Goal: Transaction & Acquisition: Purchase product/service

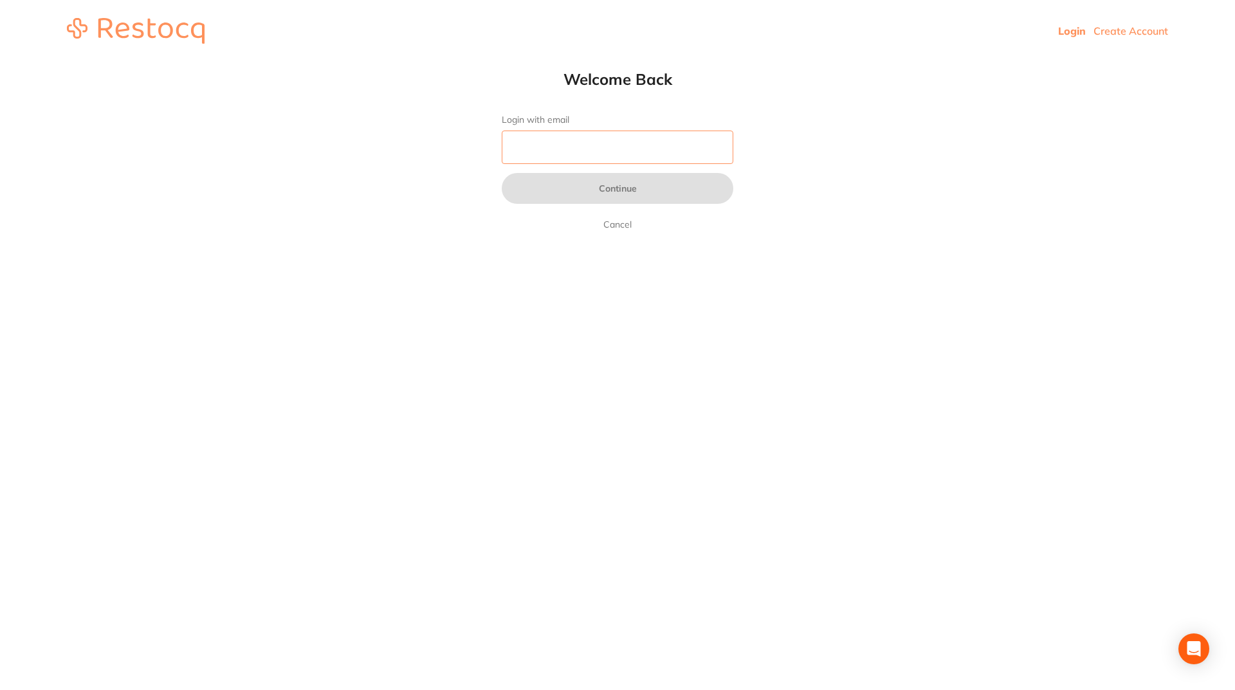
click at [537, 151] on input "Login with email" at bounding box center [617, 147] width 231 height 33
paste input "[EMAIL_ADDRESS][DOMAIN_NAME]"
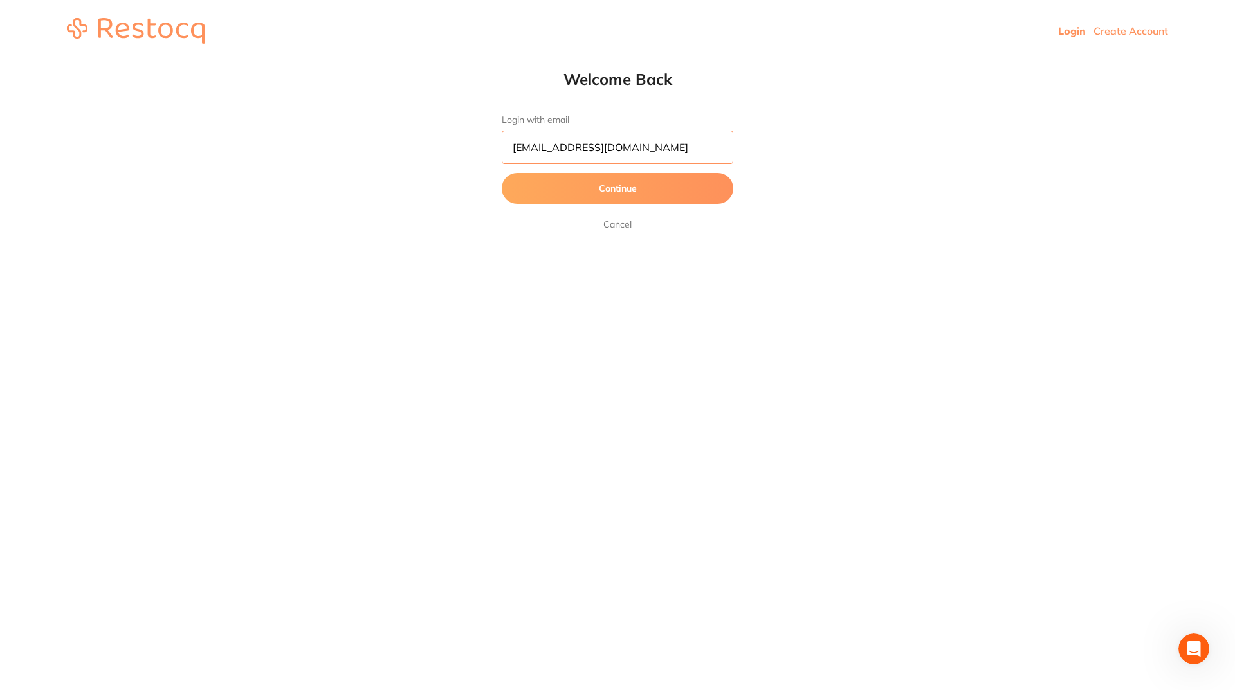
type input "[EMAIL_ADDRESS][DOMAIN_NAME]"
click at [502, 173] on button "Continue" at bounding box center [617, 188] width 231 height 31
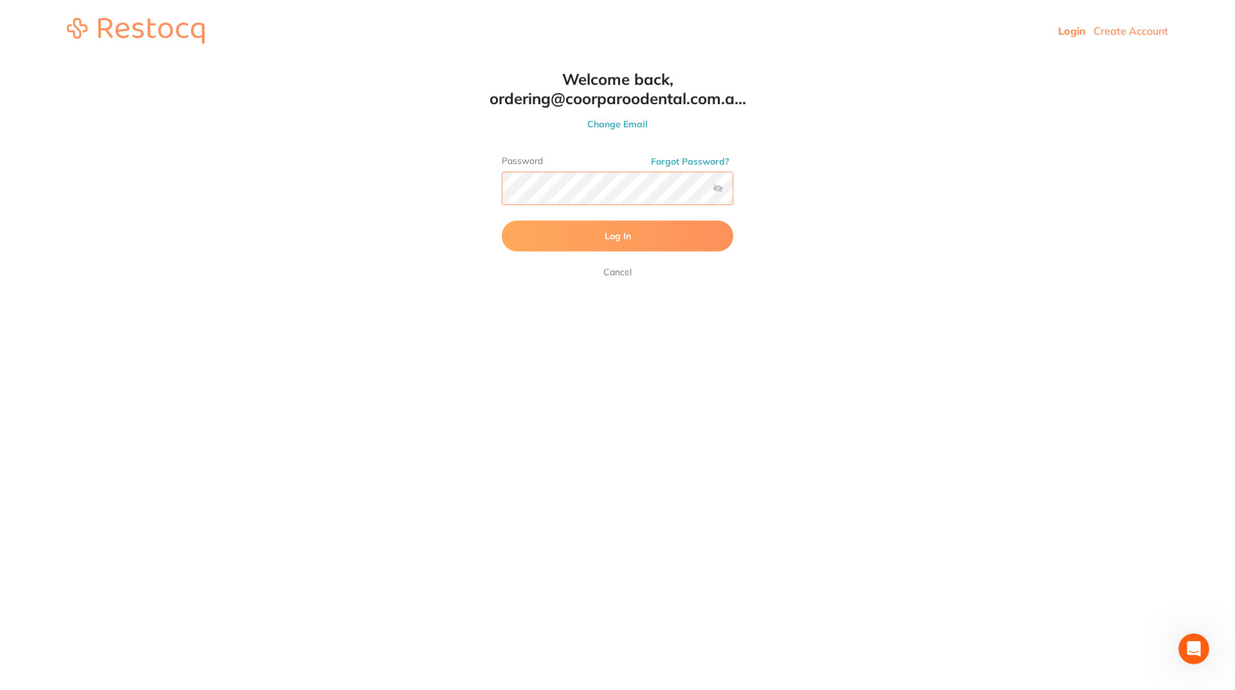
click at [502, 221] on button "Log In" at bounding box center [617, 236] width 231 height 31
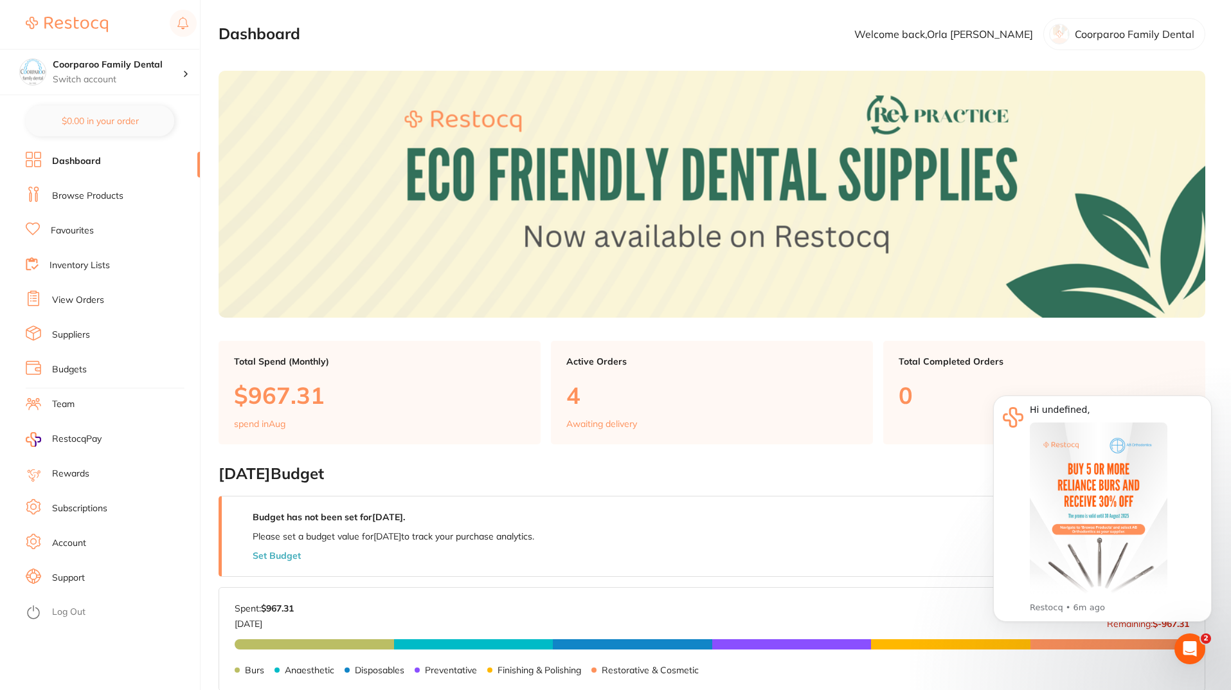
click at [77, 514] on link "Subscriptions" at bounding box center [79, 508] width 55 height 13
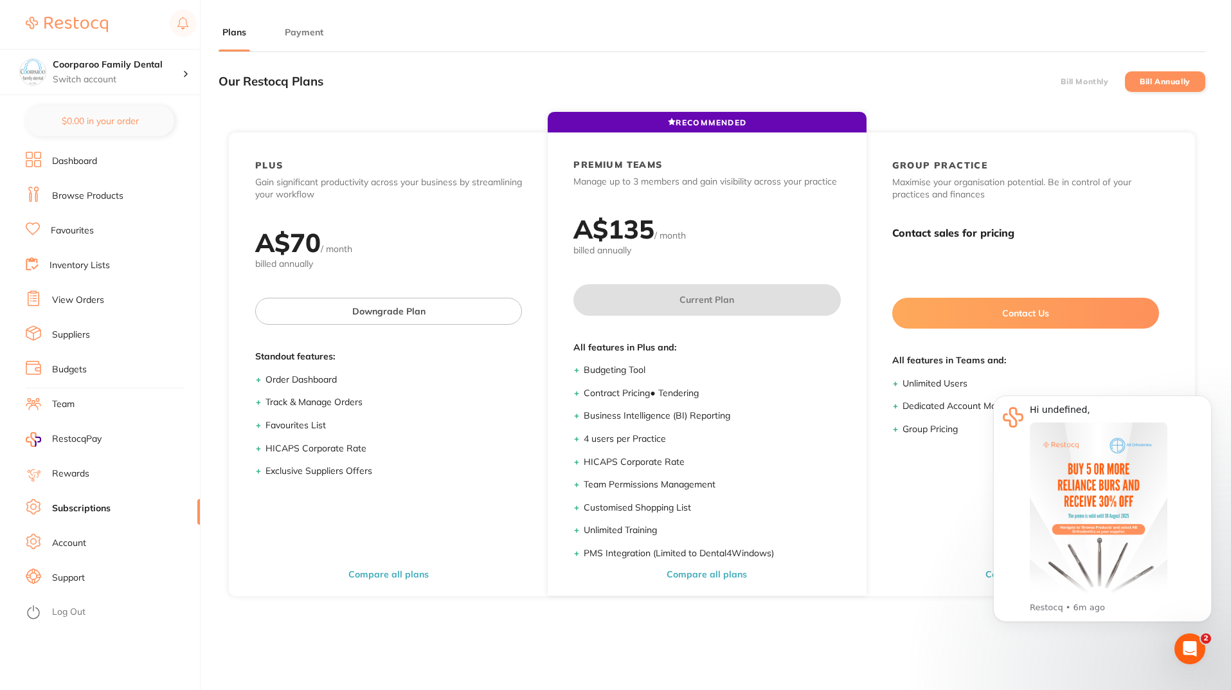
click at [88, 541] on li "Account" at bounding box center [113, 543] width 174 height 19
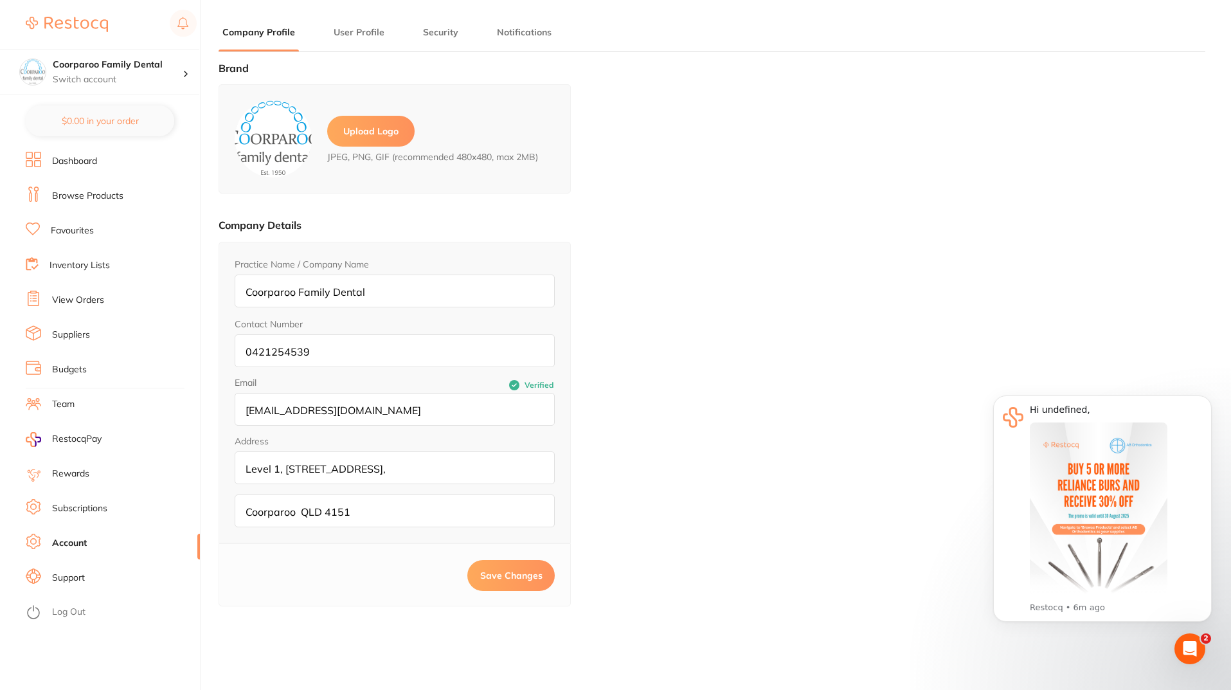
type input "Orla"
type input "[PERSON_NAME]"
type input "[EMAIL_ADDRESS][DOMAIN_NAME]"
click at [90, 440] on span "RestocqPay" at bounding box center [77, 439] width 50 height 13
click at [82, 546] on link "Account" at bounding box center [69, 543] width 35 height 13
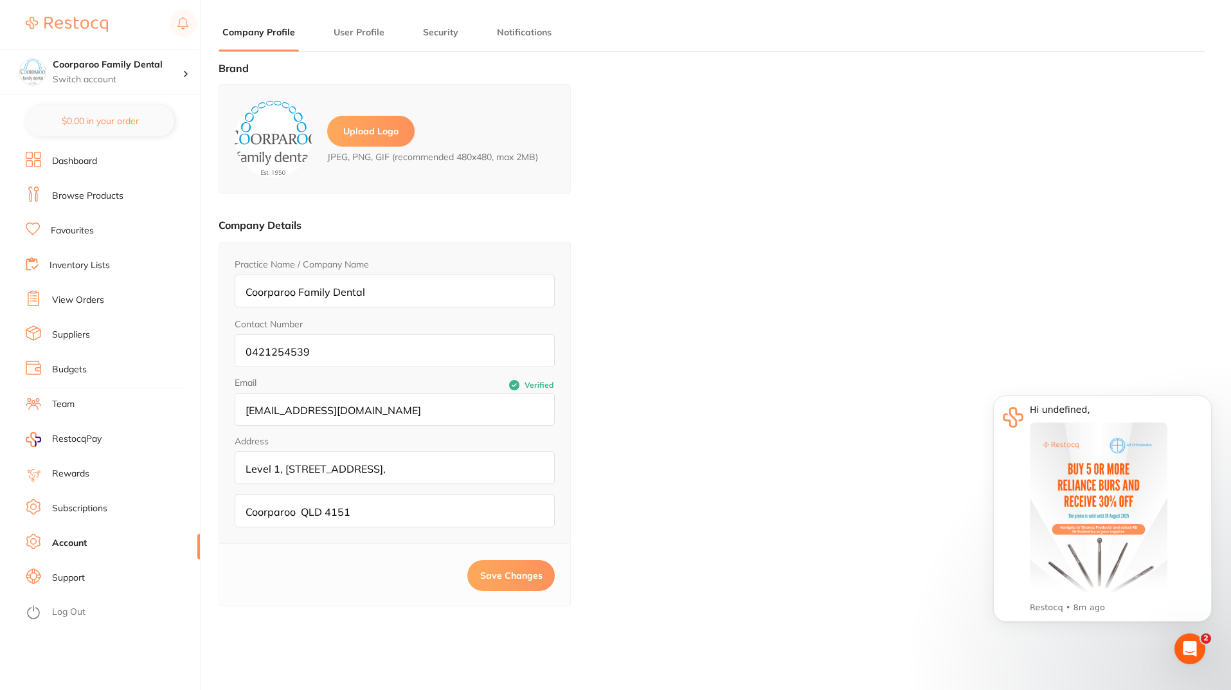
click at [350, 41] on li "User Profile" at bounding box center [359, 39] width 59 height 26
click at [360, 26] on button "User Profile" at bounding box center [359, 32] width 59 height 12
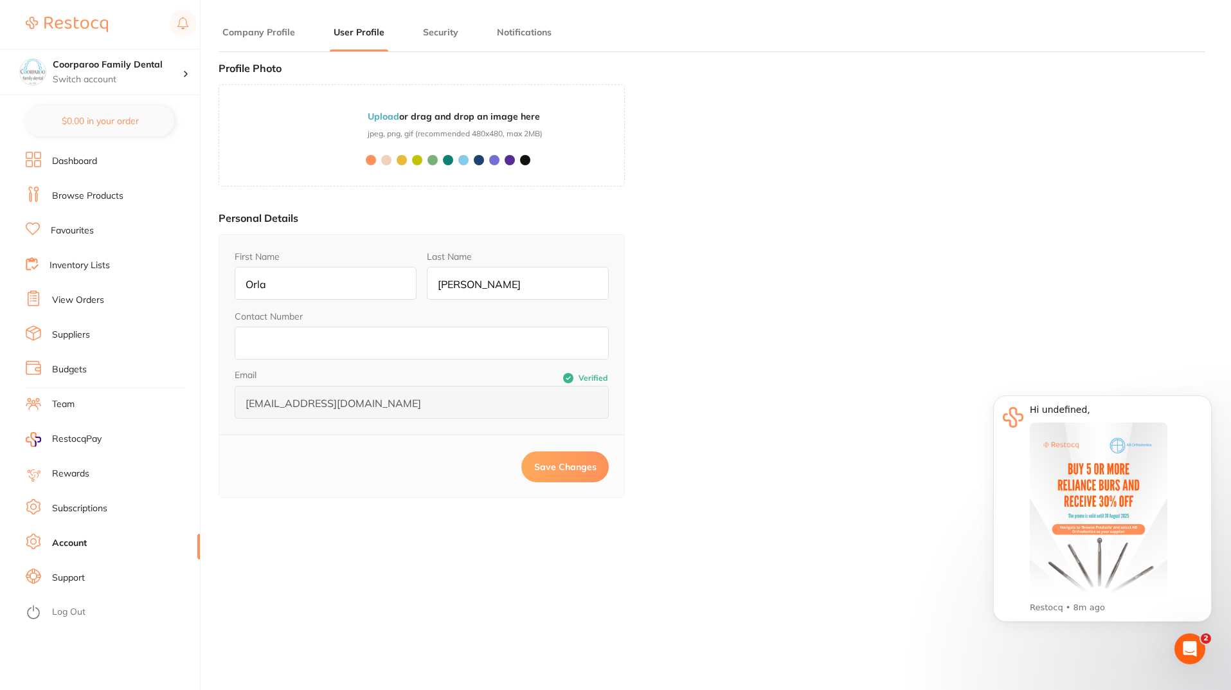
click at [447, 35] on button "Security" at bounding box center [440, 32] width 43 height 12
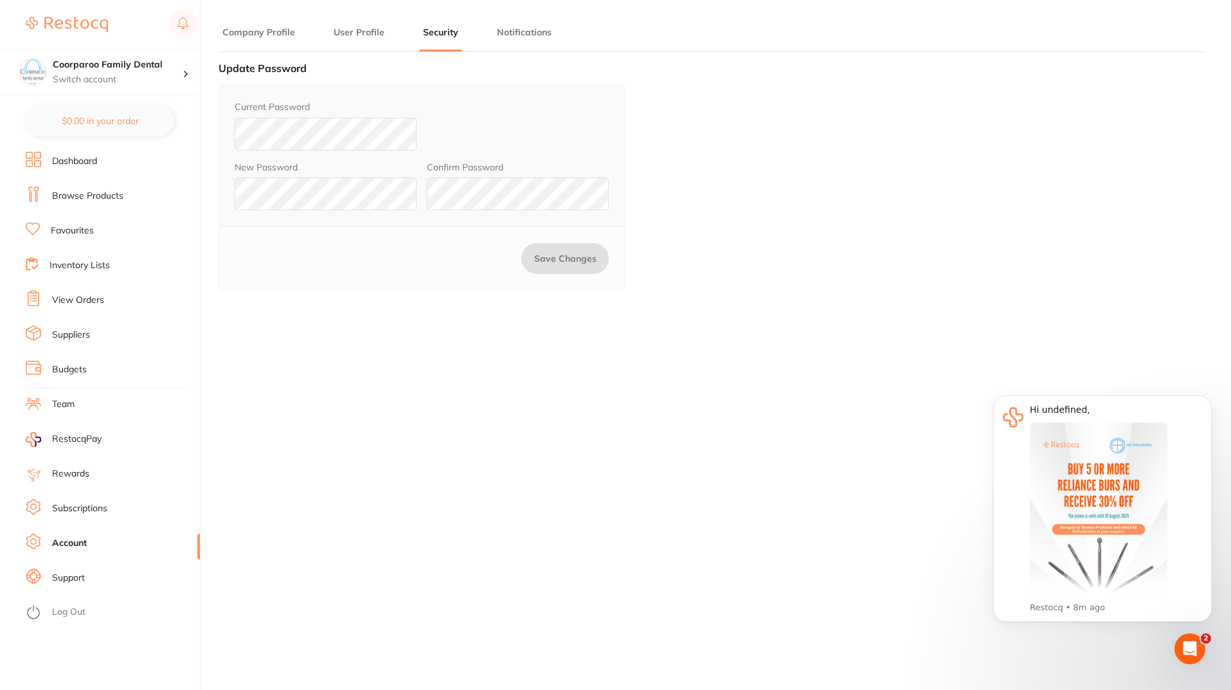
click at [528, 35] on button "Notifications" at bounding box center [524, 32] width 62 height 12
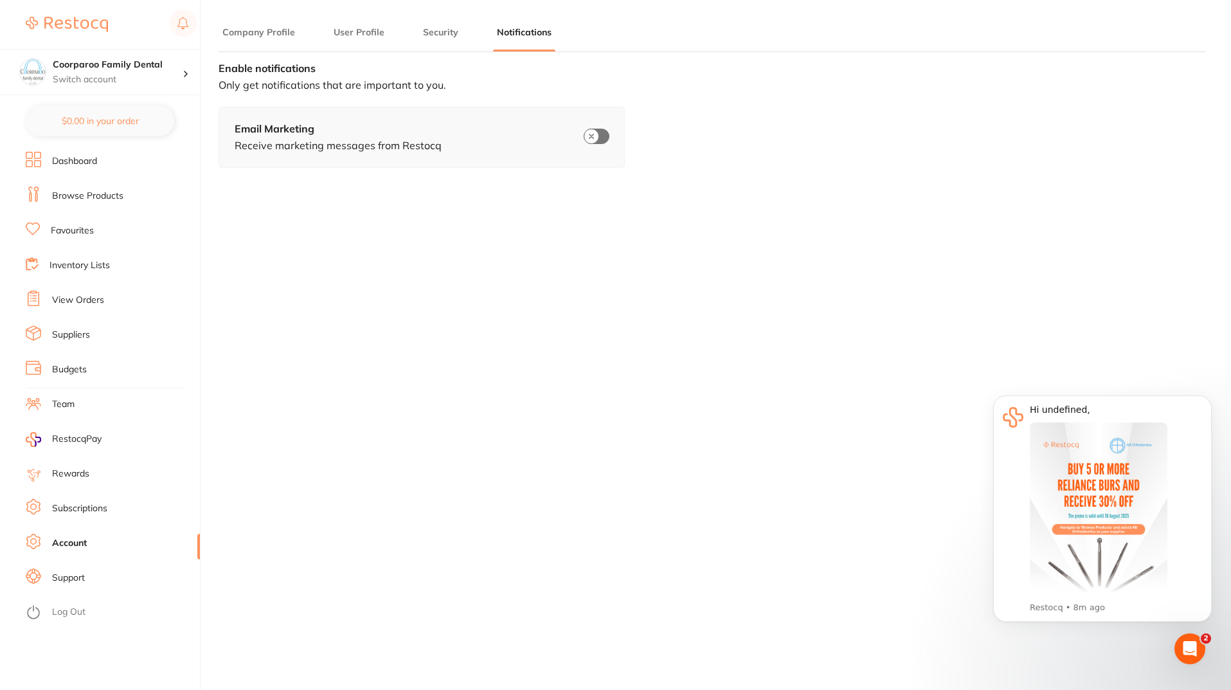
click at [67, 576] on link "Support" at bounding box center [68, 578] width 33 height 13
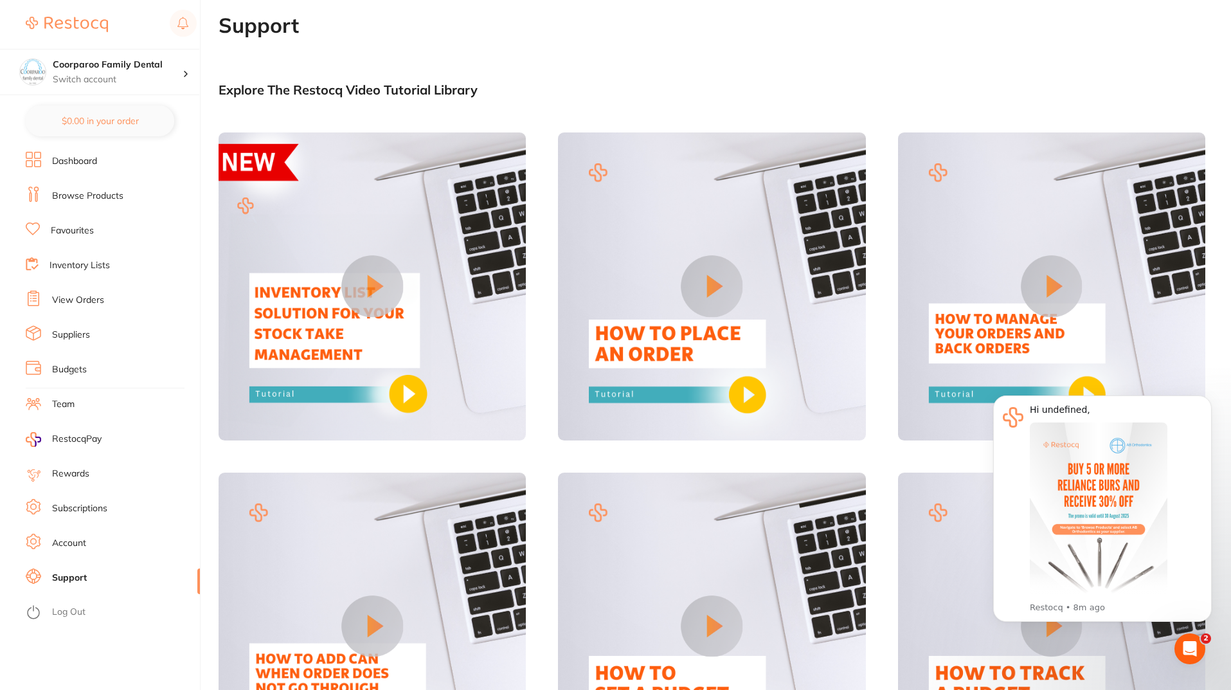
click at [77, 543] on link "Account" at bounding box center [69, 543] width 34 height 13
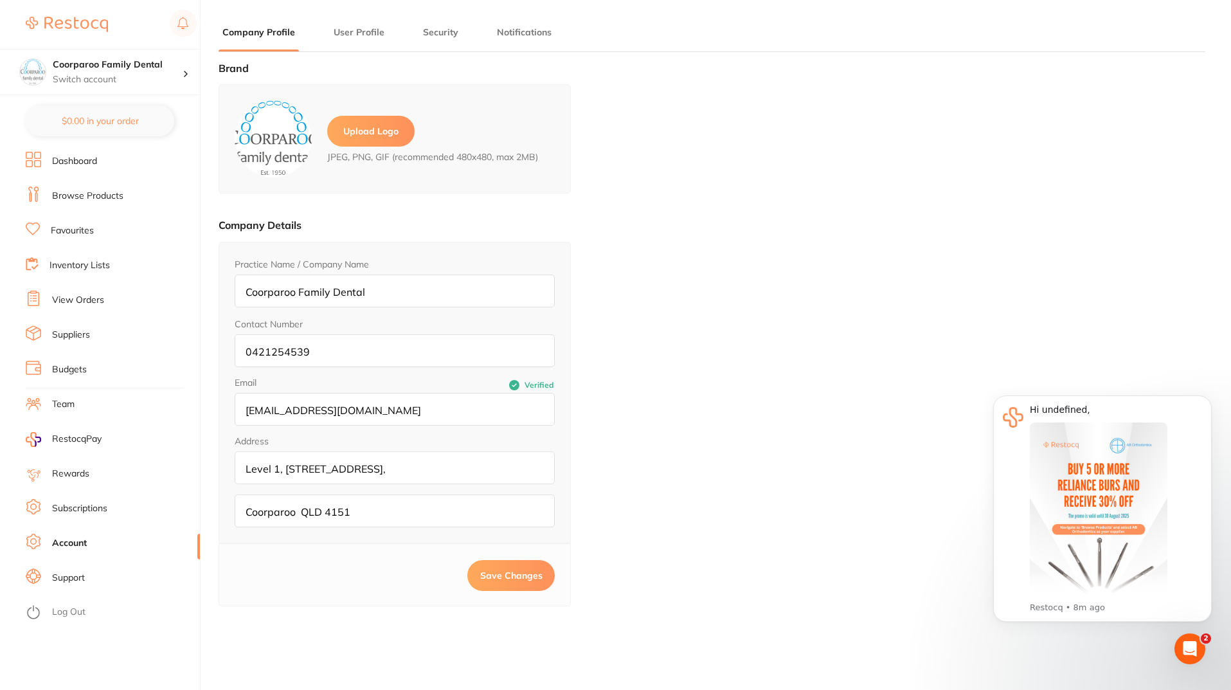
type input "Orla"
type input "[PERSON_NAME]"
type input "[EMAIL_ADDRESS][DOMAIN_NAME]"
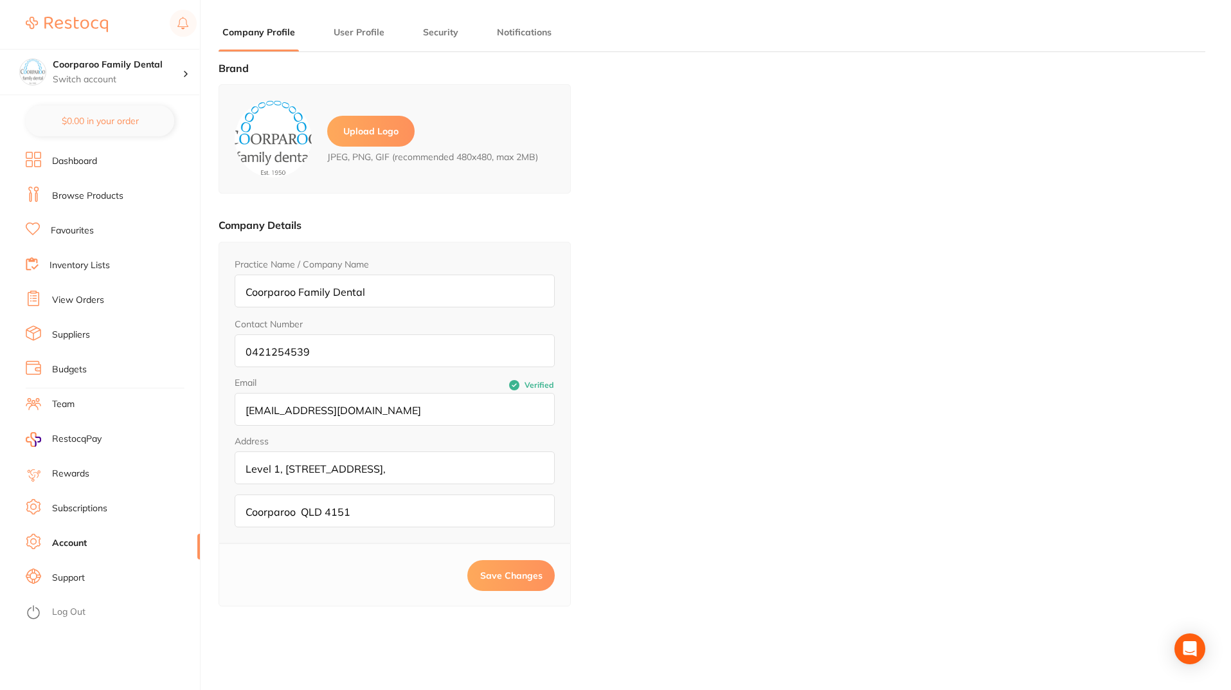
click at [85, 499] on li "Subscriptions" at bounding box center [113, 508] width 174 height 19
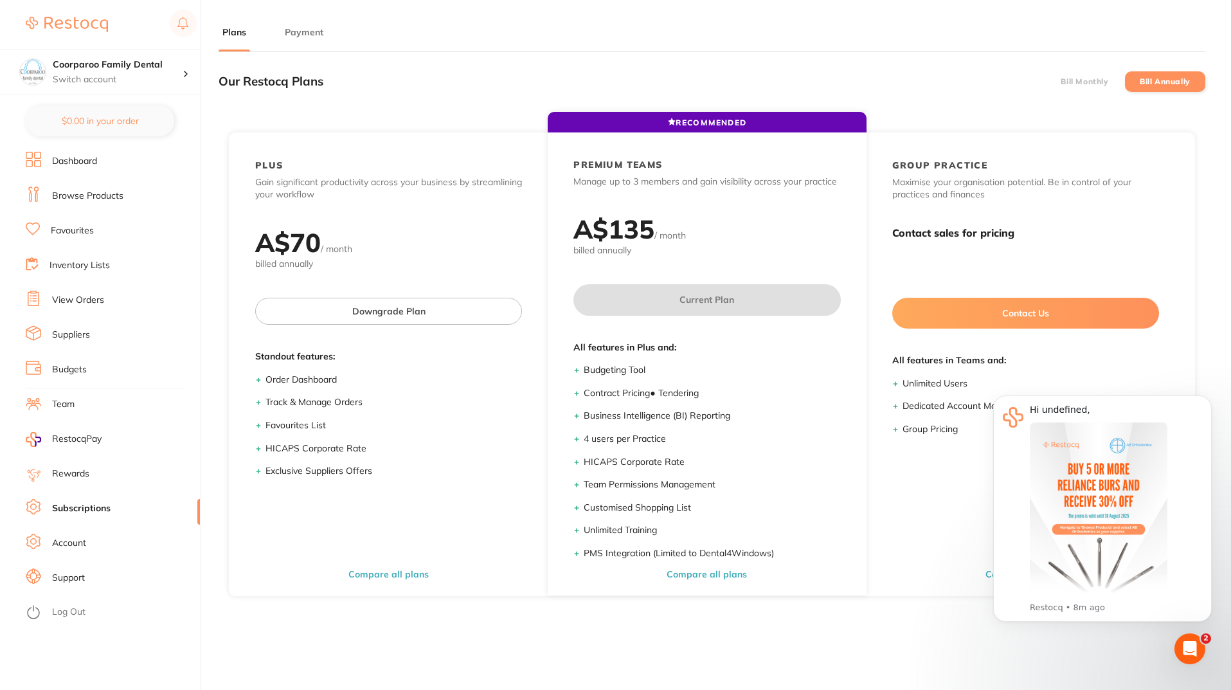
click at [68, 470] on link "Rewards" at bounding box center [70, 473] width 37 height 13
click at [113, 78] on p "Switch account" at bounding box center [118, 79] width 130 height 13
click at [409, 59] on section "Plans Payment Our Restocq Plans Bill Monthly Bill Annually RECOMMENDED PLUS Gai…" at bounding box center [712, 389] width 987 height 727
click at [304, 28] on button "Payment" at bounding box center [304, 32] width 46 height 12
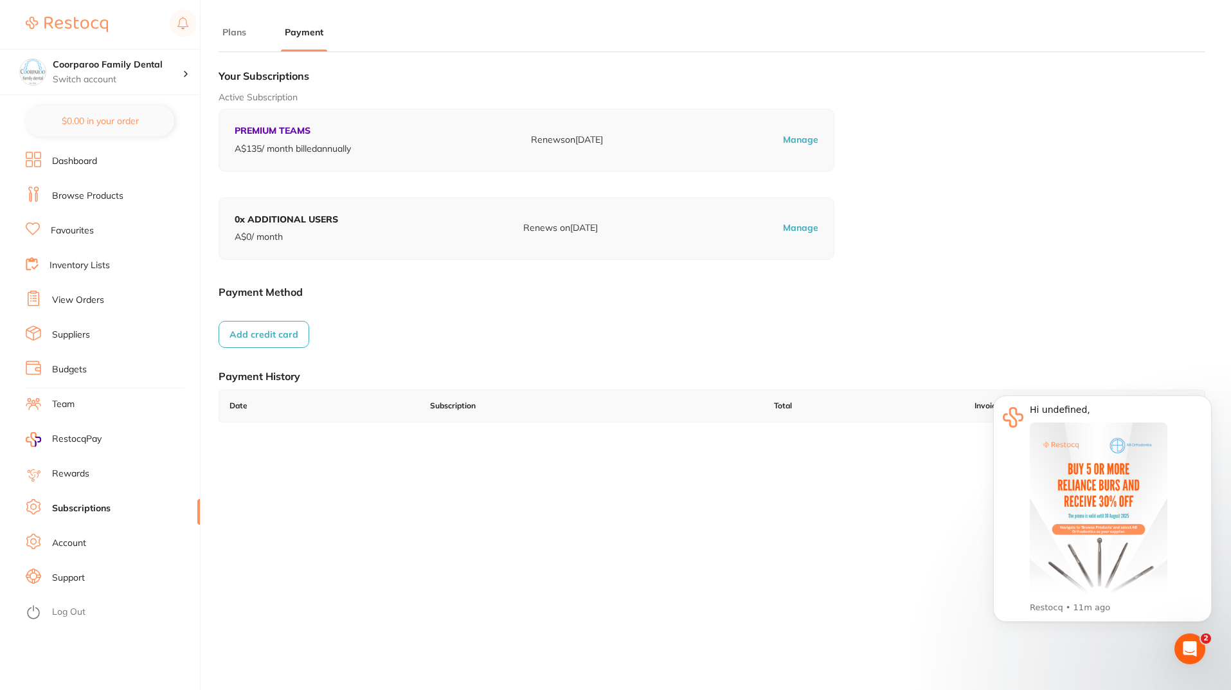
click at [282, 334] on button "Add credit card" at bounding box center [264, 334] width 91 height 27
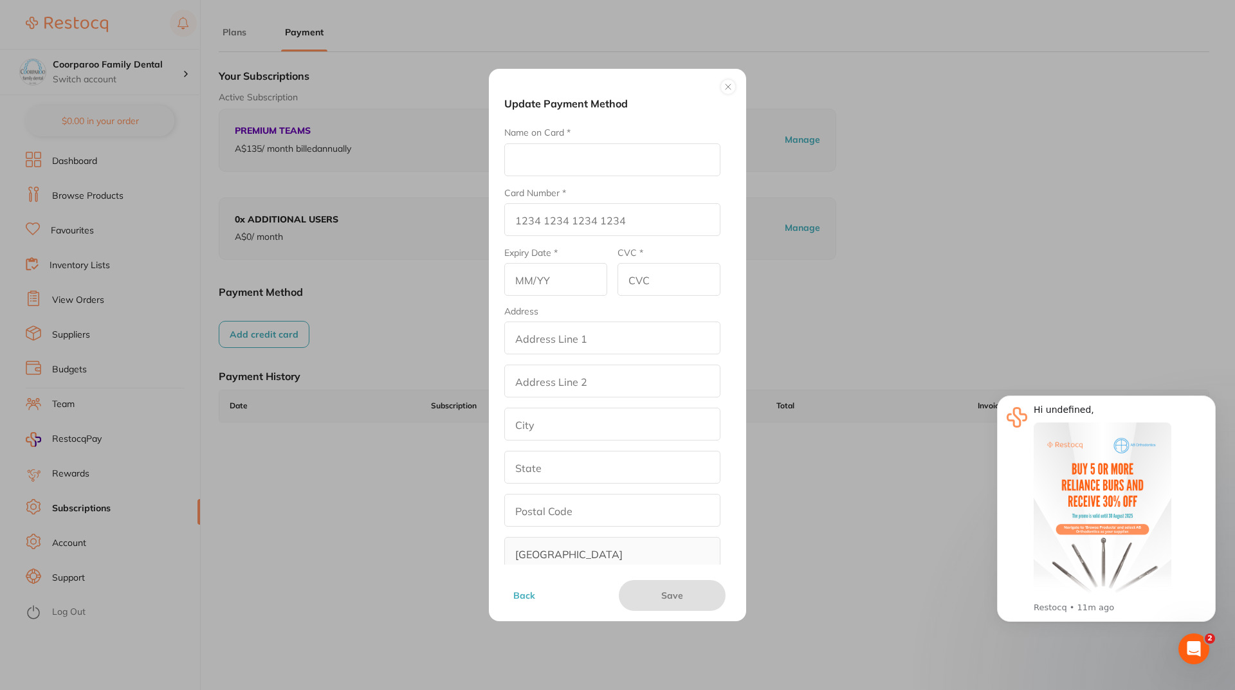
click at [540, 156] on input "Name on Card *" at bounding box center [612, 159] width 216 height 33
click at [616, 136] on div "Name on Card *" at bounding box center [612, 151] width 216 height 50
click at [614, 156] on input "Name on Card *" at bounding box center [612, 159] width 216 height 33
type input "John Martin"
type input "5163 2831 0074 5102"
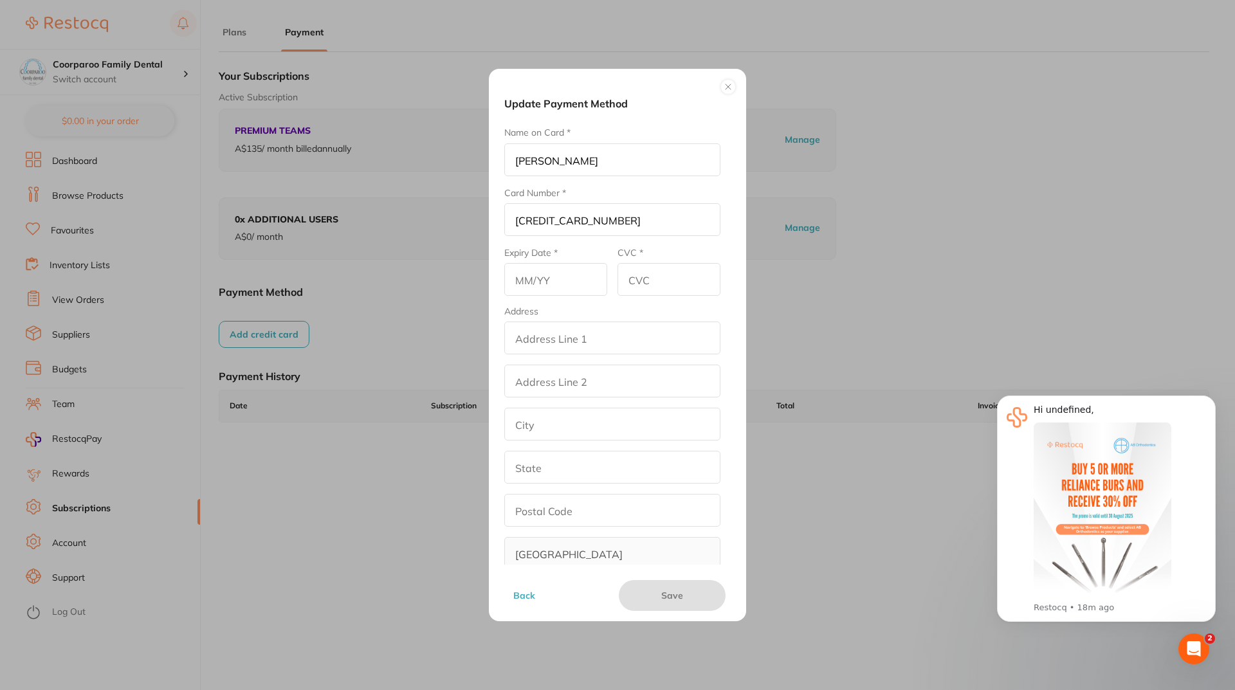
click at [567, 284] on input "text" at bounding box center [555, 279] width 103 height 33
type input "1026"
click at [678, 282] on input "CVC *" at bounding box center [668, 279] width 103 height 33
type input "329"
click at [591, 343] on input "addressLineOne" at bounding box center [612, 338] width 216 height 33
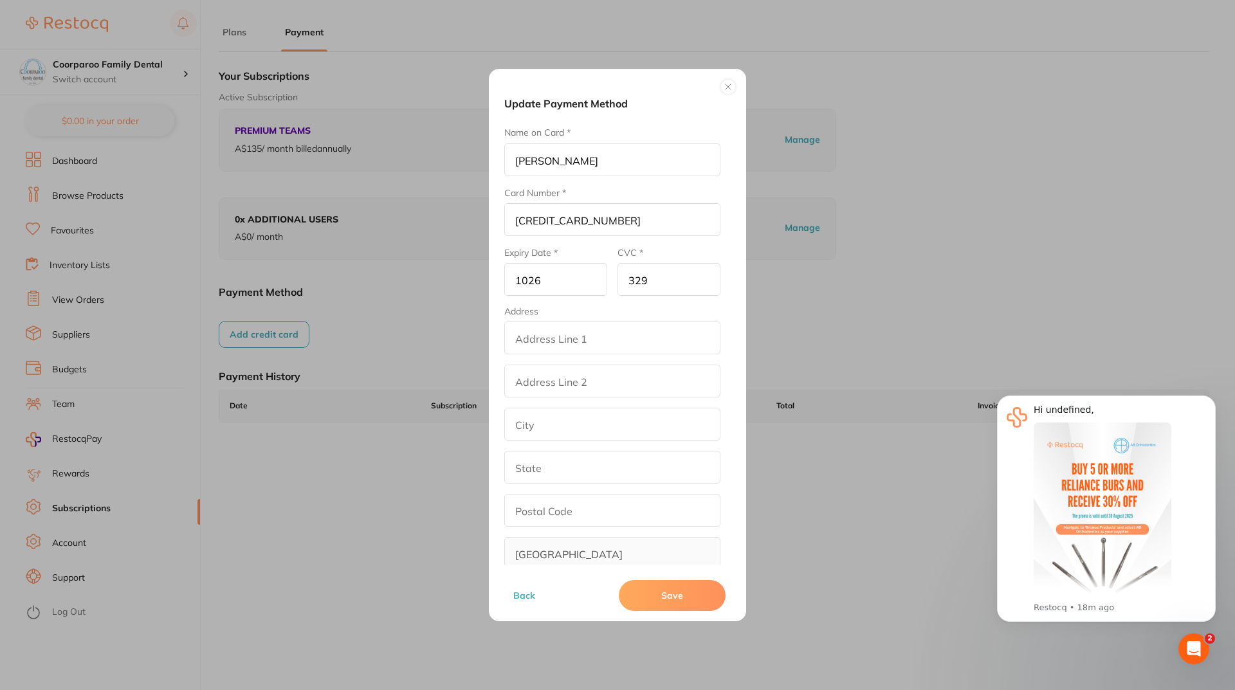
type input "312 Old Cleveland Road, Level 1"
type input "Level 1"
type input "Coorparoo"
type input "Queensland"
type input "4151"
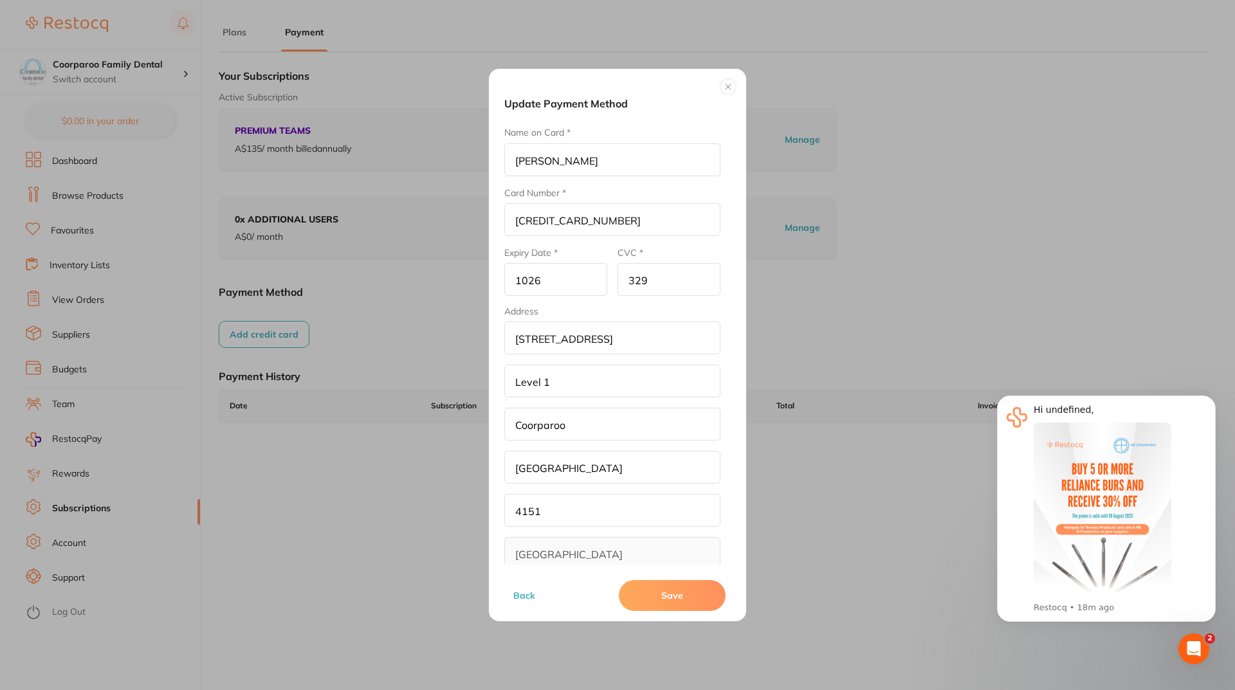
drag, startPoint x: 693, startPoint y: 340, endPoint x: 487, endPoint y: 329, distance: 205.5
click at [487, 329] on div "Update Payment Method Name on Card * John Martin Card Number * 5163 2831 0074 5…" at bounding box center [617, 345] width 1235 height 690
type input "312 Old Cleveland Road"
click at [530, 373] on input "Level 1" at bounding box center [612, 381] width 216 height 33
click at [587, 372] on input "Level 1" at bounding box center [612, 381] width 216 height 33
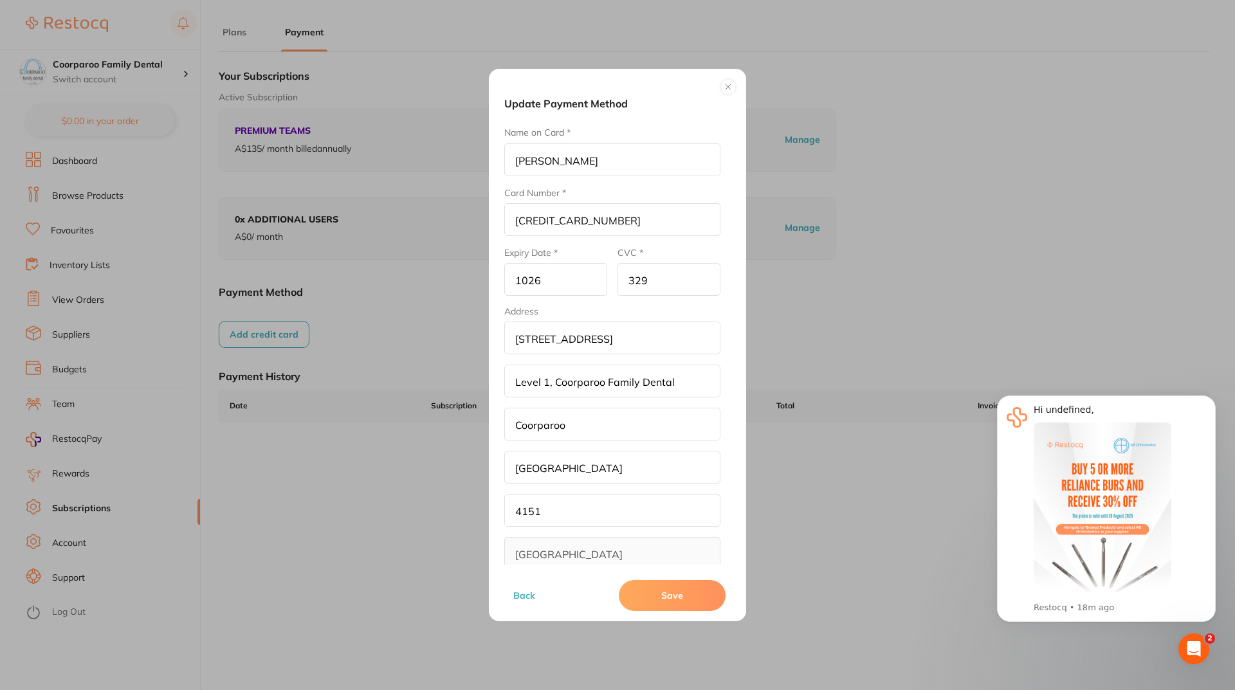
type input "Level 1, Coorparoo Family Dental"
click at [663, 589] on button "Save" at bounding box center [672, 595] width 107 height 31
drag, startPoint x: 576, startPoint y: 280, endPoint x: 235, endPoint y: 251, distance: 342.6
click at [235, 251] on div "Update Payment Method Name on Card * John Martin Card Number * 5163 2831 0074 5…" at bounding box center [617, 345] width 1235 height 690
type input "10/26"
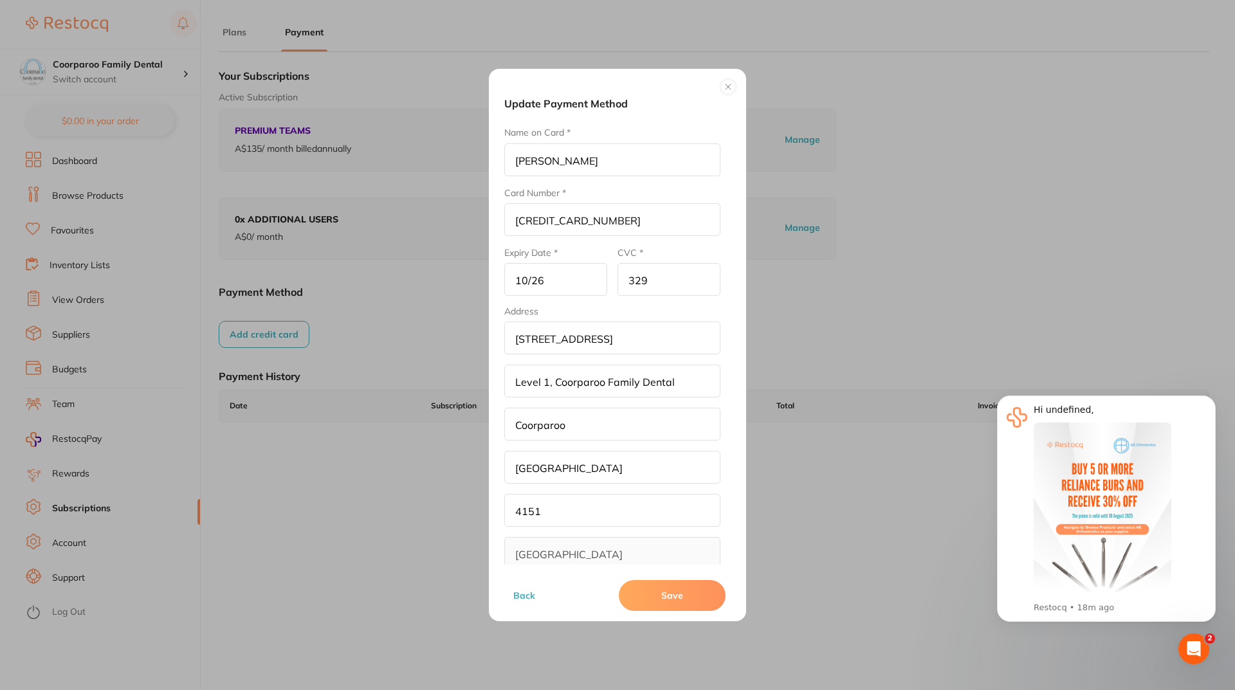
click at [658, 590] on button "Save" at bounding box center [672, 595] width 107 height 31
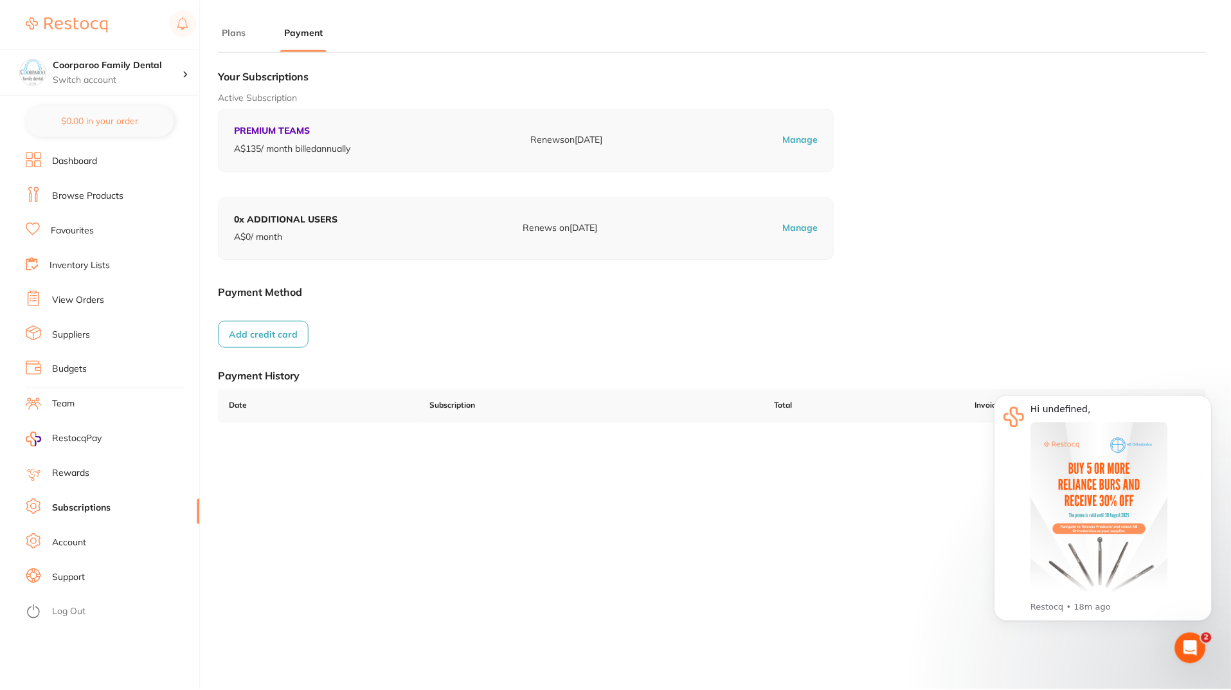
scroll to position [1, 0]
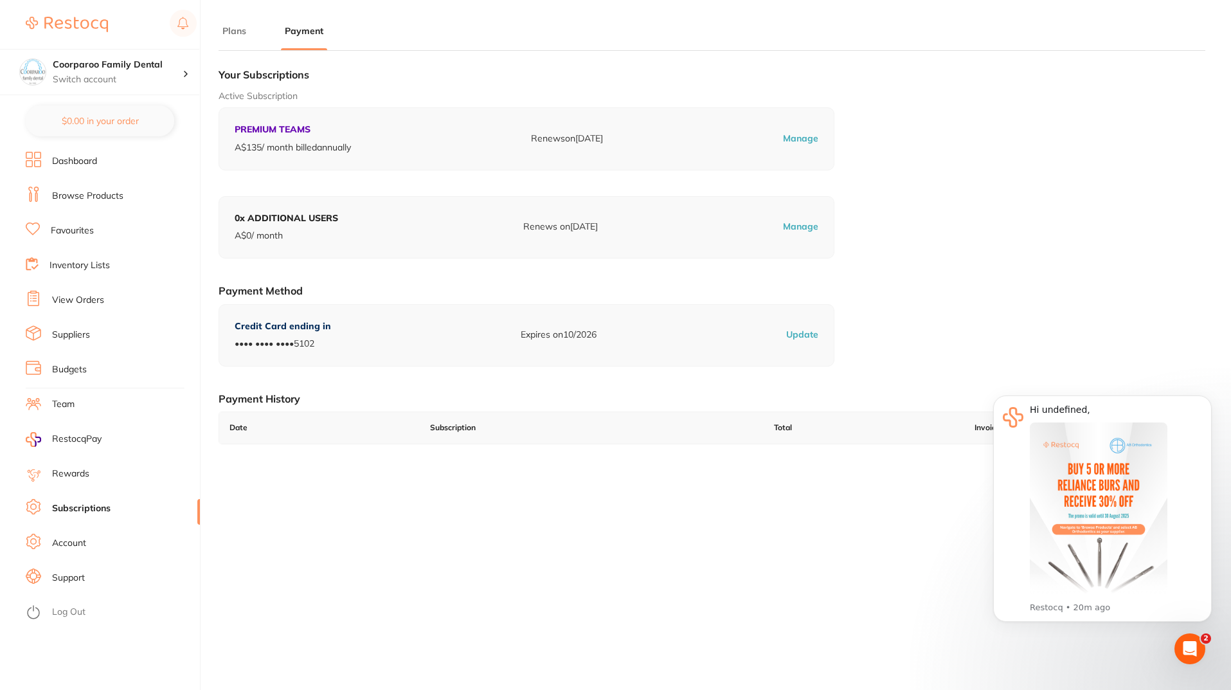
click at [59, 157] on link "Dashboard" at bounding box center [74, 161] width 45 height 13
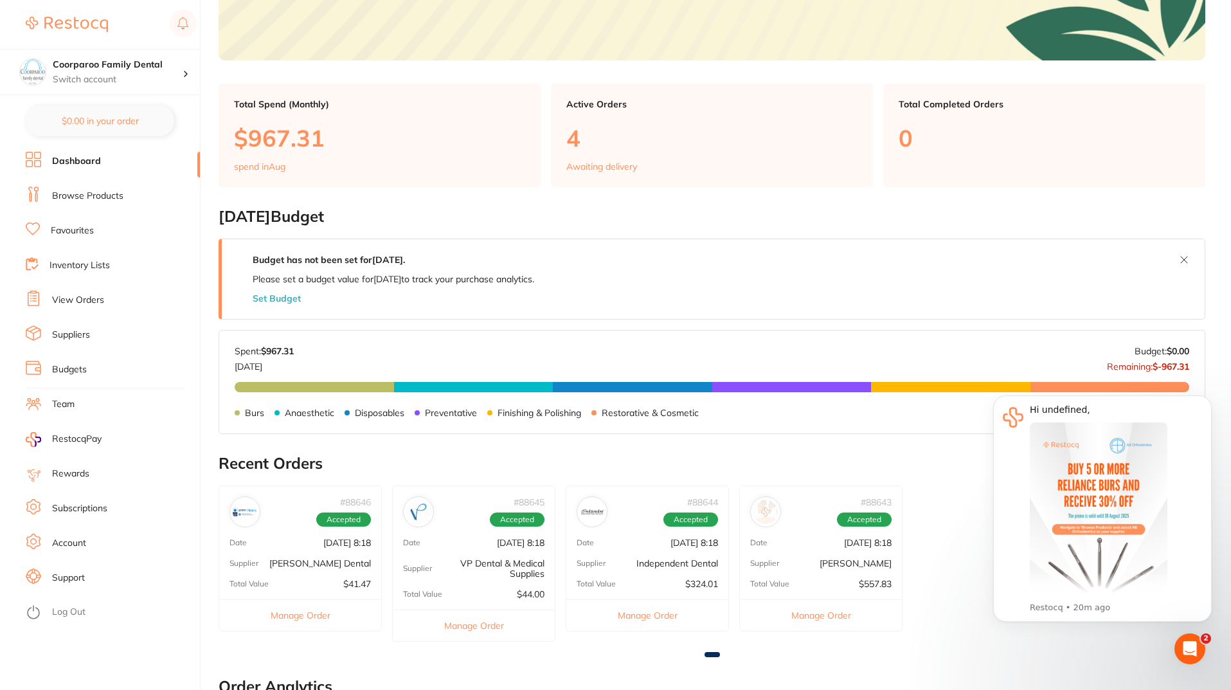
click at [606, 168] on p "Awaiting delivery" at bounding box center [602, 166] width 71 height 10
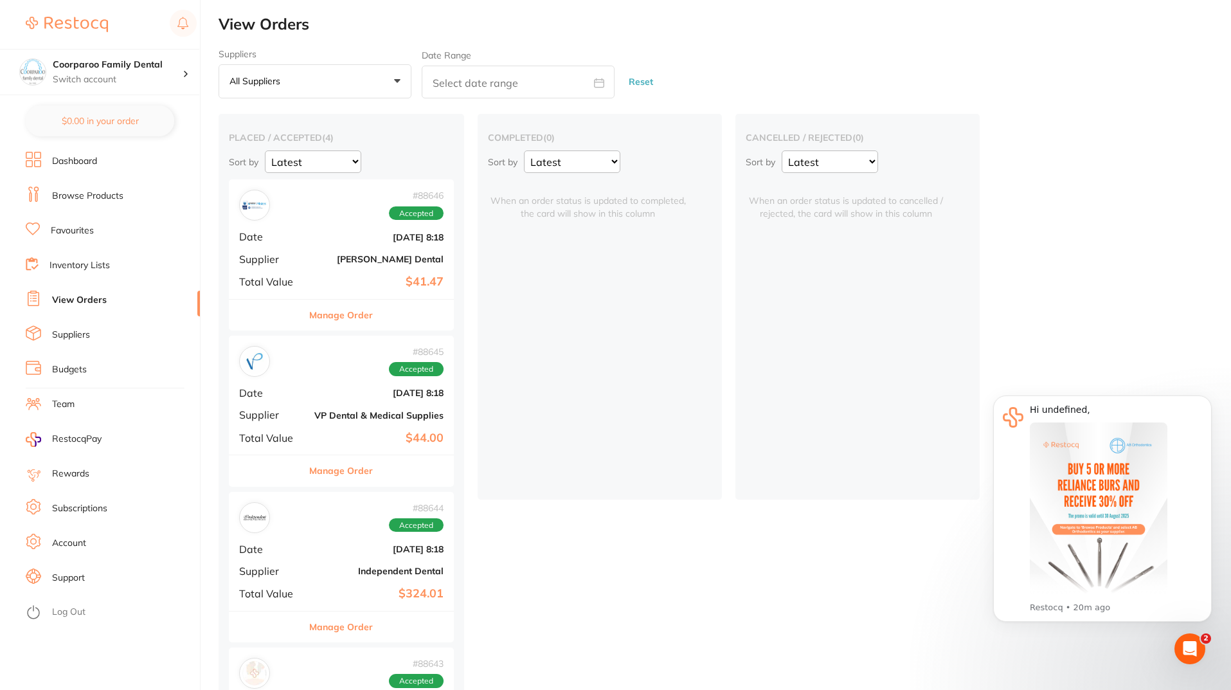
click at [376, 322] on div "Manage Order" at bounding box center [341, 315] width 225 height 32
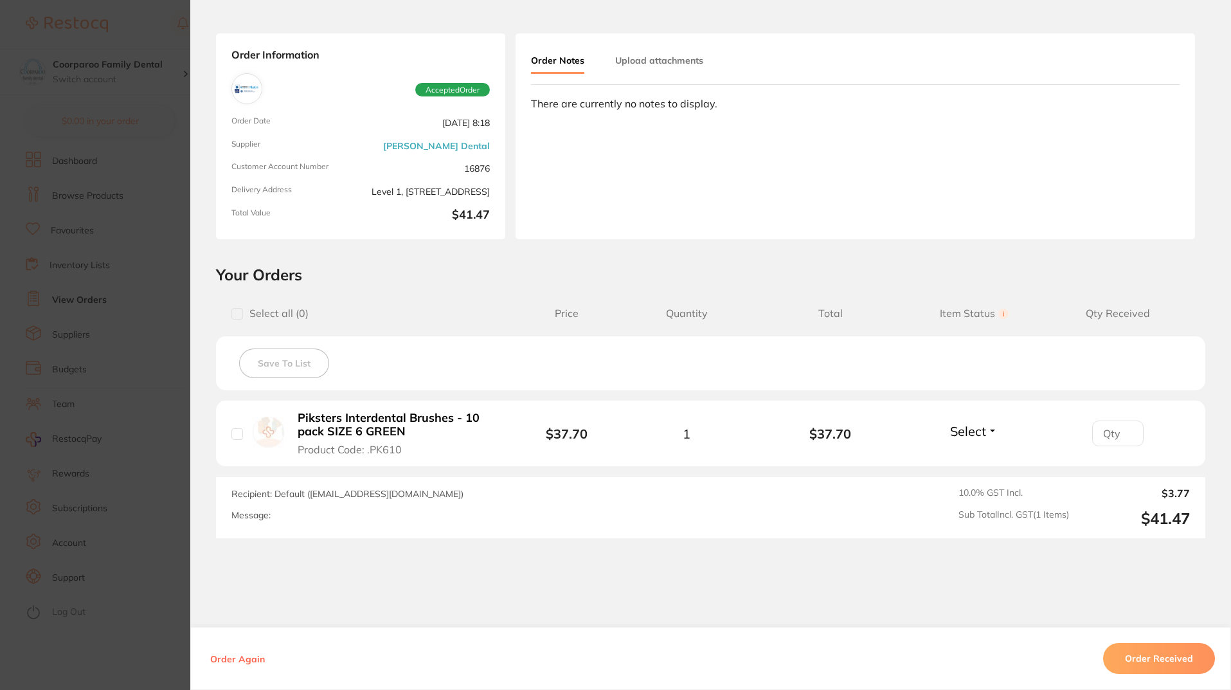
scroll to position [91, 0]
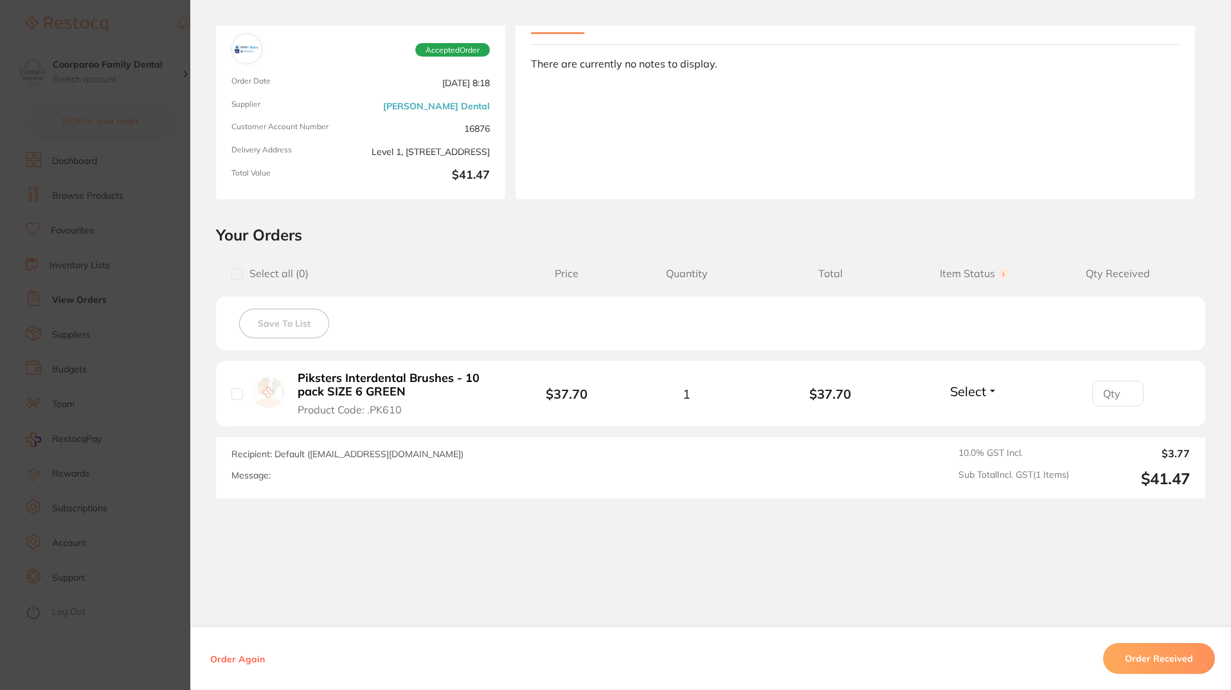
click at [153, 585] on section "Order ID: Restocq- 88646 Order Information Accepted Order Order Date Aug 4 2025…" at bounding box center [615, 345] width 1231 height 690
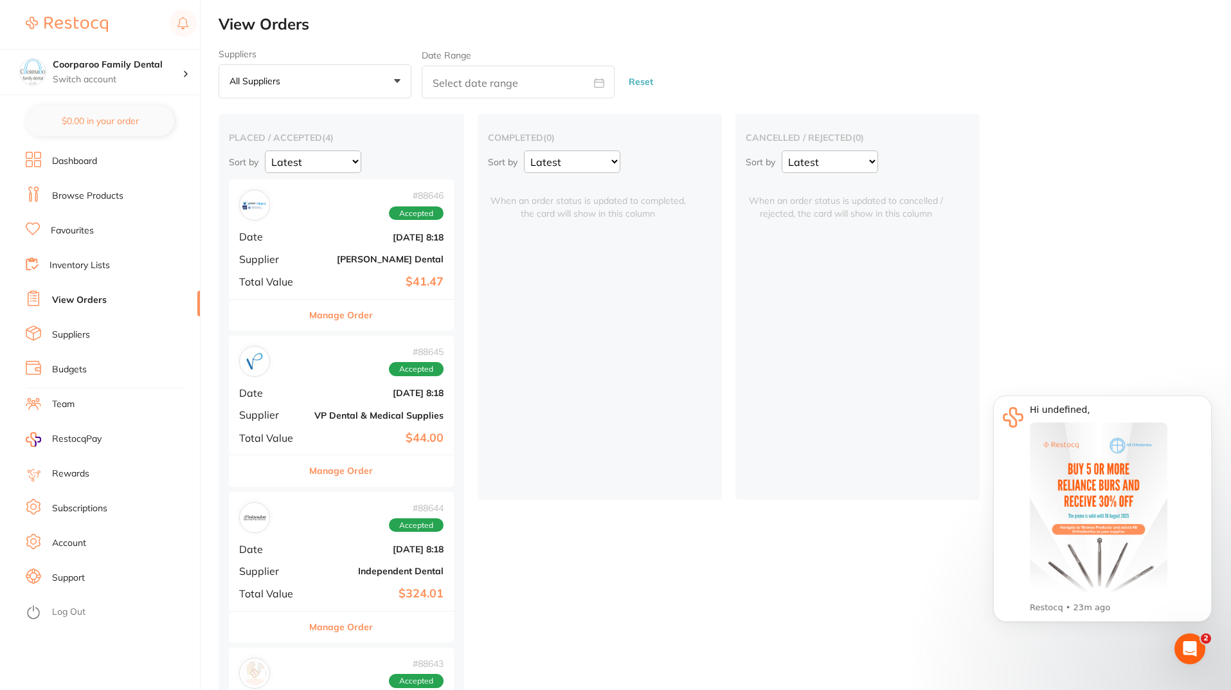
click at [85, 200] on link "Browse Products" at bounding box center [87, 196] width 71 height 13
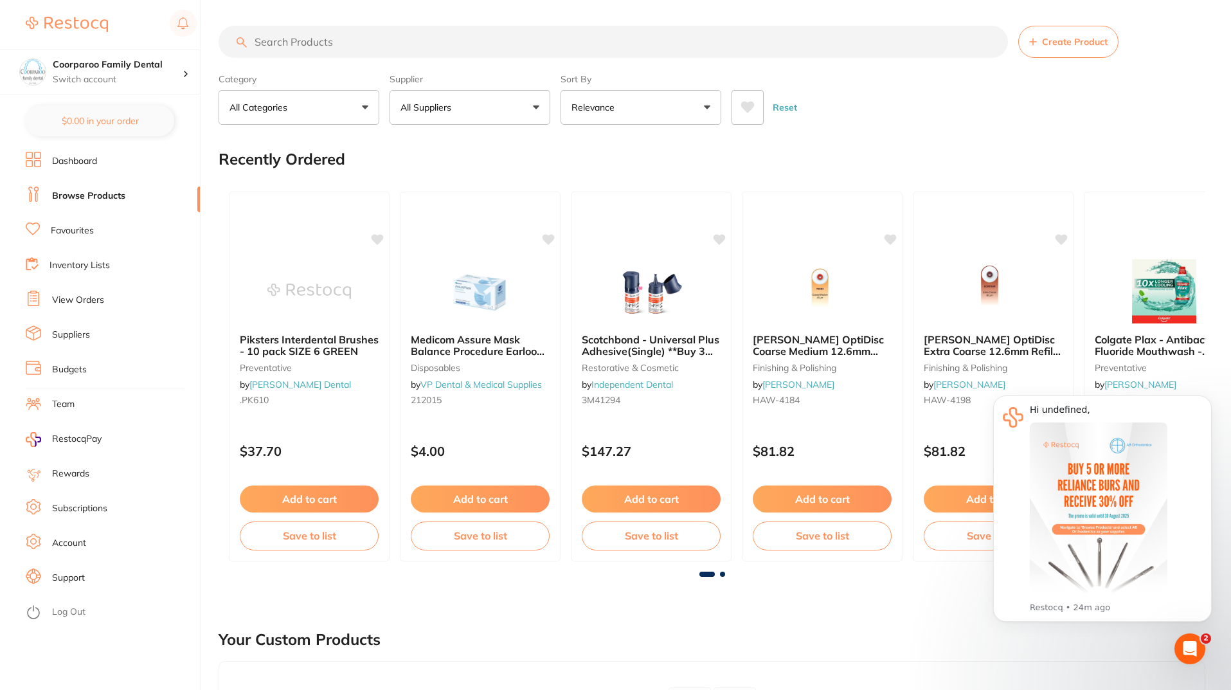
click at [357, 46] on input "search" at bounding box center [614, 42] width 790 height 32
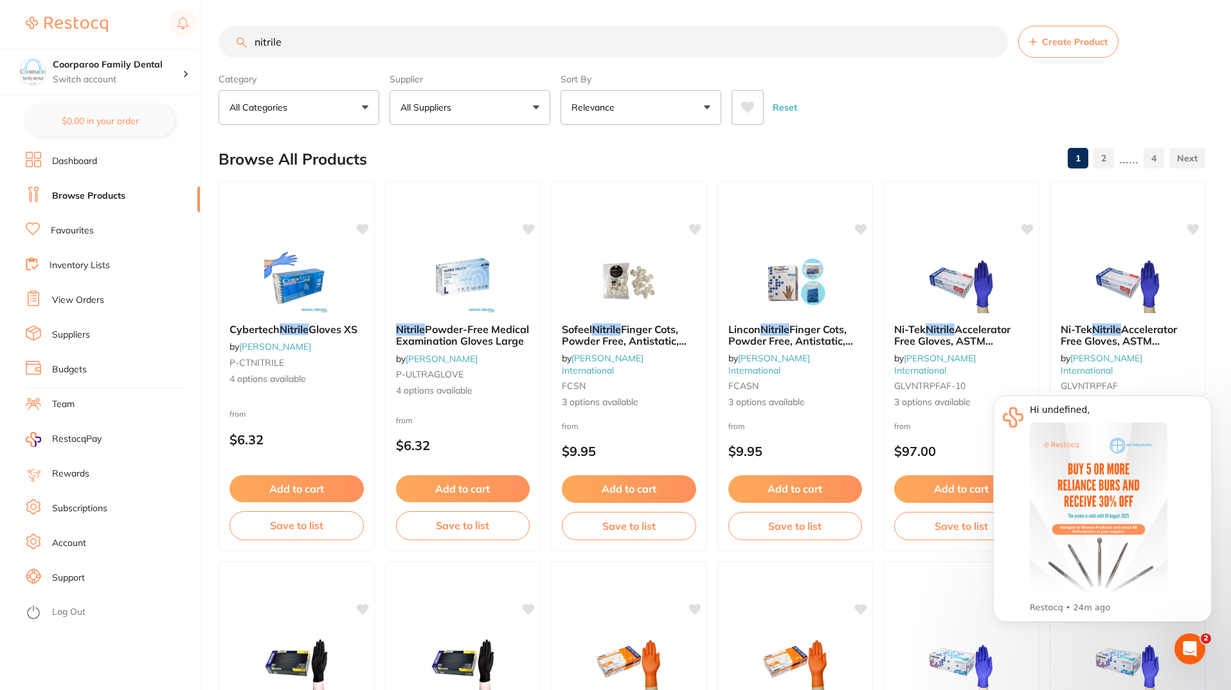
click at [352, 39] on input "nitrile" at bounding box center [614, 42] width 790 height 32
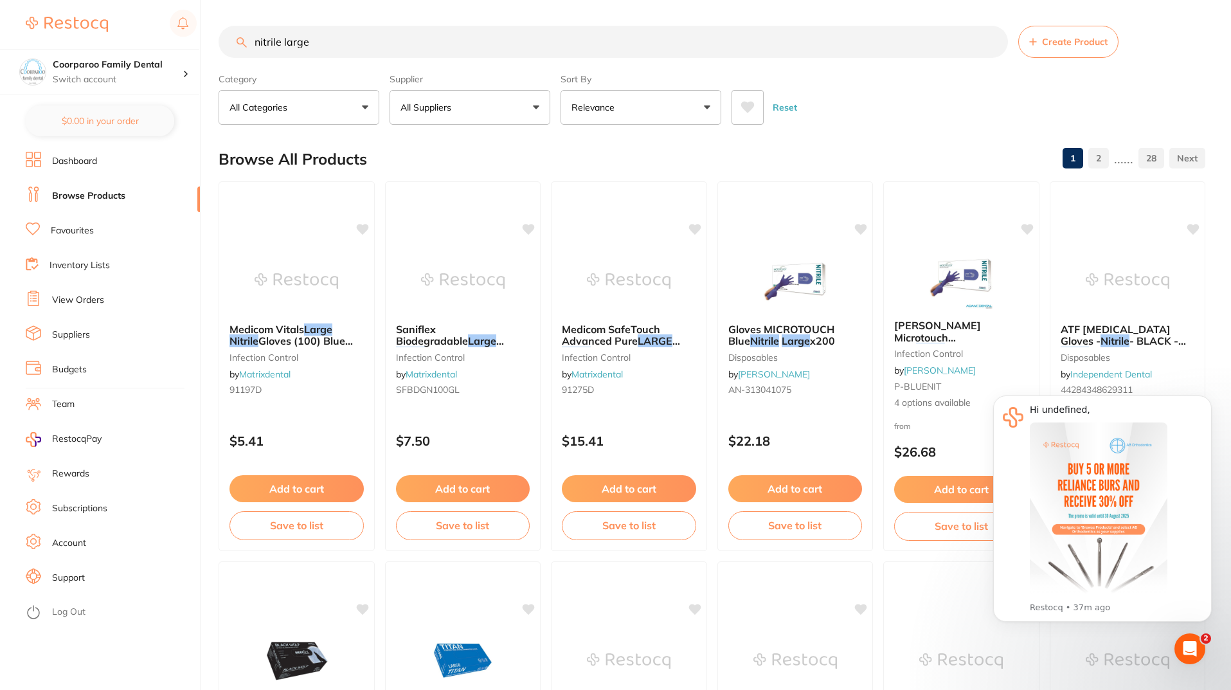
click at [403, 46] on input "nitrile large" at bounding box center [614, 42] width 790 height 32
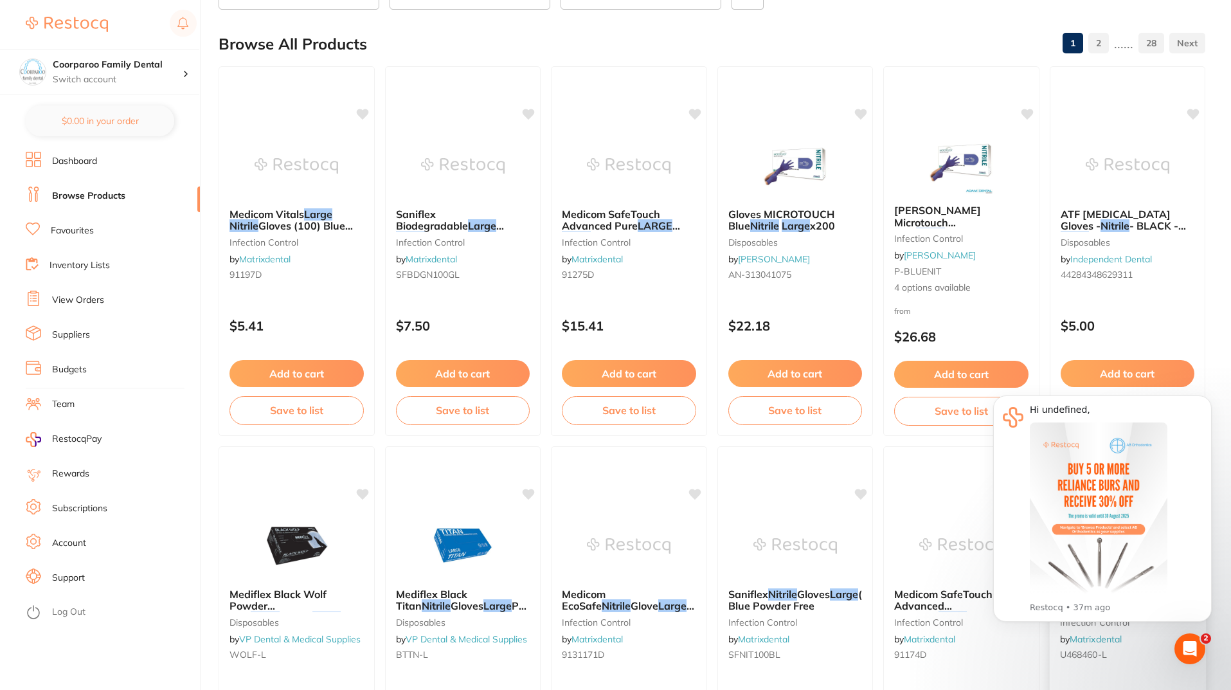
scroll to position [257, 0]
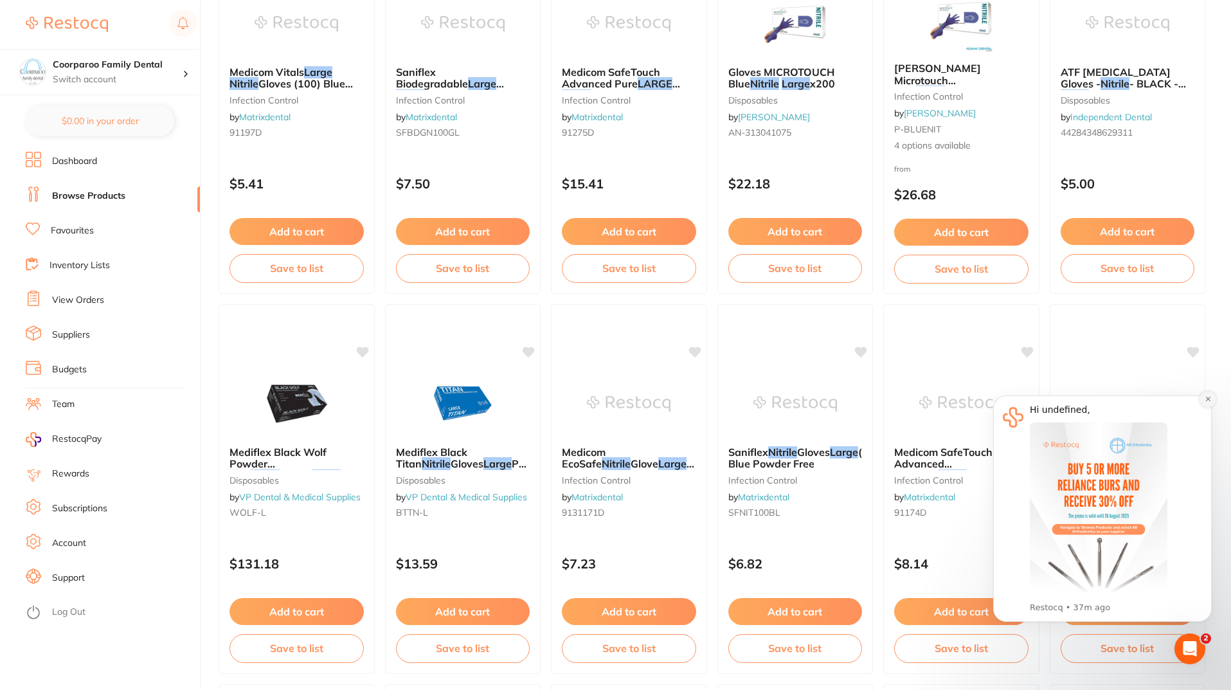
drag, startPoint x: 1206, startPoint y: 395, endPoint x: 1821, endPoint y: 863, distance: 773.2
click at [1206, 395] on button "Dismiss notification" at bounding box center [1208, 399] width 17 height 17
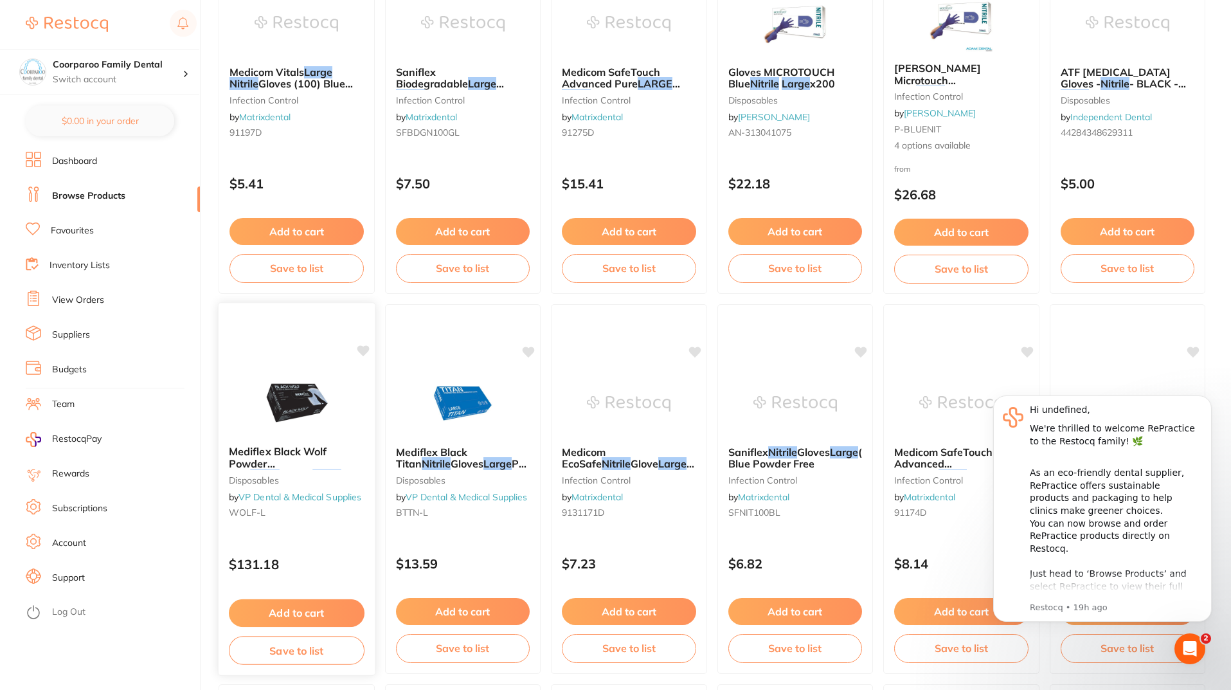
click at [327, 426] on img at bounding box center [297, 402] width 84 height 65
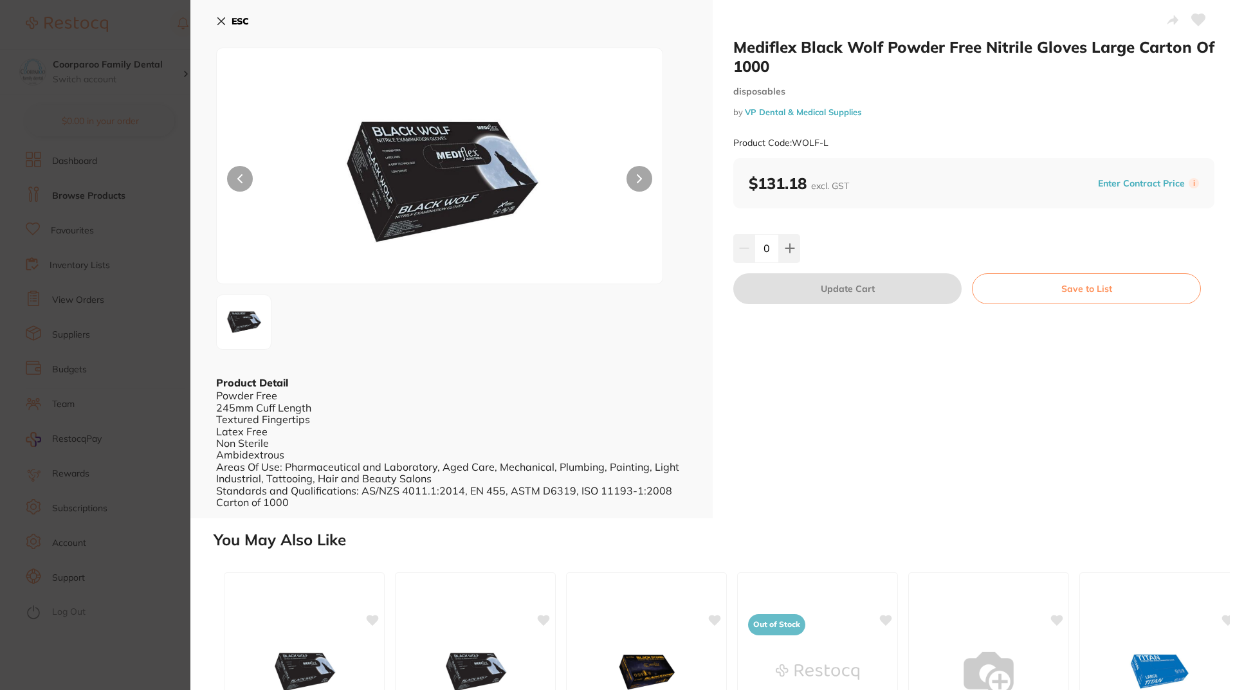
click at [226, 21] on icon at bounding box center [221, 21] width 10 height 10
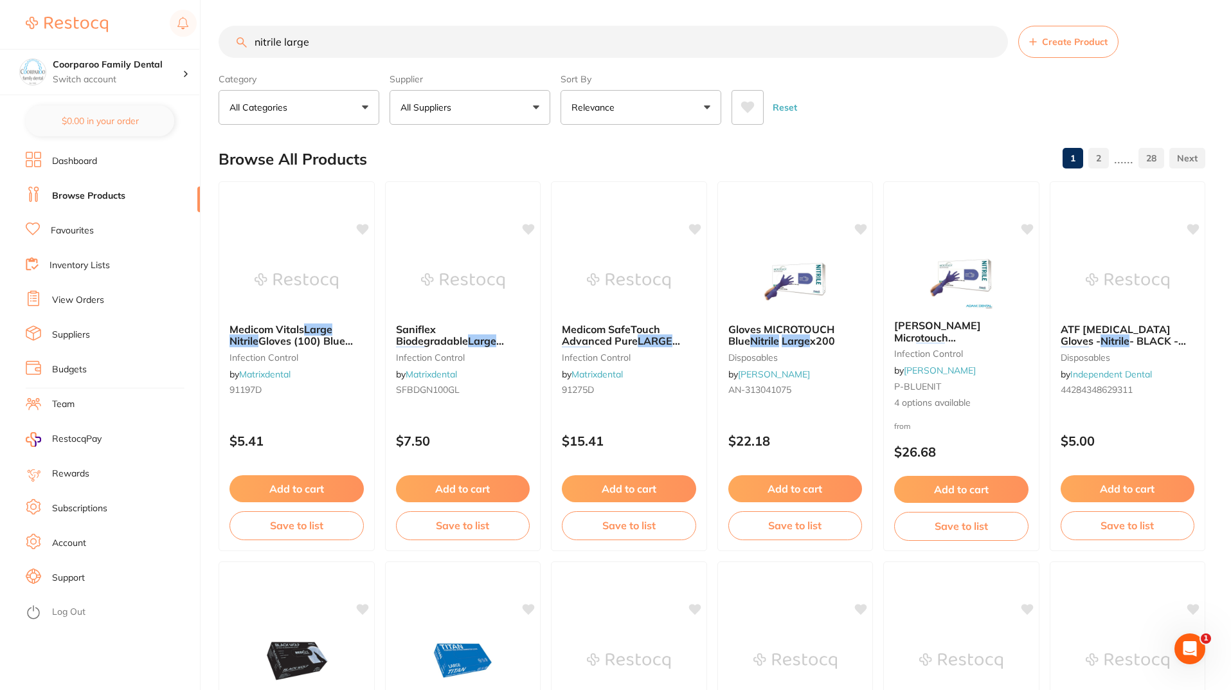
click at [424, 37] on input "nitrile large" at bounding box center [614, 42] width 790 height 32
type input "nitrile large green tea"
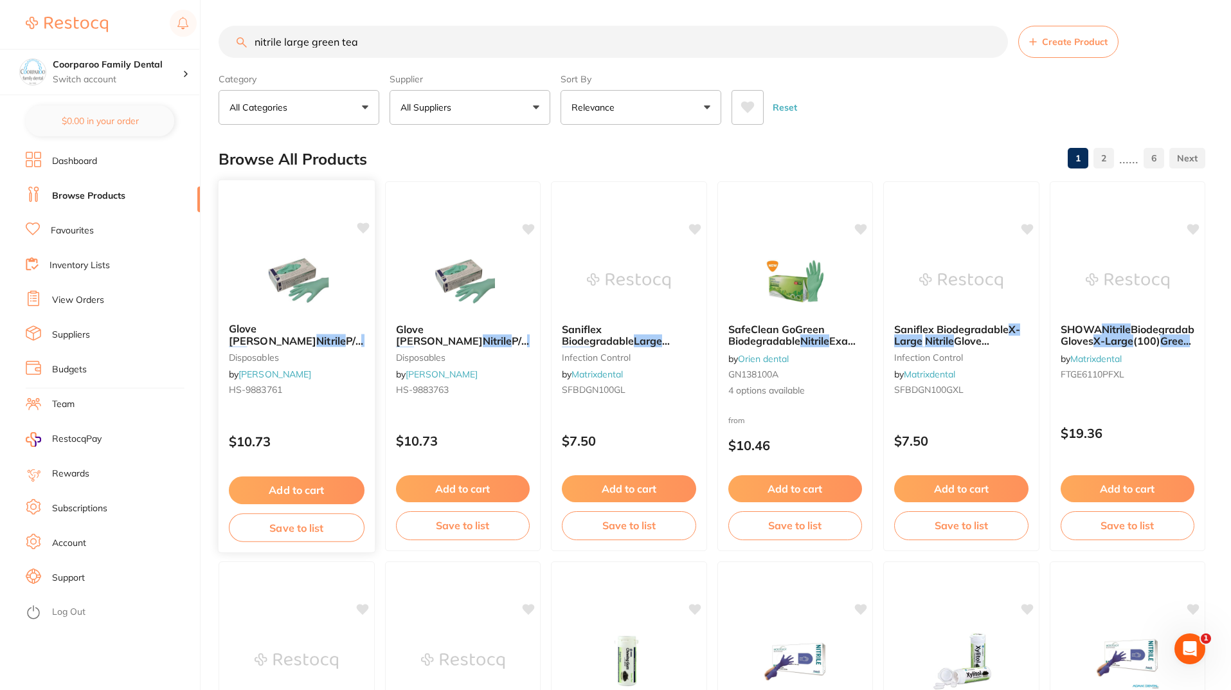
click at [309, 254] on img at bounding box center [297, 280] width 84 height 65
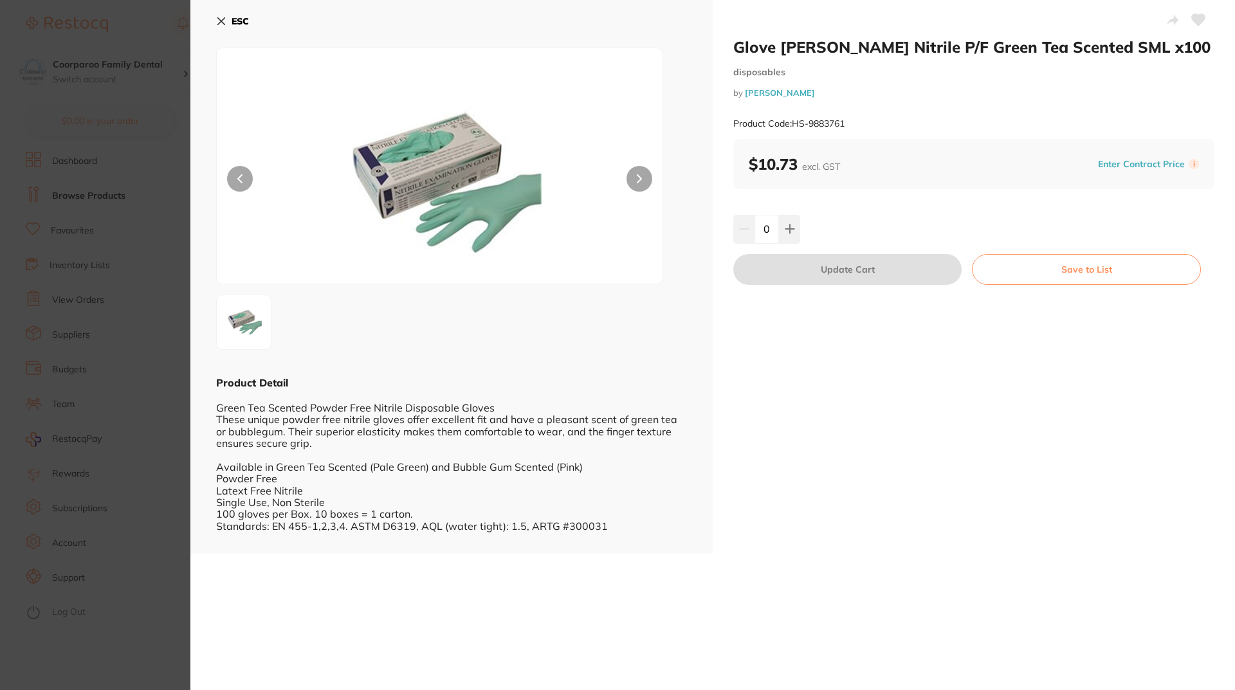
click at [226, 19] on button "ESC" at bounding box center [232, 21] width 33 height 22
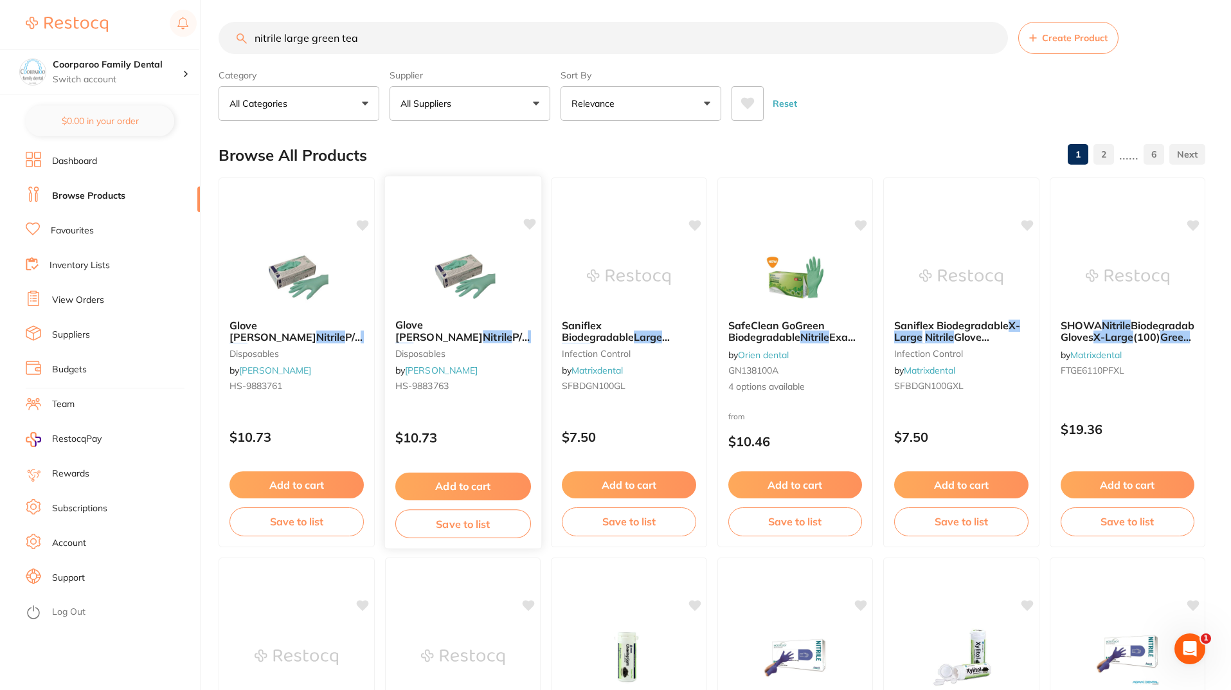
click at [513, 242] on div "Glove HENRY SCHEIN Nitrile P/F Green Tea Scented LGE x100 disposables by Henry …" at bounding box center [463, 363] width 158 height 374
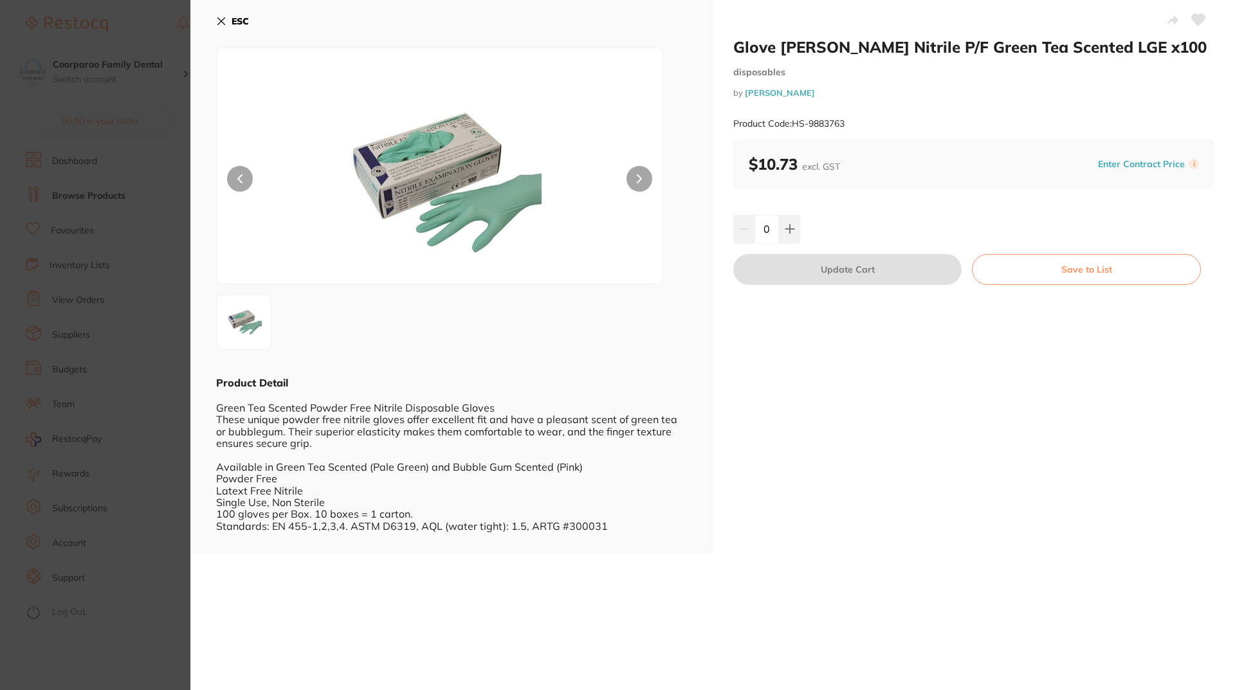
click at [226, 20] on button "ESC" at bounding box center [232, 21] width 33 height 22
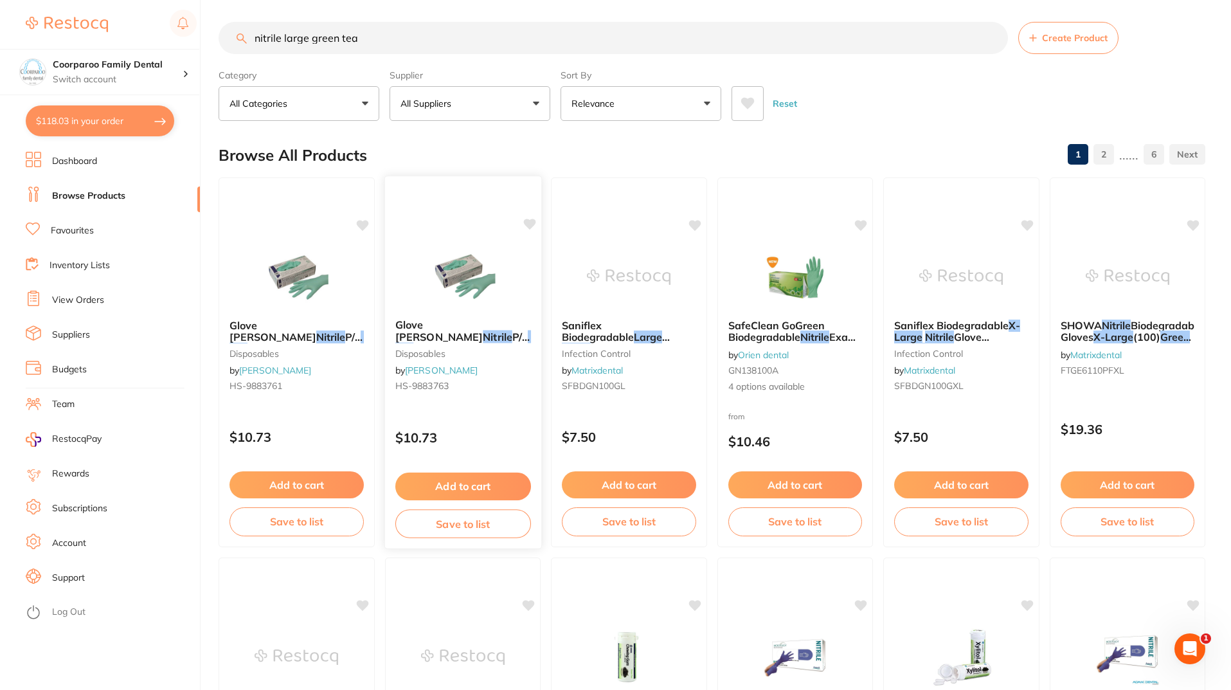
click at [462, 255] on img at bounding box center [463, 276] width 84 height 65
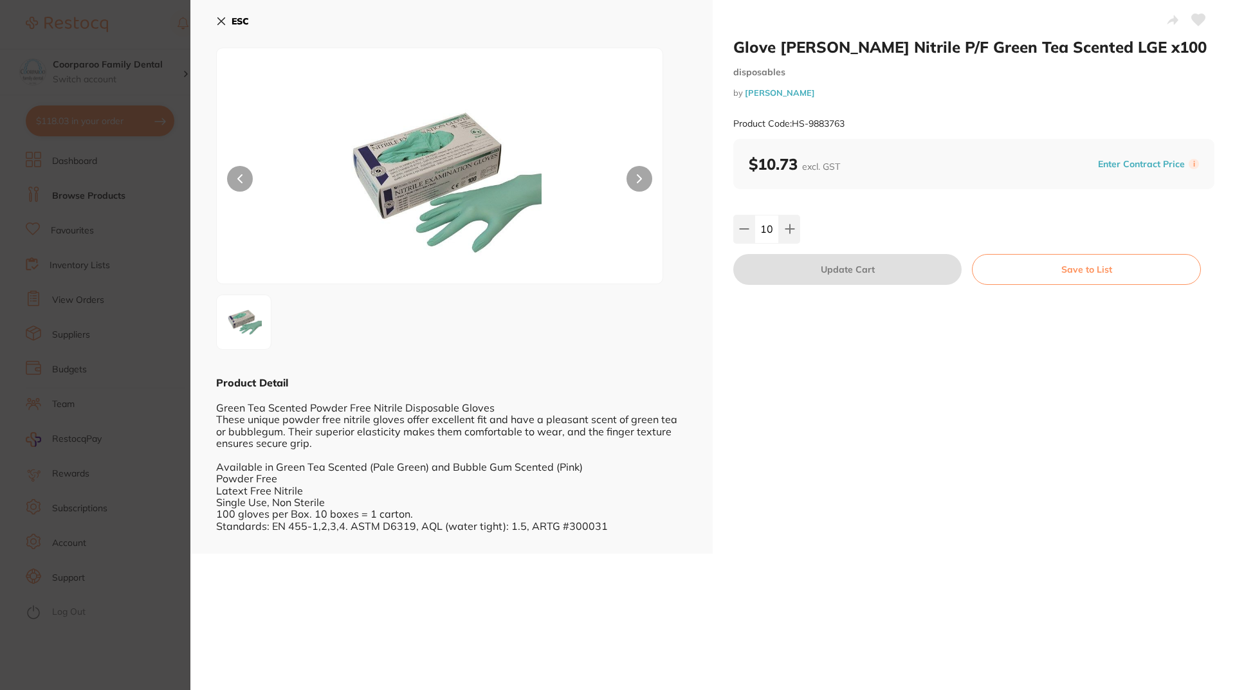
click at [222, 12] on button "ESC" at bounding box center [232, 21] width 33 height 22
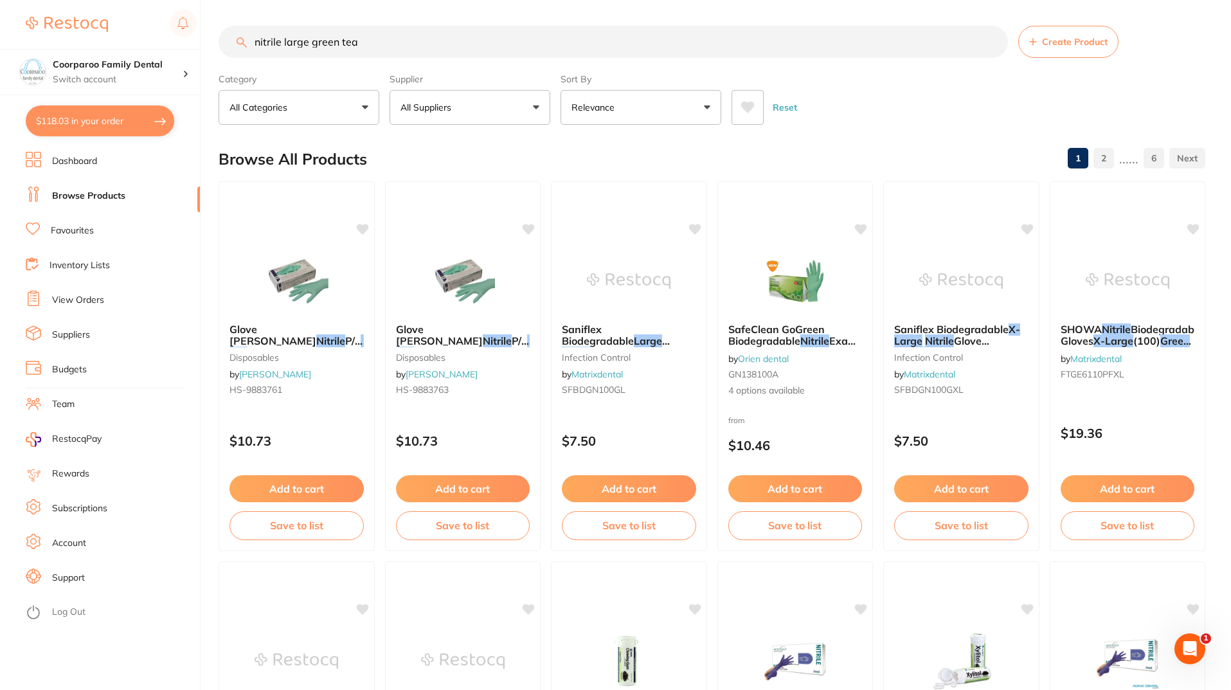
drag, startPoint x: 395, startPoint y: 39, endPoint x: 71, endPoint y: 39, distance: 324.7
click at [80, 39] on div "$118.03 Coorparoo Family Dental Switch account Coorparoo Family Dental $118.03 …" at bounding box center [615, 345] width 1231 height 690
type input "small latex gloves"
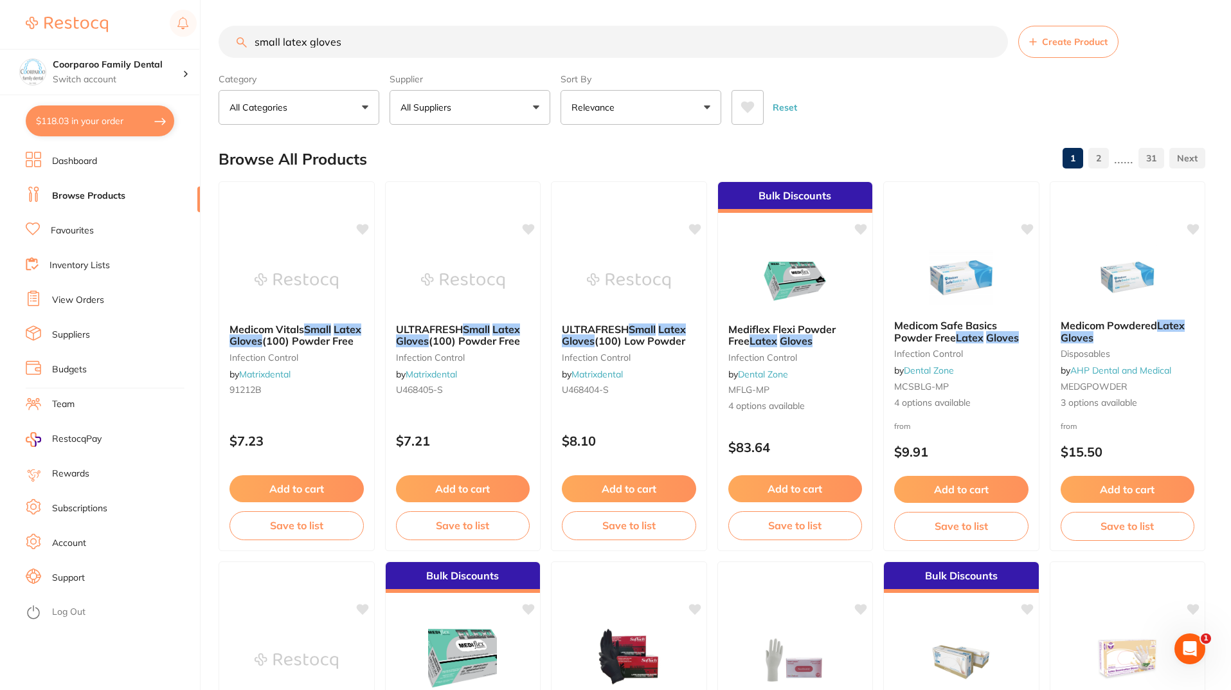
click at [486, 118] on button "All Suppliers" at bounding box center [470, 107] width 161 height 35
type input "vp d"
click at [480, 228] on p "VP Dental & Medical Supplies" at bounding box center [479, 220] width 95 height 24
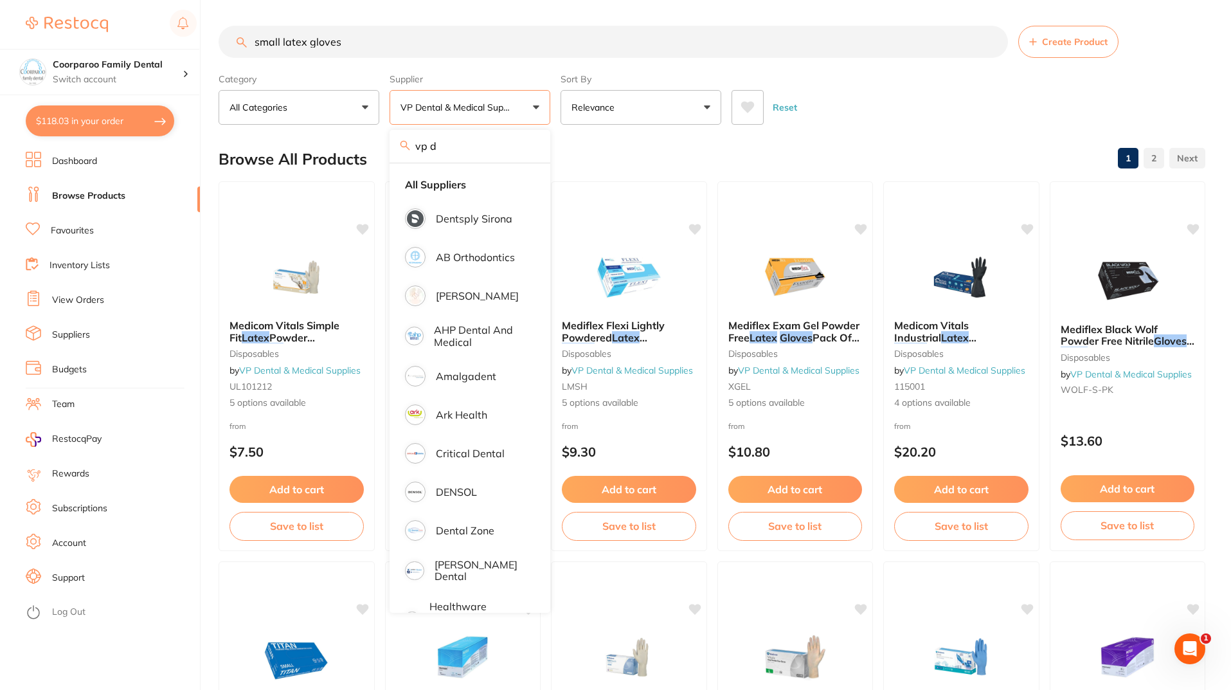
click at [861, 98] on div "Reset" at bounding box center [964, 102] width 464 height 45
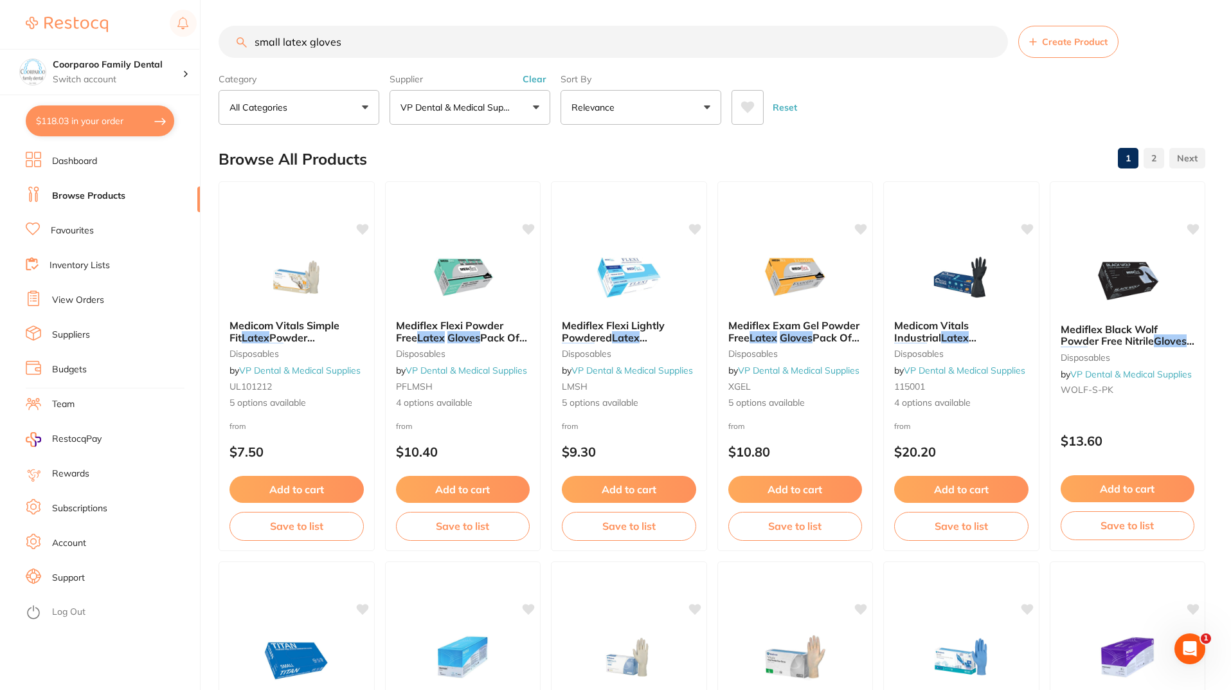
drag, startPoint x: 475, startPoint y: 494, endPoint x: 493, endPoint y: 482, distance: 20.9
click at [475, 494] on button "Add to cart" at bounding box center [463, 489] width 134 height 27
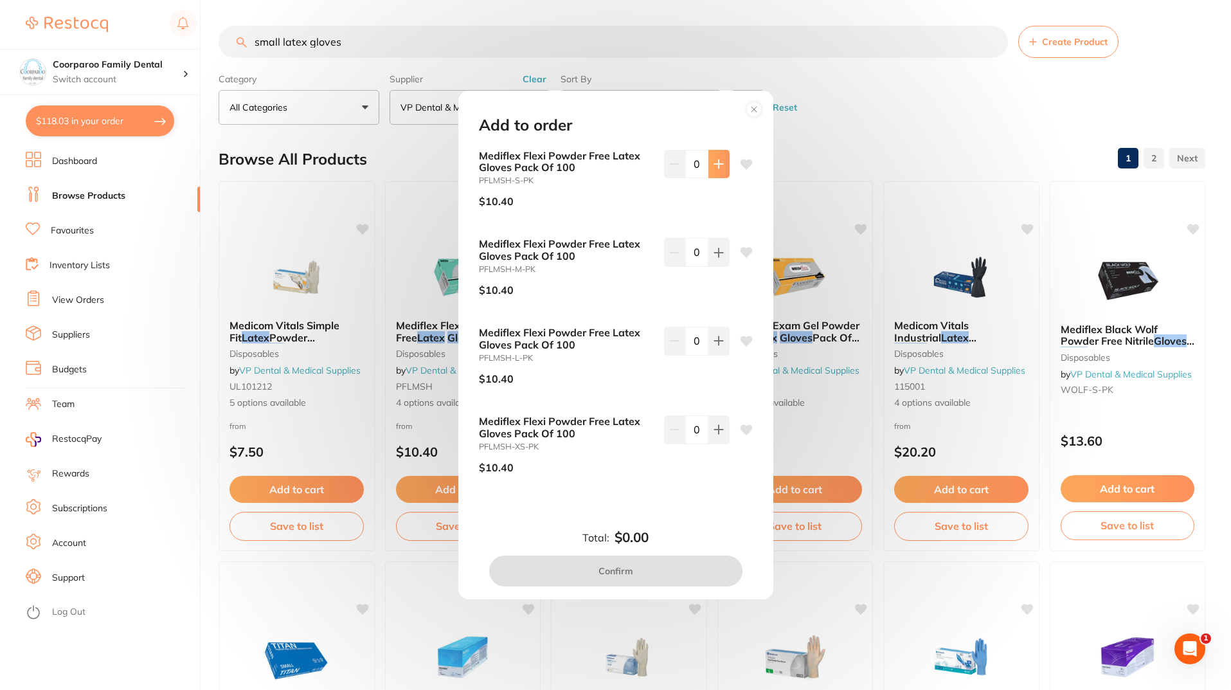
click at [720, 160] on icon at bounding box center [719, 164] width 10 height 10
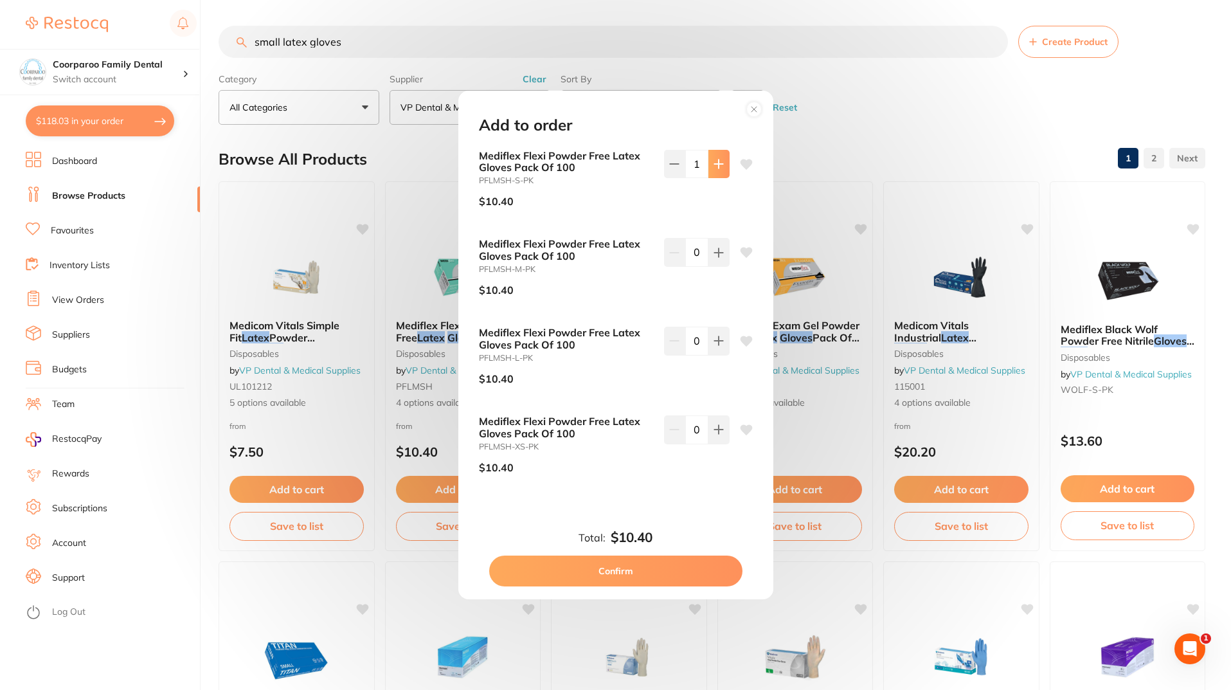
click at [720, 160] on icon at bounding box center [719, 164] width 10 height 10
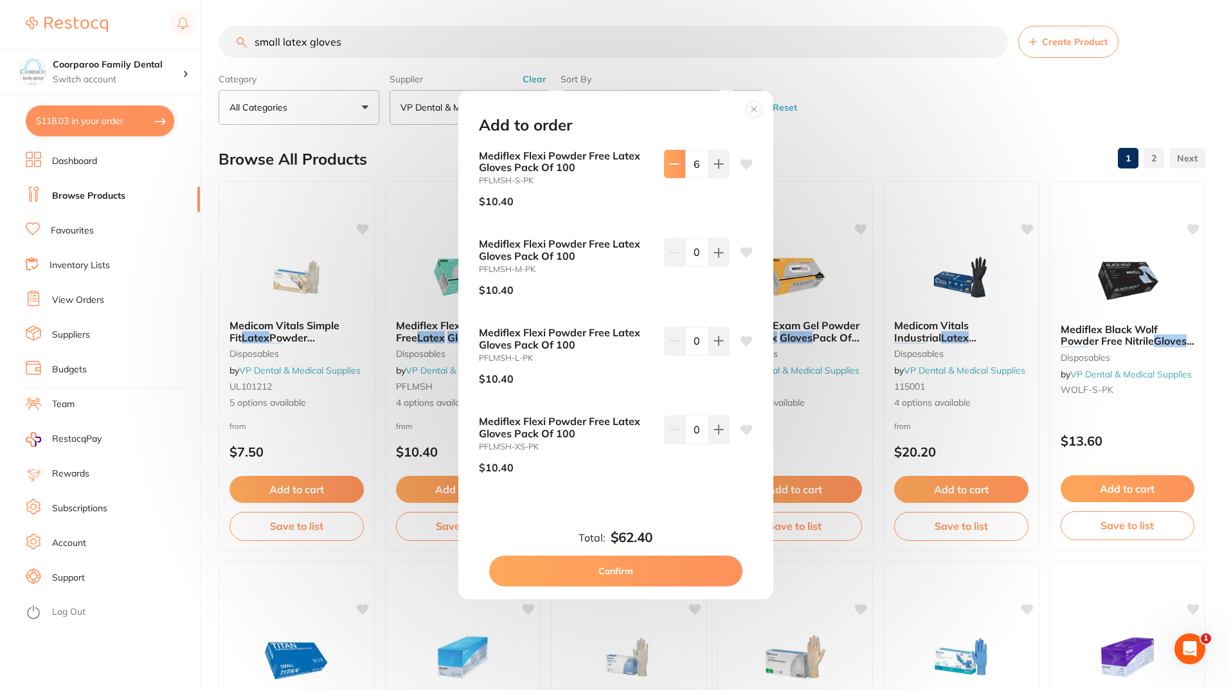
click at [674, 165] on icon at bounding box center [674, 164] width 10 height 10
click at [714, 168] on icon at bounding box center [719, 164] width 10 height 10
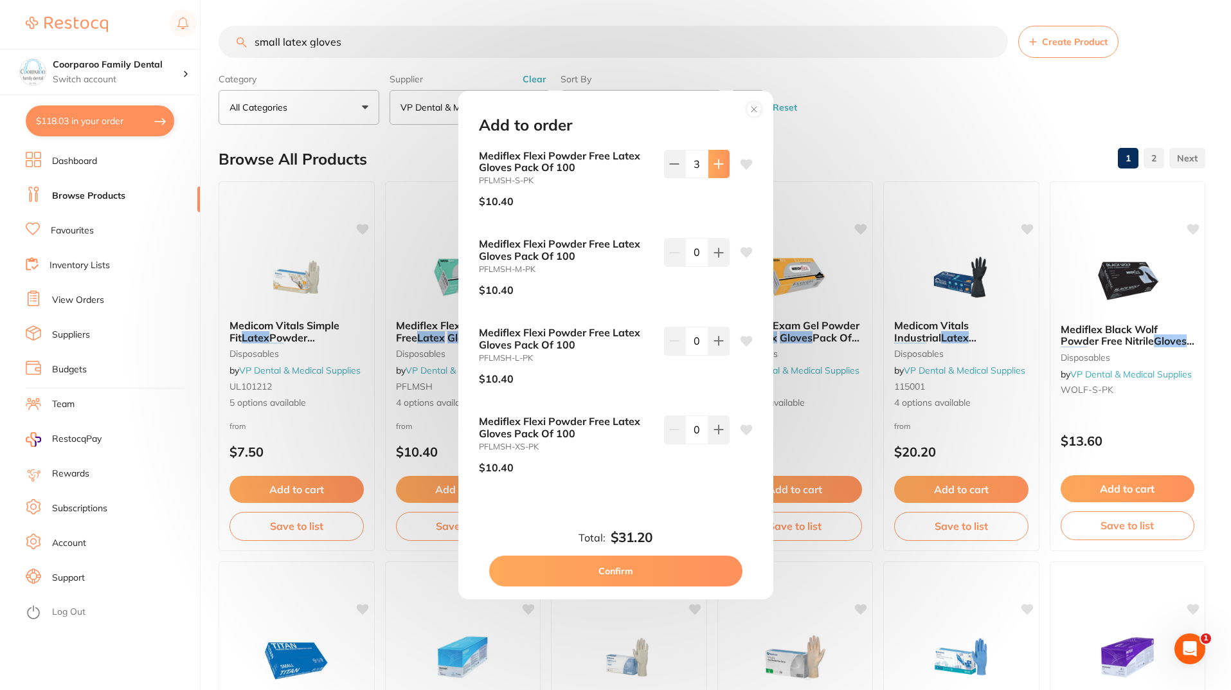
click at [714, 168] on icon at bounding box center [719, 164] width 10 height 10
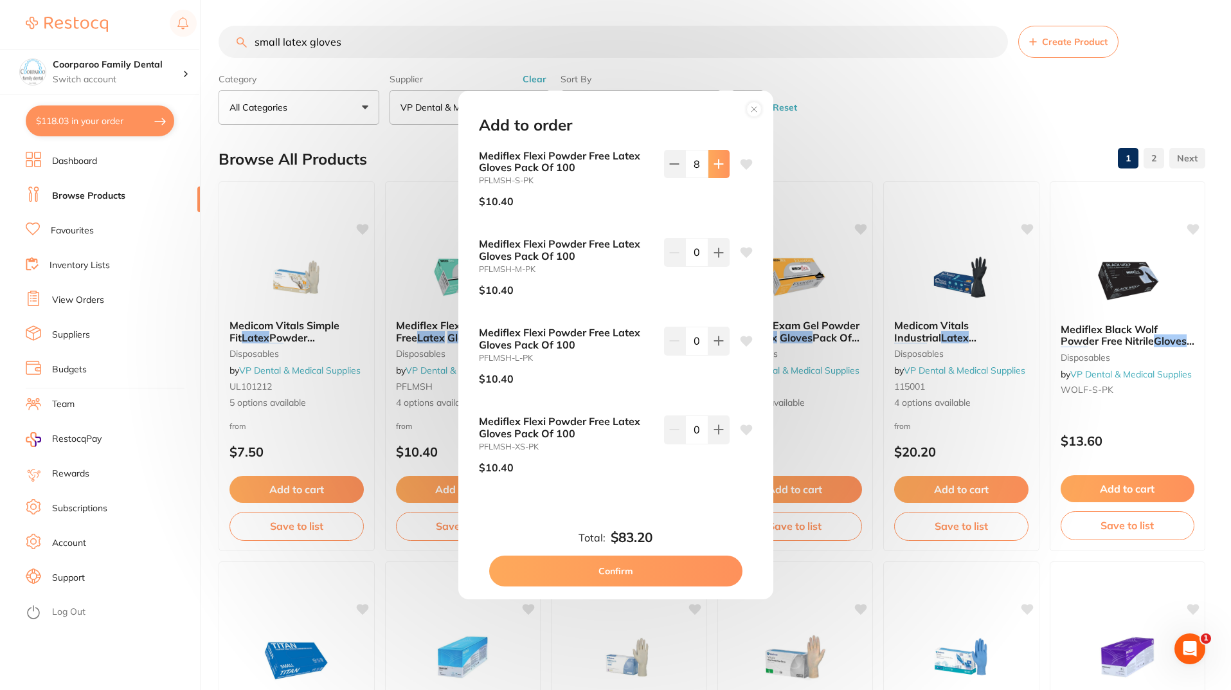
click at [714, 168] on icon at bounding box center [719, 164] width 10 height 10
type input "10"
click at [696, 580] on button "Confirm" at bounding box center [615, 571] width 253 height 31
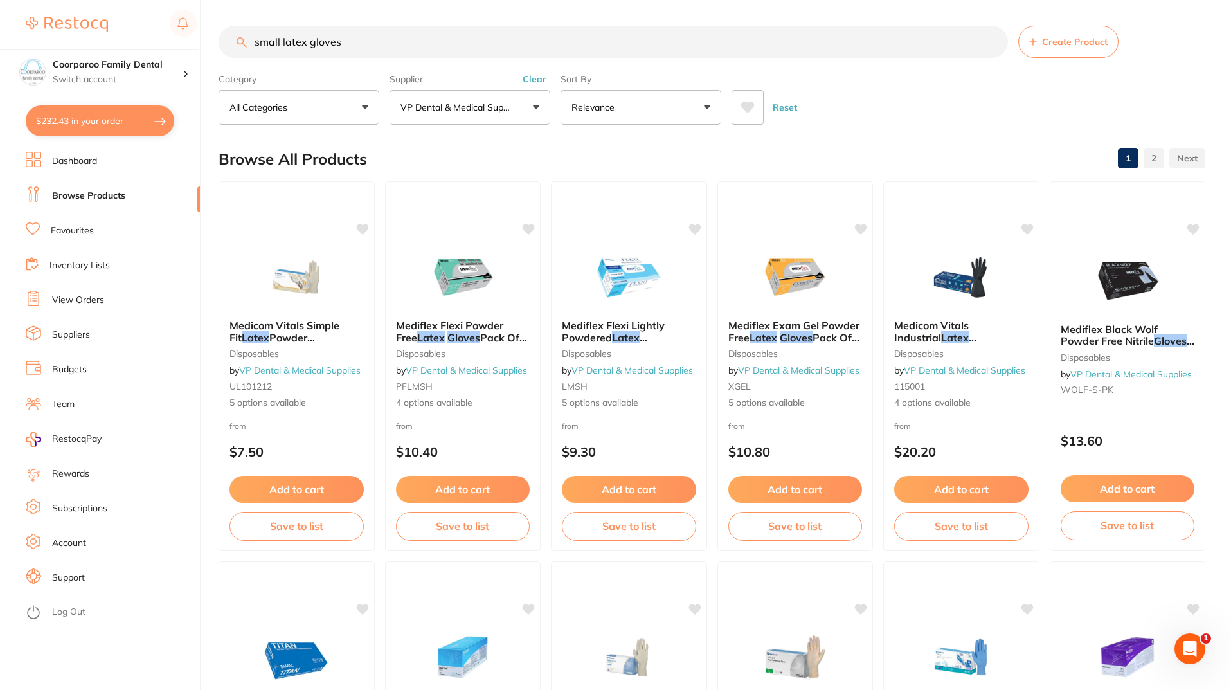
drag, startPoint x: 361, startPoint y: 55, endPoint x: 363, endPoint y: 46, distance: 9.2
click at [361, 48] on input "small latex gloves" at bounding box center [614, 42] width 790 height 32
drag, startPoint x: 364, startPoint y: 42, endPoint x: 217, endPoint y: 27, distance: 147.4
click at [217, 27] on div "$232.43 Coorparoo Family Dental Switch account Coorparoo Family Dental $232.43 …" at bounding box center [615, 345] width 1231 height 690
type input "s"
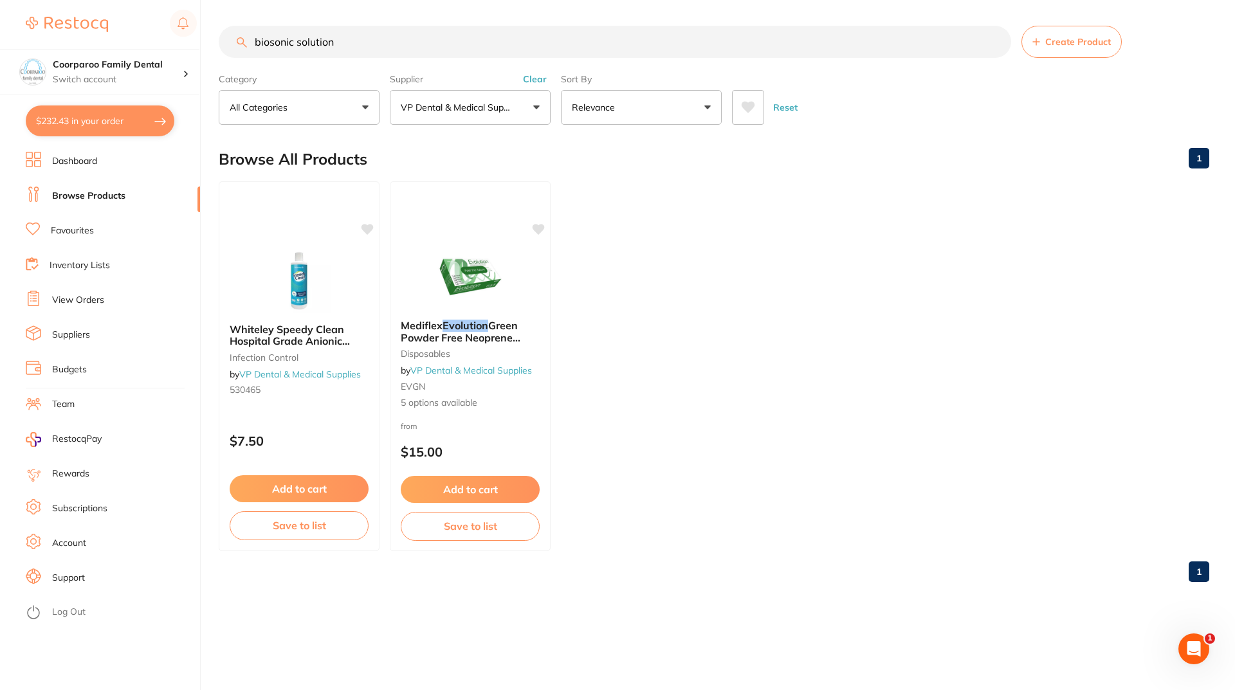
drag, startPoint x: 408, startPoint y: 45, endPoint x: 296, endPoint y: 45, distance: 111.9
click at [296, 45] on input "biosonic solution" at bounding box center [615, 42] width 792 height 32
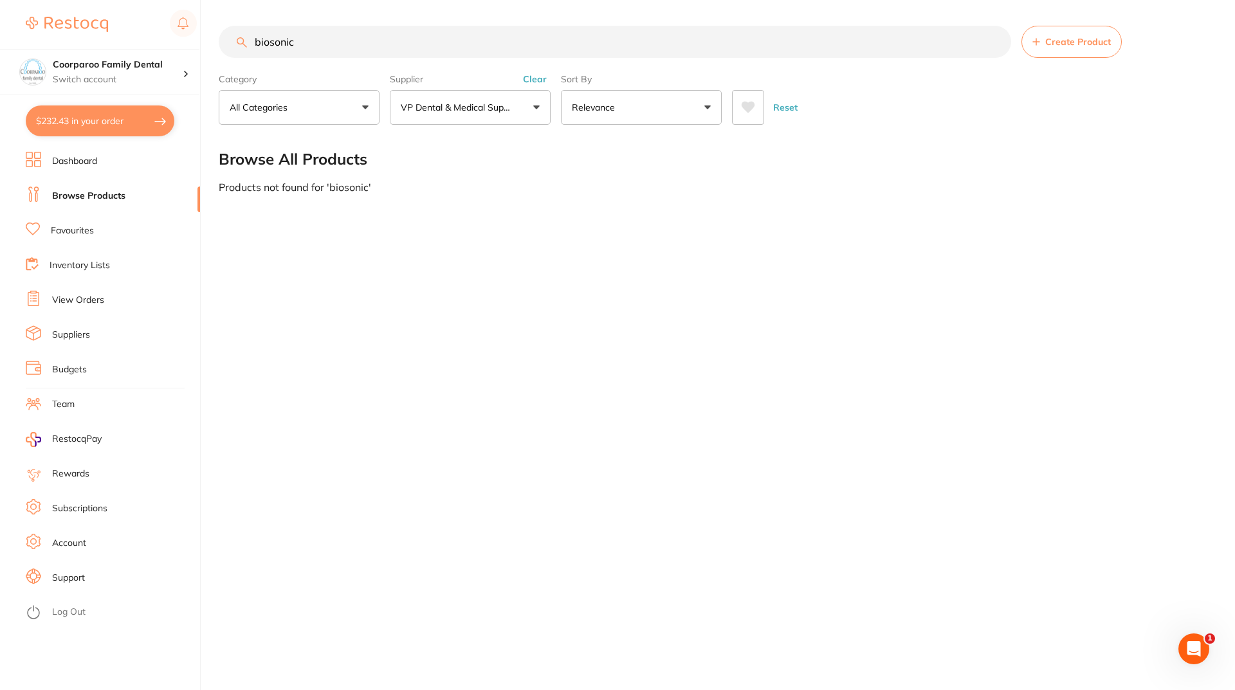
click at [375, 37] on input "biosonic" at bounding box center [615, 42] width 792 height 32
drag, startPoint x: 377, startPoint y: 47, endPoint x: 233, endPoint y: 36, distance: 144.5
click at [236, 37] on input "biosonic" at bounding box center [615, 42] width 792 height 32
type input "cleaner and rust"
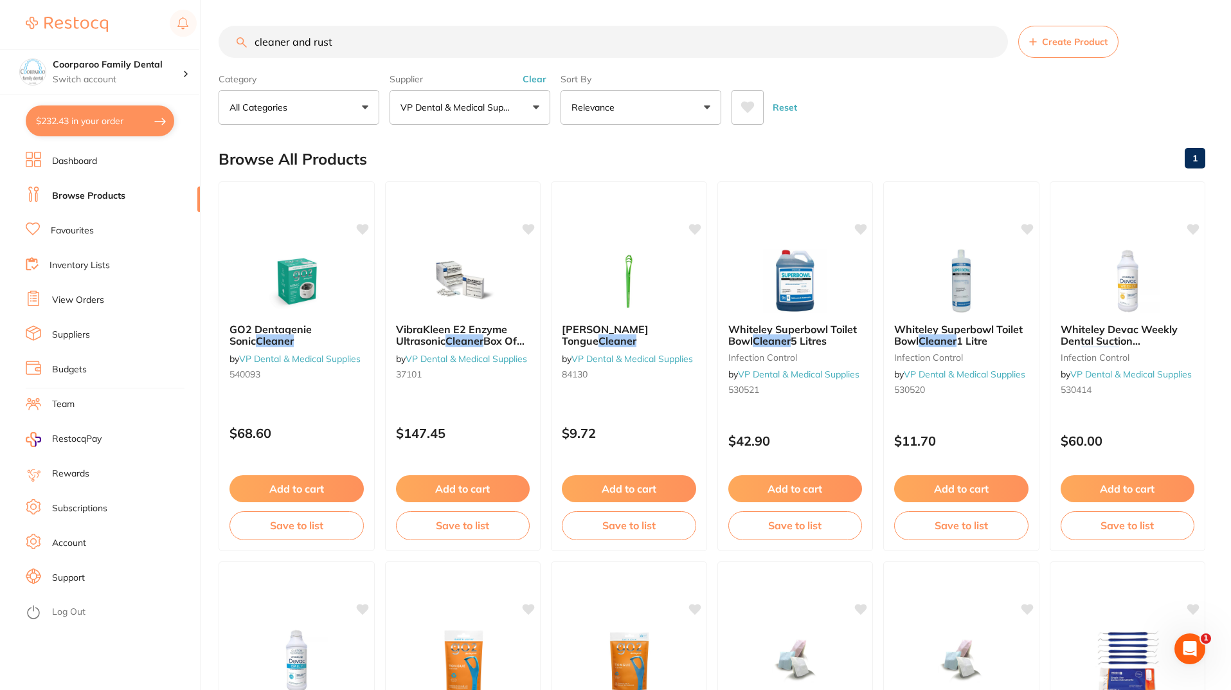
drag, startPoint x: 355, startPoint y: 50, endPoint x: 125, endPoint y: 32, distance: 230.3
click at [108, 23] on div "$232.43 Coorparoo Family Dental Switch account Coorparoo Family Dental $232.43 …" at bounding box center [615, 345] width 1231 height 690
type input "nylon brush"
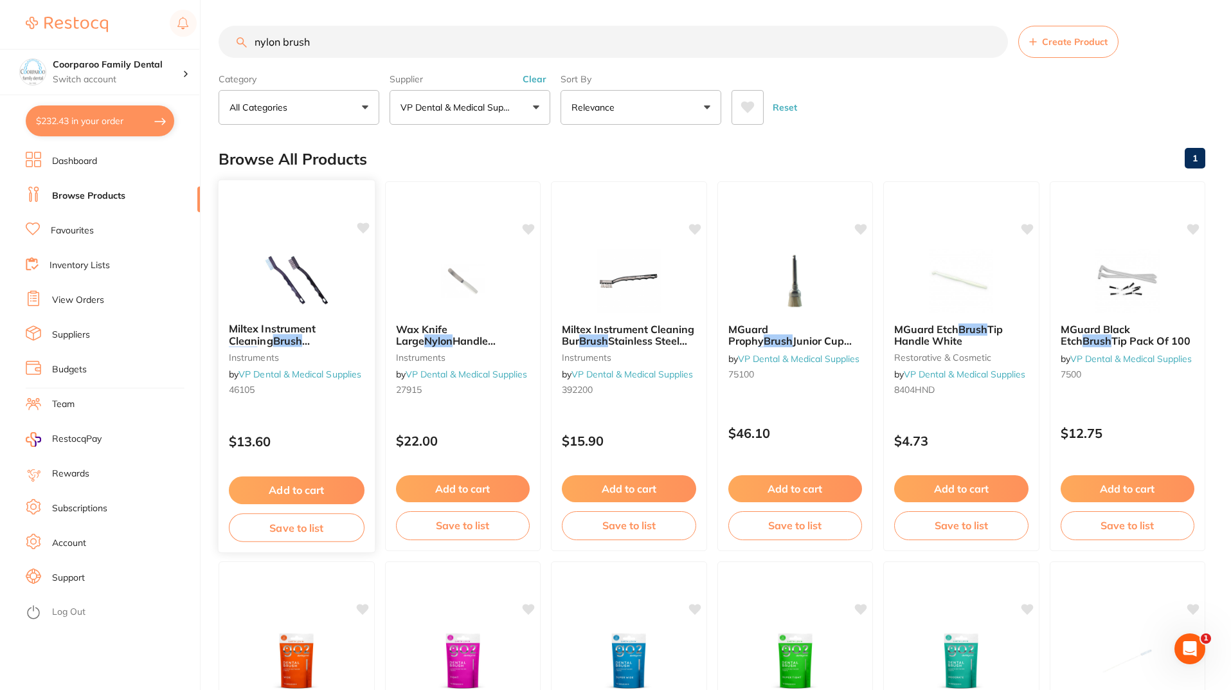
click at [330, 257] on img at bounding box center [297, 280] width 84 height 65
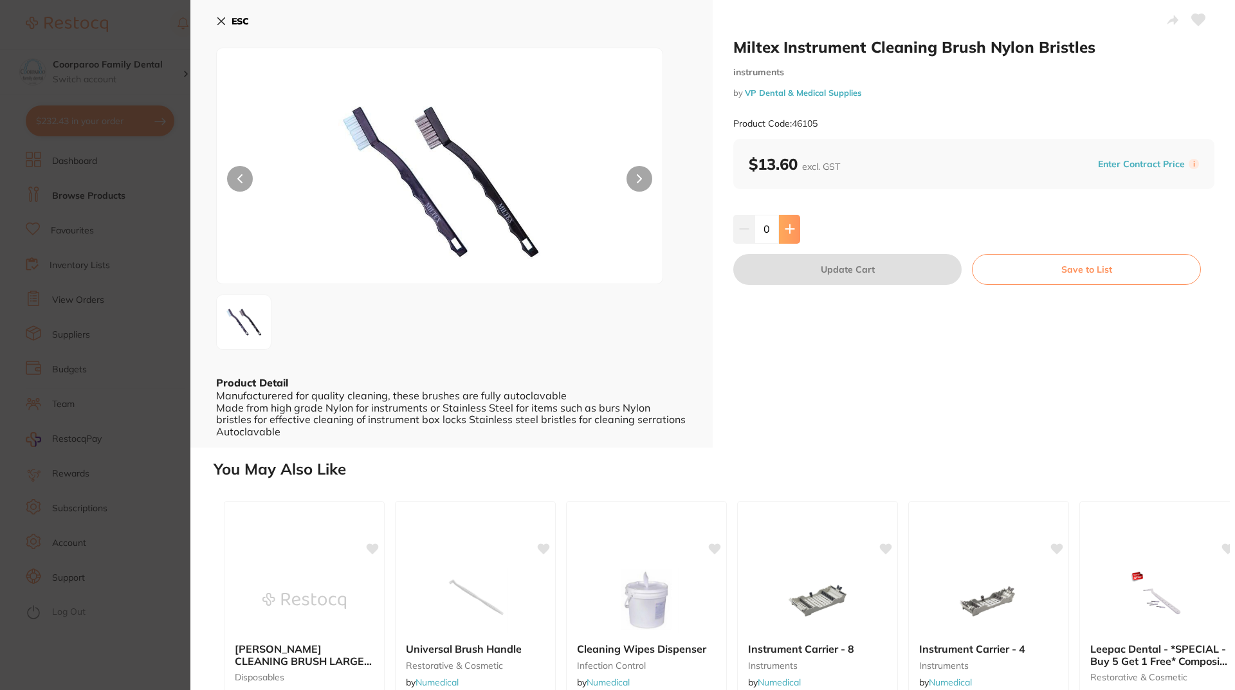
click at [794, 233] on button at bounding box center [789, 229] width 21 height 28
click at [790, 226] on icon at bounding box center [790, 229] width 10 height 10
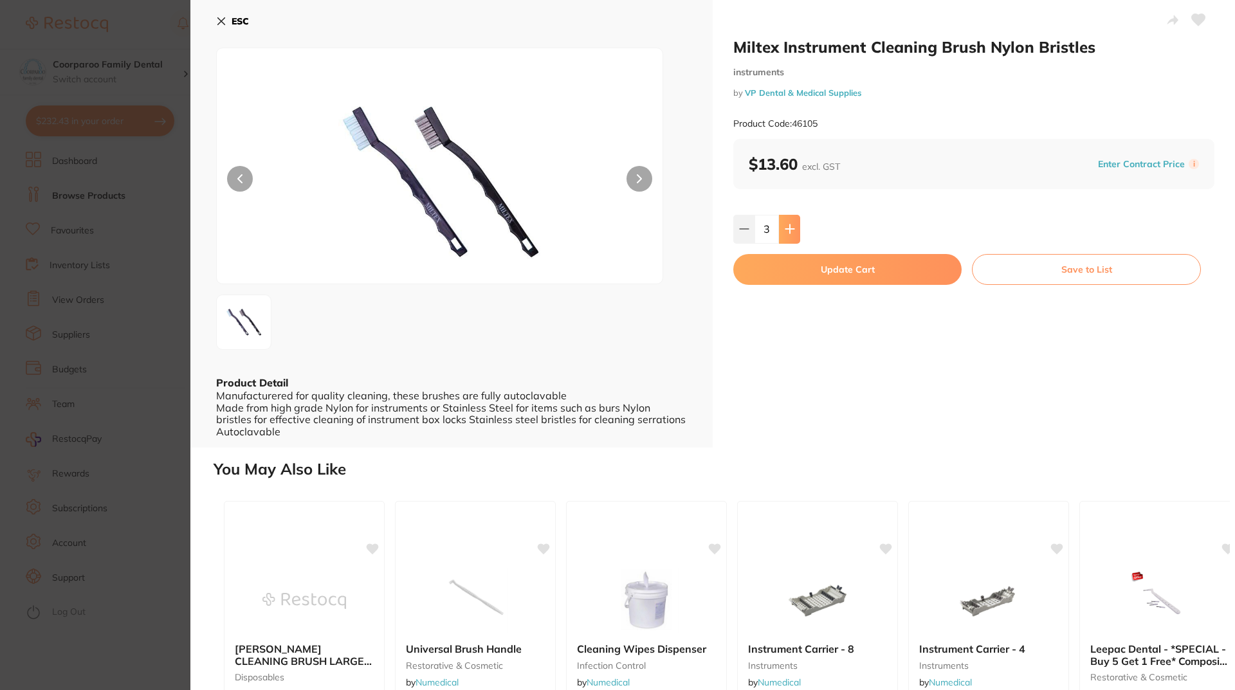
click at [790, 226] on icon at bounding box center [790, 229] width 10 height 10
type input "6"
click at [826, 275] on button "Update Cart" at bounding box center [847, 269] width 228 height 31
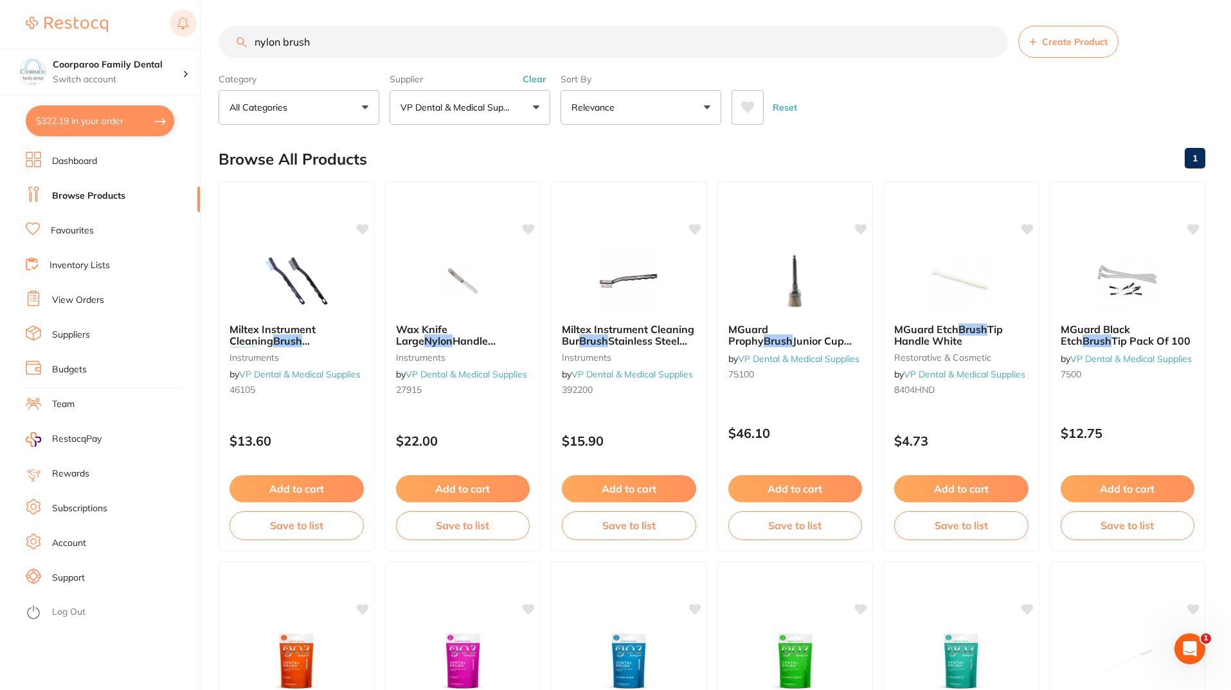
drag, startPoint x: 338, startPoint y: 44, endPoint x: 182, endPoint y: 35, distance: 156.5
click at [182, 35] on div "$322.19 Coorparoo Family Dental Switch account Coorparoo Family Dental $322.19 …" at bounding box center [615, 345] width 1231 height 690
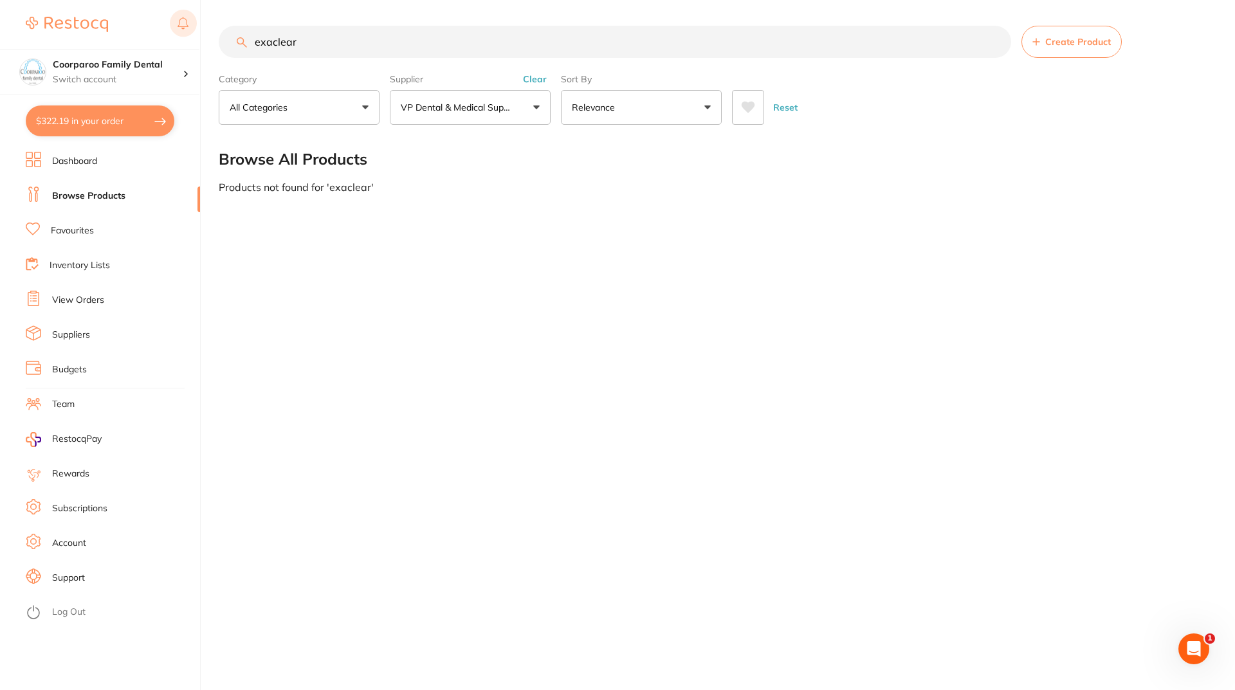
drag, startPoint x: 357, startPoint y: 42, endPoint x: 191, endPoint y: 38, distance: 166.0
click at [191, 38] on div "$322.19 Coorparoo Family Dental Switch account Coorparoo Family Dental $322.19 …" at bounding box center [617, 345] width 1235 height 690
drag, startPoint x: 353, startPoint y: 43, endPoint x: 194, endPoint y: 30, distance: 159.4
click at [196, 30] on div "$322.19 Coorparoo Family Dental Switch account Coorparoo Family Dental $322.19 …" at bounding box center [617, 345] width 1235 height 690
drag, startPoint x: 363, startPoint y: 52, endPoint x: 72, endPoint y: 21, distance: 292.9
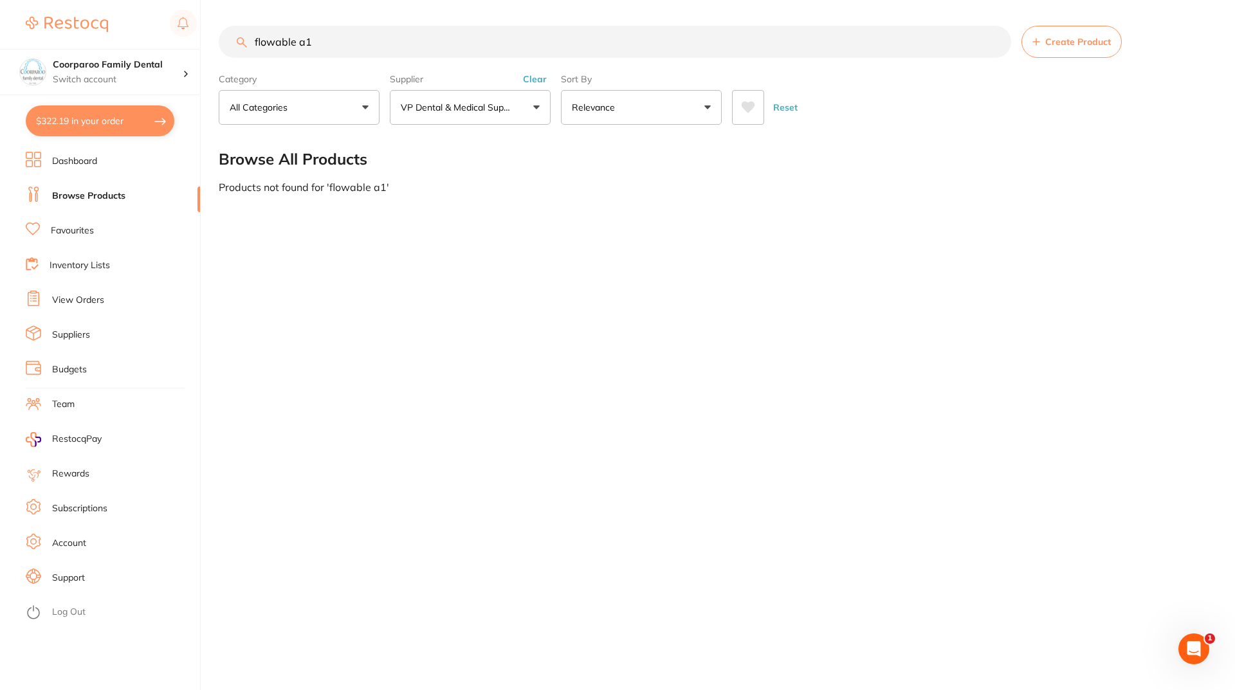
click at [72, 21] on div "$322.19 Coorparoo Family Dental Switch account Coorparoo Family Dental $322.19 …" at bounding box center [617, 345] width 1235 height 690
click at [394, 46] on input "flowable a1" at bounding box center [615, 42] width 792 height 32
drag, startPoint x: 329, startPoint y: 45, endPoint x: 197, endPoint y: 45, distance: 131.8
click at [197, 45] on div "$322.19 Coorparoo Family Dental Switch account Coorparoo Family Dental $322.19 …" at bounding box center [617, 345] width 1235 height 690
click at [491, 95] on button "VP Dental & Medical Supplies" at bounding box center [470, 107] width 161 height 35
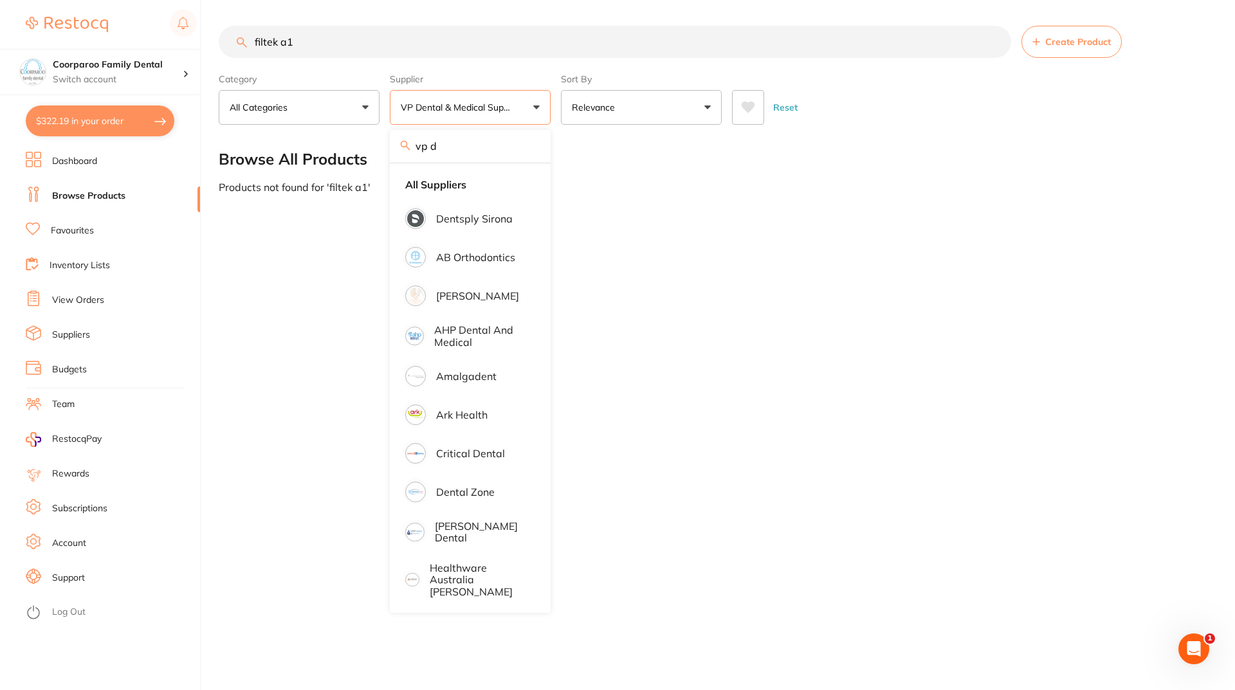
click at [528, 151] on input "vp d" at bounding box center [470, 146] width 161 height 32
click at [531, 142] on input "vp d" at bounding box center [470, 146] width 161 height 32
drag, startPoint x: 503, startPoint y: 149, endPoint x: 332, endPoint y: 132, distance: 171.2
click at [332, 132] on main "filtek a1 Create Product Category All Categories All Categories No categories f…" at bounding box center [727, 109] width 1016 height 219
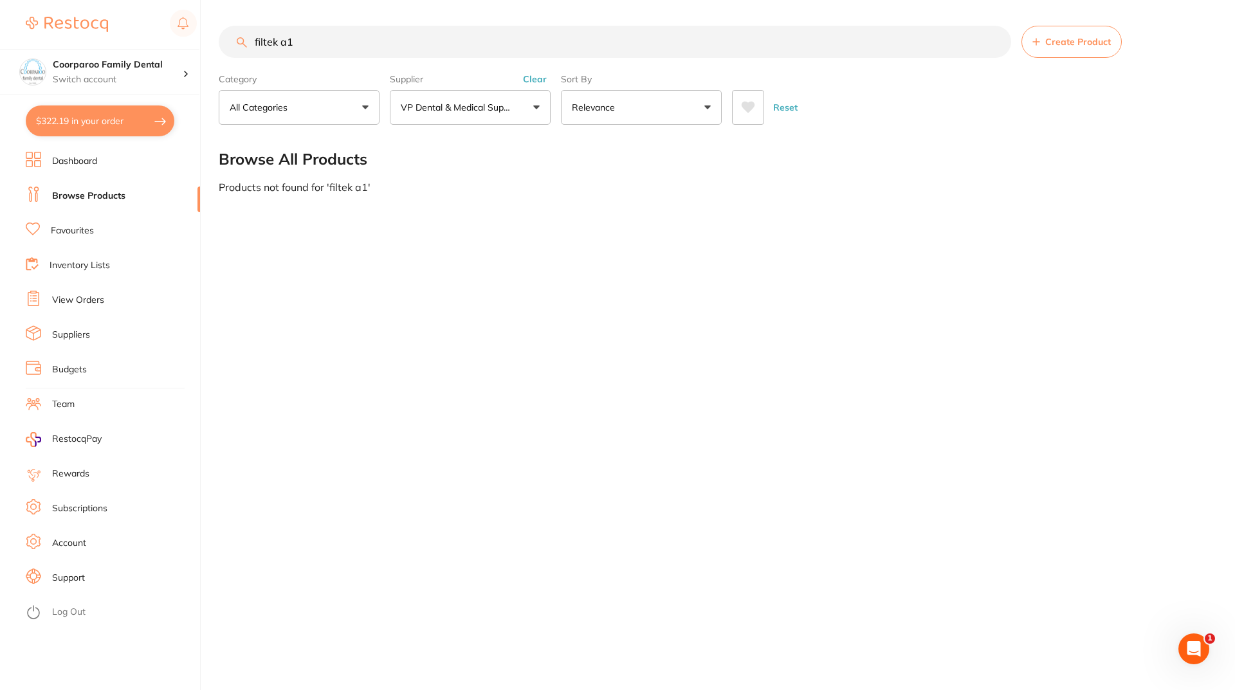
click at [381, 417] on div "filtek a1 Create Product Category All Categories All Categories No categories f…" at bounding box center [727, 345] width 1016 height 690
click at [329, 38] on input "filtek a1" at bounding box center [615, 42] width 792 height 32
click at [543, 105] on button "VP Dental & Medical Supplies" at bounding box center [470, 107] width 161 height 35
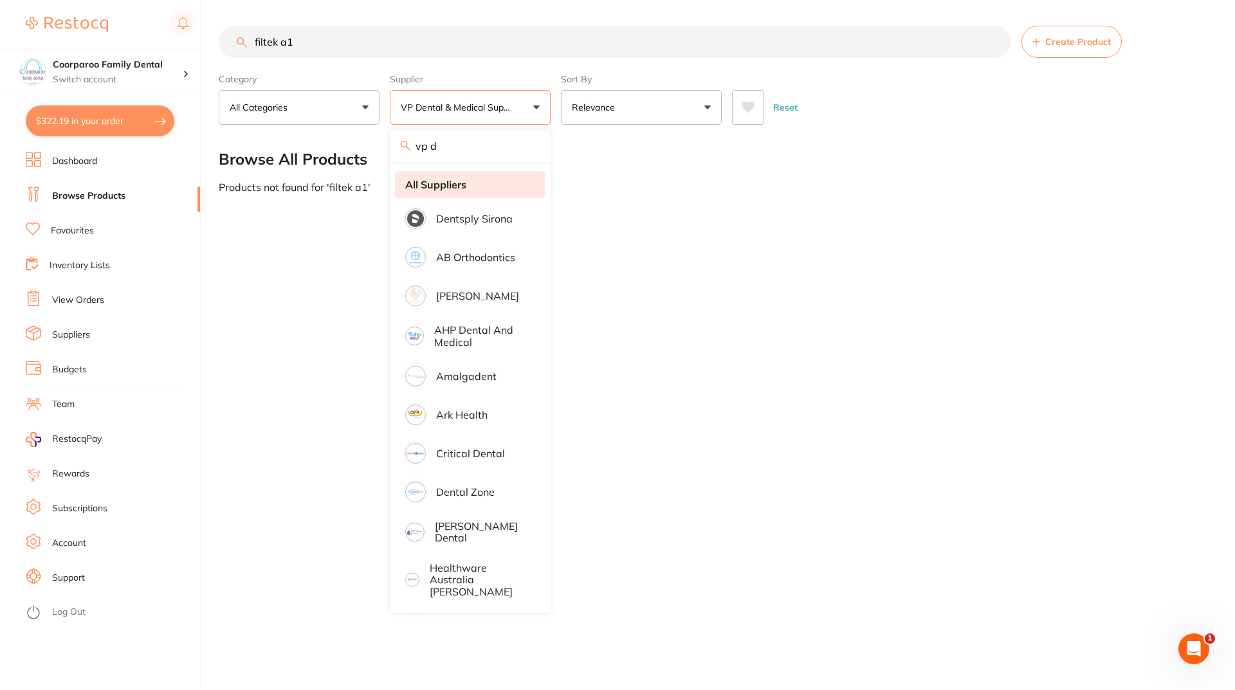
click at [453, 179] on strong "All Suppliers" at bounding box center [435, 185] width 61 height 12
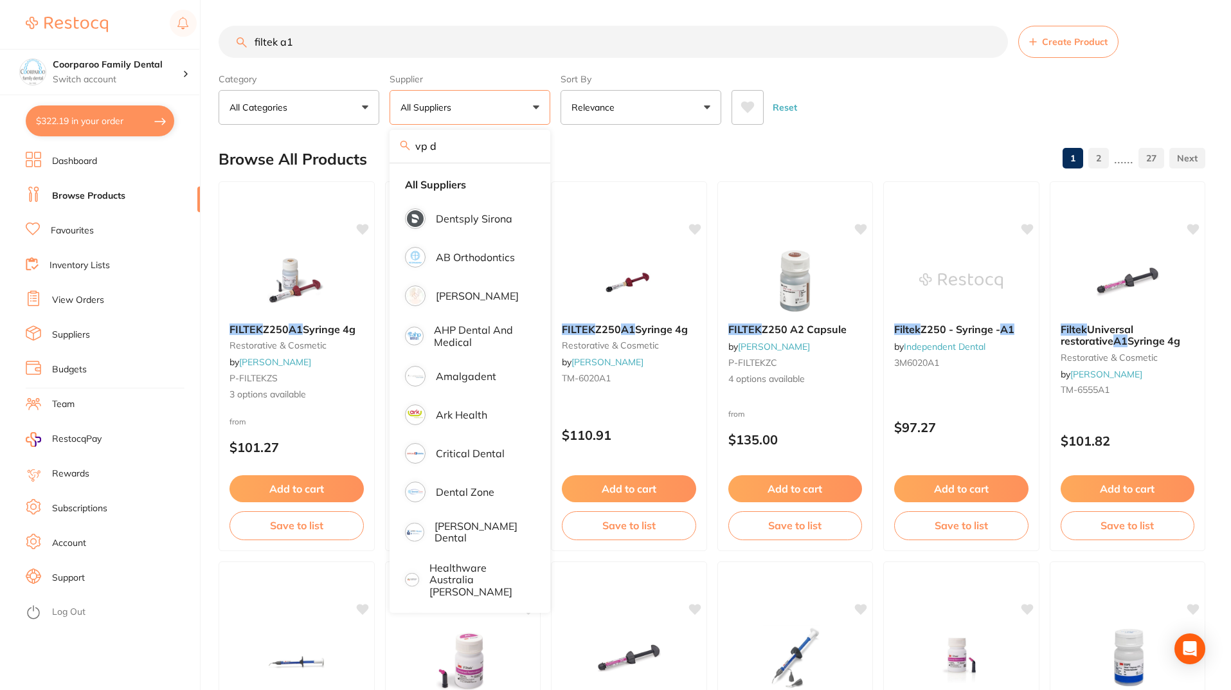
click at [298, 37] on input "filtek a1" at bounding box center [614, 42] width 790 height 32
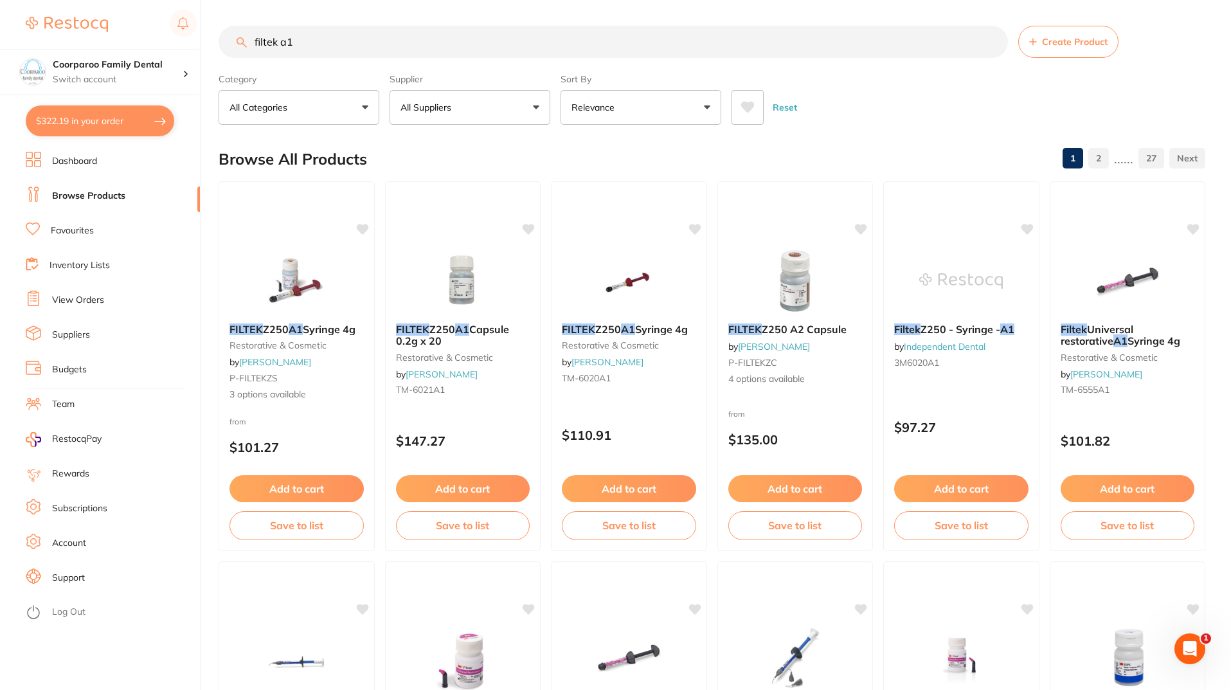
click at [277, 42] on input "filtek a1" at bounding box center [614, 42] width 790 height 32
type input "filtek flowable a1"
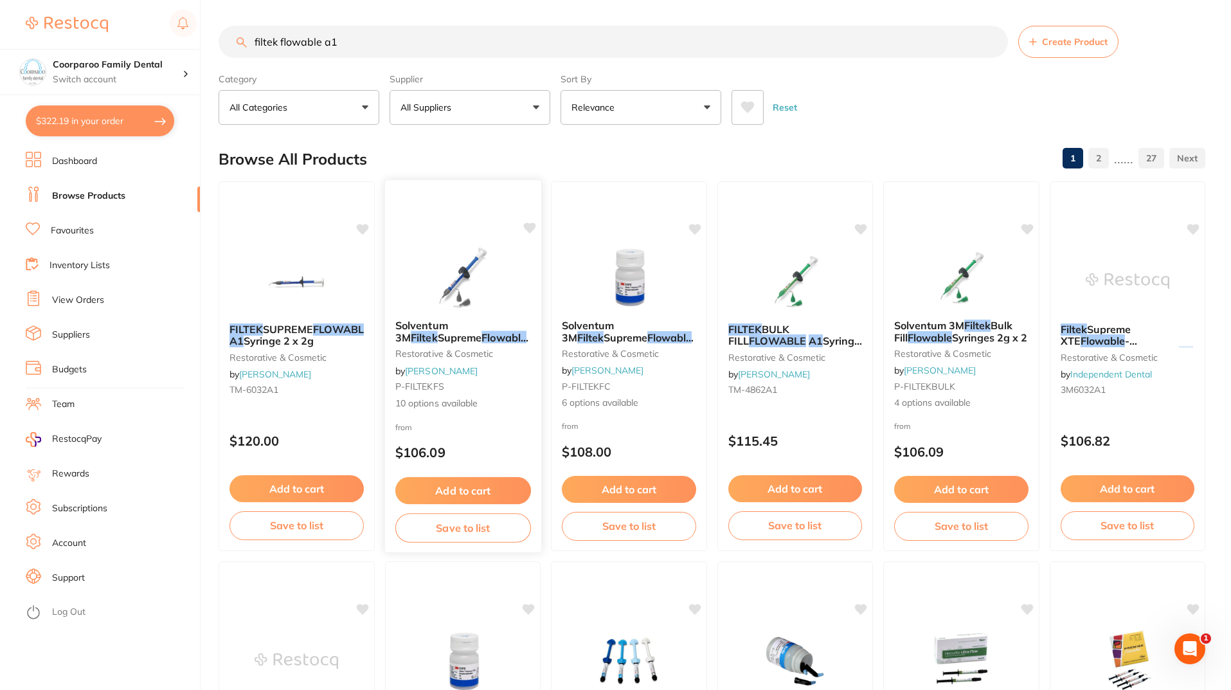
click at [449, 490] on button "Add to cart" at bounding box center [463, 491] width 136 height 28
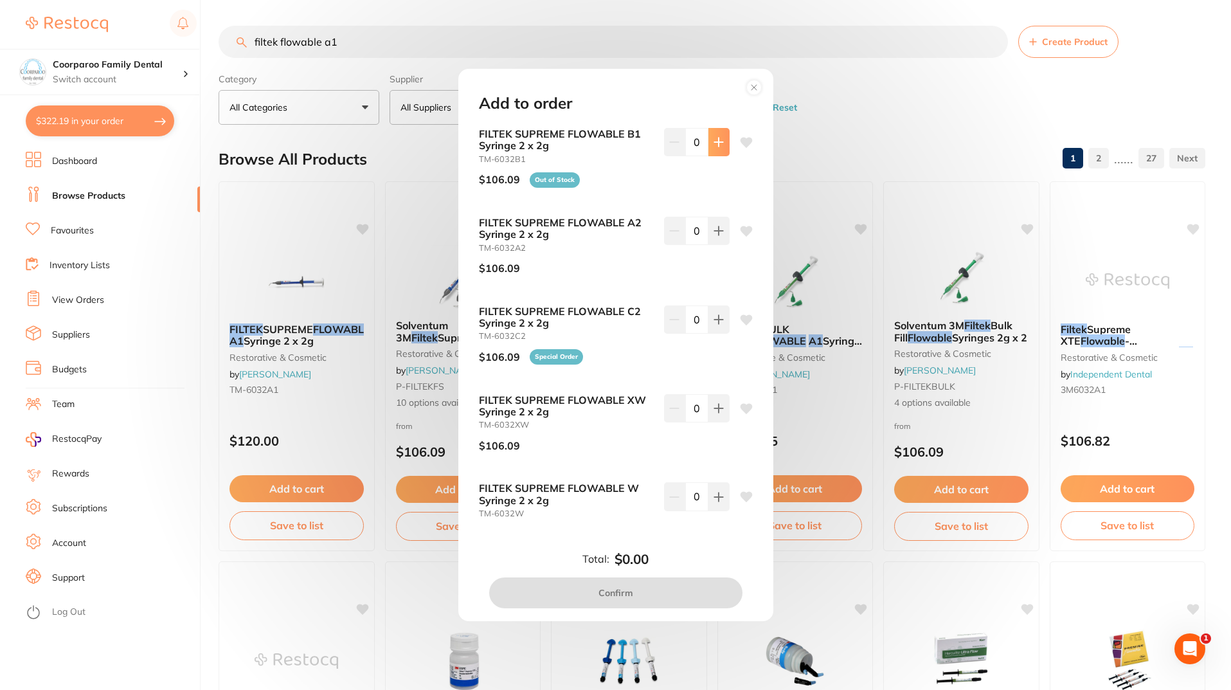
click at [718, 132] on button at bounding box center [719, 142] width 21 height 28
click at [709, 145] on button at bounding box center [719, 142] width 21 height 28
type input "2"
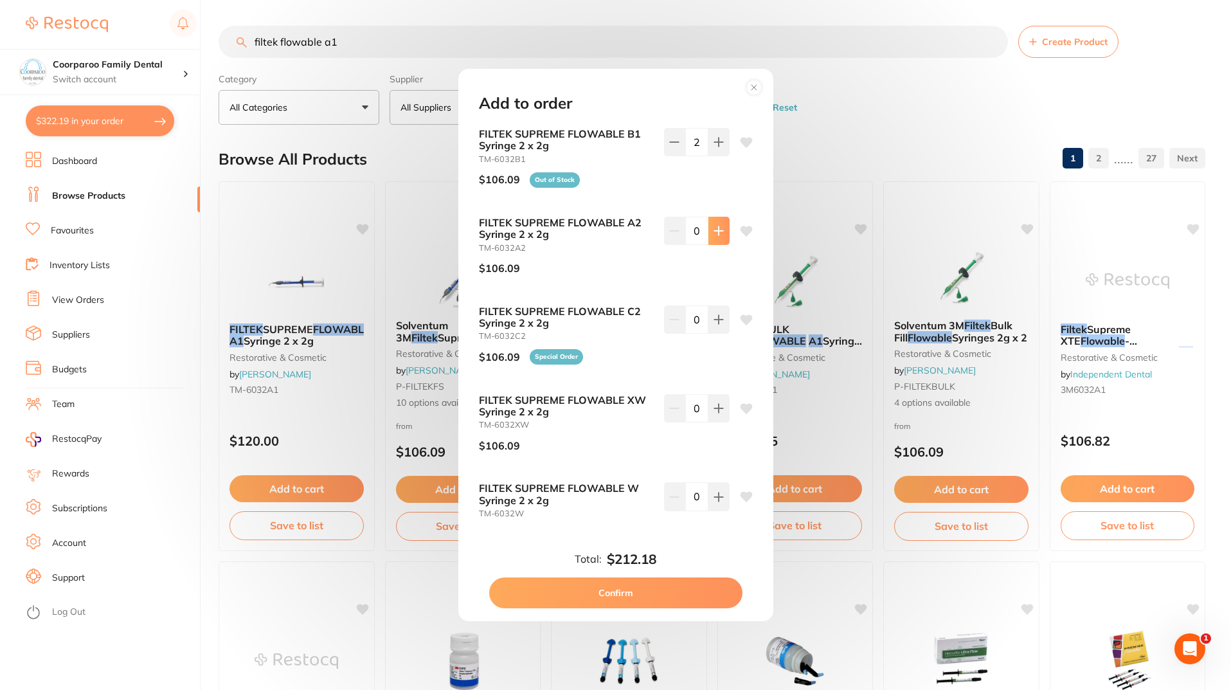
click at [709, 156] on button at bounding box center [719, 142] width 21 height 28
type input "2"
click at [752, 89] on circle at bounding box center [754, 87] width 15 height 15
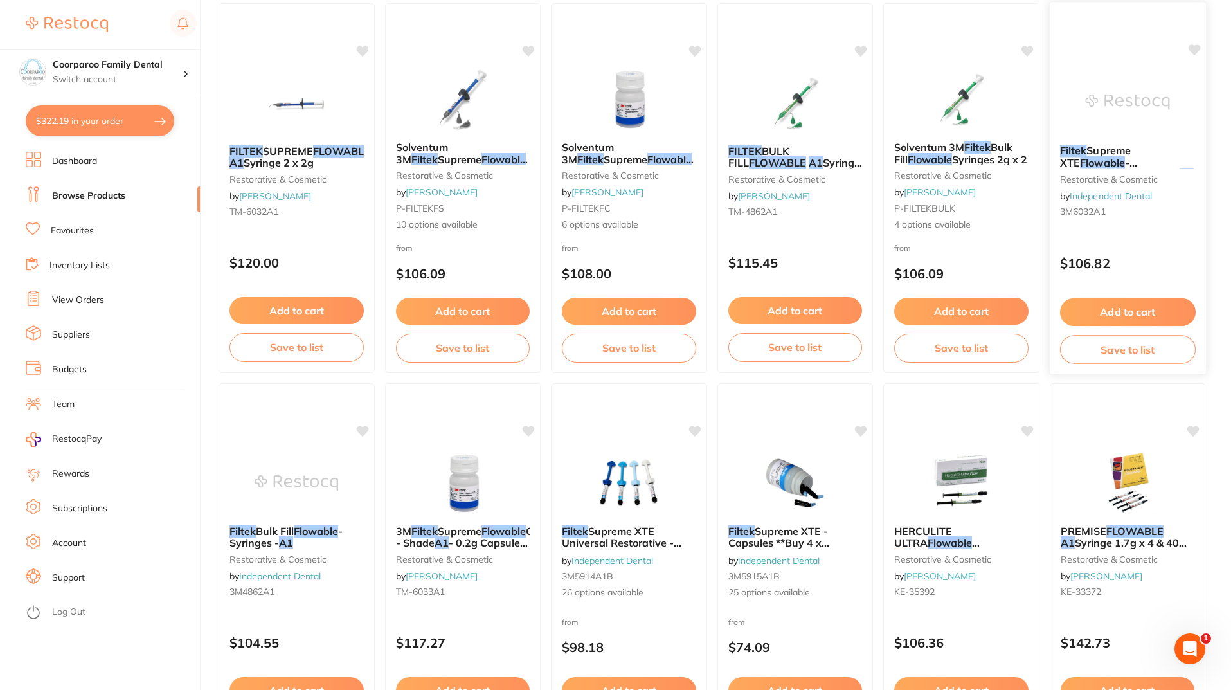
scroll to position [64, 0]
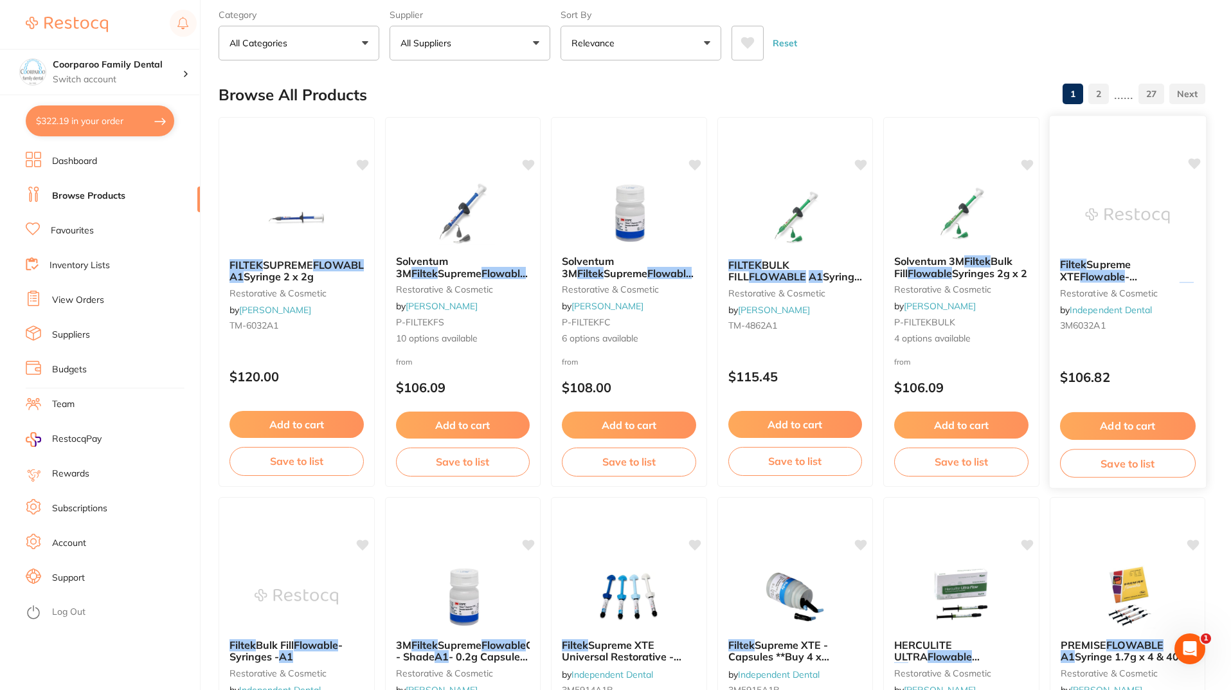
click at [1122, 164] on div "Filtek Supreme XTE Flowable - Syringe - A1 restorative & cosmetic by Independen…" at bounding box center [1128, 302] width 158 height 374
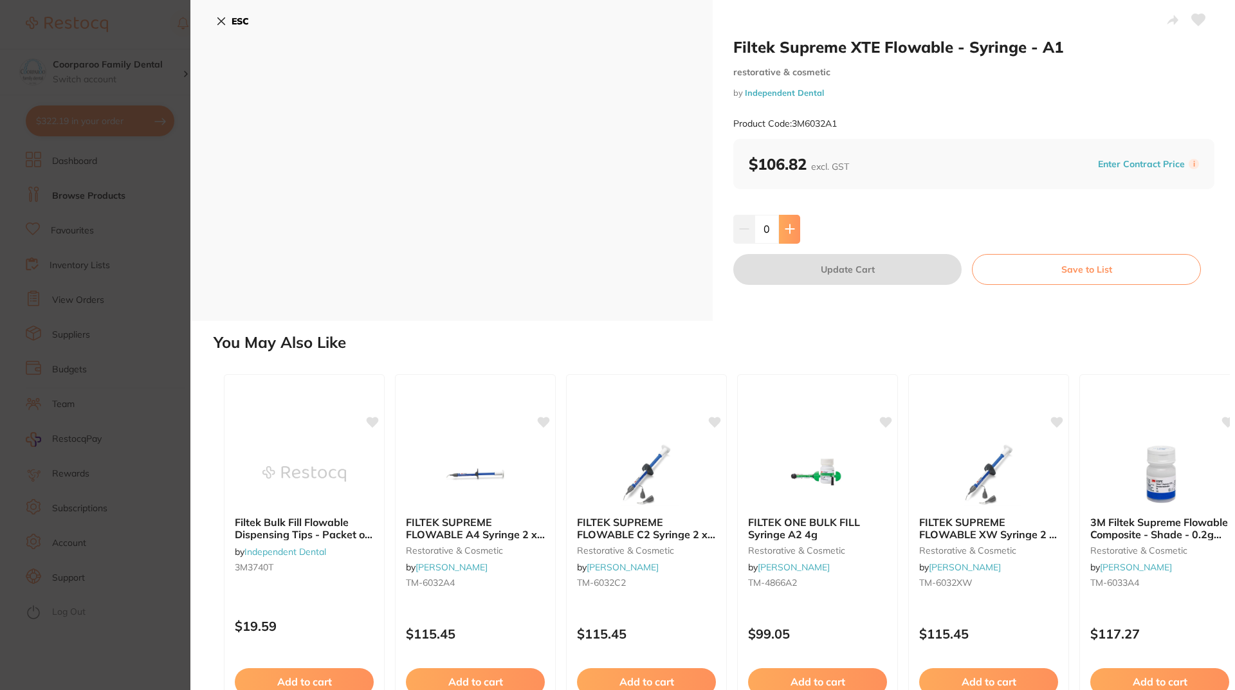
click at [792, 236] on button at bounding box center [789, 229] width 21 height 28
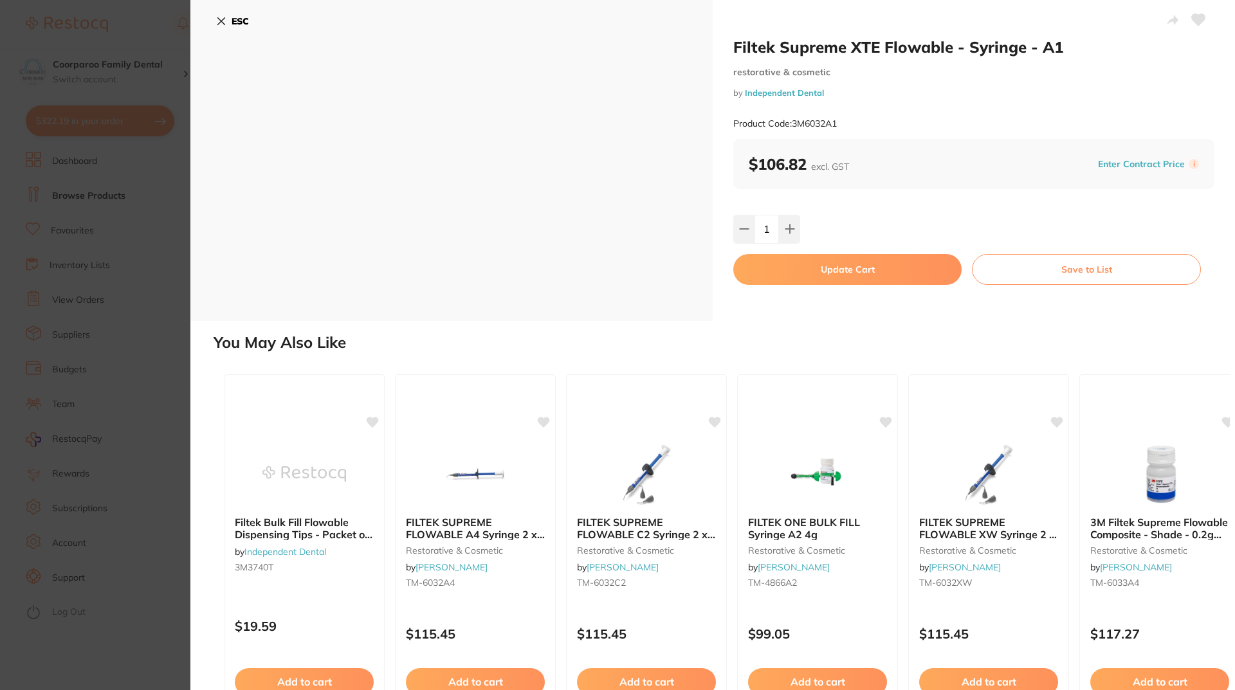
click at [787, 220] on button at bounding box center [789, 229] width 21 height 28
type input "2"
click at [840, 264] on button "Update Cart" at bounding box center [847, 269] width 228 height 31
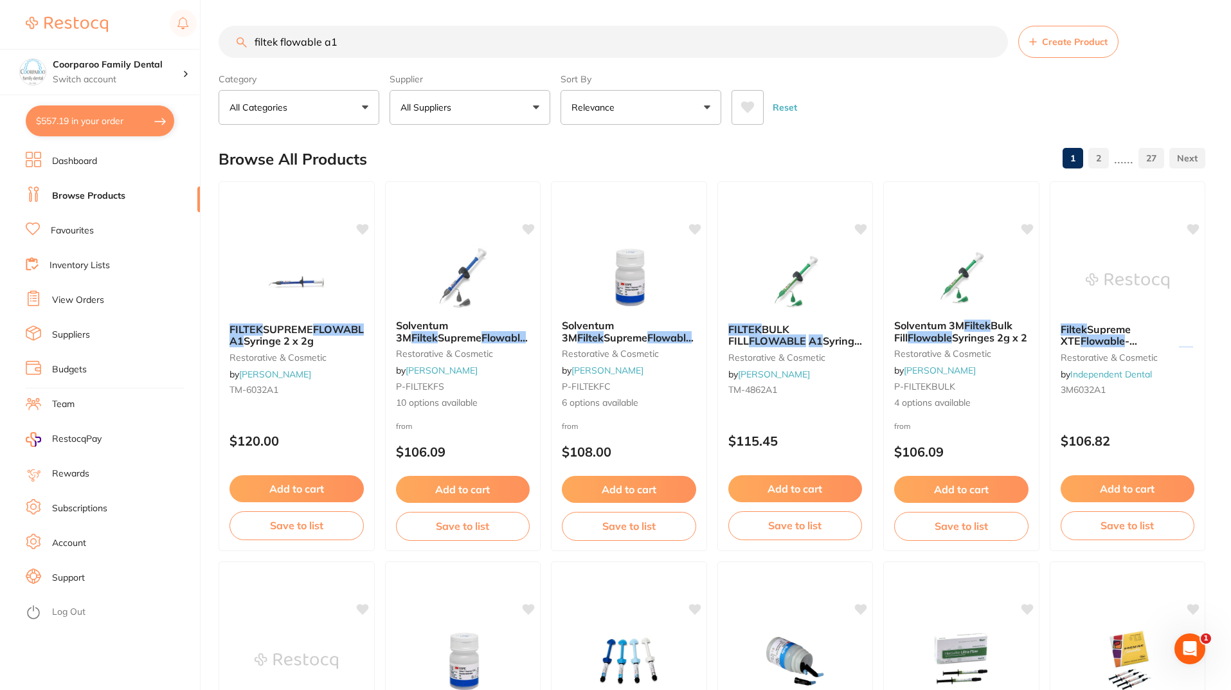
click at [352, 46] on input "filtek flowable a1" at bounding box center [614, 42] width 790 height 32
type input "filtek flowable a2"
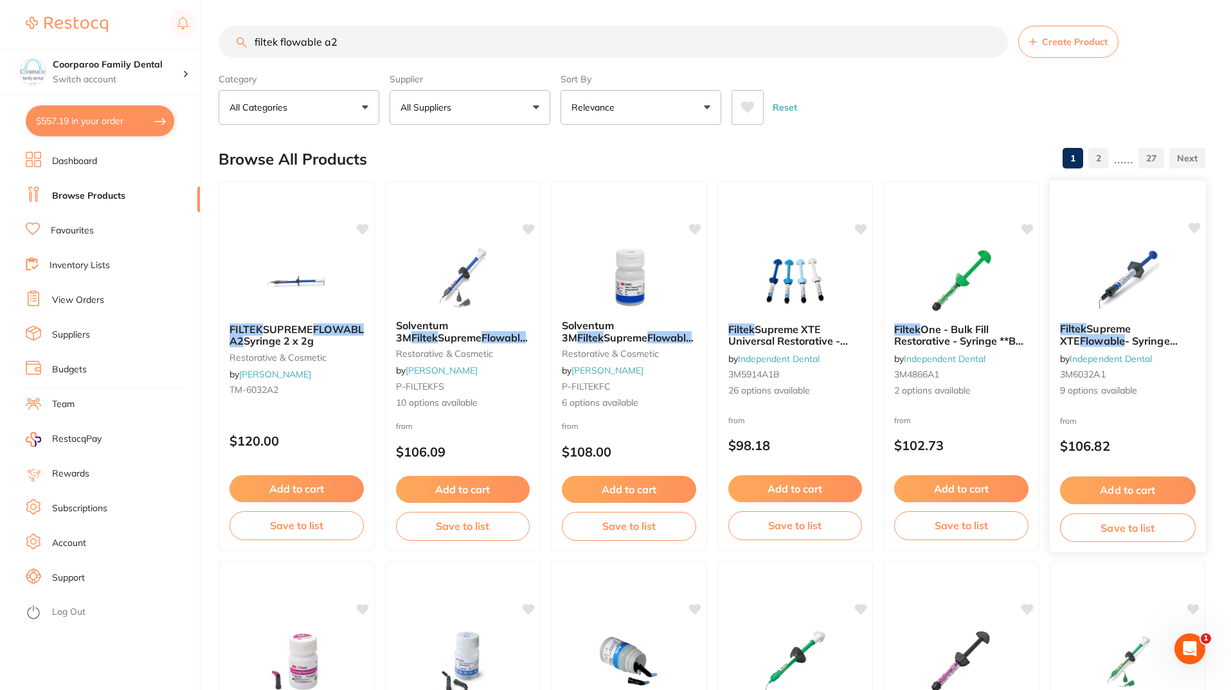
click at [1142, 496] on button "Add to cart" at bounding box center [1128, 491] width 136 height 28
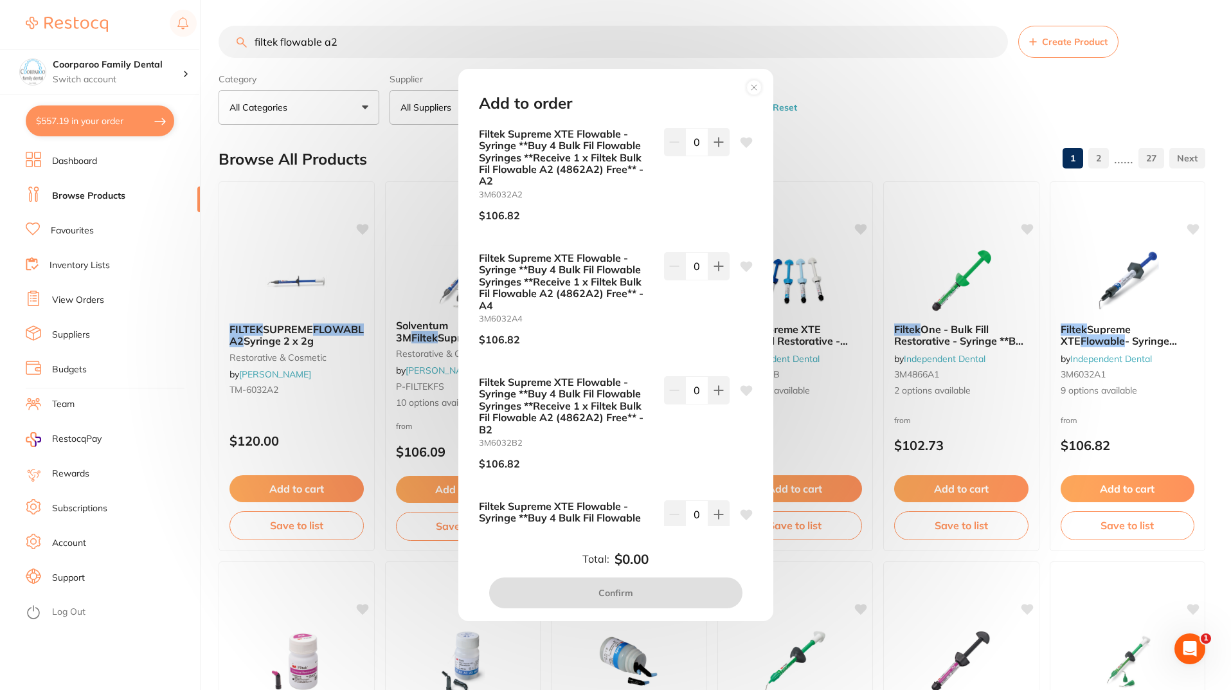
click at [753, 87] on icon at bounding box center [754, 87] width 5 height 5
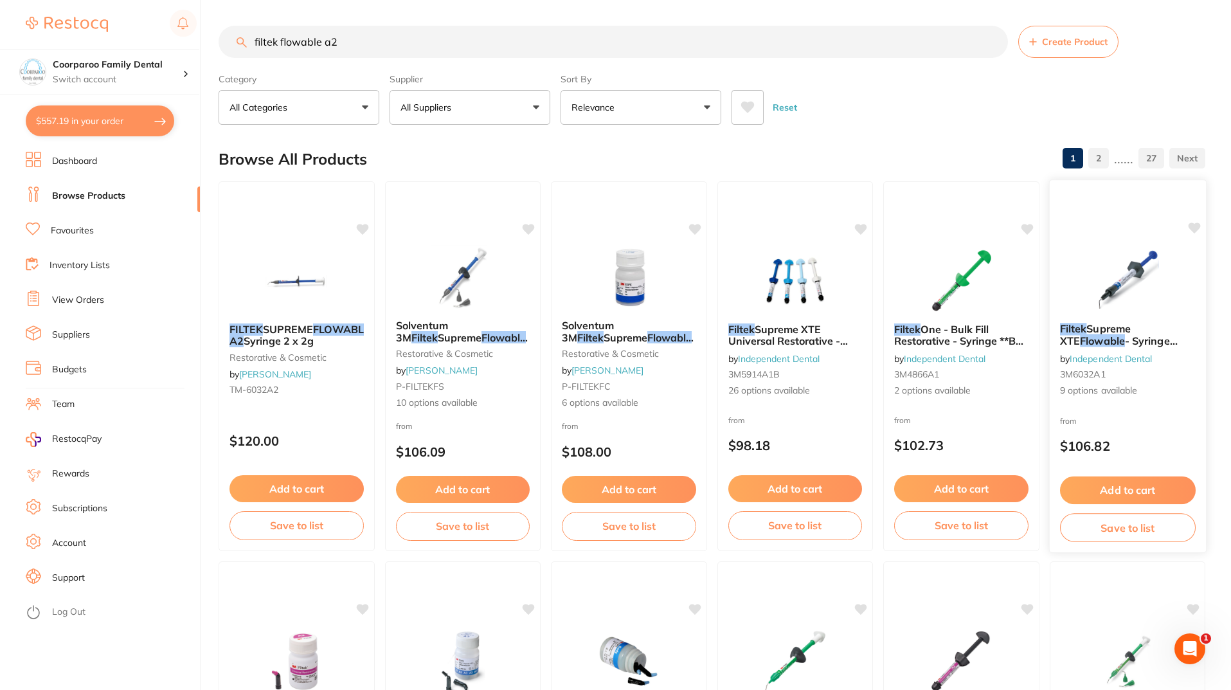
click at [1149, 277] on img at bounding box center [1127, 280] width 84 height 65
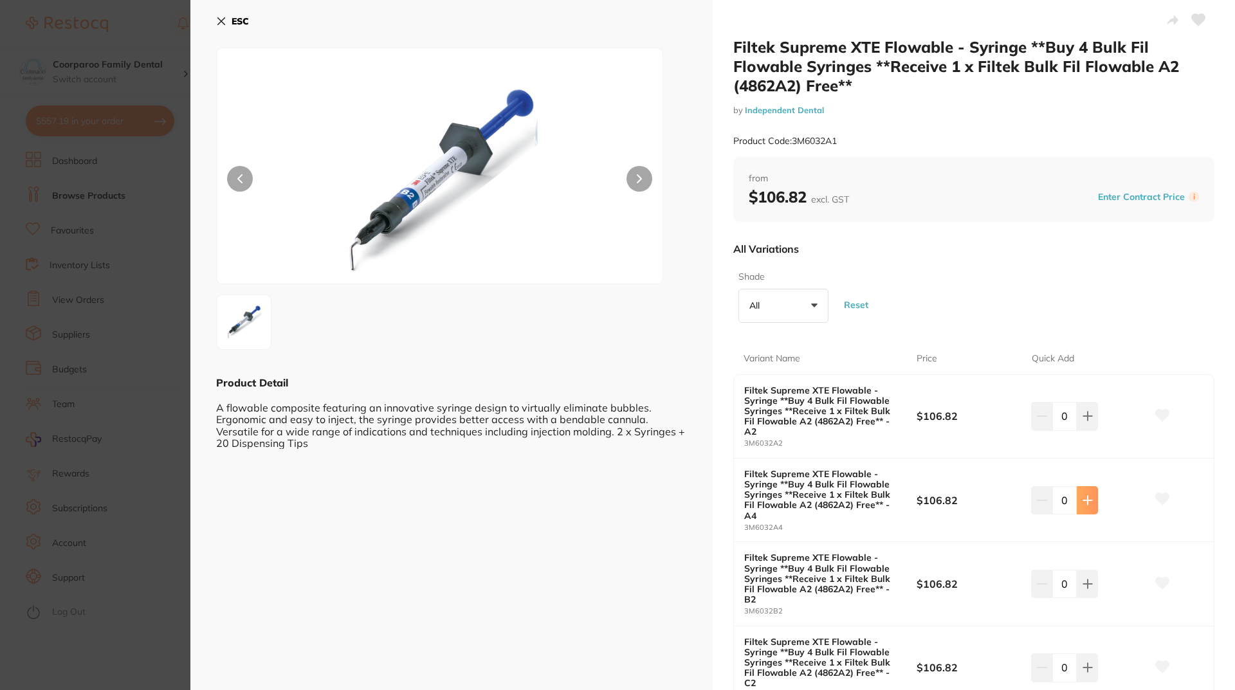
click at [1092, 430] on button at bounding box center [1086, 416] width 21 height 28
type input "2"
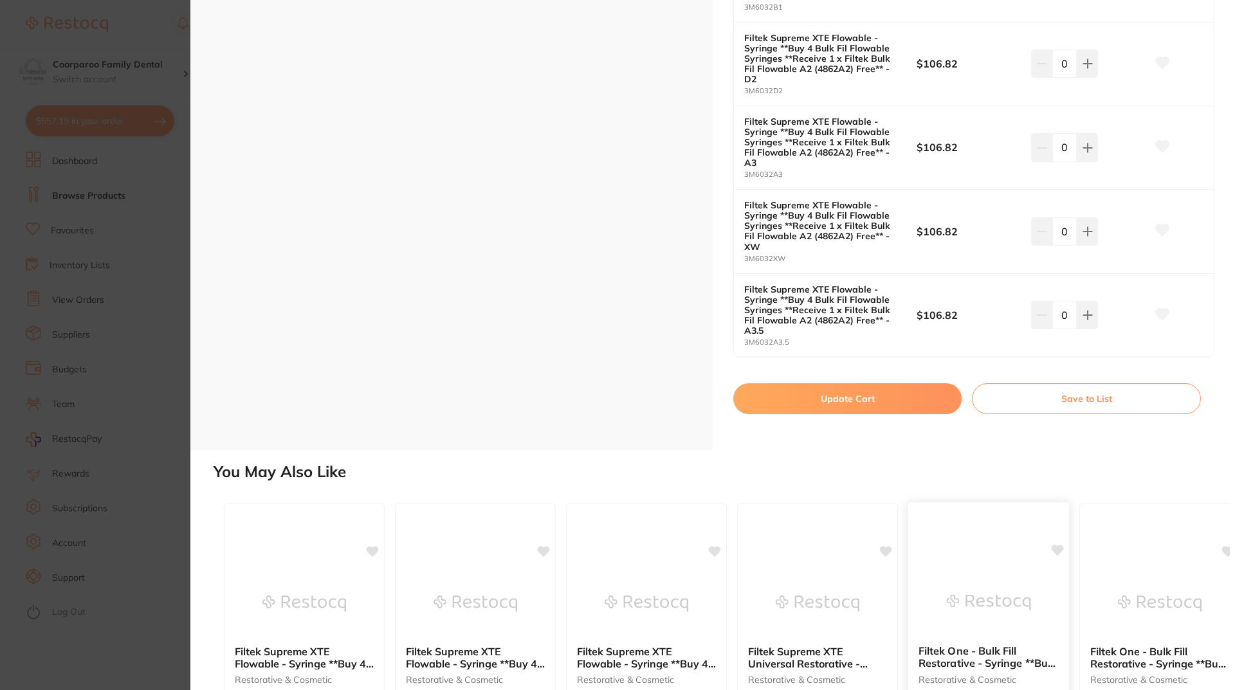
scroll to position [970, 0]
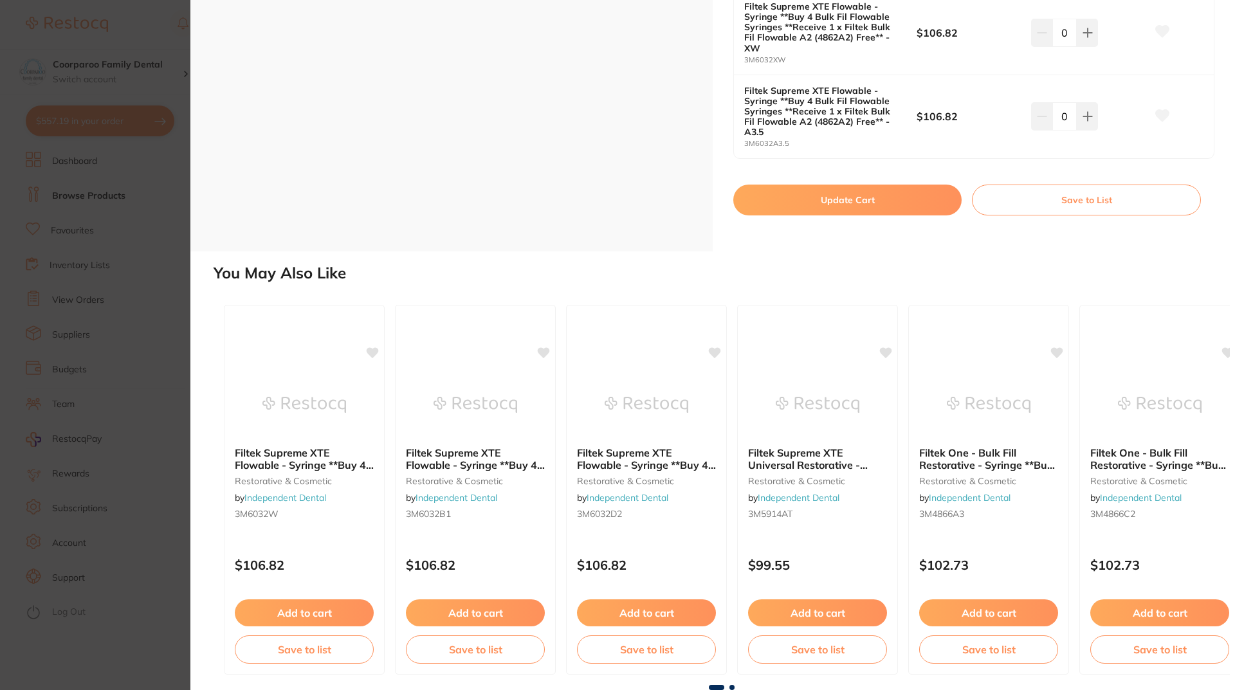
click at [908, 199] on button "Update Cart" at bounding box center [847, 200] width 228 height 31
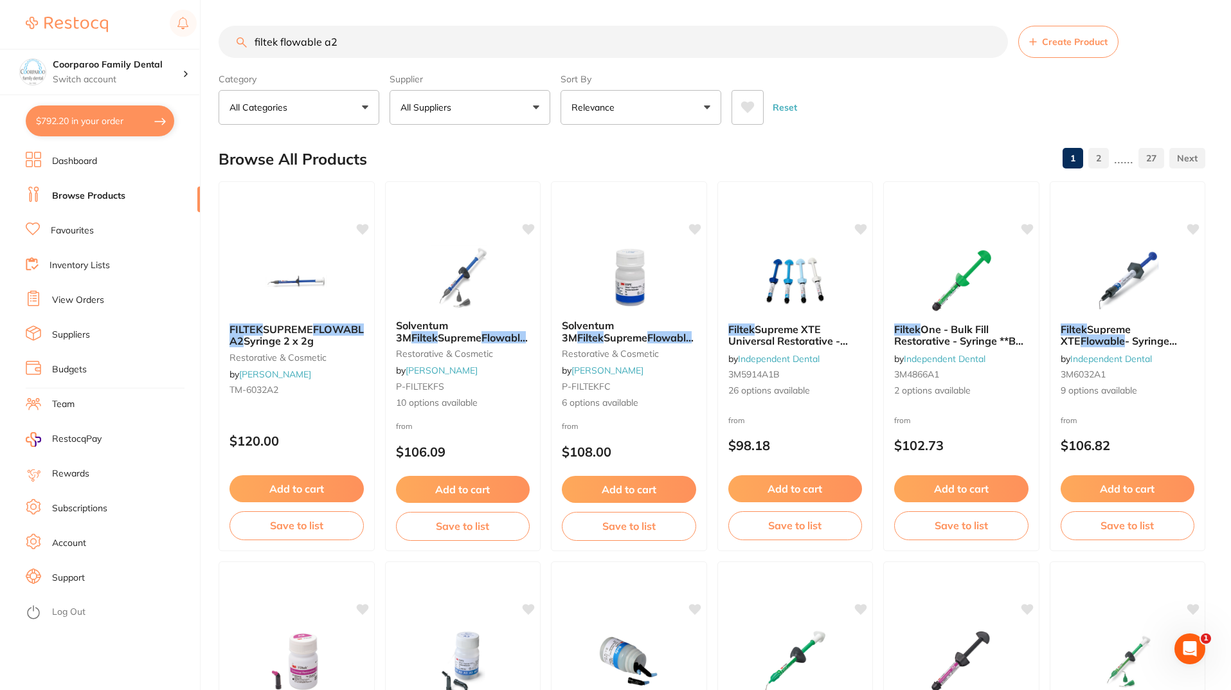
drag, startPoint x: 364, startPoint y: 44, endPoint x: 199, endPoint y: 25, distance: 165.7
click at [199, 25] on div "$792.20 Coorparoo Family Dental Switch account Coorparoo Family Dental $792.20 …" at bounding box center [615, 345] width 1231 height 690
type input "slim jim"
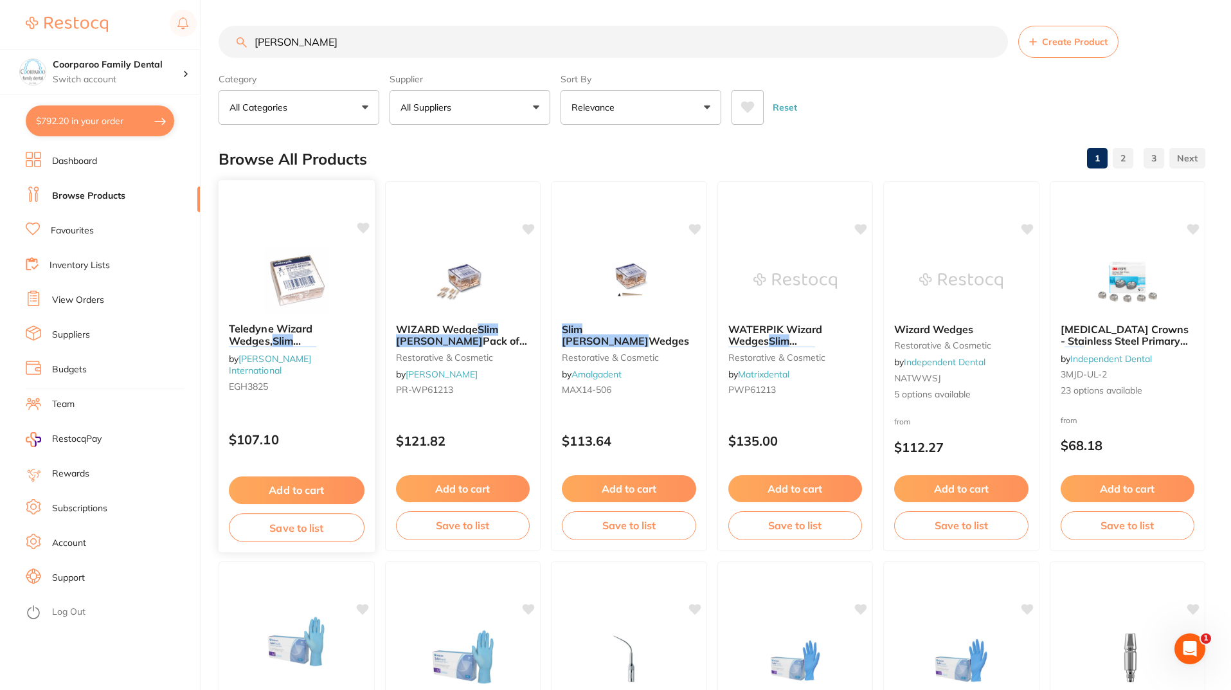
click at [297, 488] on button "Add to cart" at bounding box center [297, 491] width 136 height 28
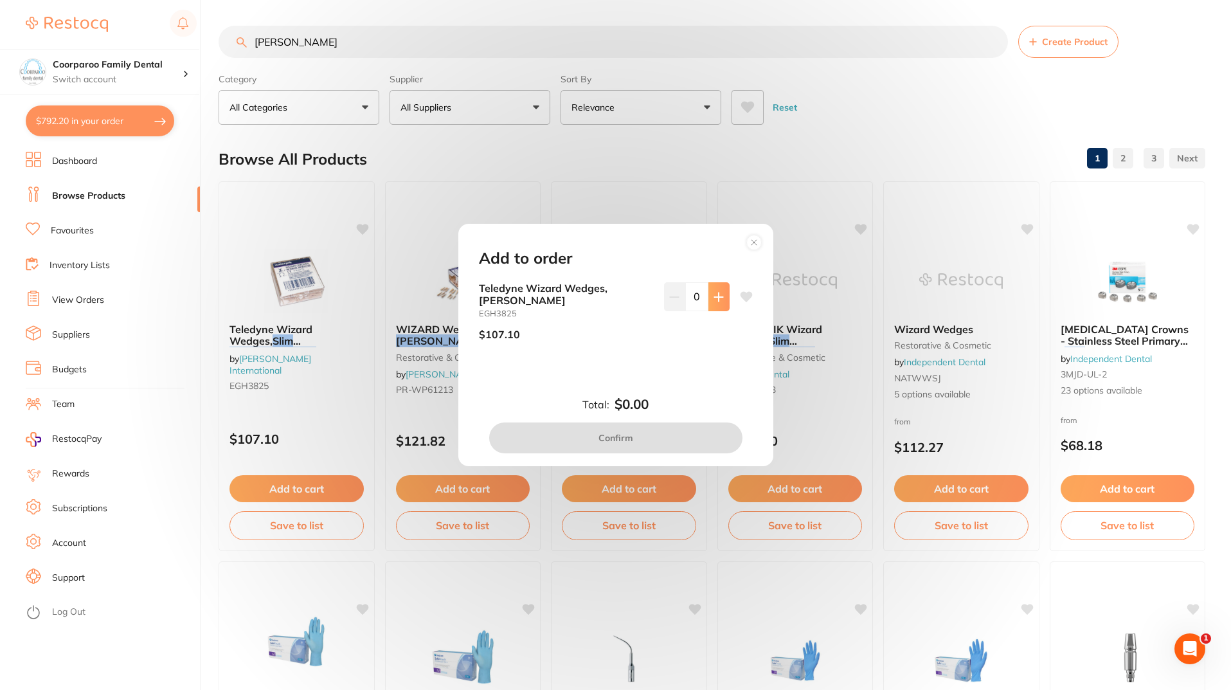
click at [719, 302] on icon at bounding box center [719, 297] width 10 height 10
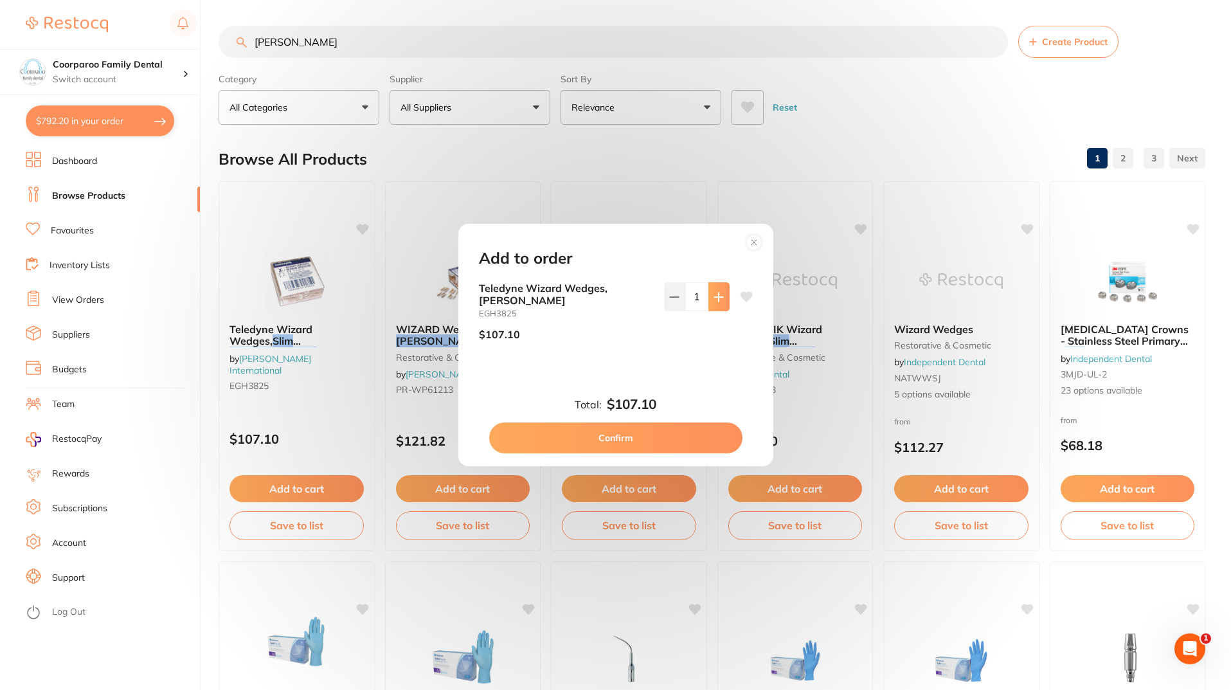
type input "1"
click at [663, 426] on button "Confirm" at bounding box center [615, 437] width 253 height 31
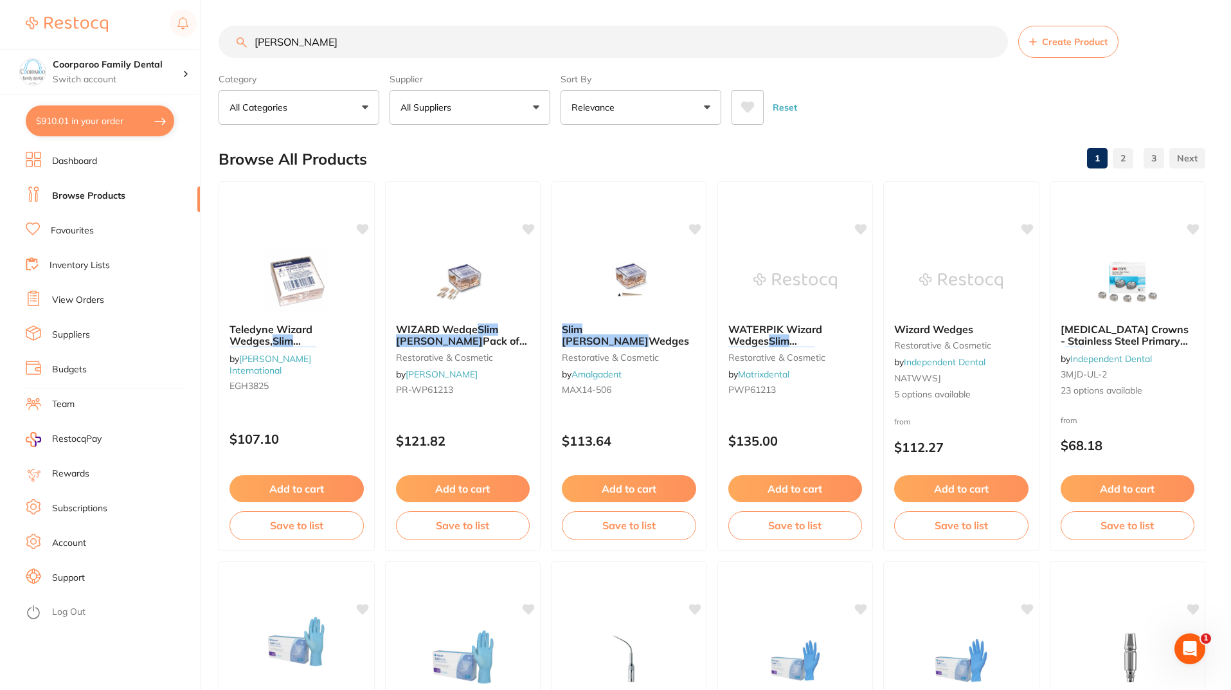
drag, startPoint x: 391, startPoint y: 50, endPoint x: 107, endPoint y: 6, distance: 286.9
click at [109, 8] on div "$910.01 Coorparoo Family Dental Switch account Coorparoo Family Dental $910.01 …" at bounding box center [615, 345] width 1231 height 690
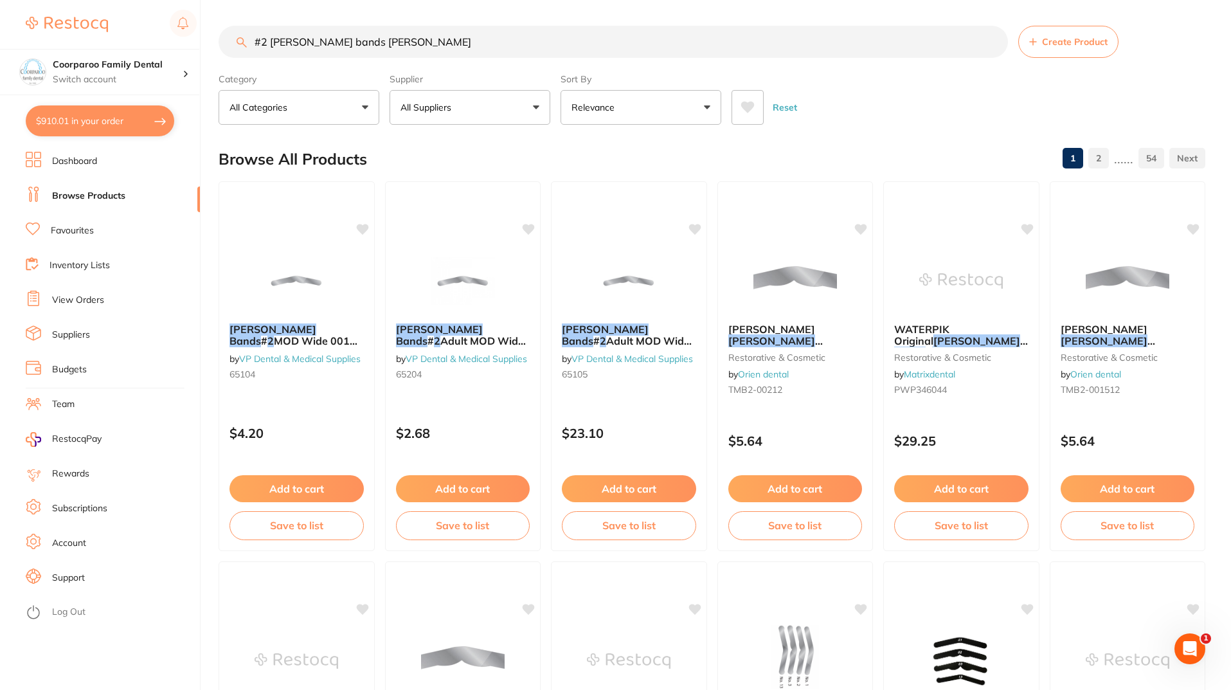
drag, startPoint x: 406, startPoint y: 46, endPoint x: 356, endPoint y: 42, distance: 50.3
click at [356, 42] on input "#2 tofflemire bands borad" at bounding box center [614, 42] width 790 height 32
drag, startPoint x: 428, startPoint y: 42, endPoint x: 18, endPoint y: 5, distance: 411.9
click at [18, 5] on div "$910.01 Coorparoo Family Dental Switch account Coorparoo Family Dental $910.01 …" at bounding box center [615, 345] width 1231 height 690
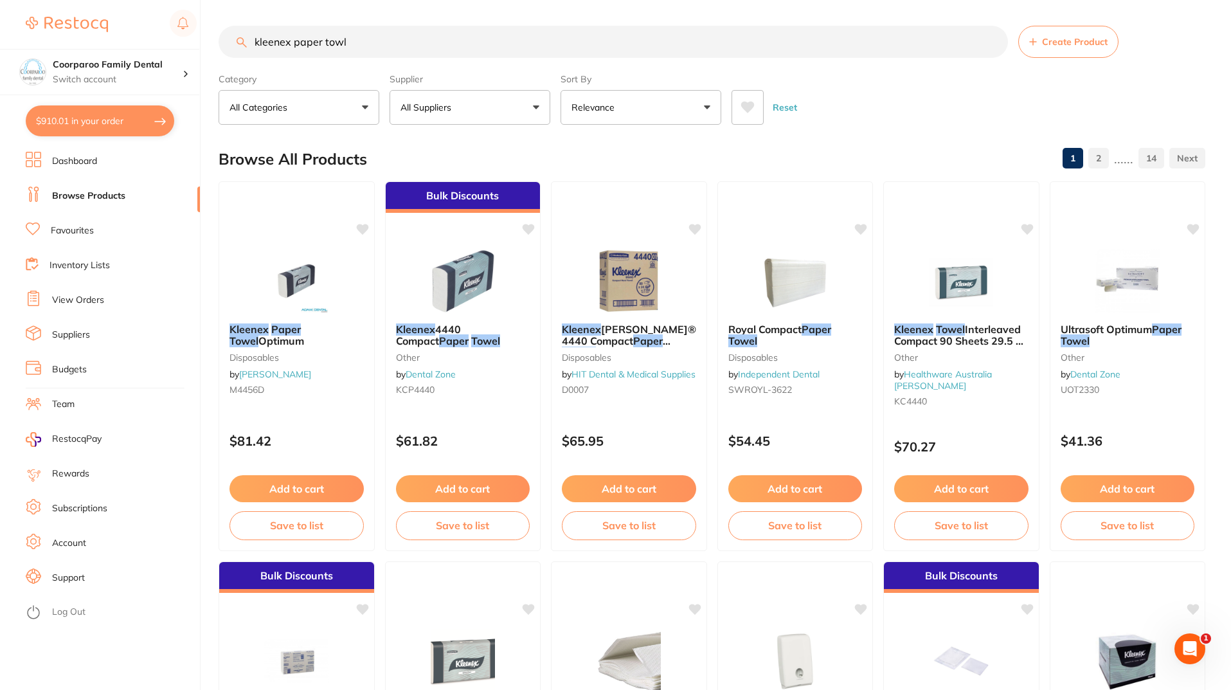
click at [365, 50] on input "kleenex paper towl" at bounding box center [614, 42] width 790 height 32
type input "kleenex paper towel 30.5"
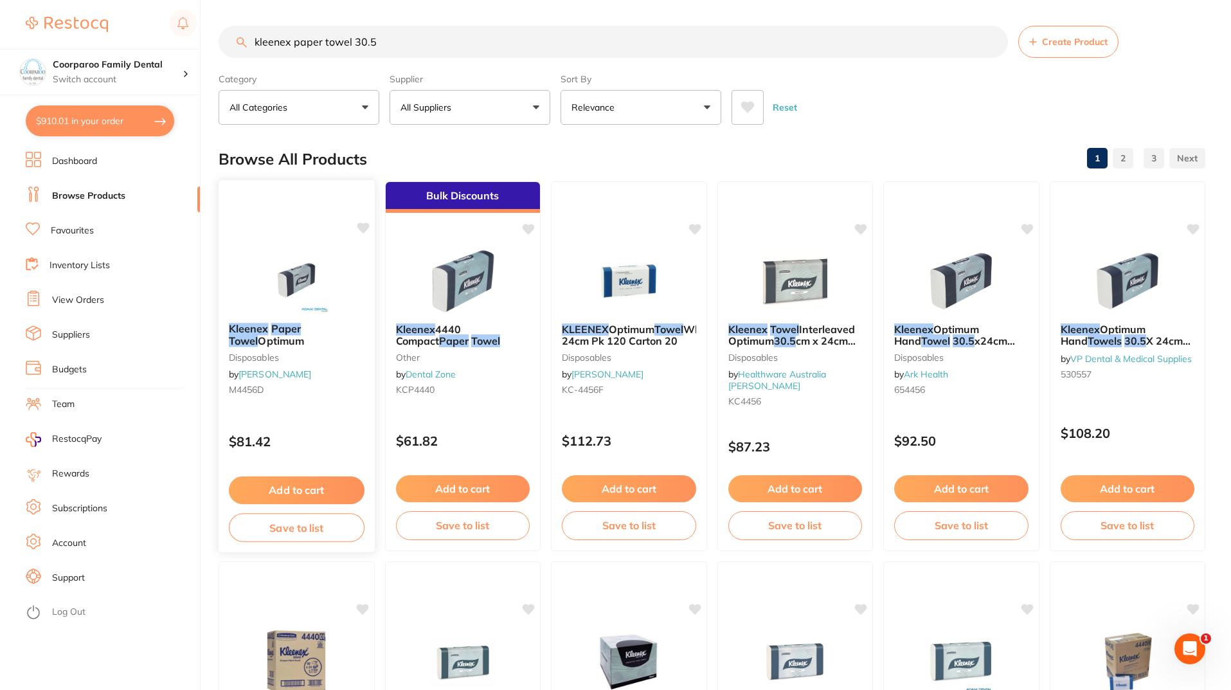
click at [329, 255] on img at bounding box center [297, 280] width 84 height 65
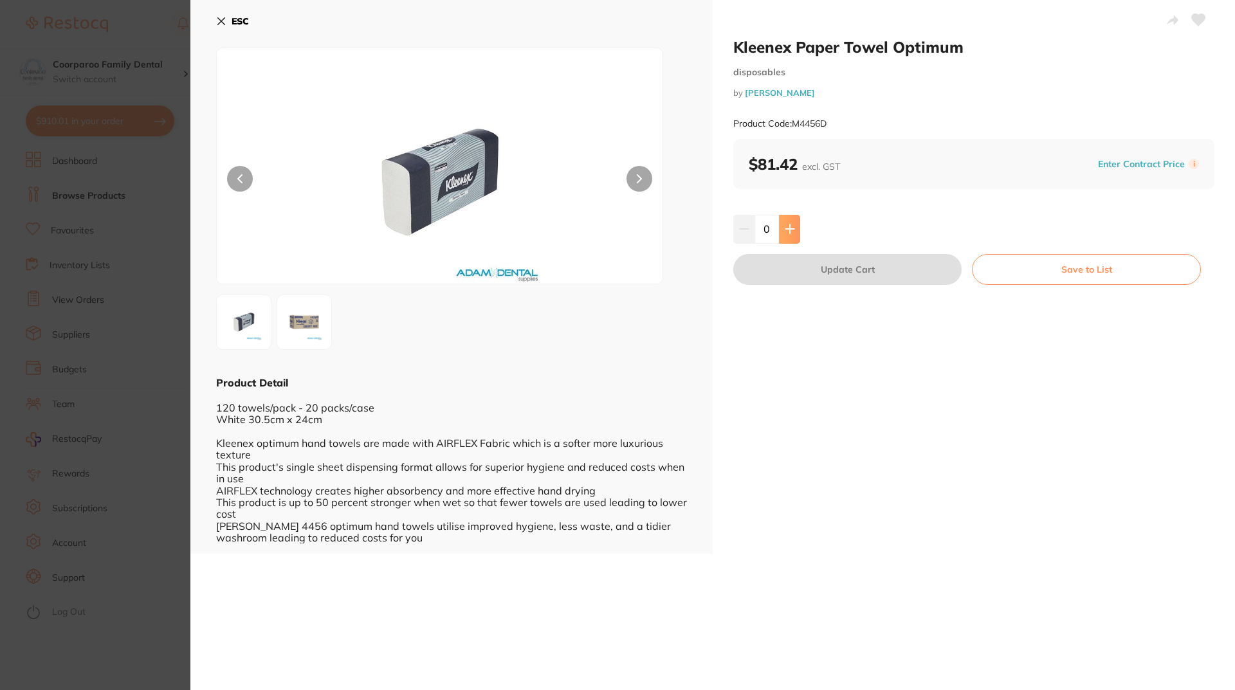
click at [786, 229] on icon at bounding box center [789, 229] width 8 height 8
type input "2"
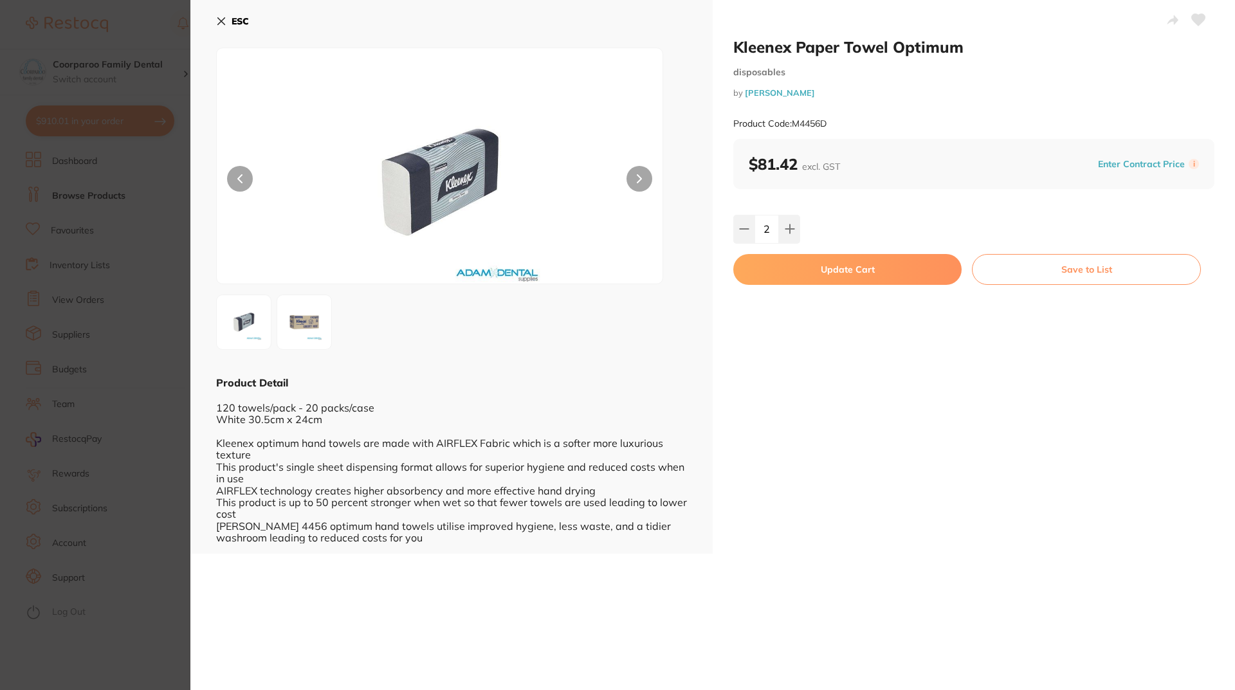
click at [866, 269] on button "Update Cart" at bounding box center [847, 269] width 228 height 31
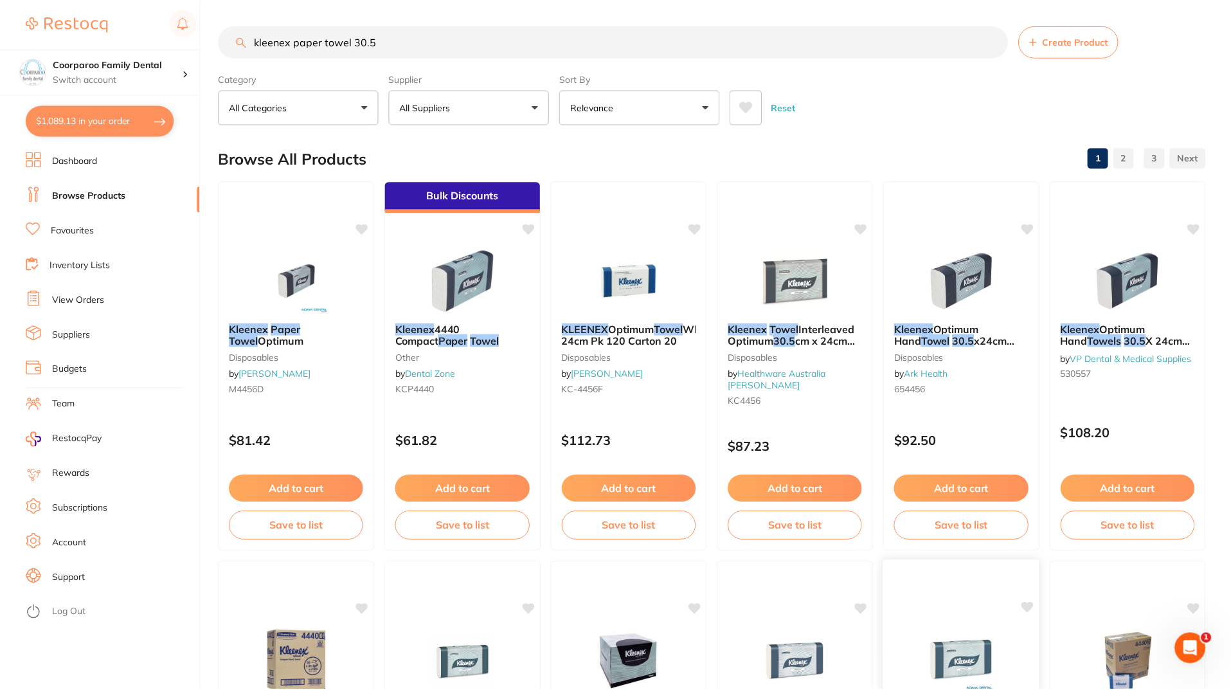
scroll to position [5, 0]
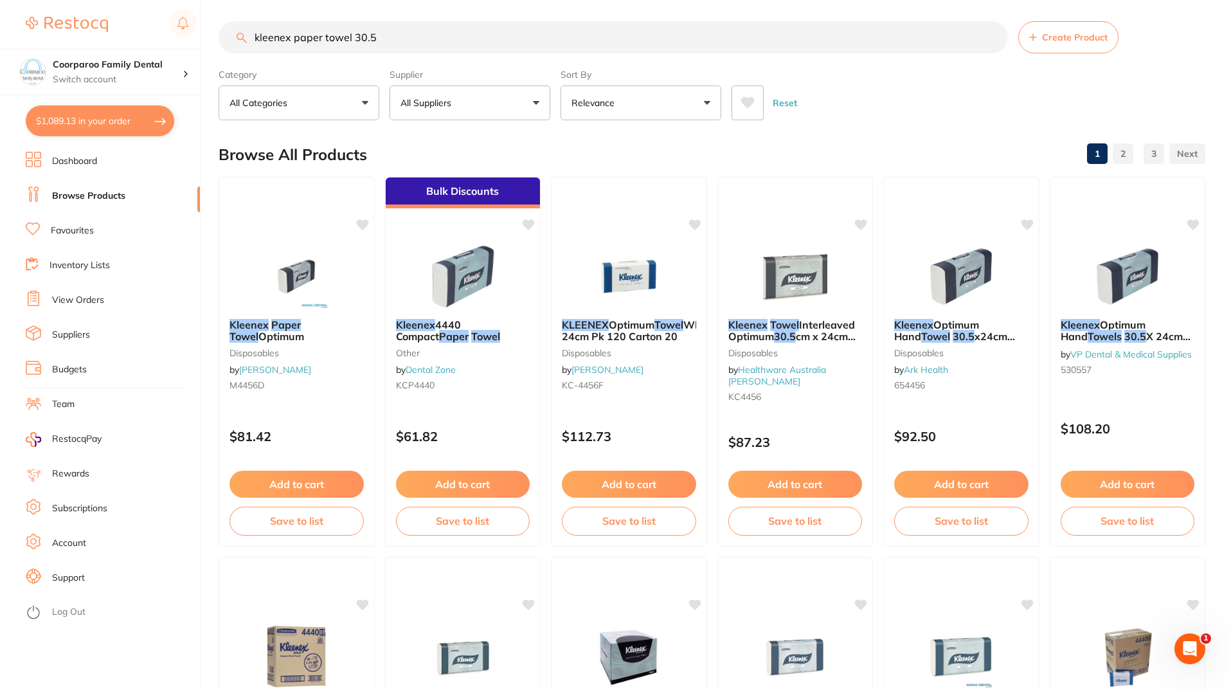
drag, startPoint x: 410, startPoint y: 45, endPoint x: 0, endPoint y: -50, distance: 421.2
click at [0, 0] on html "$1,089.13 Coorparoo Family Dental Switch account Coorparoo Family Dental $1,089…" at bounding box center [615, 340] width 1231 height 690
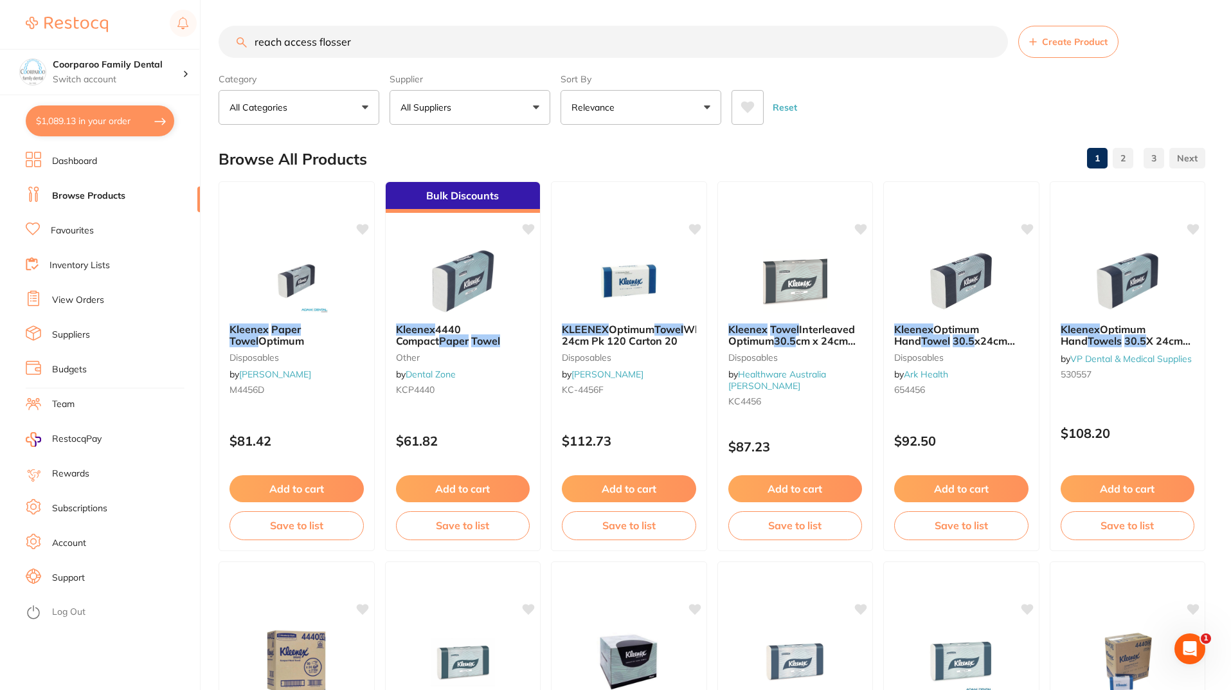
type input "reach access flosser"
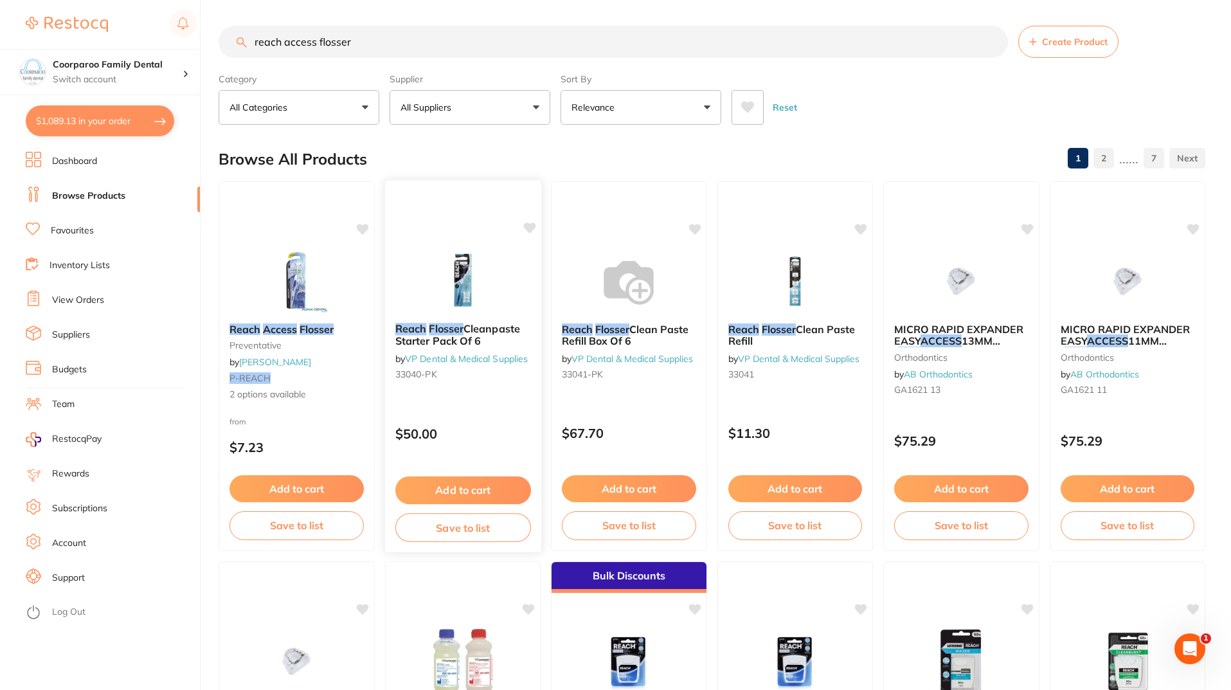
click at [484, 492] on button "Add to cart" at bounding box center [463, 491] width 136 height 28
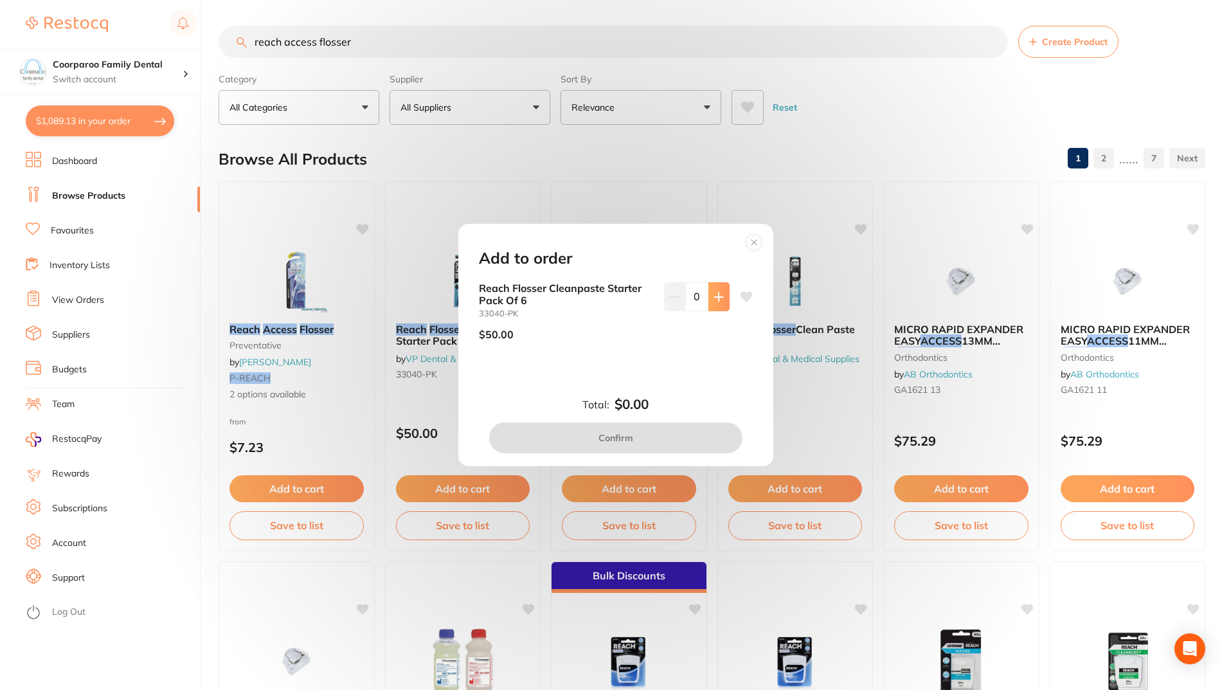
click at [714, 295] on icon at bounding box center [719, 297] width 10 height 10
type input "1"
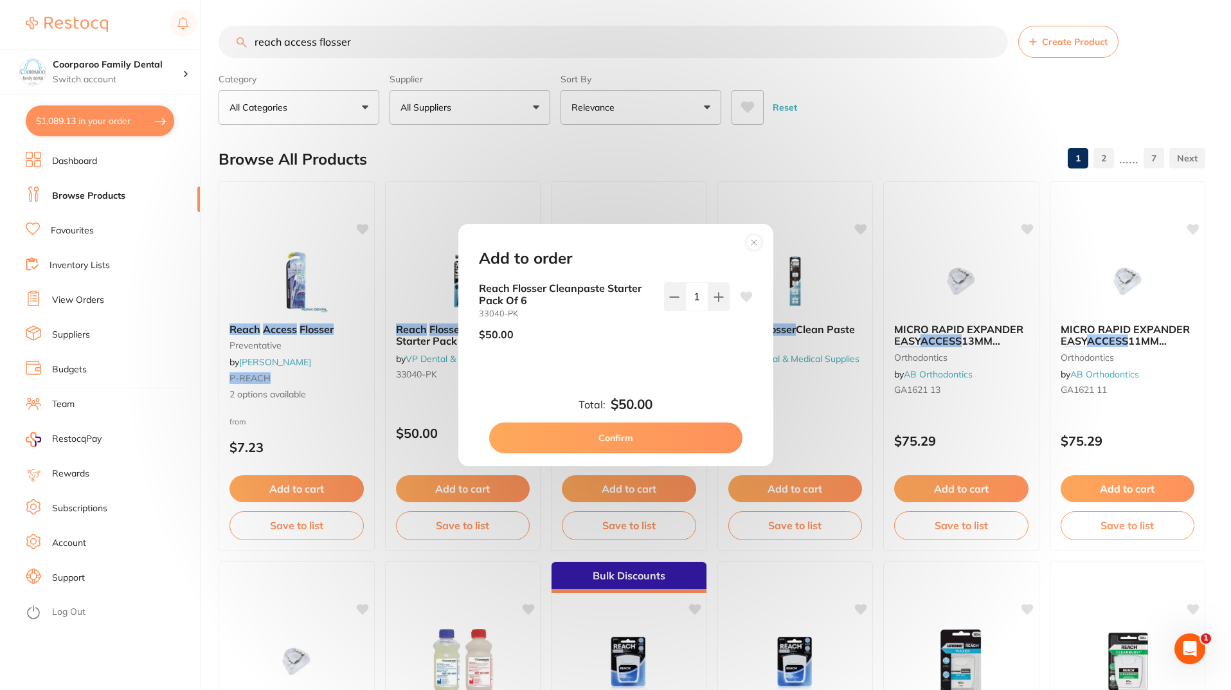
click at [673, 437] on button "Confirm" at bounding box center [615, 437] width 253 height 31
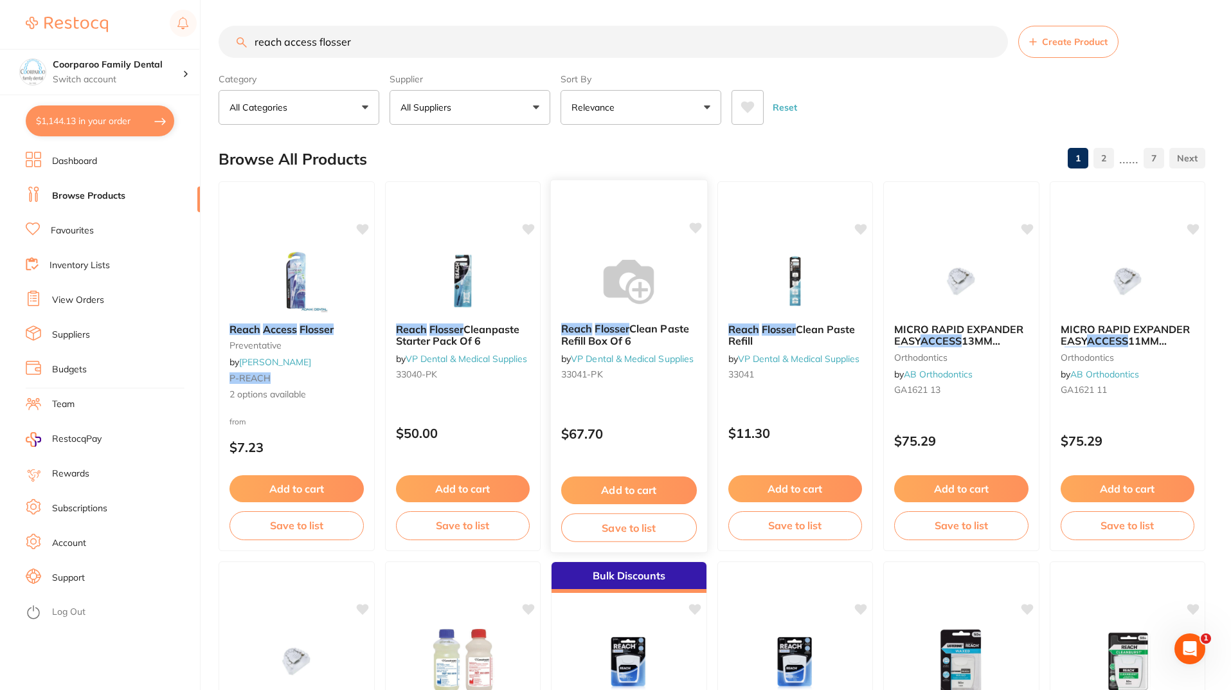
click at [655, 491] on button "Add to cart" at bounding box center [629, 491] width 136 height 28
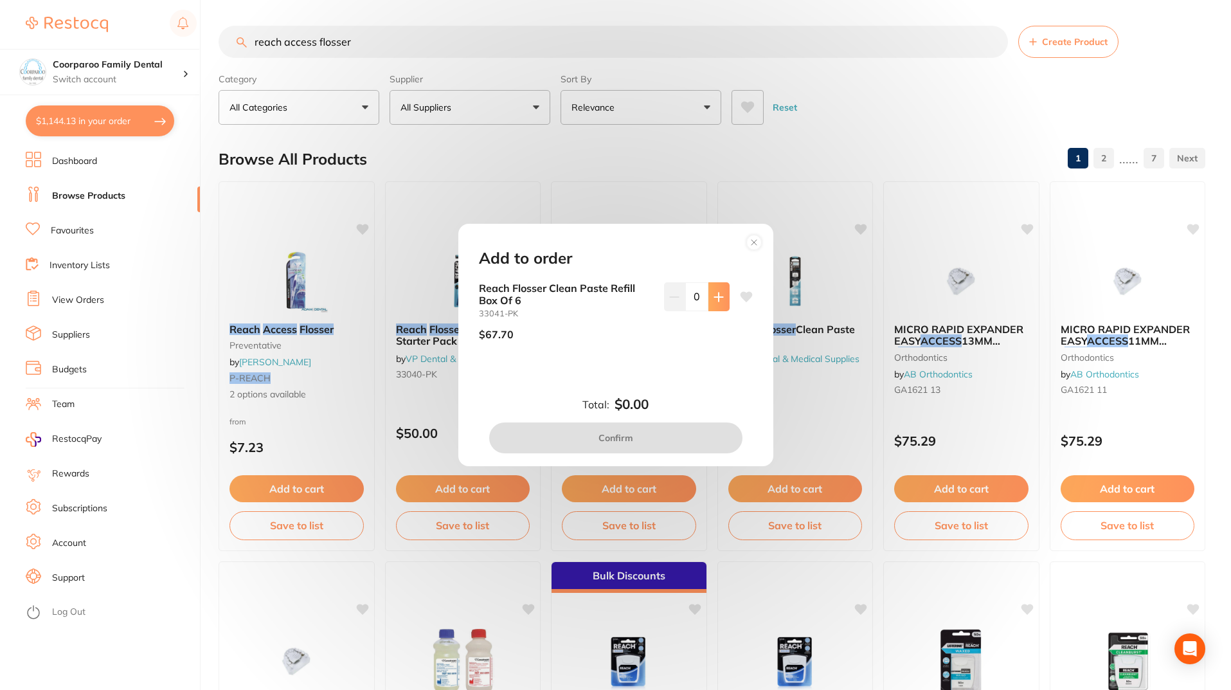
click at [712, 289] on button at bounding box center [719, 296] width 21 height 28
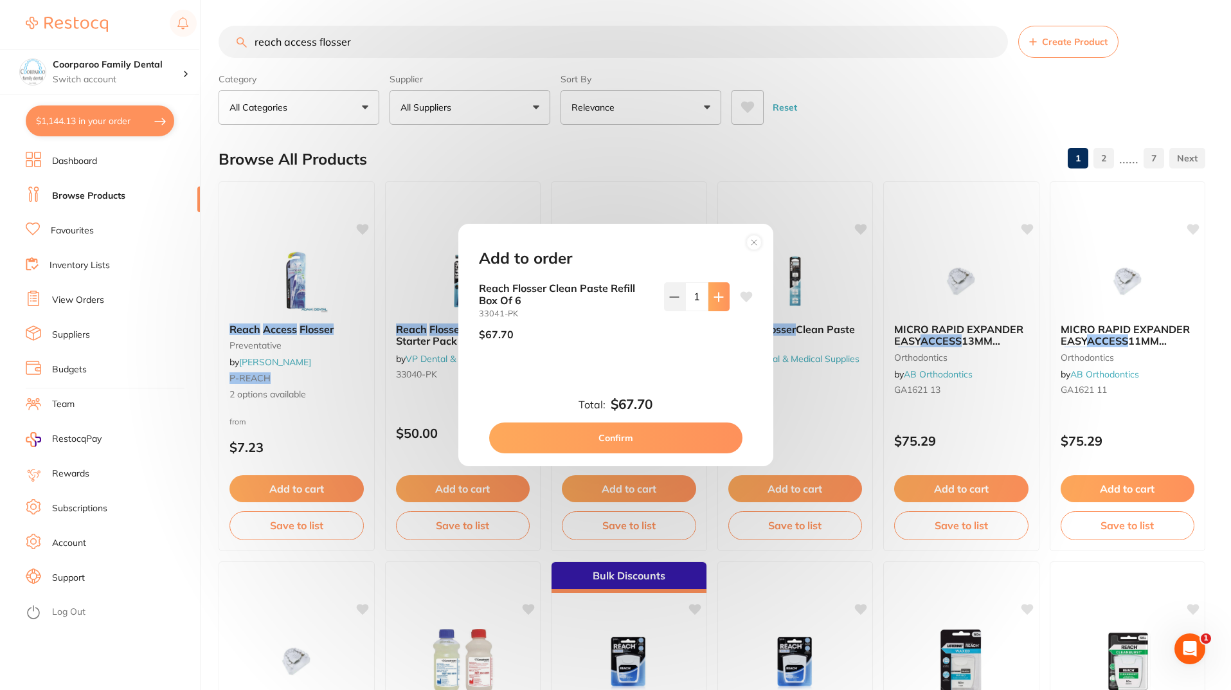
click at [723, 294] on button at bounding box center [719, 296] width 21 height 28
type input "2"
click at [665, 433] on button "Confirm" at bounding box center [615, 437] width 253 height 31
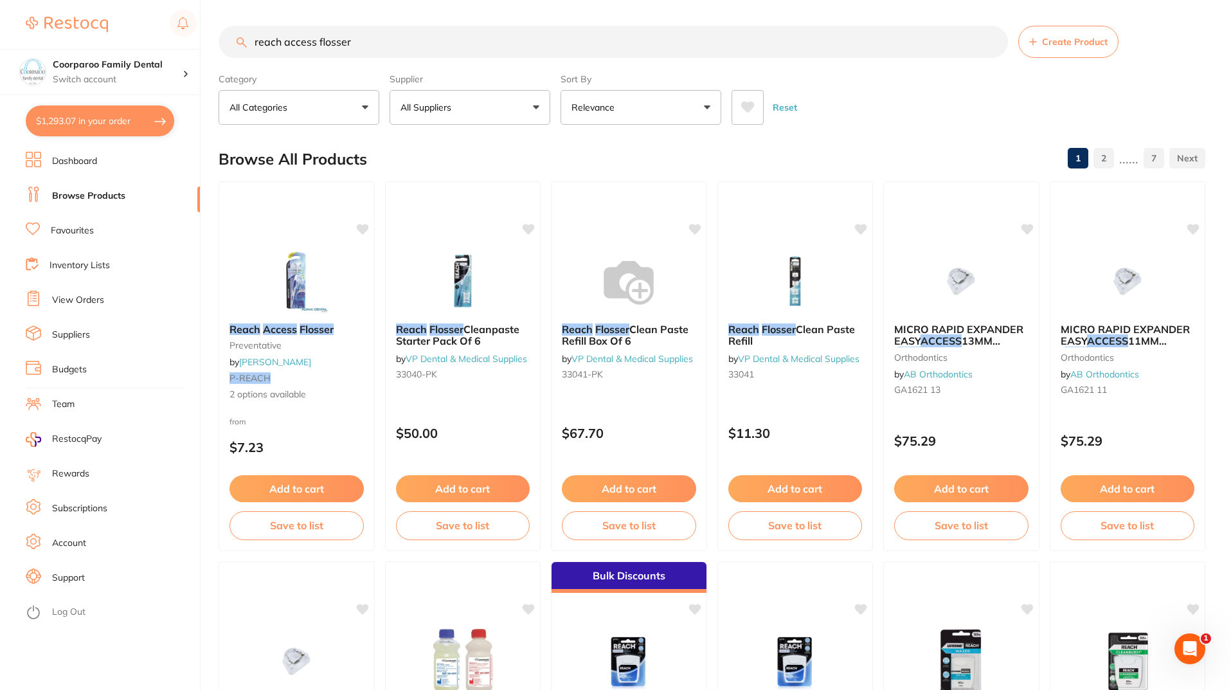
drag, startPoint x: 362, startPoint y: 42, endPoint x: 50, endPoint y: 44, distance: 311.9
click at [54, 44] on div "$1,293.07 Coorparoo Family Dental Switch account Coorparoo Family Dental $1,293…" at bounding box center [615, 345] width 1231 height 690
type input "gc metal strip"
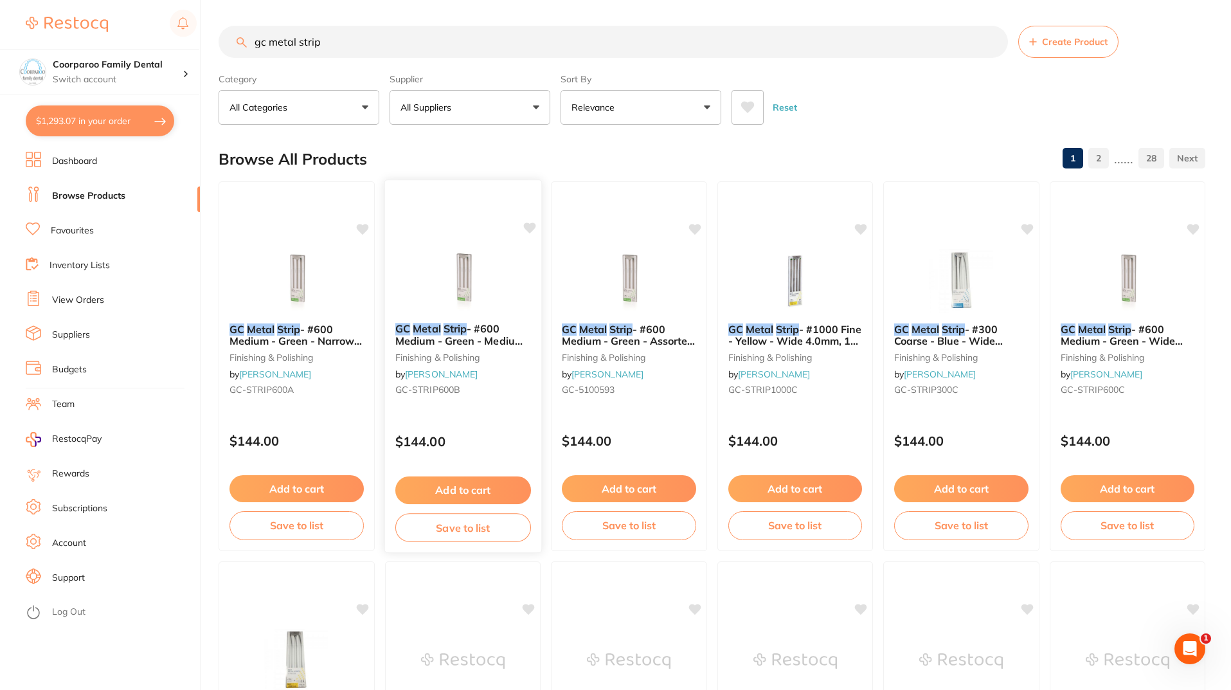
click at [494, 488] on button "Add to cart" at bounding box center [463, 491] width 136 height 28
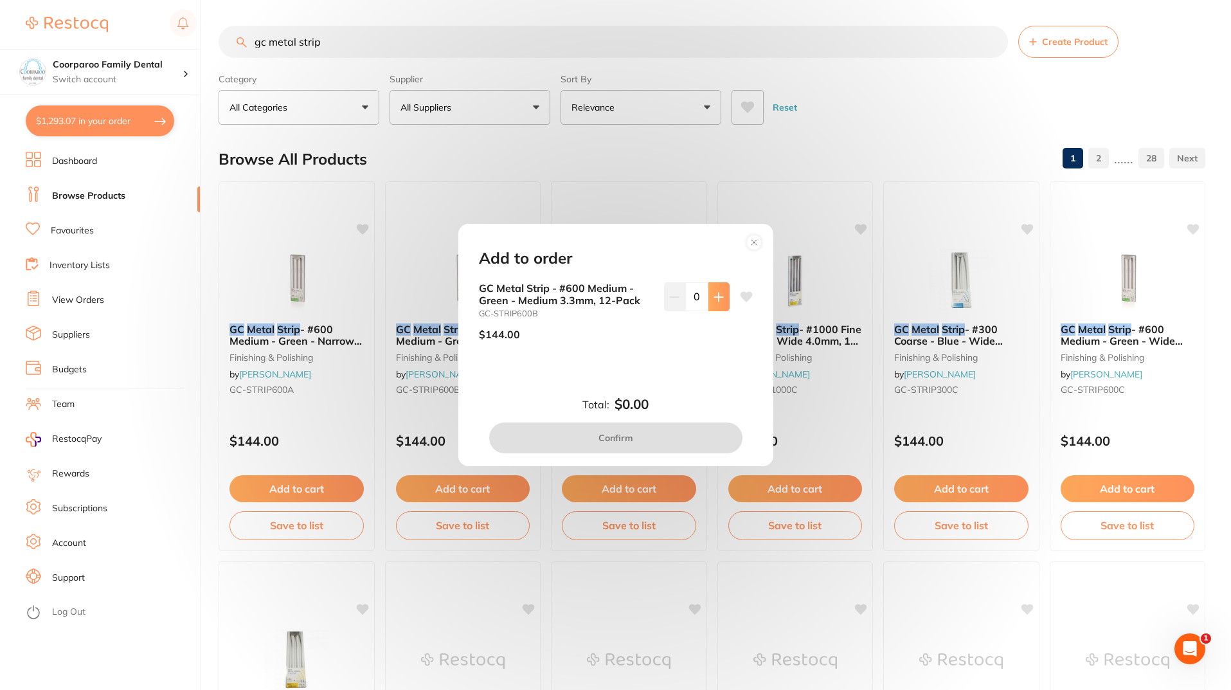
click at [722, 293] on button at bounding box center [719, 296] width 21 height 28
type input "1"
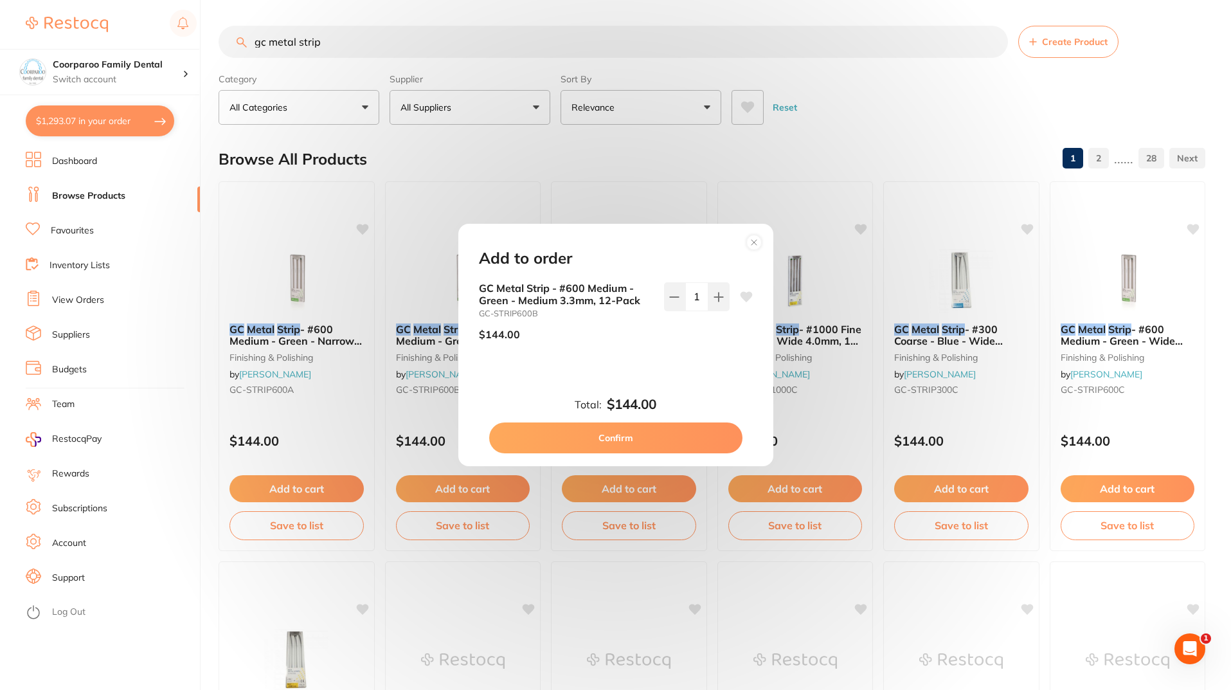
click at [650, 433] on button "Confirm" at bounding box center [615, 437] width 253 height 31
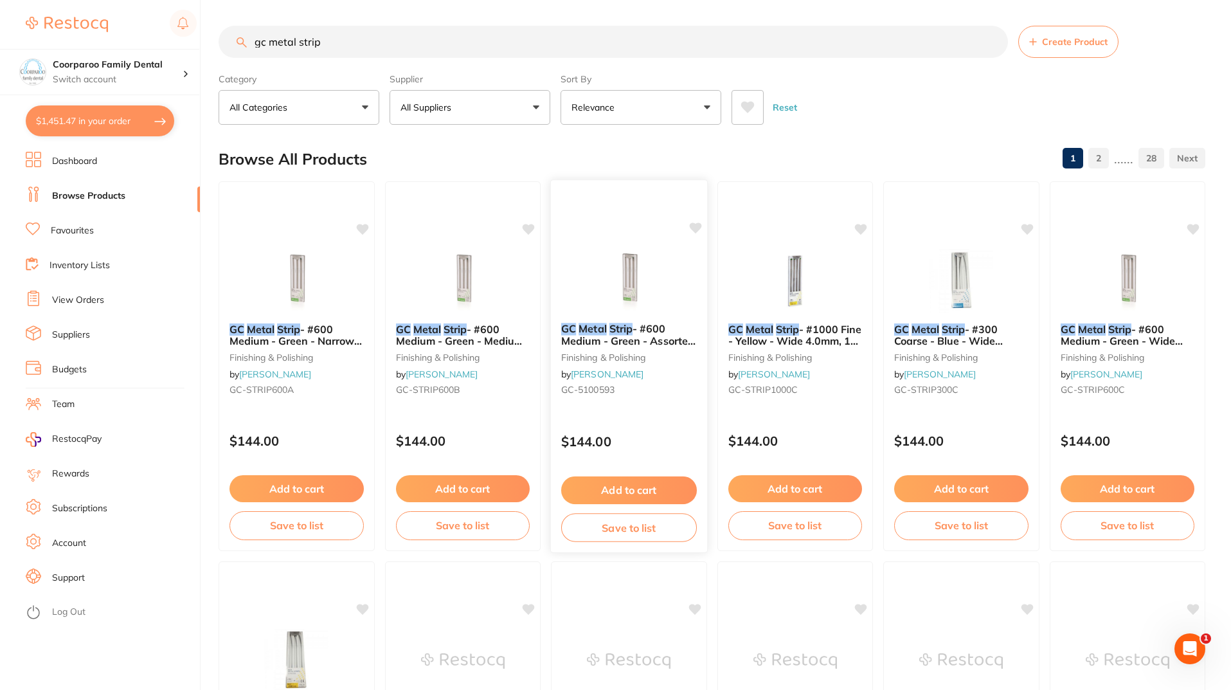
click at [622, 278] on img at bounding box center [629, 280] width 84 height 65
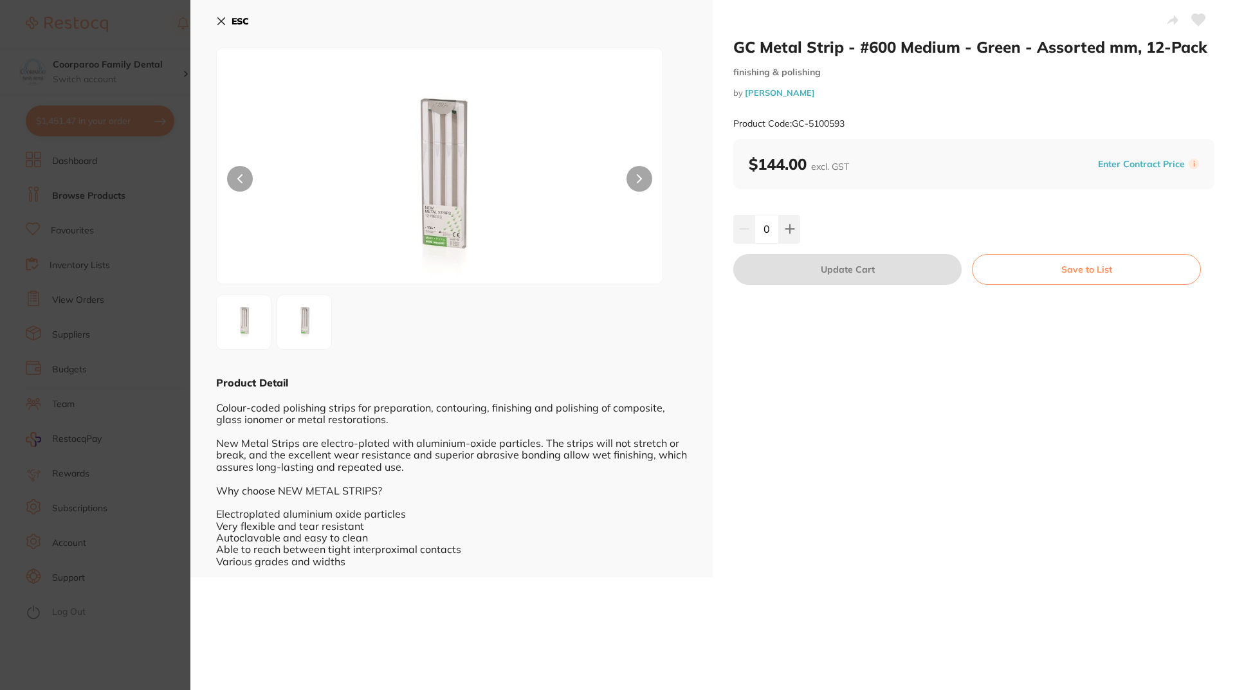
click at [125, 586] on section "GC Metal Strip - #600 Medium - Green - Assorted mm, 12-Pack finishing & polishi…" at bounding box center [617, 345] width 1235 height 690
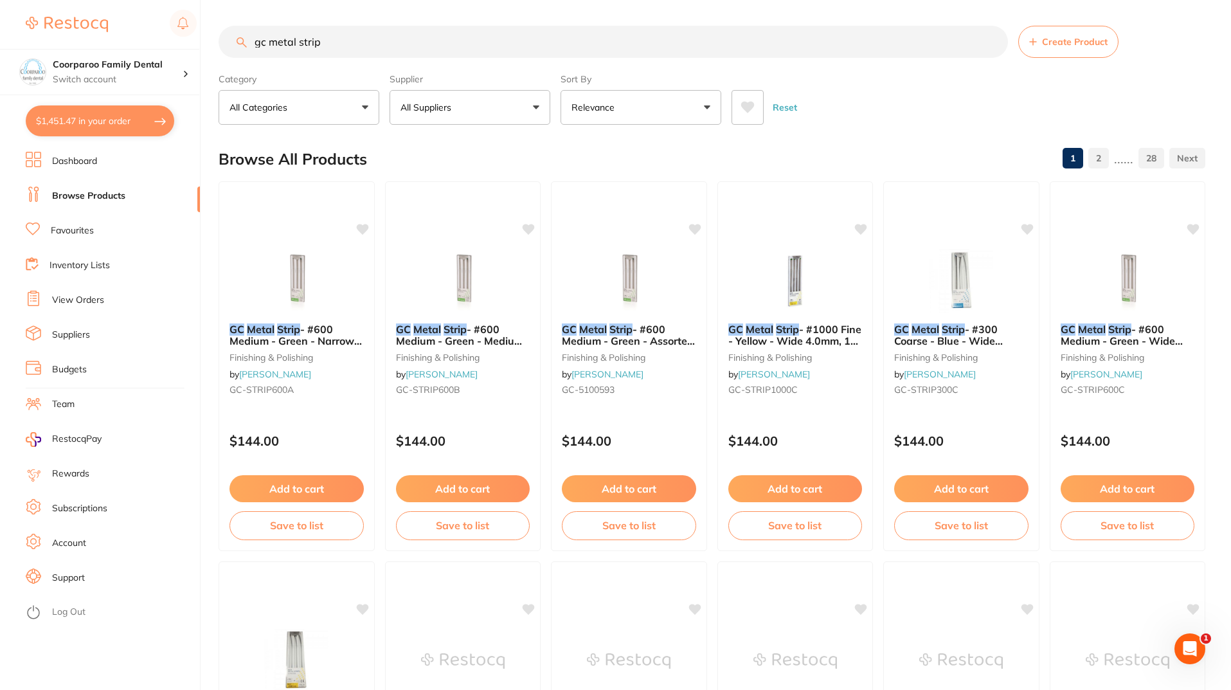
click at [390, 28] on input "gc metal strip" at bounding box center [614, 42] width 790 height 32
drag, startPoint x: 392, startPoint y: 42, endPoint x: 125, endPoint y: 30, distance: 267.1
click at [125, 30] on div "$1,451.47 Coorparoo Family Dental Switch account Coorparoo Family Dental $1,451…" at bounding box center [615, 345] width 1231 height 690
type input "etch tips"
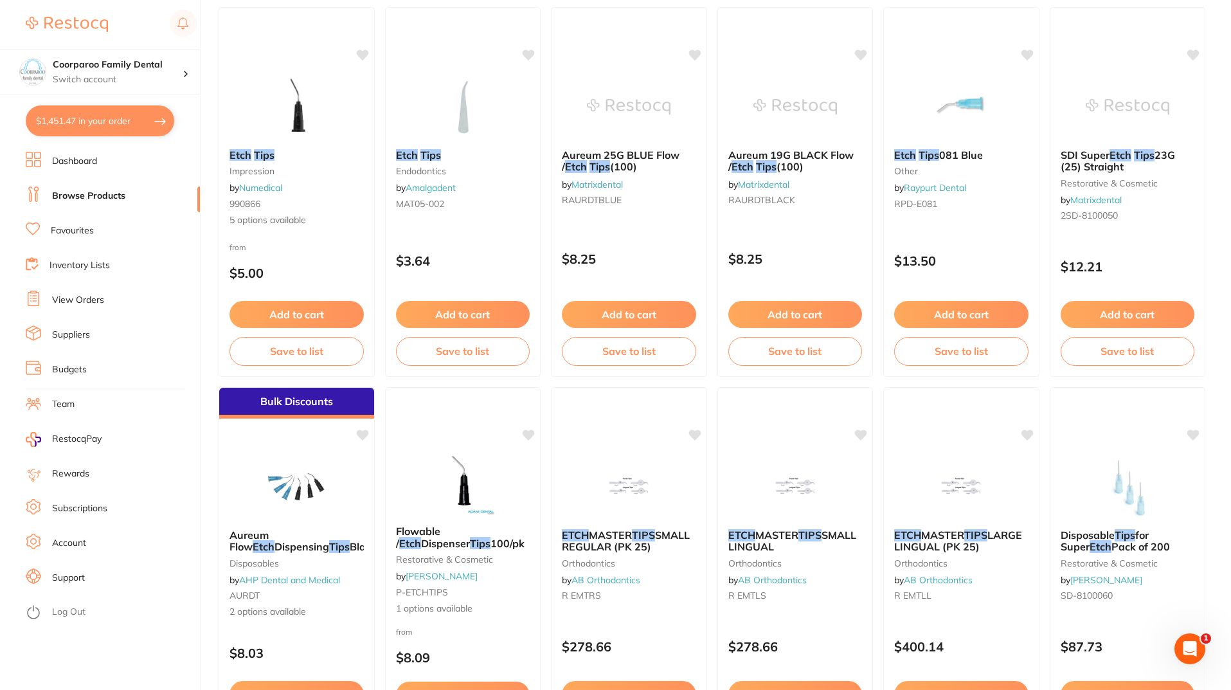
scroll to position [257, 0]
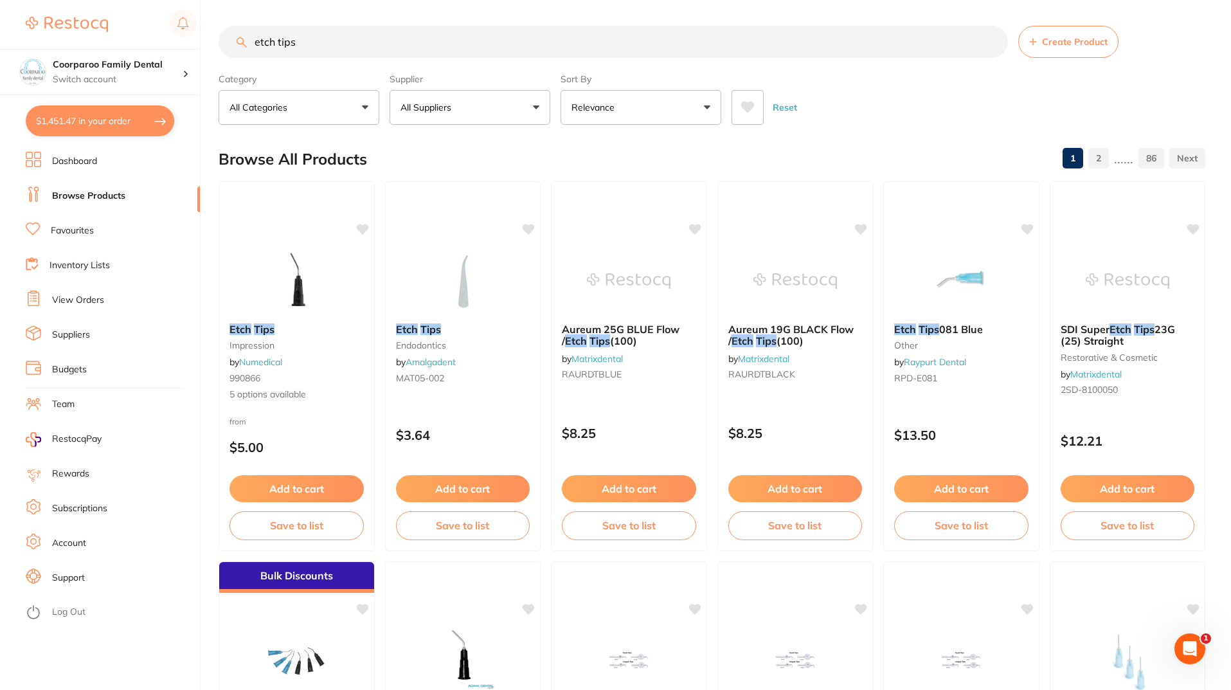
drag, startPoint x: 333, startPoint y: 49, endPoint x: 18, endPoint y: 9, distance: 317.6
click at [18, 9] on div "$1,451.47 Coorparoo Family Dental Switch account Coorparoo Family Dental $1,451…" at bounding box center [615, 345] width 1231 height 690
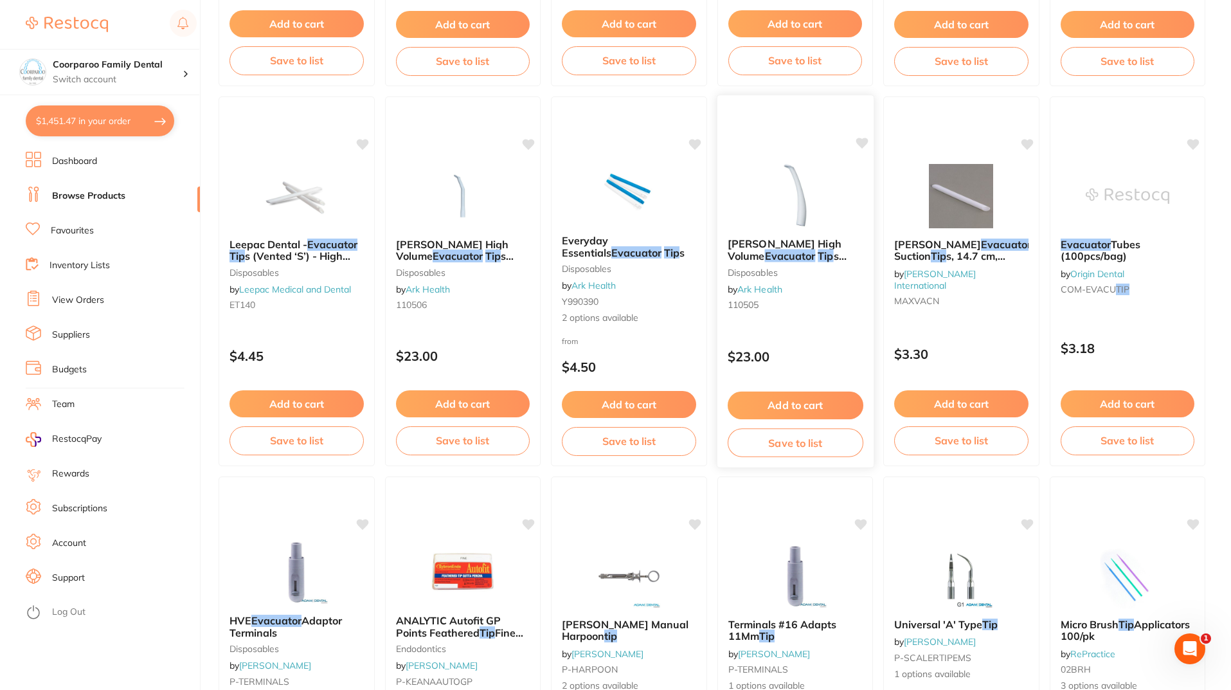
scroll to position [322, 0]
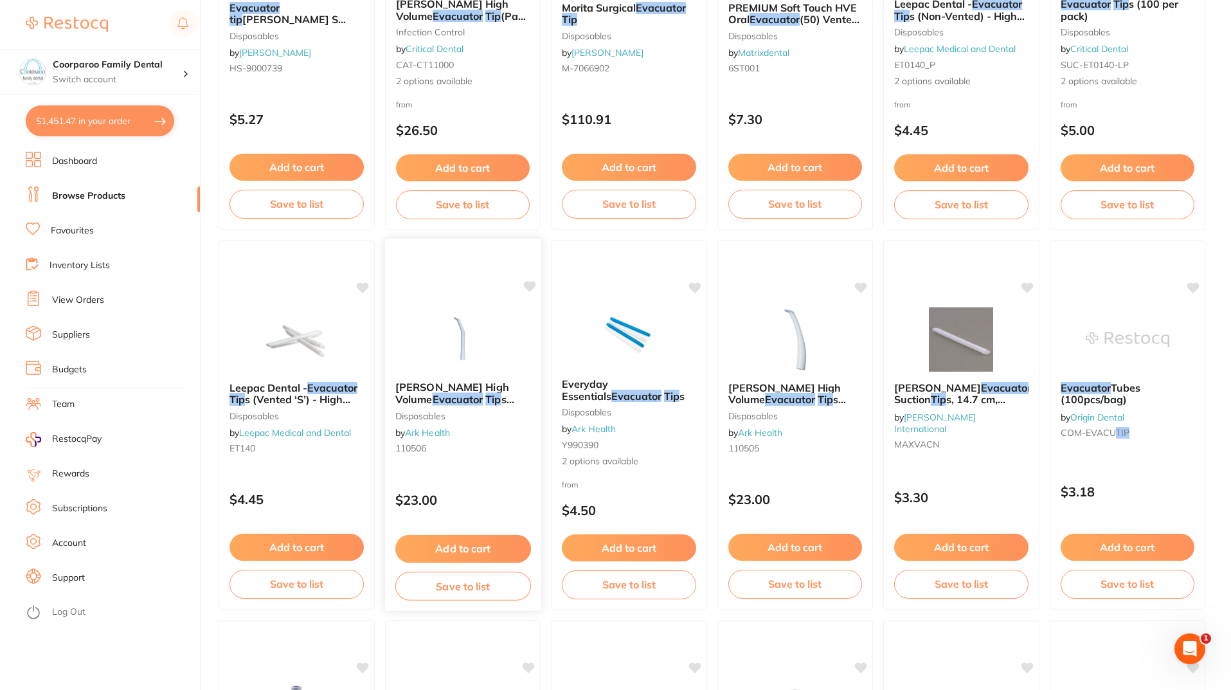
click at [501, 340] on img at bounding box center [463, 338] width 84 height 65
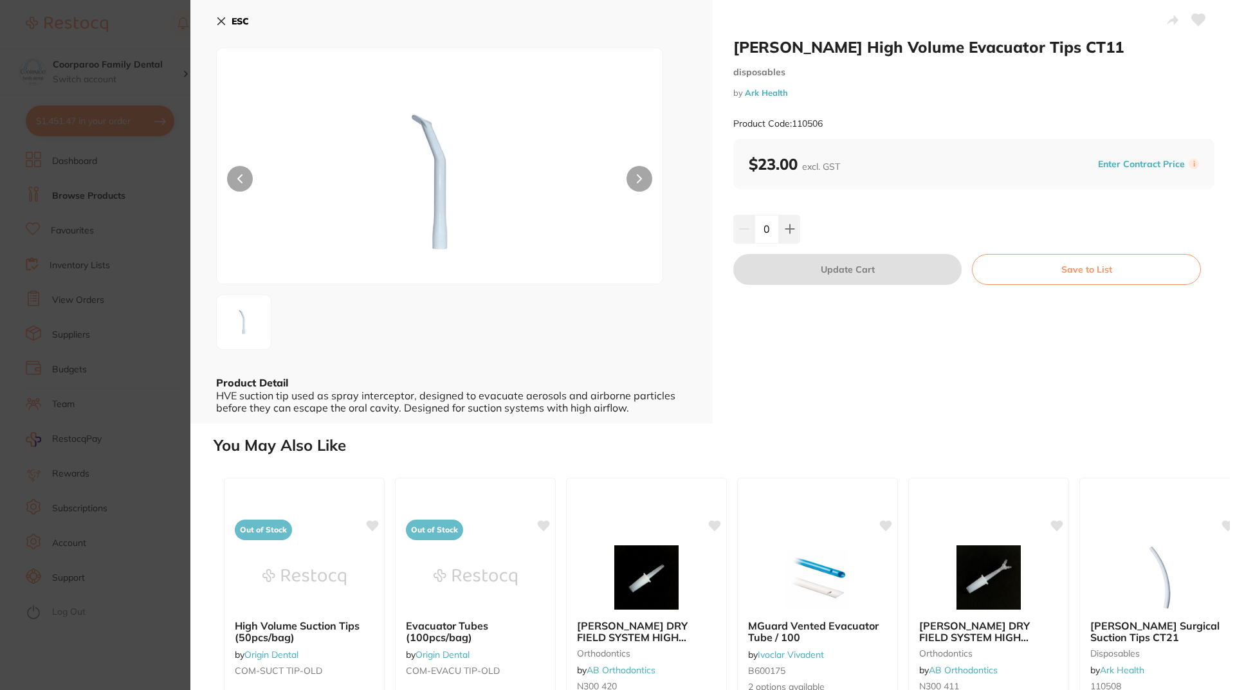
click at [167, 47] on section "Cattani High Volume Evacuator Tips CT11 disposables by Ark Health Product Code:…" at bounding box center [617, 345] width 1235 height 690
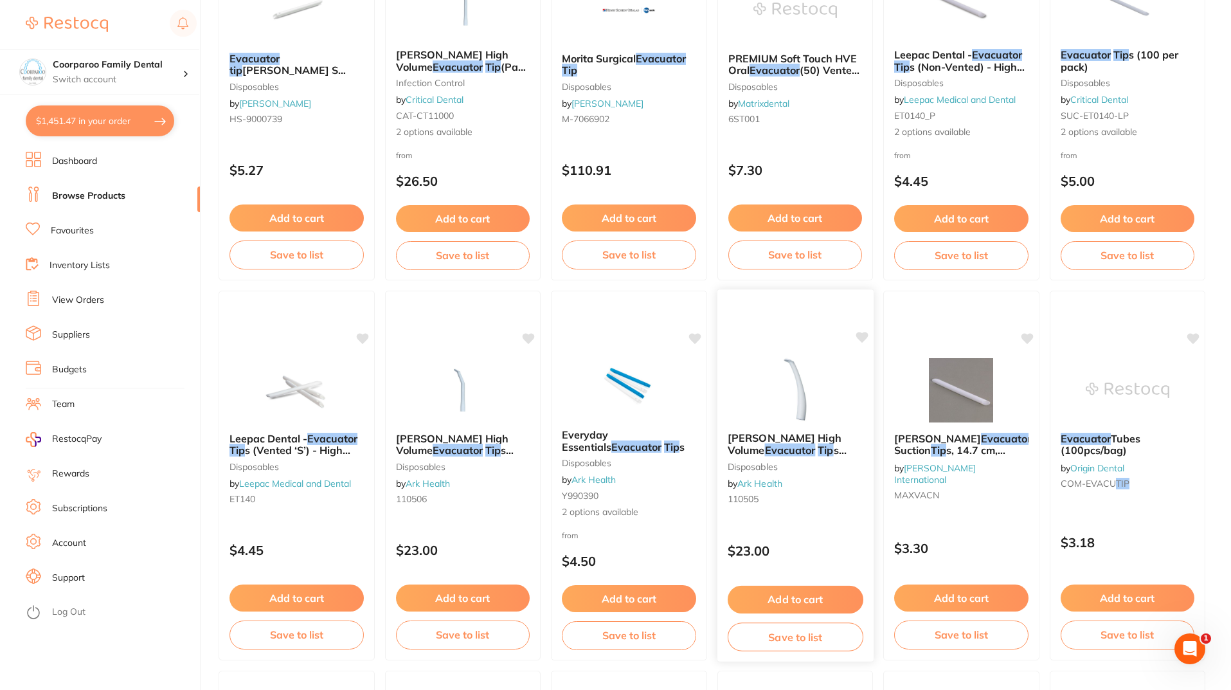
scroll to position [322, 0]
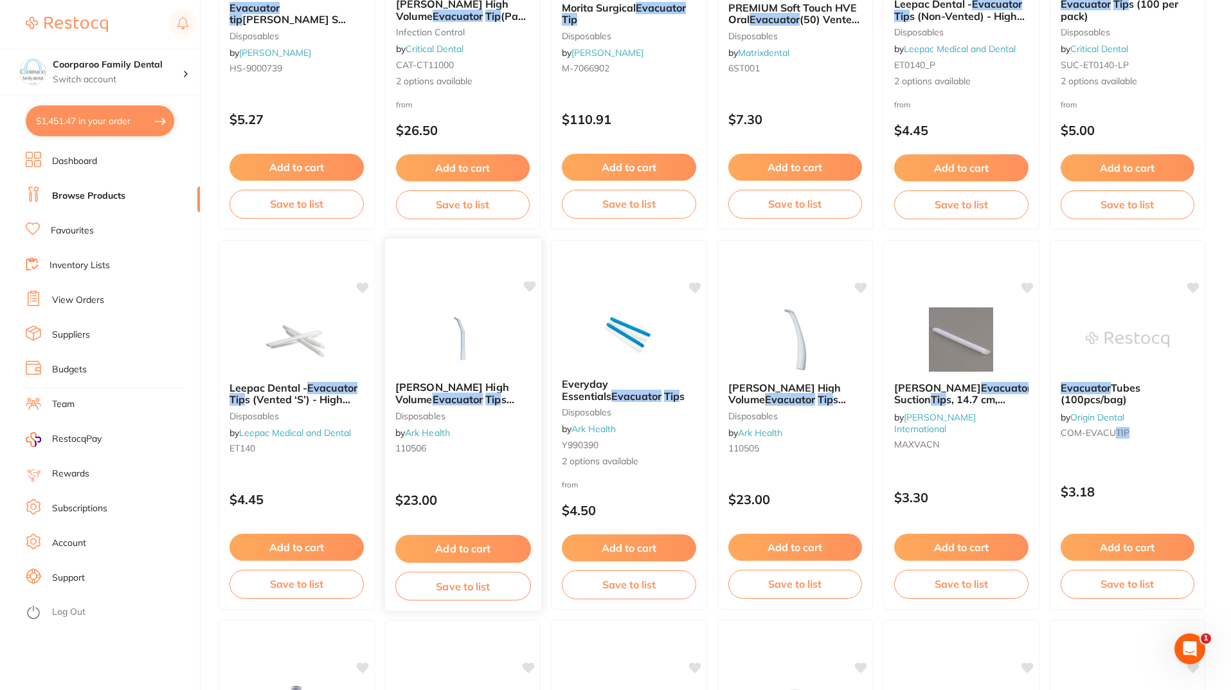
click at [462, 301] on div "Cattani High Volume Evacuator Tip s CT11 disposables by Ark Health 110506 $23.0…" at bounding box center [463, 425] width 158 height 374
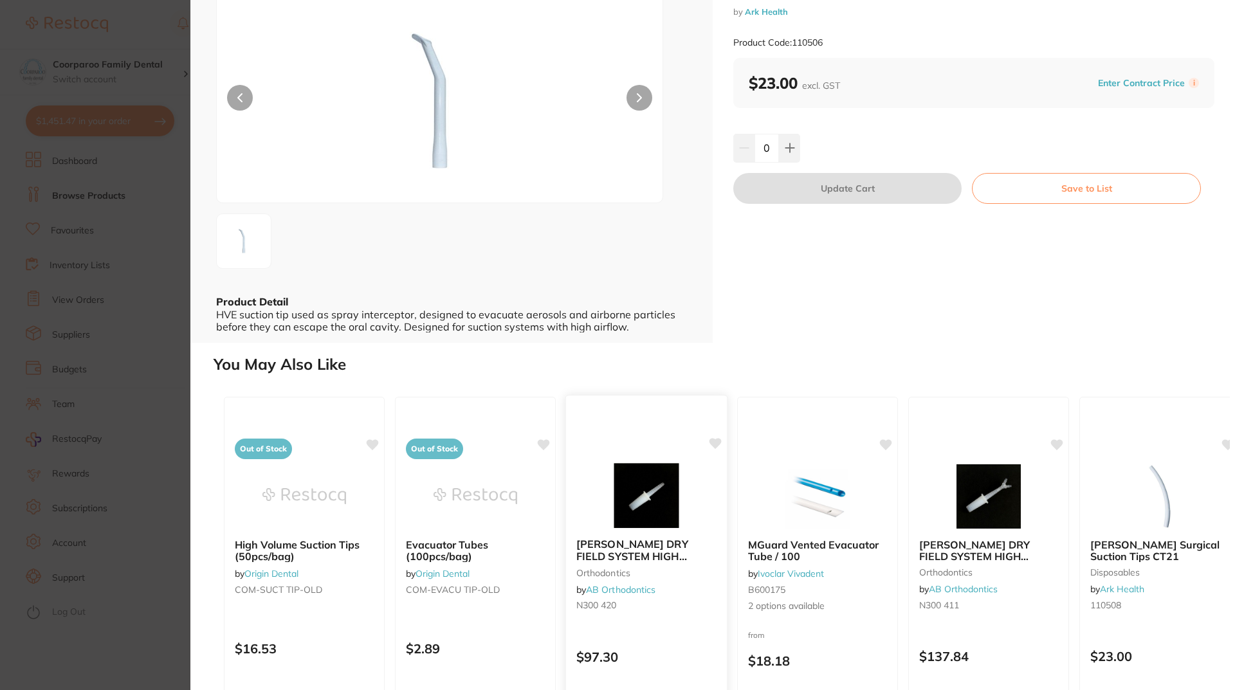
scroll to position [173, 0]
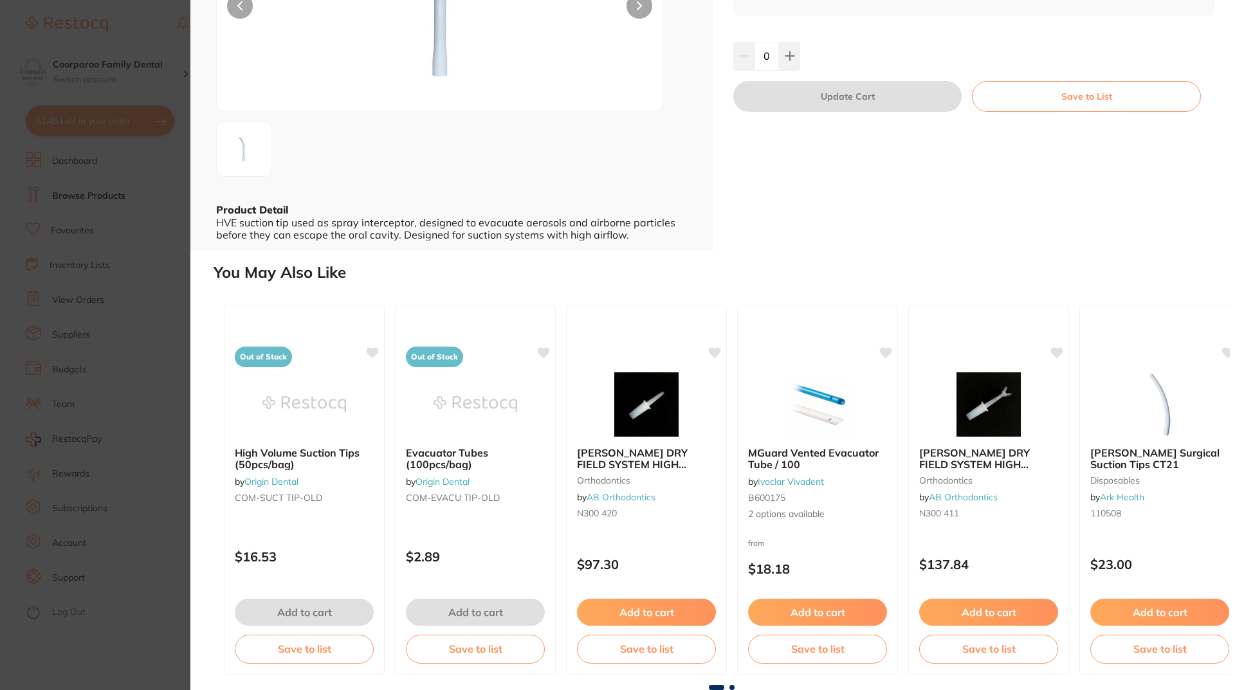
click at [138, 430] on section "Cattani High Volume Evacuator Tips CT11 disposables by Ark Health Product Code:…" at bounding box center [617, 345] width 1235 height 690
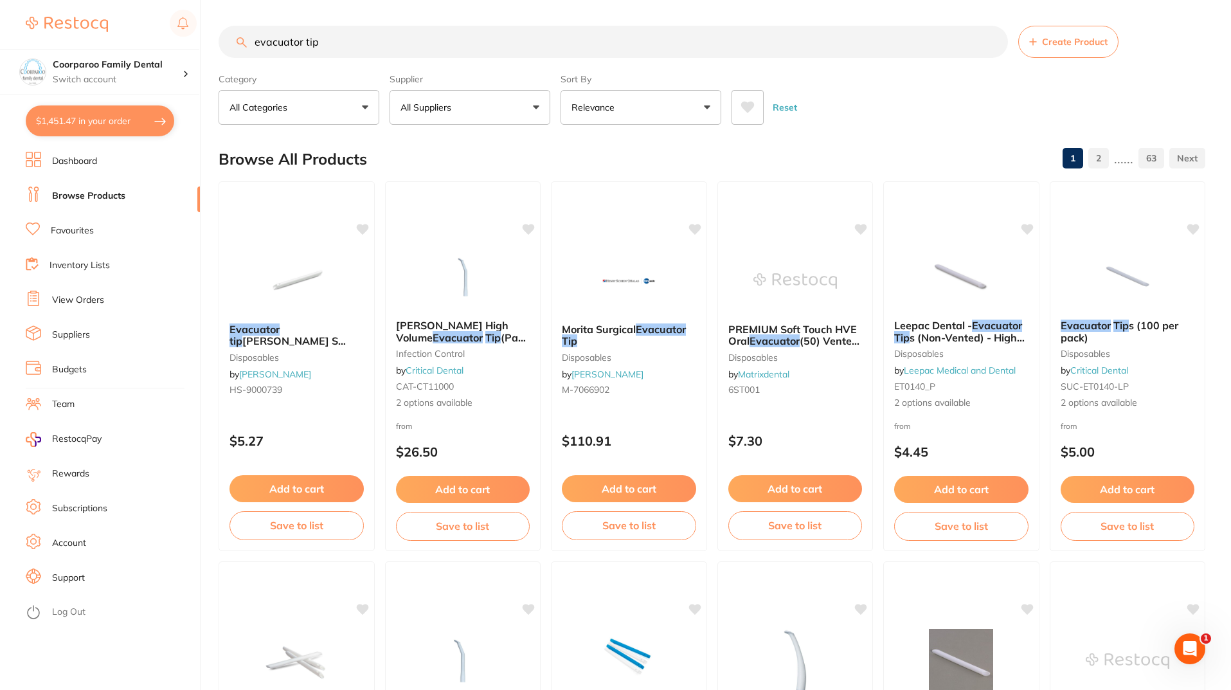
click at [406, 36] on input "evacuator tip" at bounding box center [614, 42] width 790 height 32
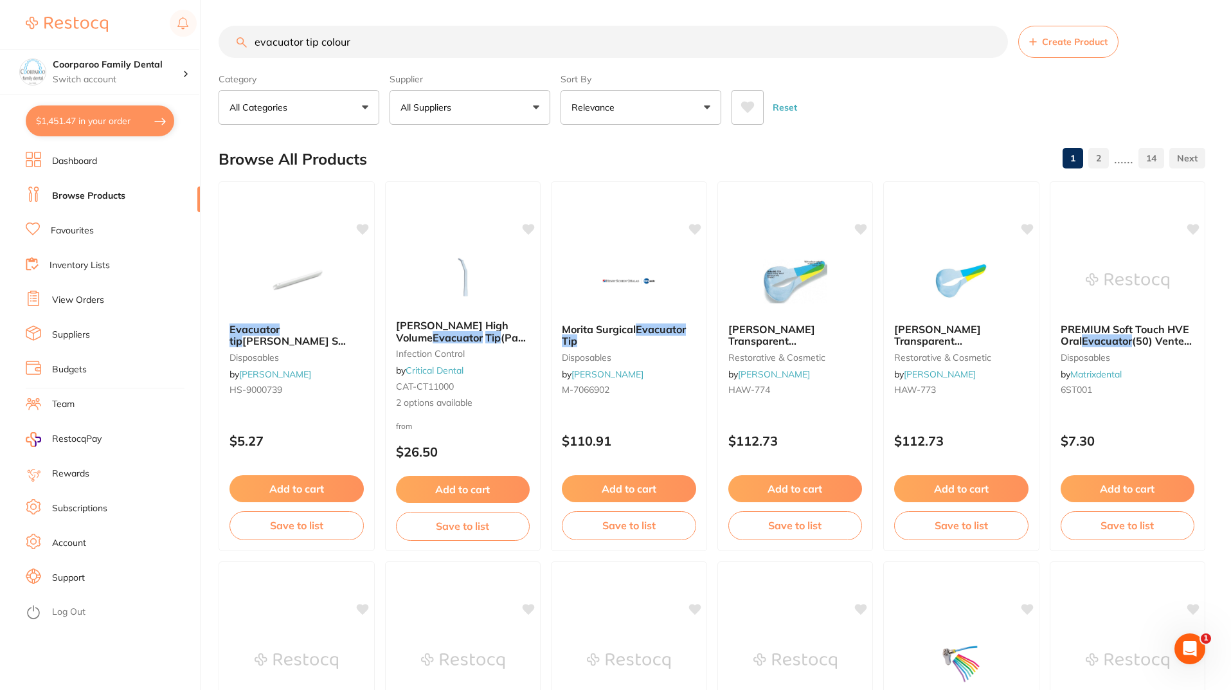
drag, startPoint x: 399, startPoint y: 41, endPoint x: 322, endPoint y: 48, distance: 77.5
click at [322, 48] on input "evacuator tip colour" at bounding box center [614, 42] width 790 height 32
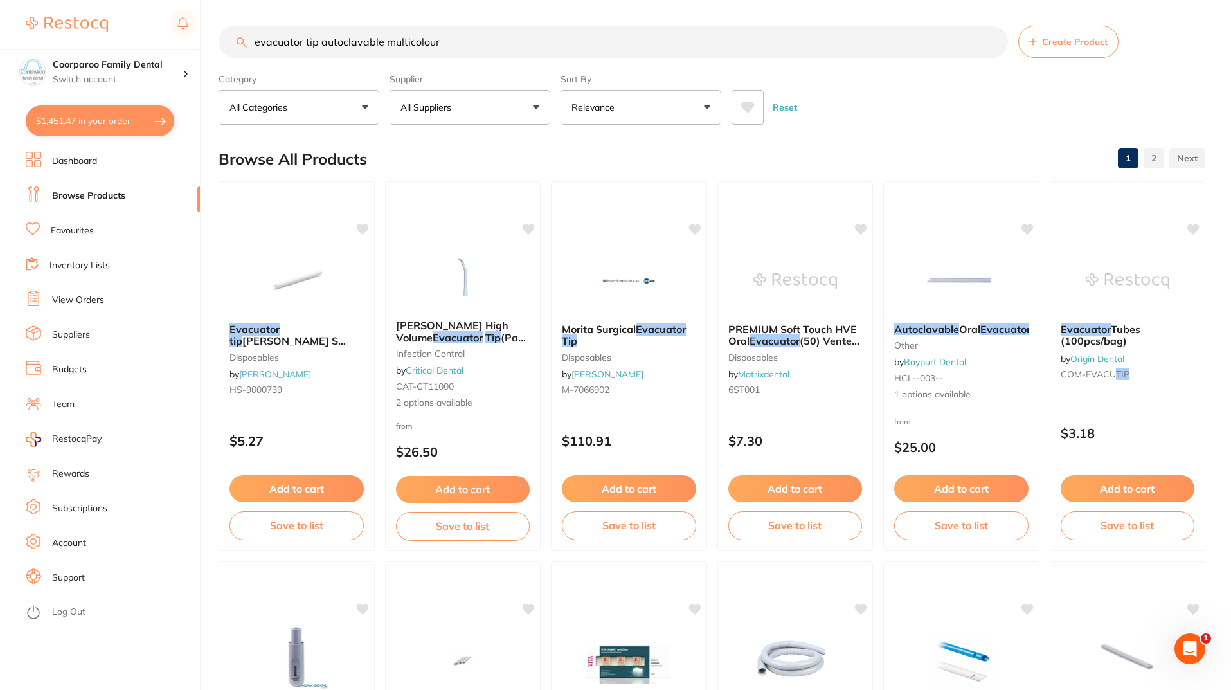
click at [469, 43] on input "evacuator tip autoclavable multicolour" at bounding box center [614, 42] width 790 height 32
drag, startPoint x: 305, startPoint y: 41, endPoint x: 280, endPoint y: 43, distance: 25.2
click at [280, 43] on input "evacuator tip autoclavable multicolour" at bounding box center [614, 42] width 790 height 32
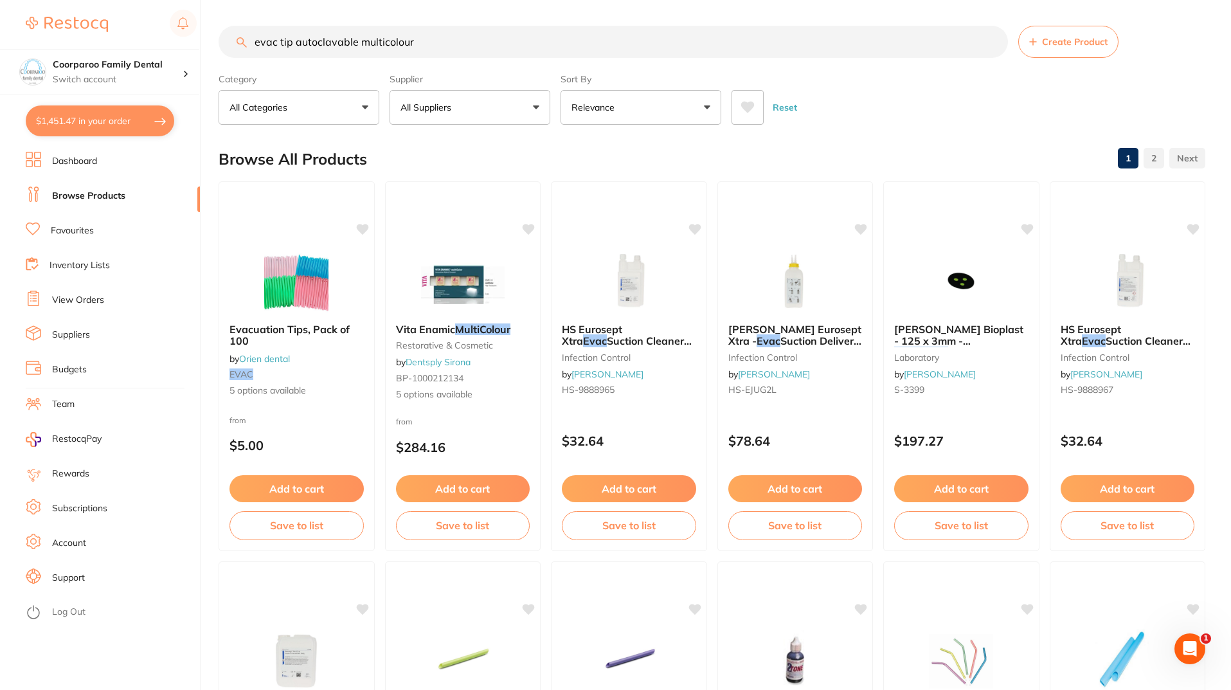
drag, startPoint x: 464, startPoint y: 49, endPoint x: 103, endPoint y: 47, distance: 360.8
click at [103, 47] on div "$1,451.47 Coorparoo Family Dental Switch account Coorparoo Family Dental $1,451…" at bounding box center [615, 345] width 1231 height 690
paste input "Aspirator Tips"
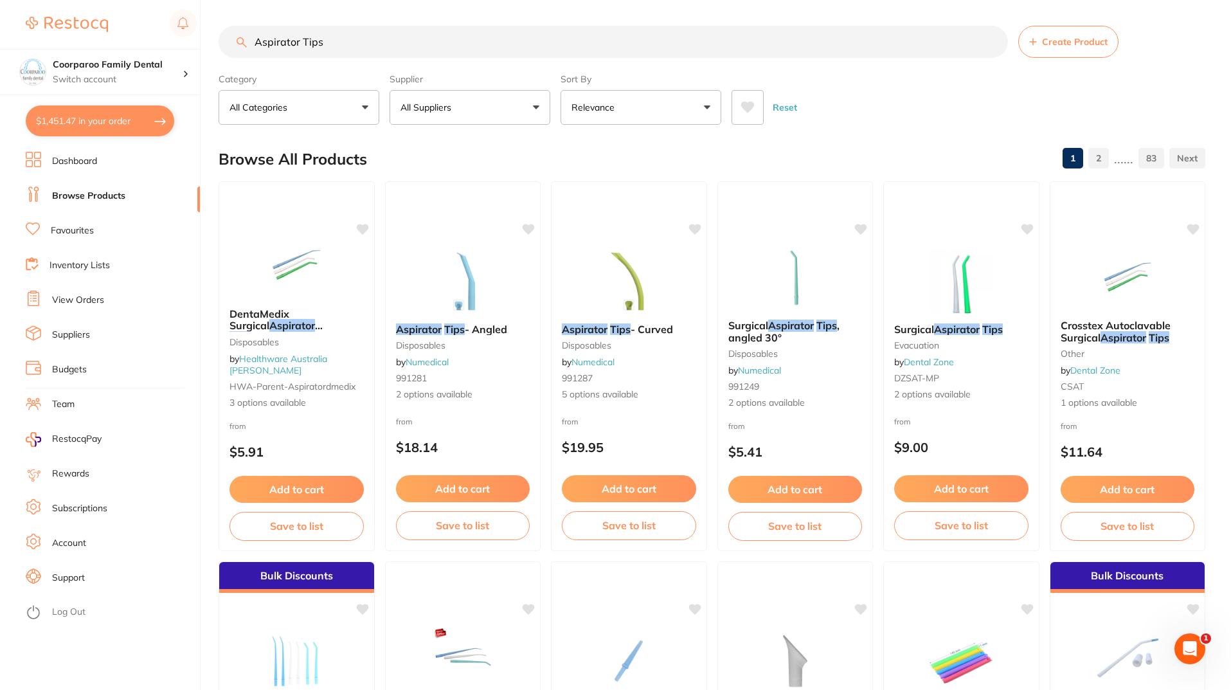
drag, startPoint x: 424, startPoint y: 49, endPoint x: 0, endPoint y: -10, distance: 427.9
click at [0, 0] on html "$1,451.47 Coorparoo Family Dental Switch account Coorparoo Family Dental $1,451…" at bounding box center [615, 345] width 1231 height 690
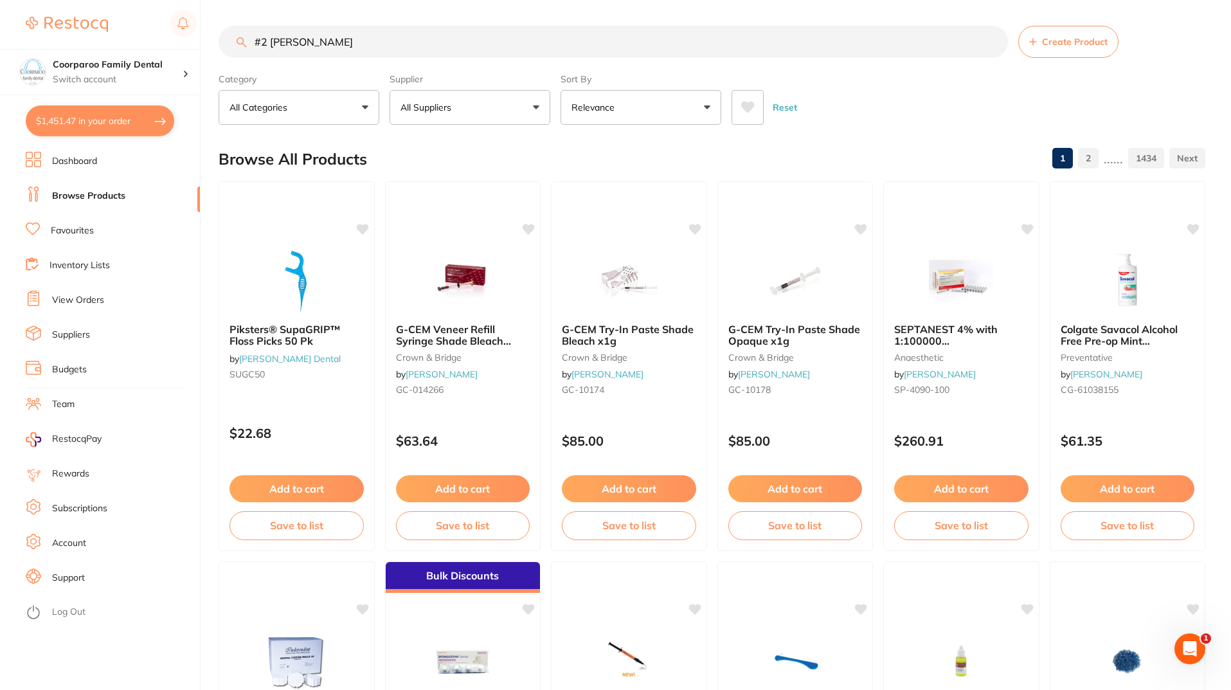
type input "#2 tofflemire"
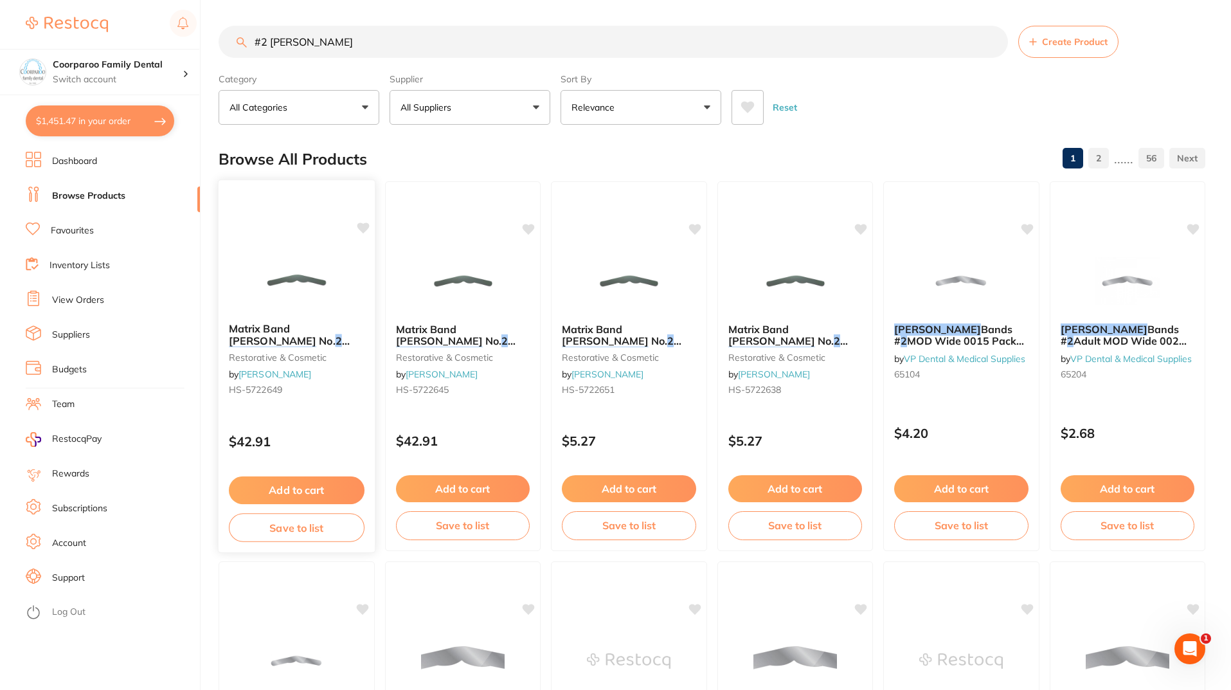
click at [322, 281] on img at bounding box center [297, 280] width 84 height 65
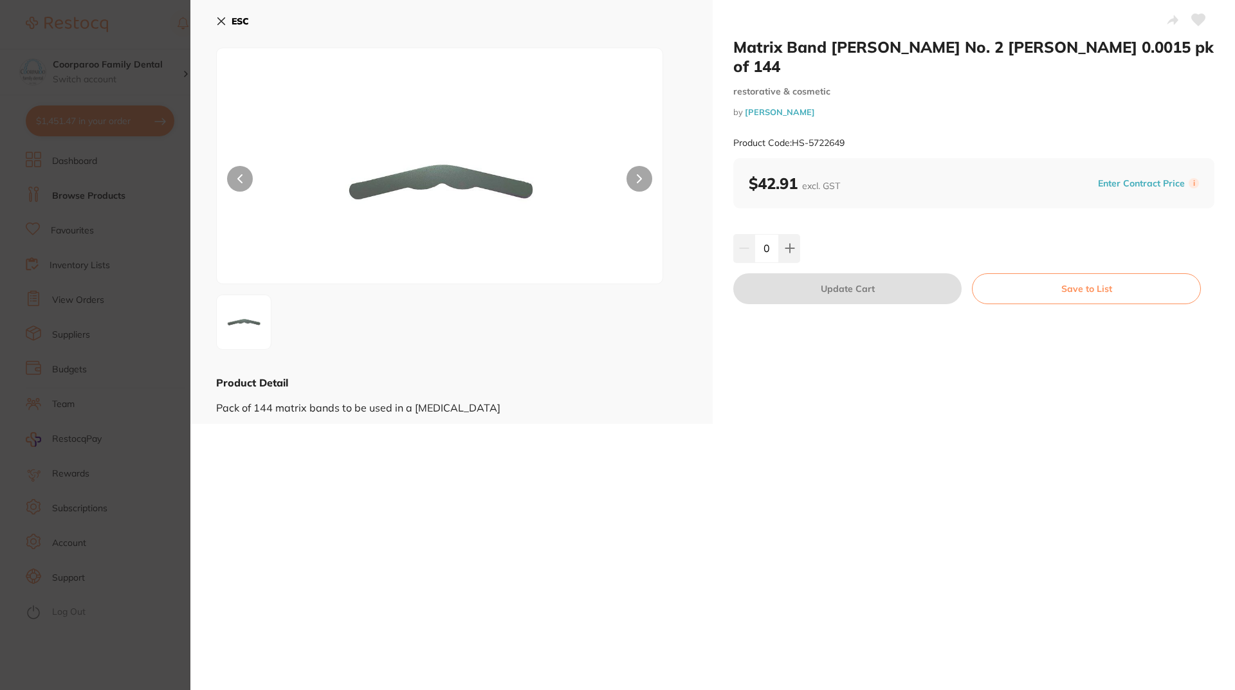
click at [223, 17] on icon at bounding box center [221, 21] width 10 height 10
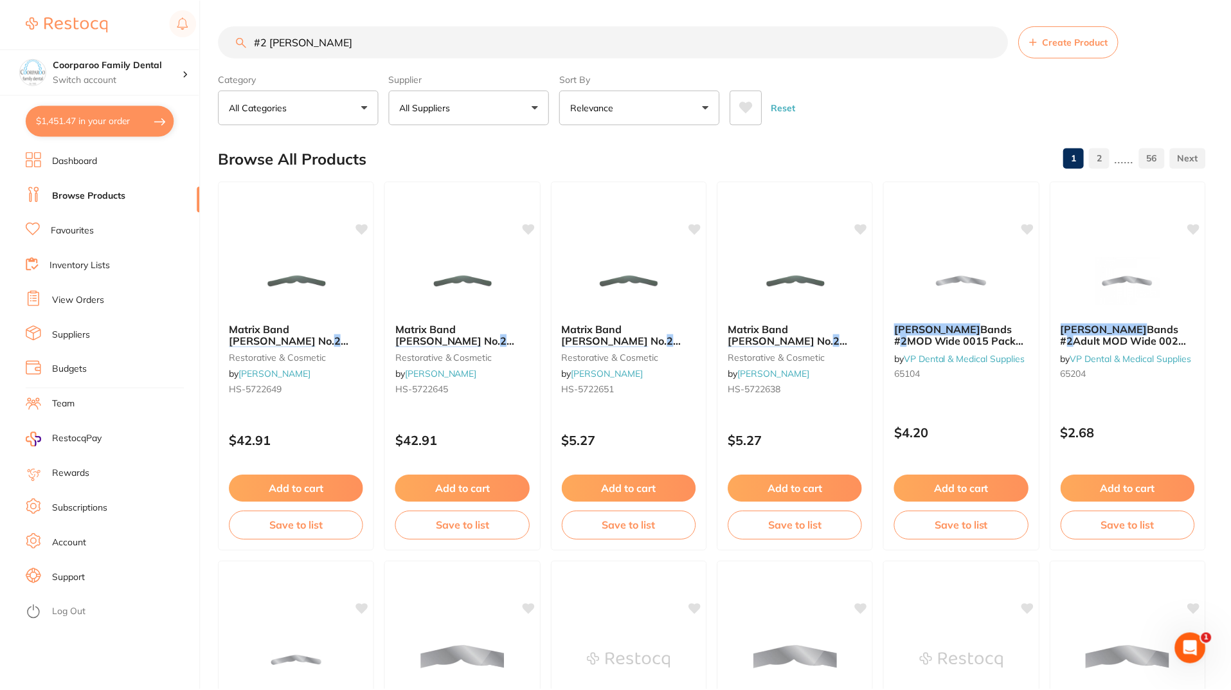
scroll to position [9, 0]
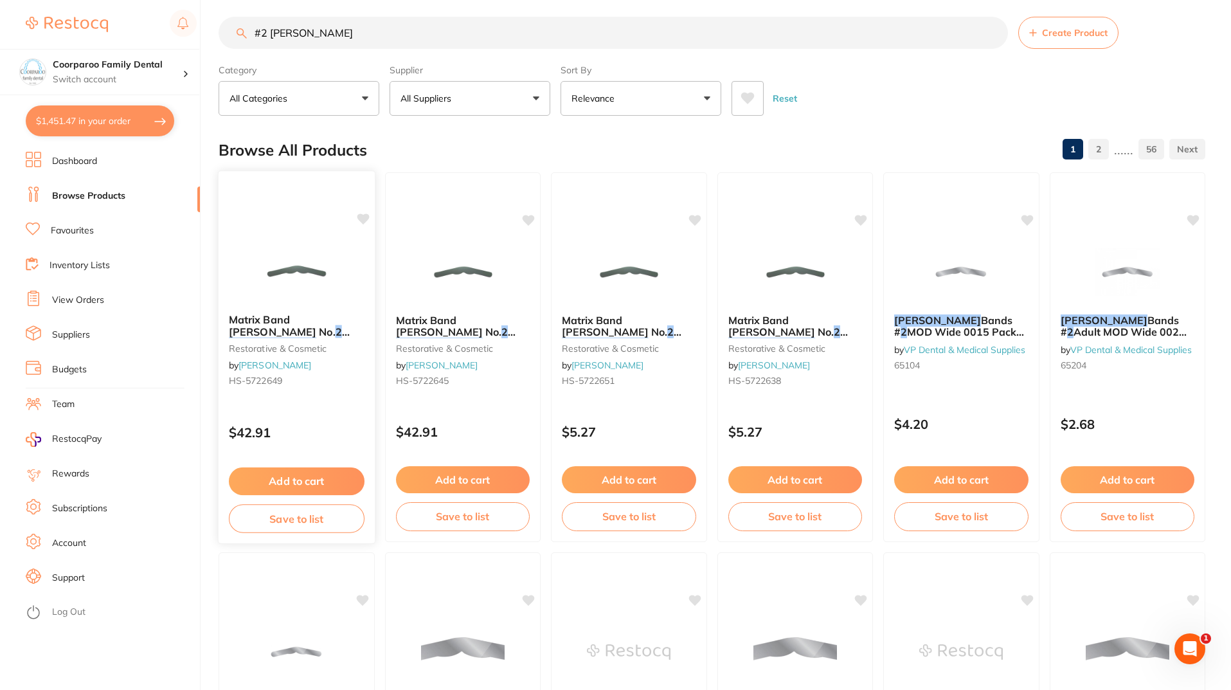
click at [299, 475] on button "Add to cart" at bounding box center [297, 481] width 136 height 28
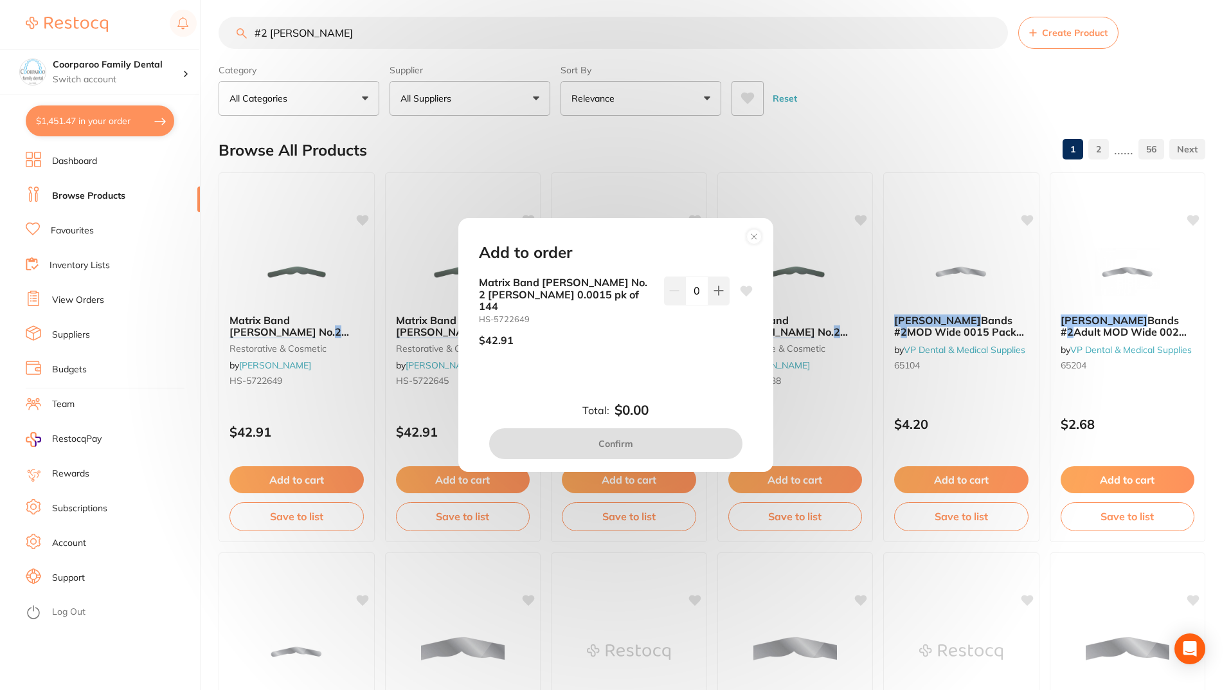
click at [719, 282] on div "Add to order Matrix Band HENRY SCHEIN No. 2 Tofflemire 0.0015 pk of 144 HS-5722…" at bounding box center [615, 345] width 315 height 255
click at [714, 296] on icon at bounding box center [719, 291] width 10 height 10
type input "1"
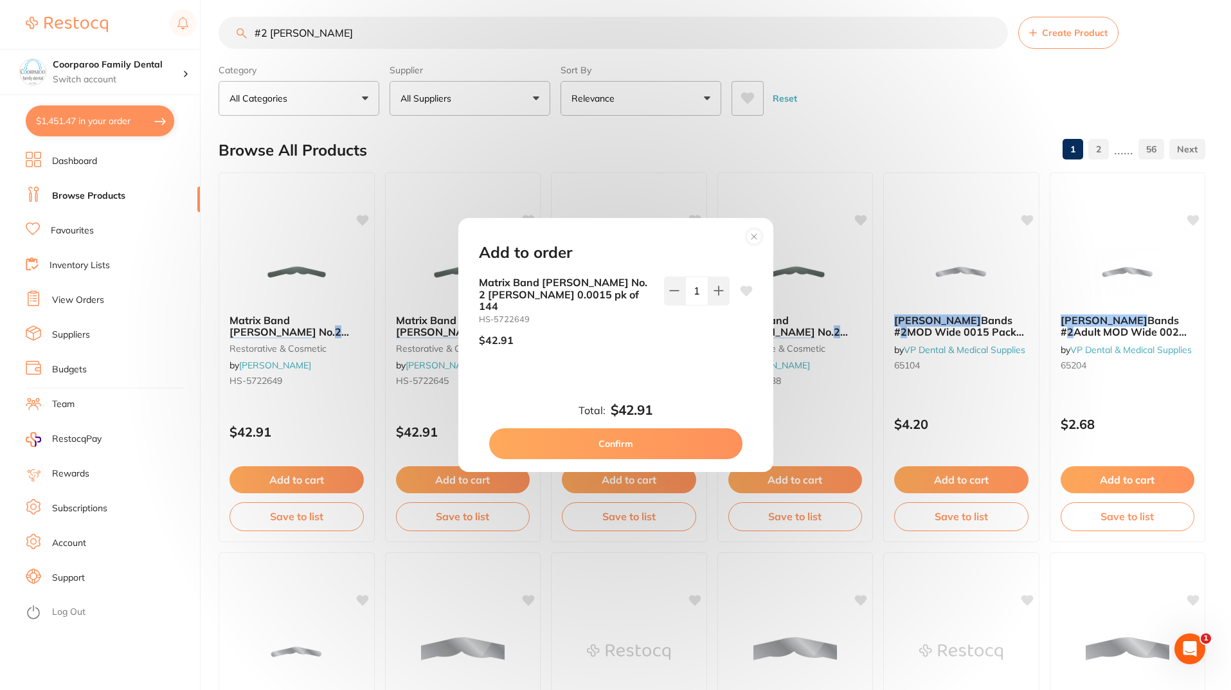
click at [678, 435] on button "Confirm" at bounding box center [615, 443] width 253 height 31
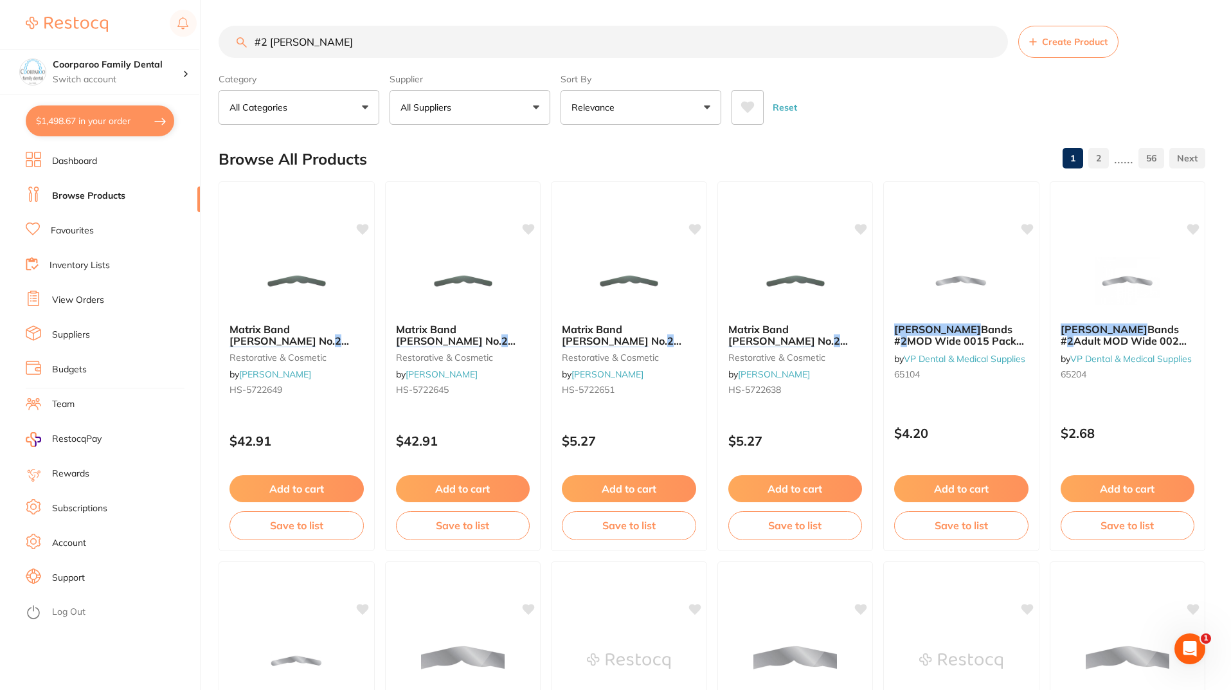
click at [162, 110] on button "$1,498.67 in your order" at bounding box center [100, 120] width 149 height 31
checkbox input "true"
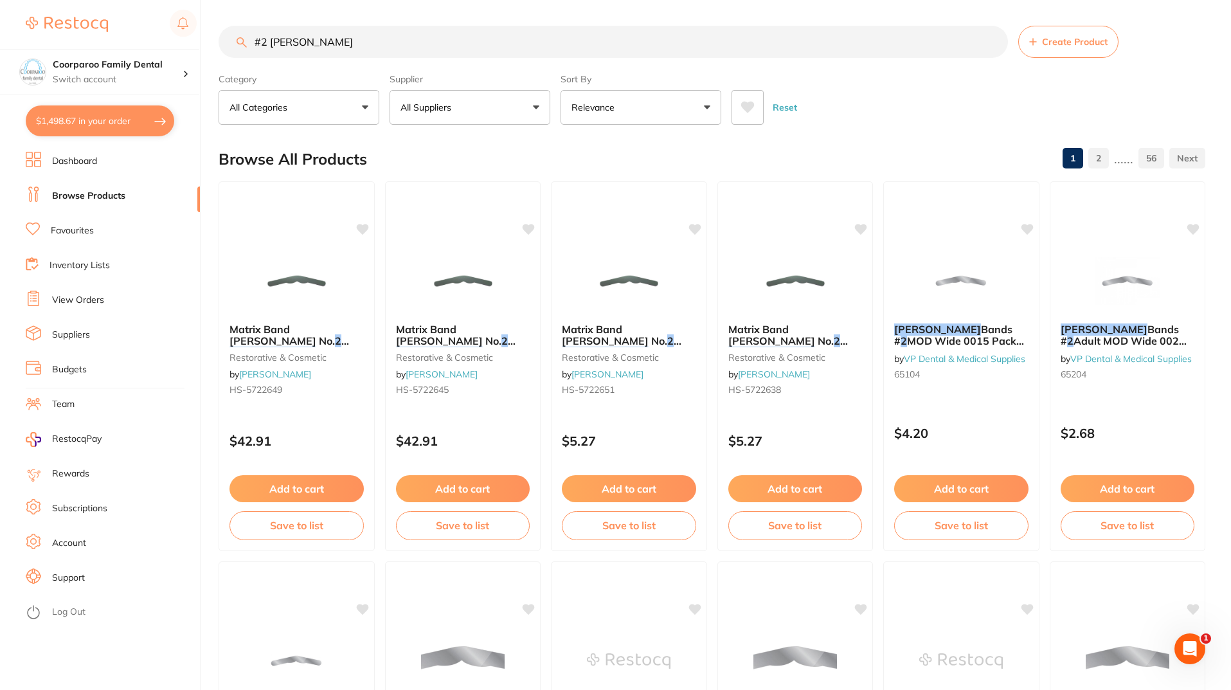
checkbox input "true"
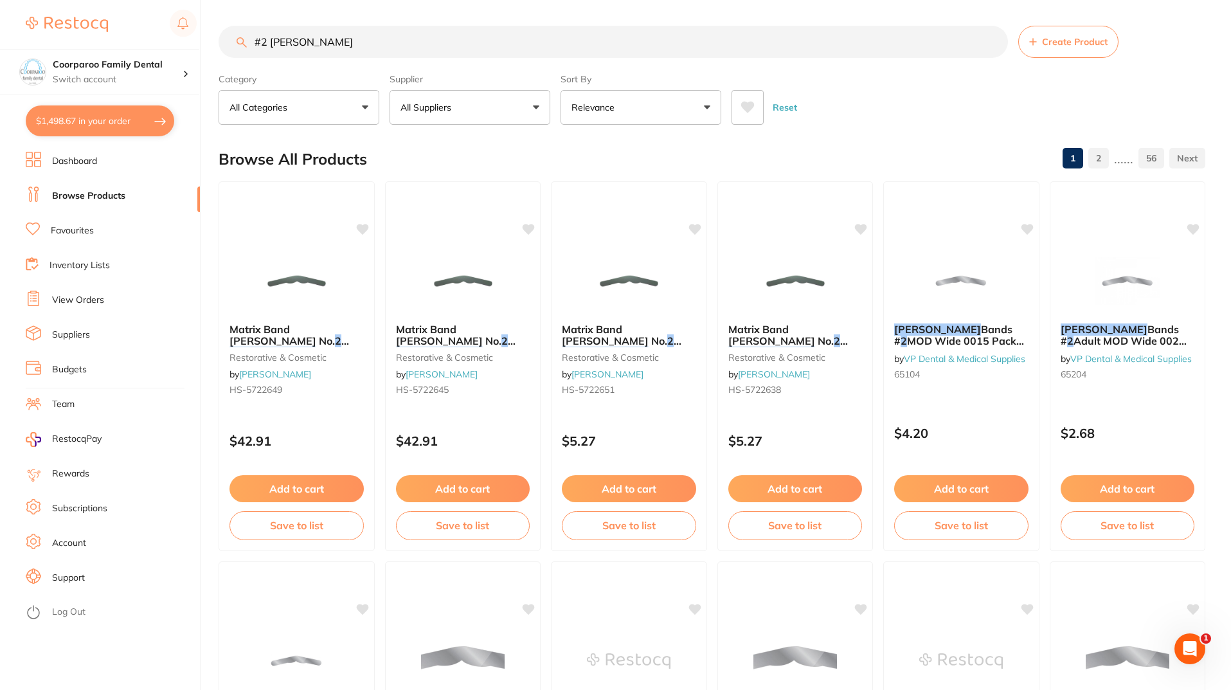
checkbox input "true"
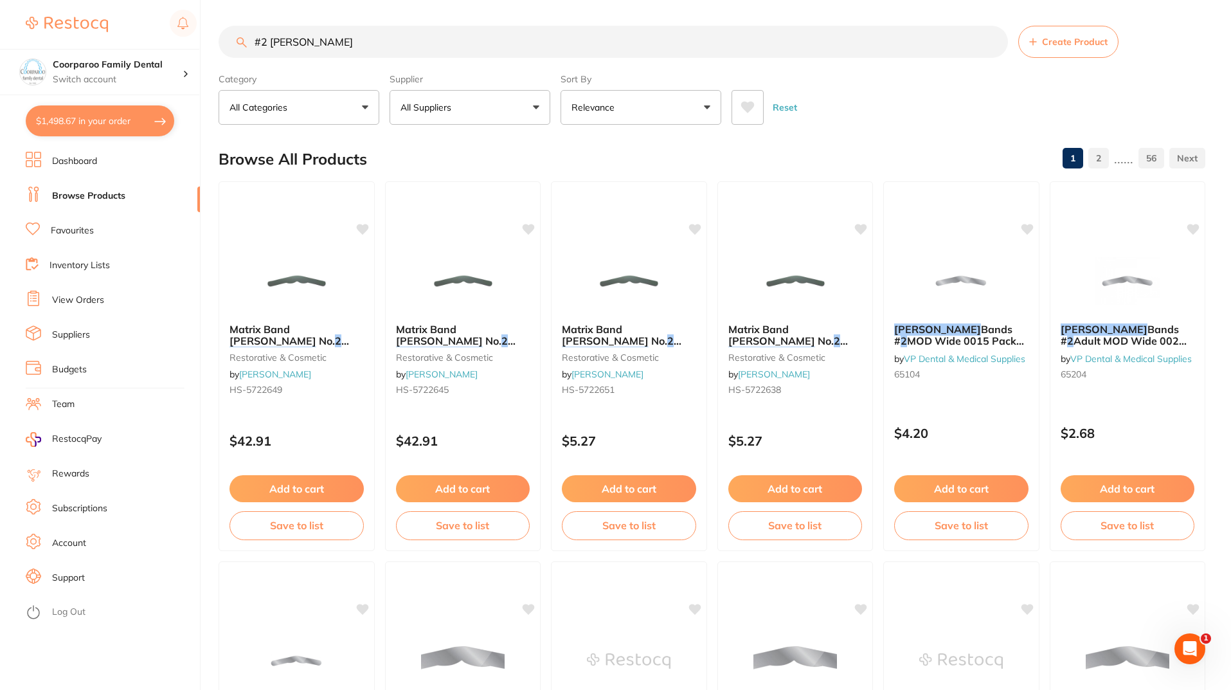
checkbox input "true"
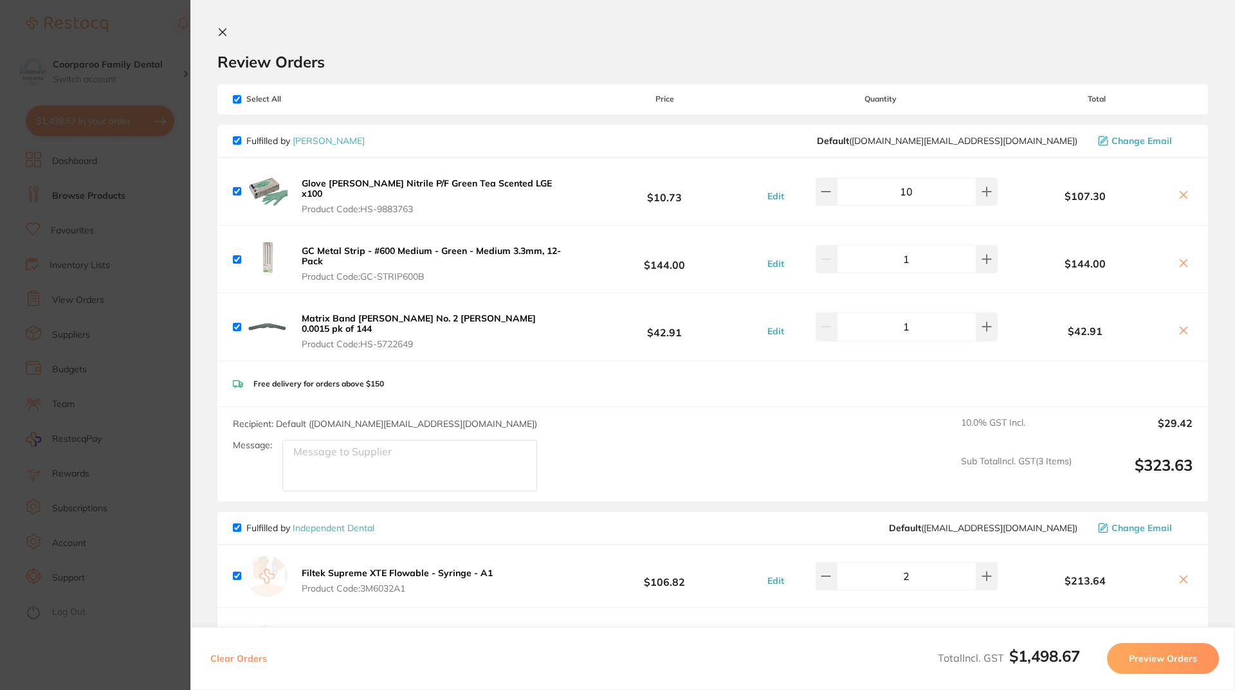
click at [228, 27] on button at bounding box center [224, 33] width 15 height 12
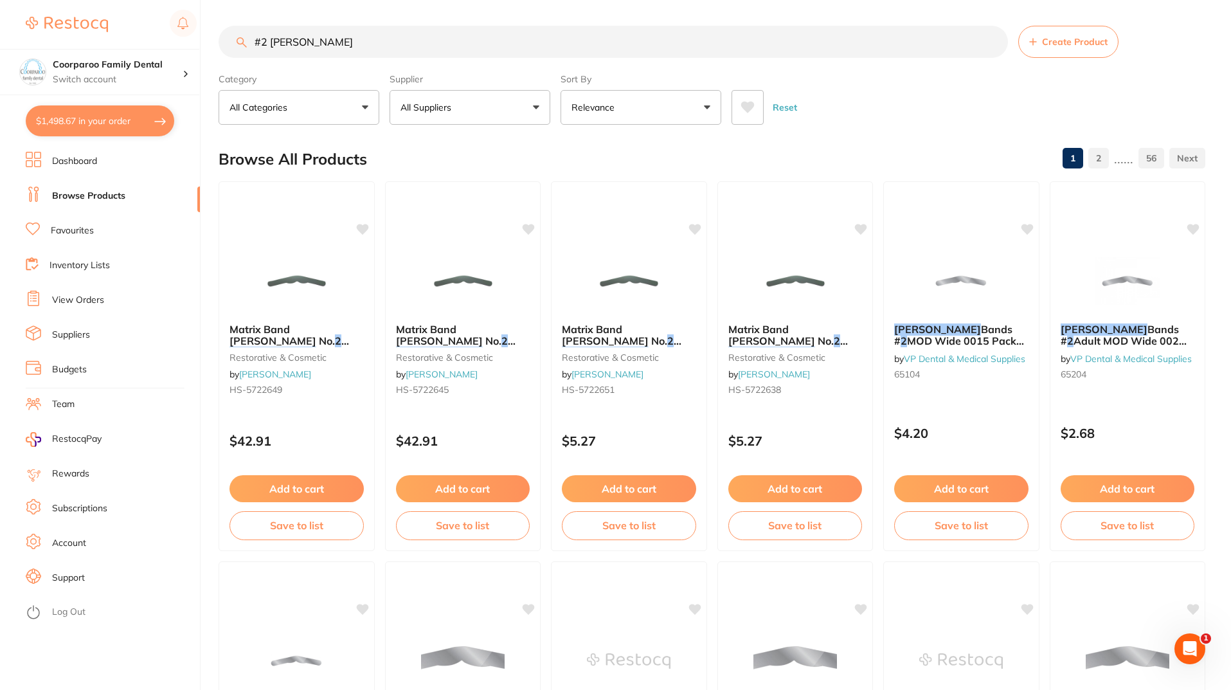
drag, startPoint x: 364, startPoint y: 48, endPoint x: 206, endPoint y: 40, distance: 157.7
click at [213, 39] on div "$1,498.67 Coorparoo Family Dental Switch account Coorparoo Family Dental $1,498…" at bounding box center [615, 345] width 1231 height 690
paste input "C1-CELLOLARGEN"
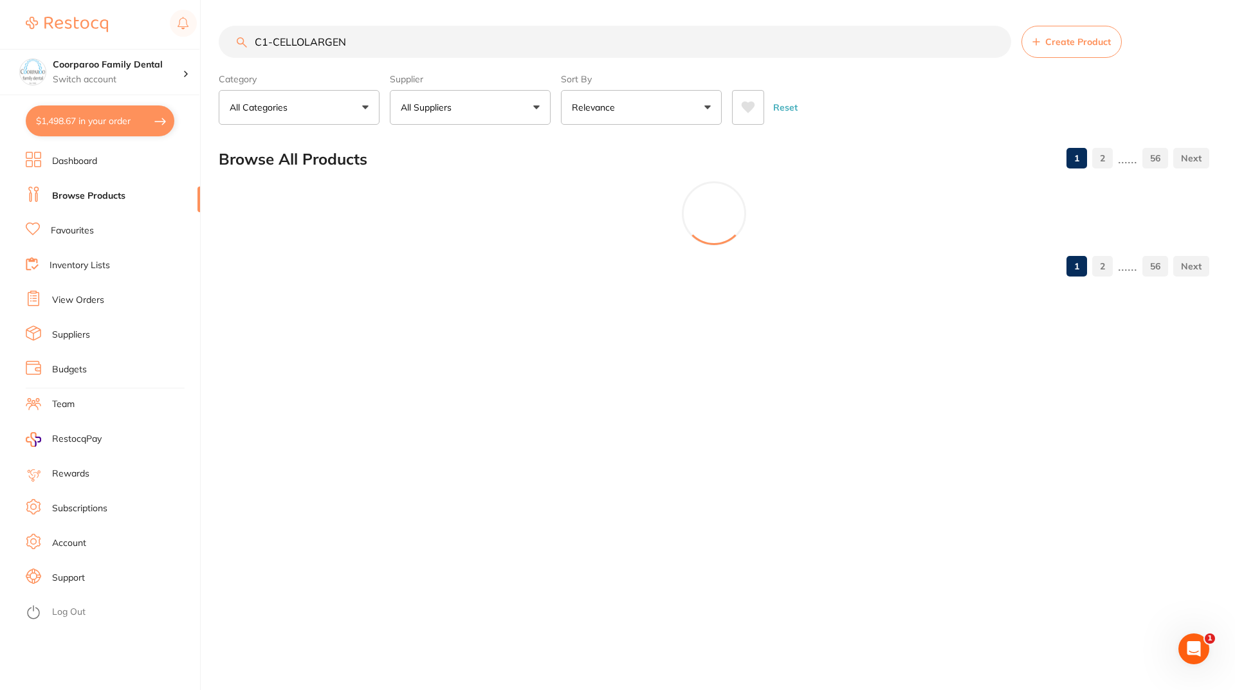
type input "C1-CELLOLARGEN"
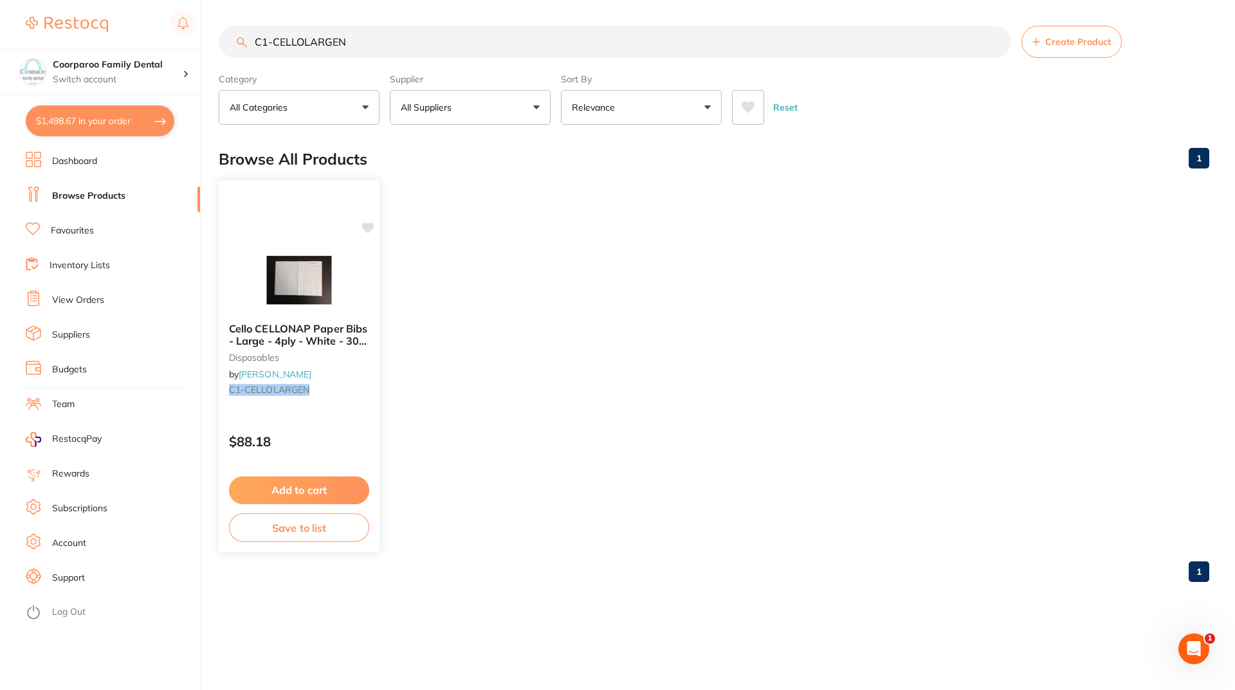
click at [326, 493] on button "Add to cart" at bounding box center [299, 491] width 140 height 28
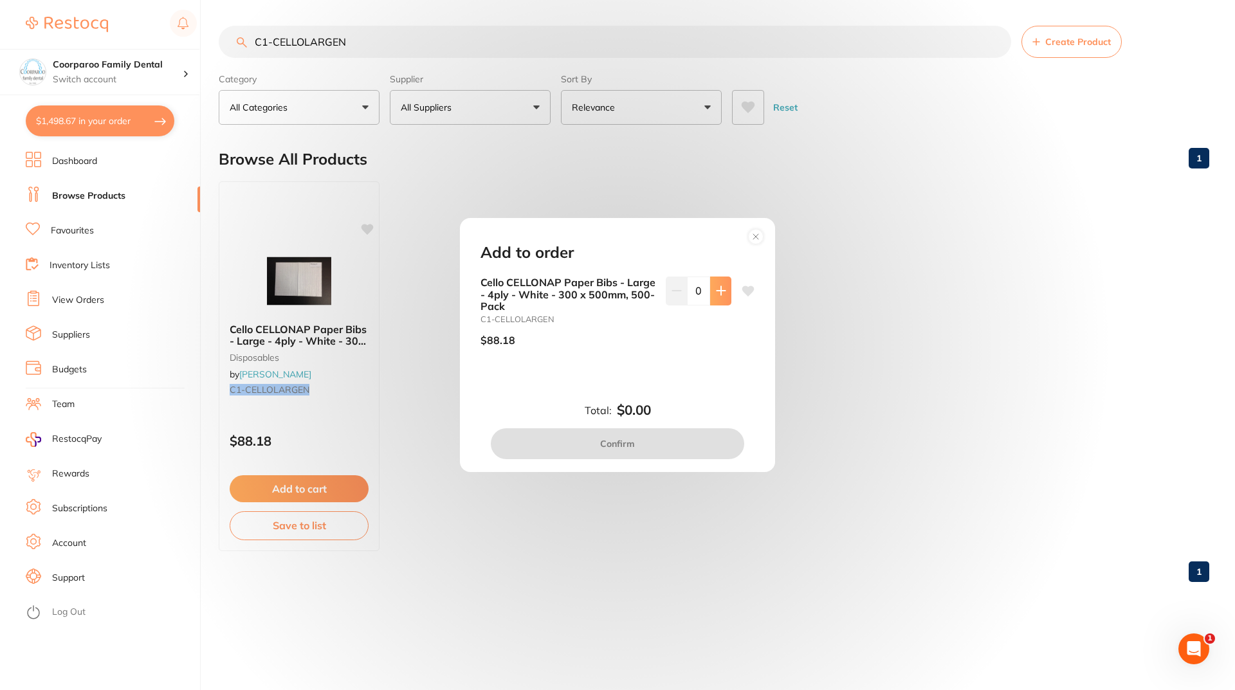
click at [721, 288] on icon at bounding box center [721, 291] width 10 height 10
type input "1"
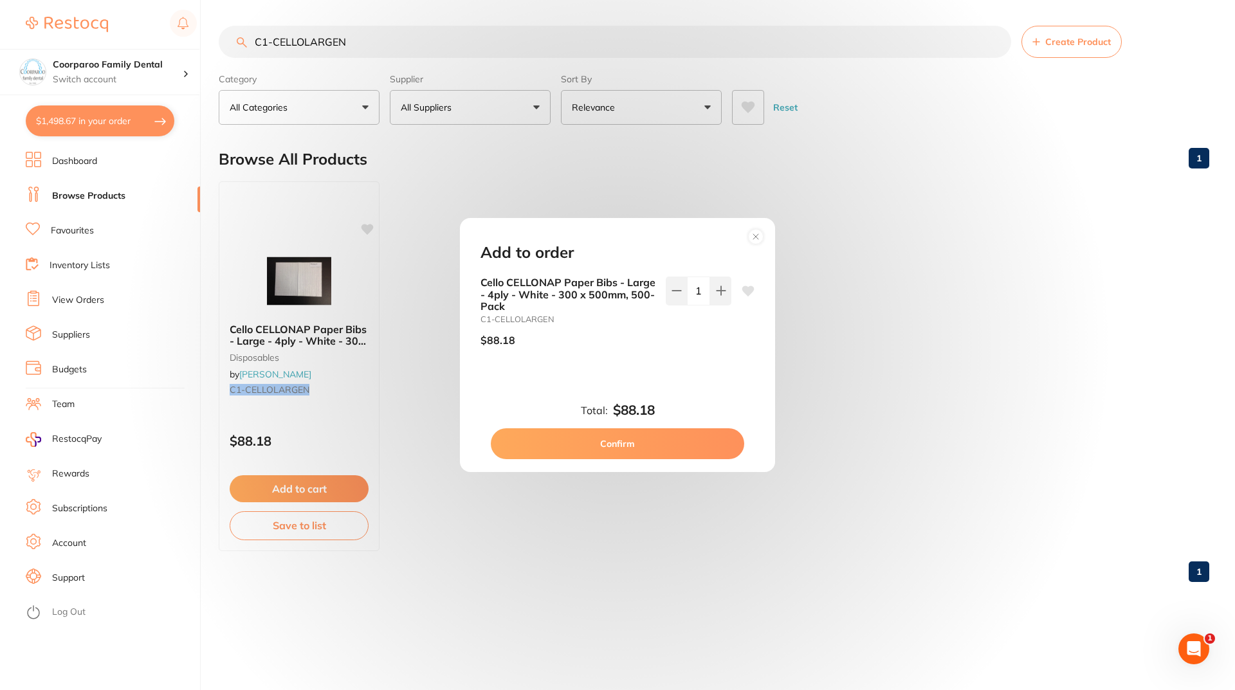
click at [664, 437] on button "Confirm" at bounding box center [617, 443] width 253 height 31
checkbox input "false"
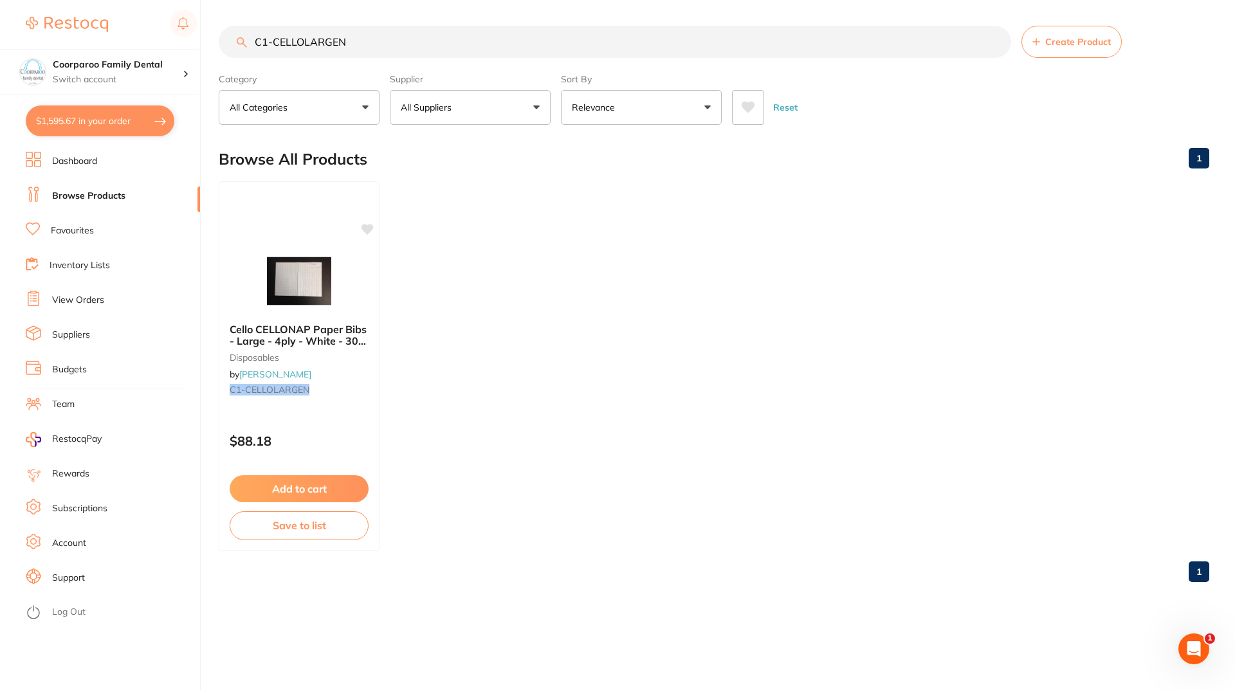
drag, startPoint x: 392, startPoint y: 30, endPoint x: 0, endPoint y: 3, distance: 392.5
click at [0, 3] on div "$1,595.67 Coorparoo Family Dental Switch account Coorparoo Family Dental $1,595…" at bounding box center [617, 345] width 1235 height 690
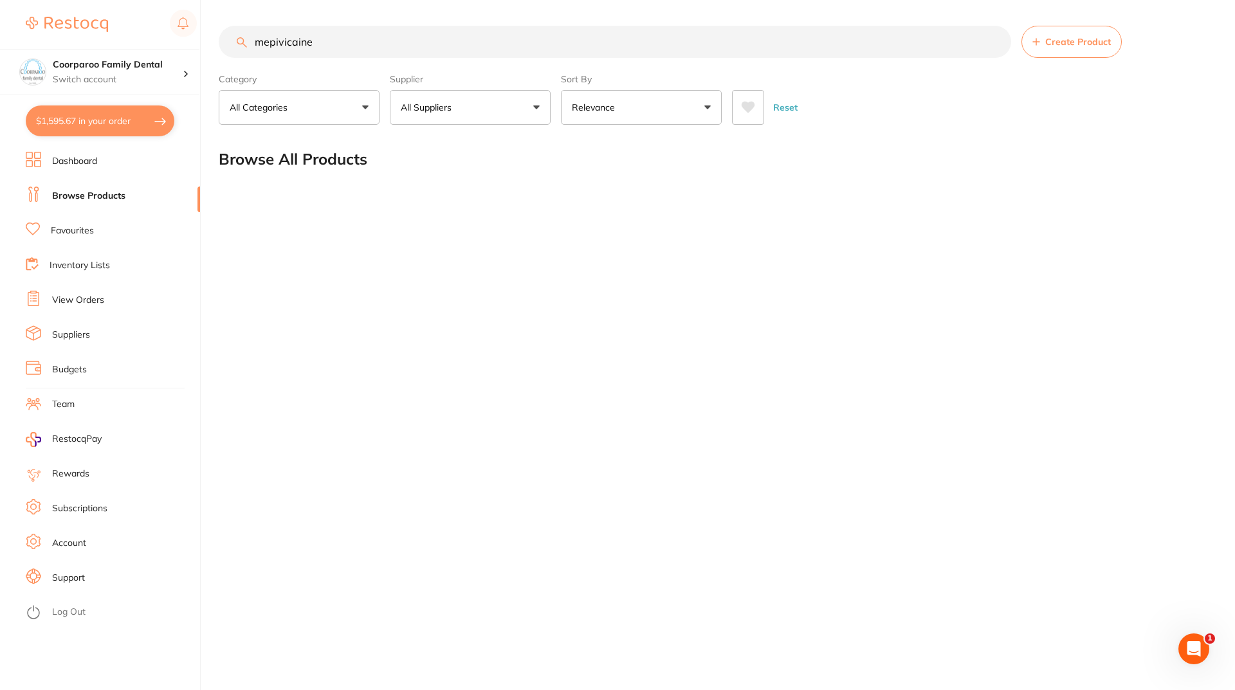
drag, startPoint x: 382, startPoint y: 44, endPoint x: 75, endPoint y: 33, distance: 307.6
click at [75, 33] on div "$1,595.67 Coorparoo Family Dental Switch account Coorparoo Family Dental $1,595…" at bounding box center [617, 345] width 1235 height 690
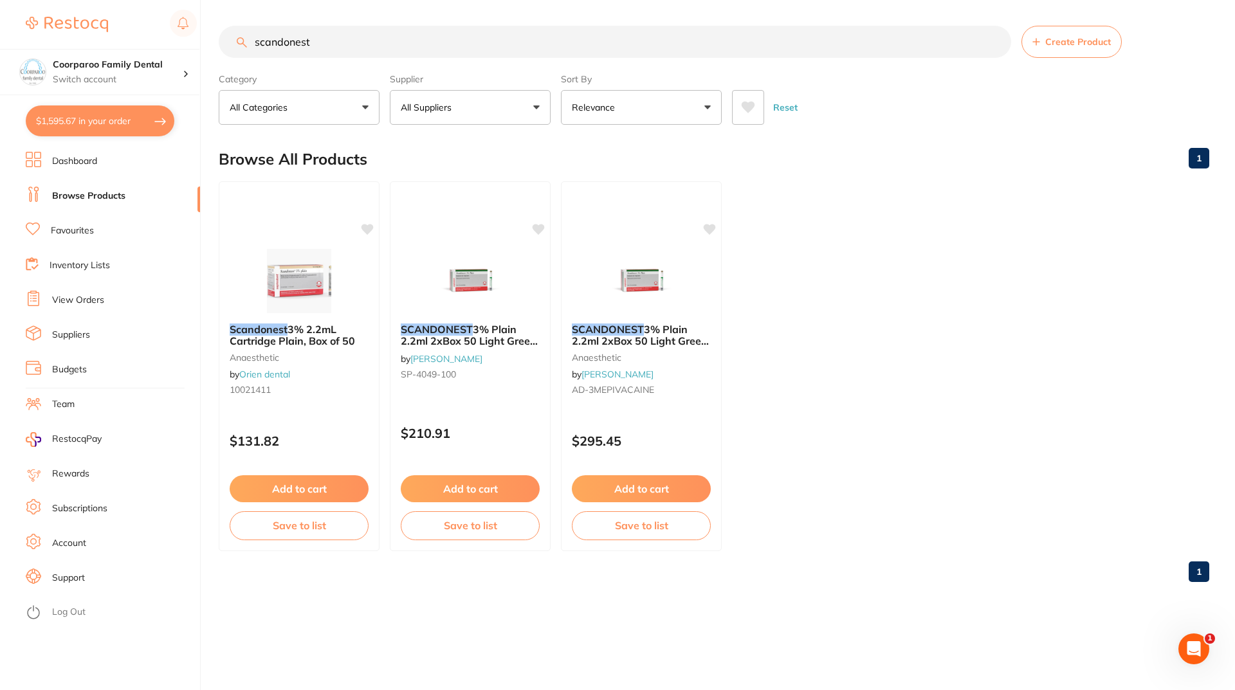
drag, startPoint x: 402, startPoint y: 48, endPoint x: 0, endPoint y: 21, distance: 402.9
click at [0, 21] on div "$1,595.67 Coorparoo Family Dental Switch account Coorparoo Family Dental $1,595…" at bounding box center [617, 345] width 1235 height 690
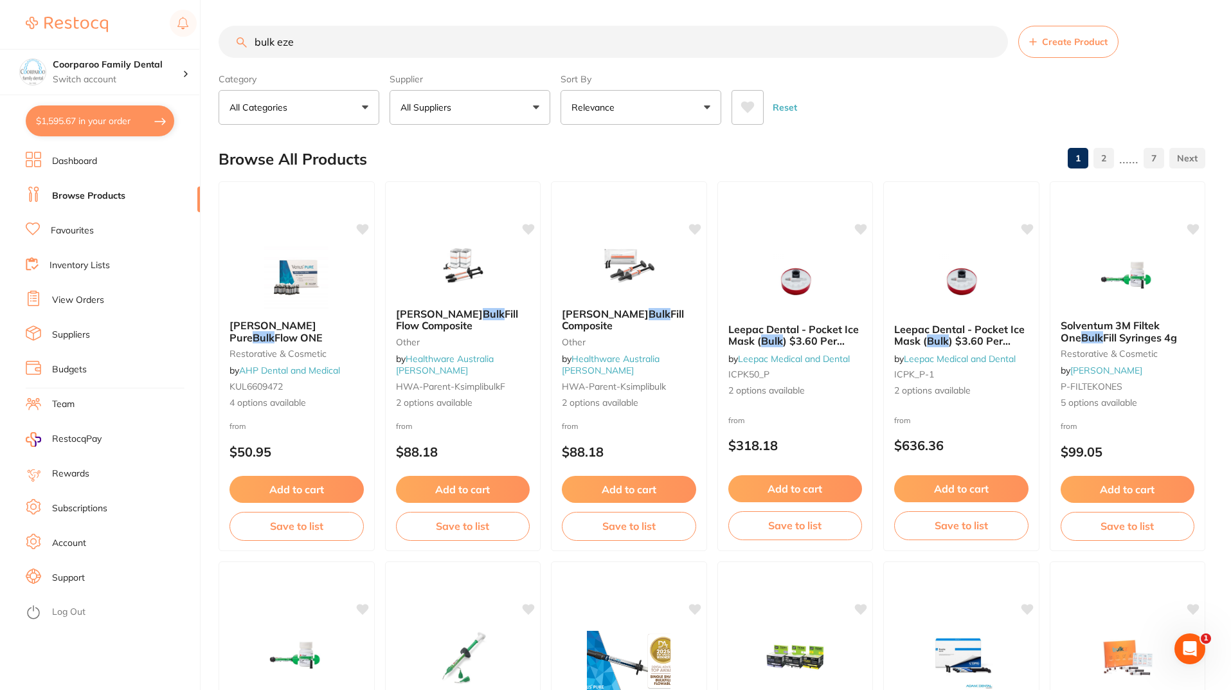
click at [278, 41] on input "bulk eze" at bounding box center [614, 42] width 790 height 32
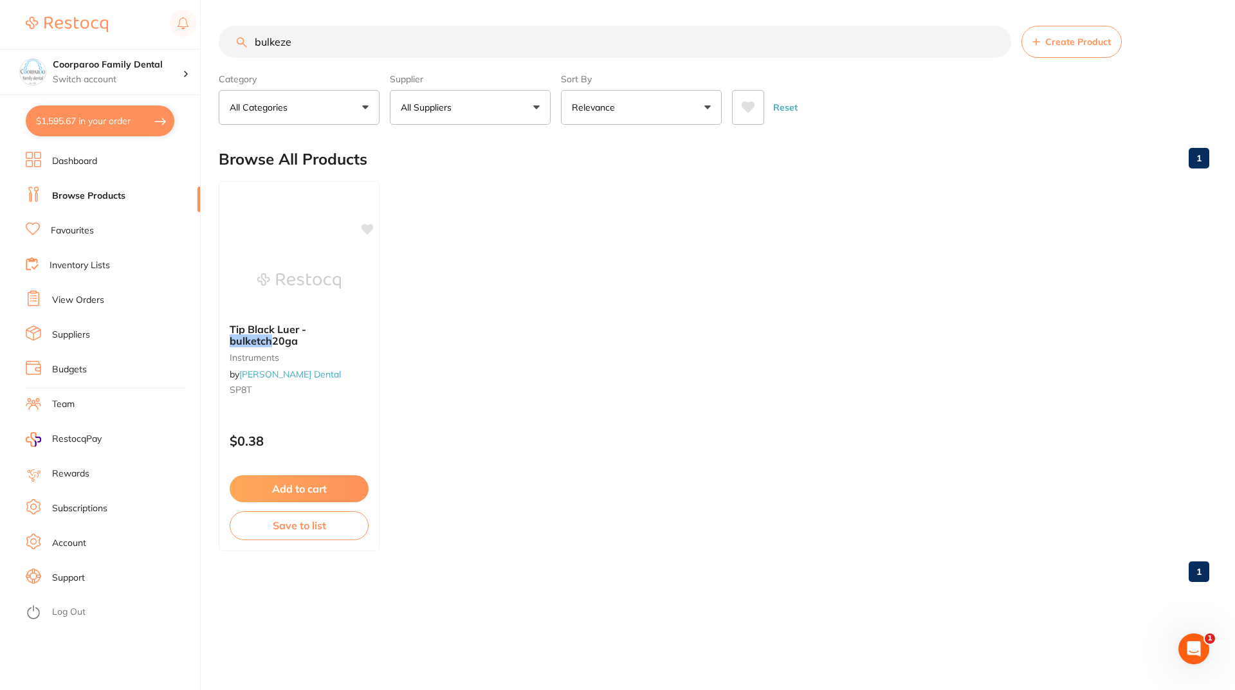
click at [349, 44] on input "bulkeze" at bounding box center [615, 42] width 792 height 32
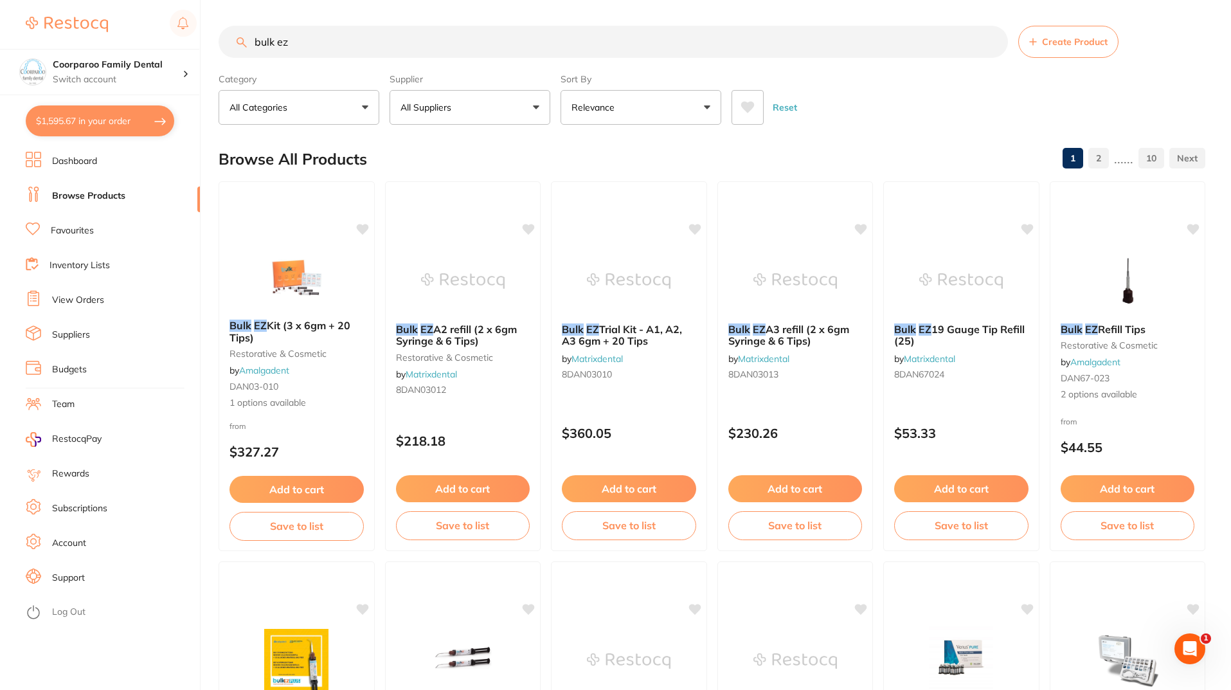
click at [132, 17] on div "$1,595.67 Coorparoo Family Dental Switch account Coorparoo Family Dental $1,595…" at bounding box center [615, 345] width 1231 height 690
paste input "DAN03-013"
type input "DAN03-013"
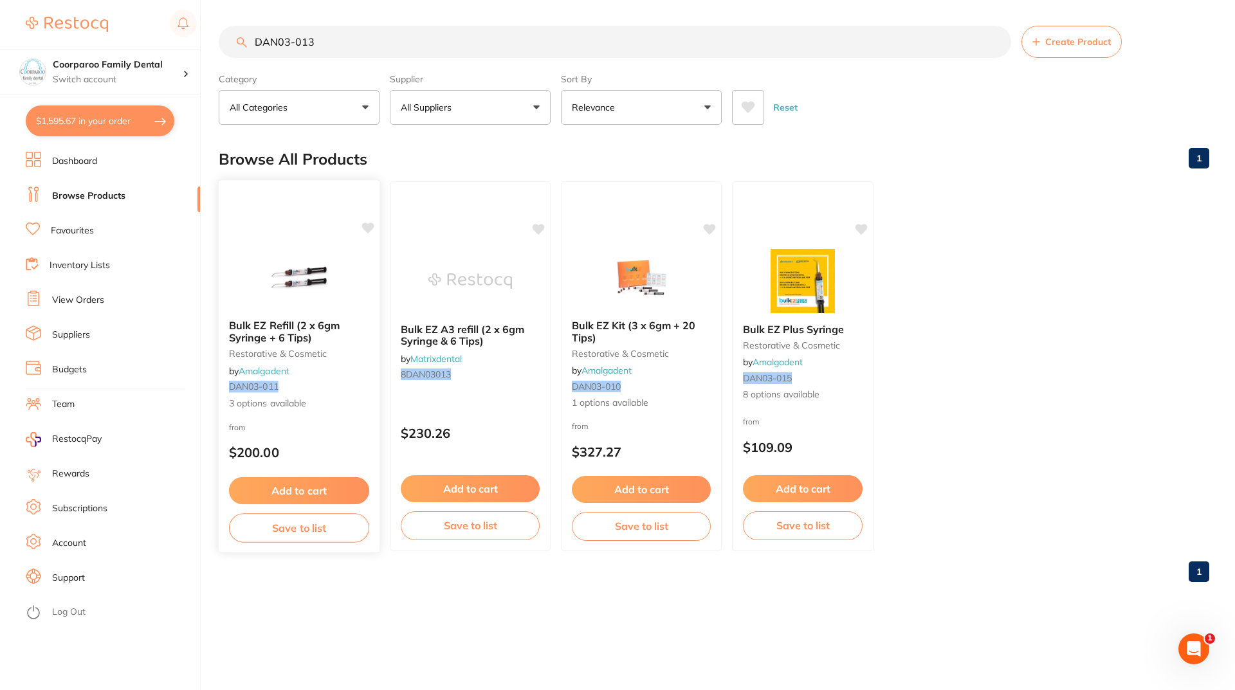
click at [312, 493] on button "Add to cart" at bounding box center [299, 491] width 140 height 28
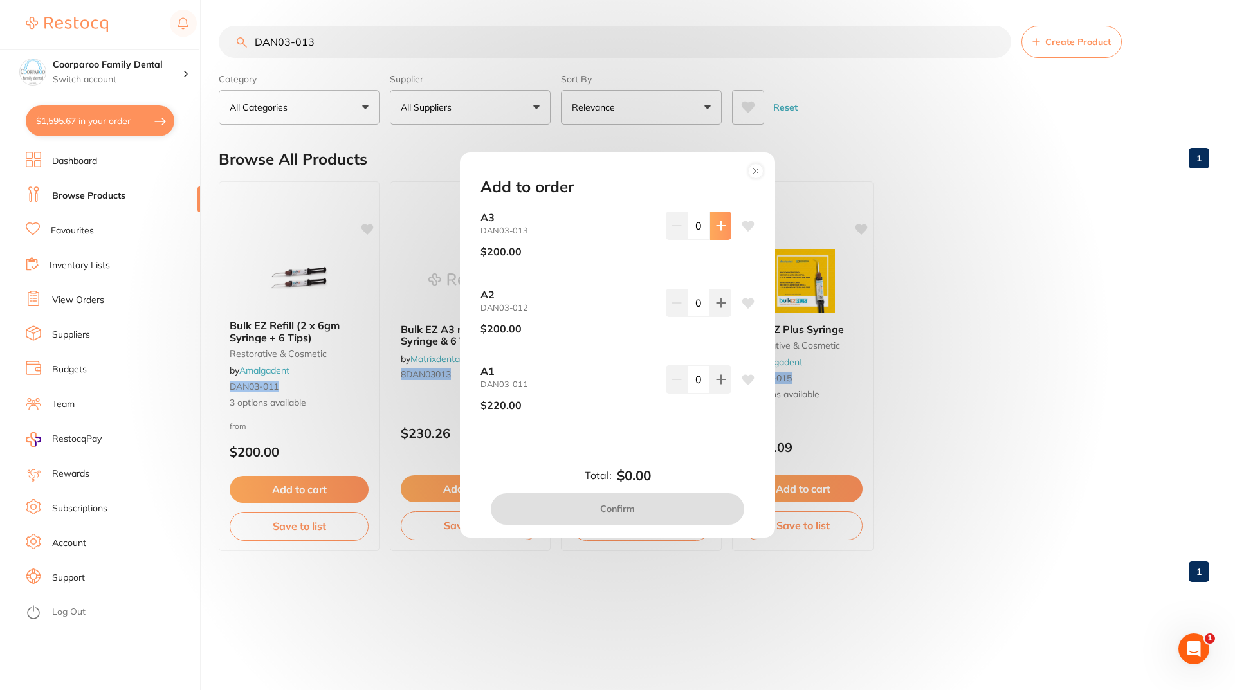
click at [725, 222] on button at bounding box center [720, 226] width 21 height 28
type input "1"
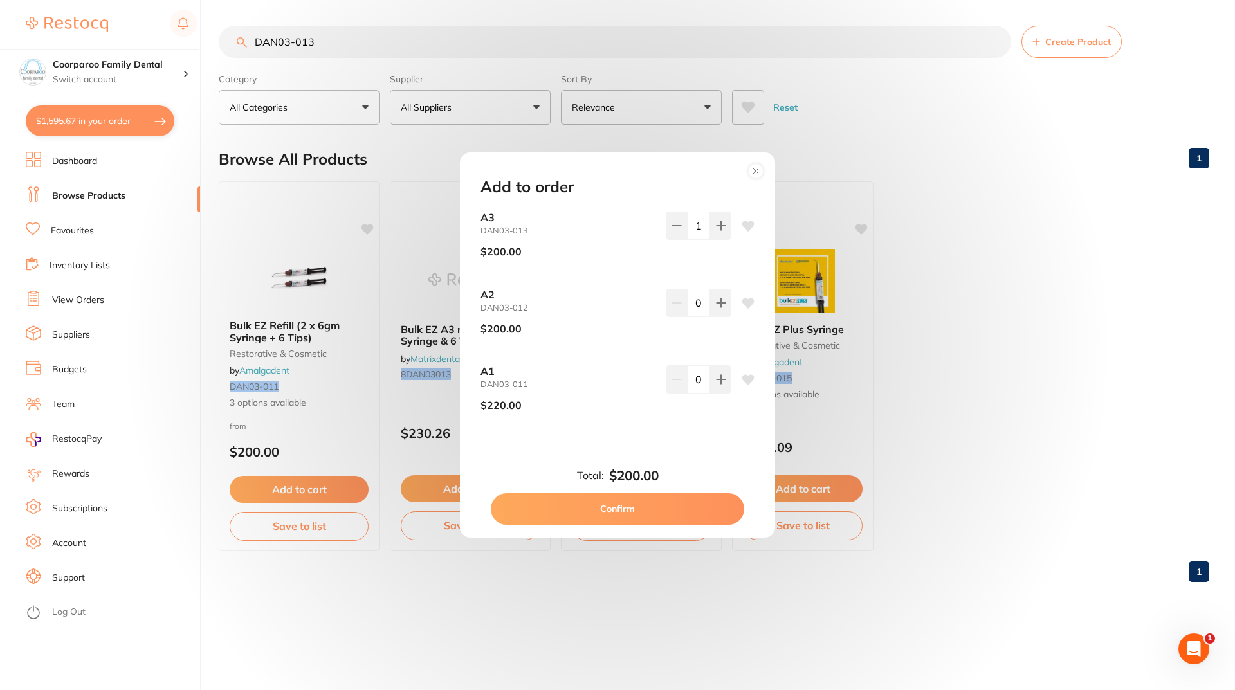
click at [663, 512] on button "Confirm" at bounding box center [617, 508] width 253 height 31
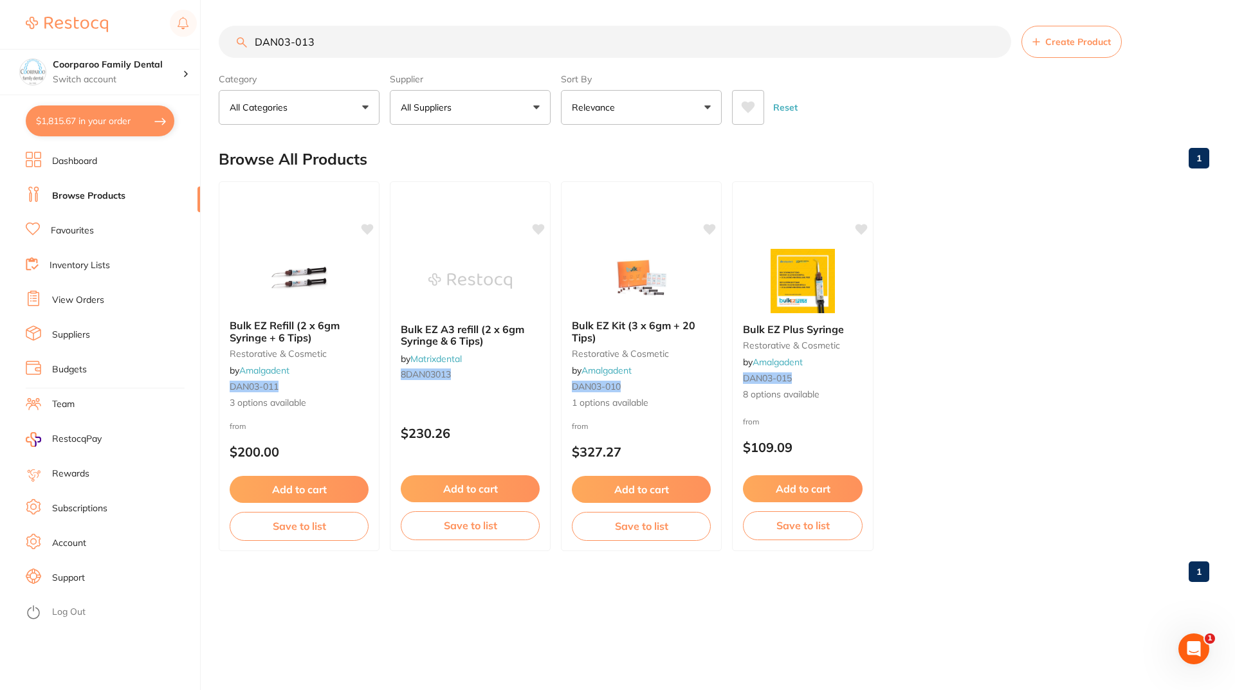
drag, startPoint x: 358, startPoint y: 43, endPoint x: 2, endPoint y: -28, distance: 363.3
click at [2, 0] on html "$1,815.67 Coorparoo Family Dental Switch account Coorparoo Family Dental $1,815…" at bounding box center [617, 345] width 1235 height 690
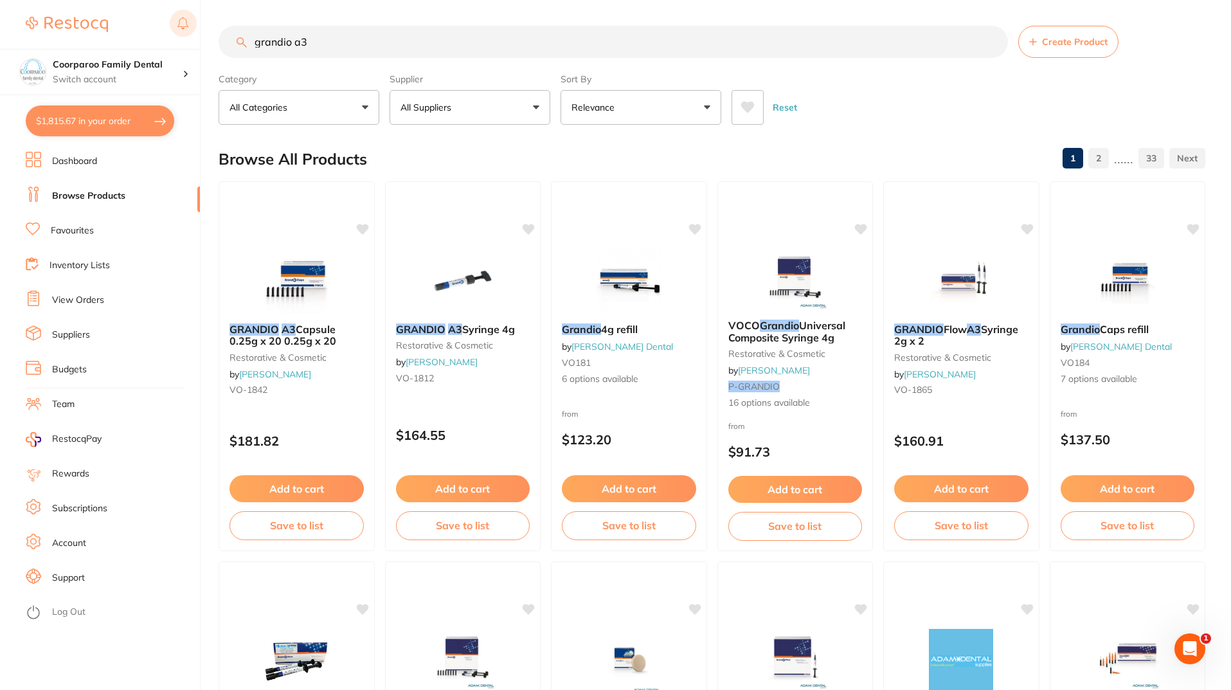
drag, startPoint x: 370, startPoint y: 38, endPoint x: 196, endPoint y: 37, distance: 174.3
click at [131, 28] on div "$1,815.67 Coorparoo Family Dental Switch account Coorparoo Family Dental $1,815…" at bounding box center [615, 345] width 1231 height 690
paste input "Voco Grandio - Universal Filling Material - Shade A3 - 0.25g Capsule, 20-Pack"
drag, startPoint x: 454, startPoint y: 41, endPoint x: 322, endPoint y: 42, distance: 131.8
click at [322, 42] on input "Voco Grandio - Universal Filling Material - Shade A3 - 0.25g Capsule, 20-Pack" at bounding box center [614, 42] width 790 height 32
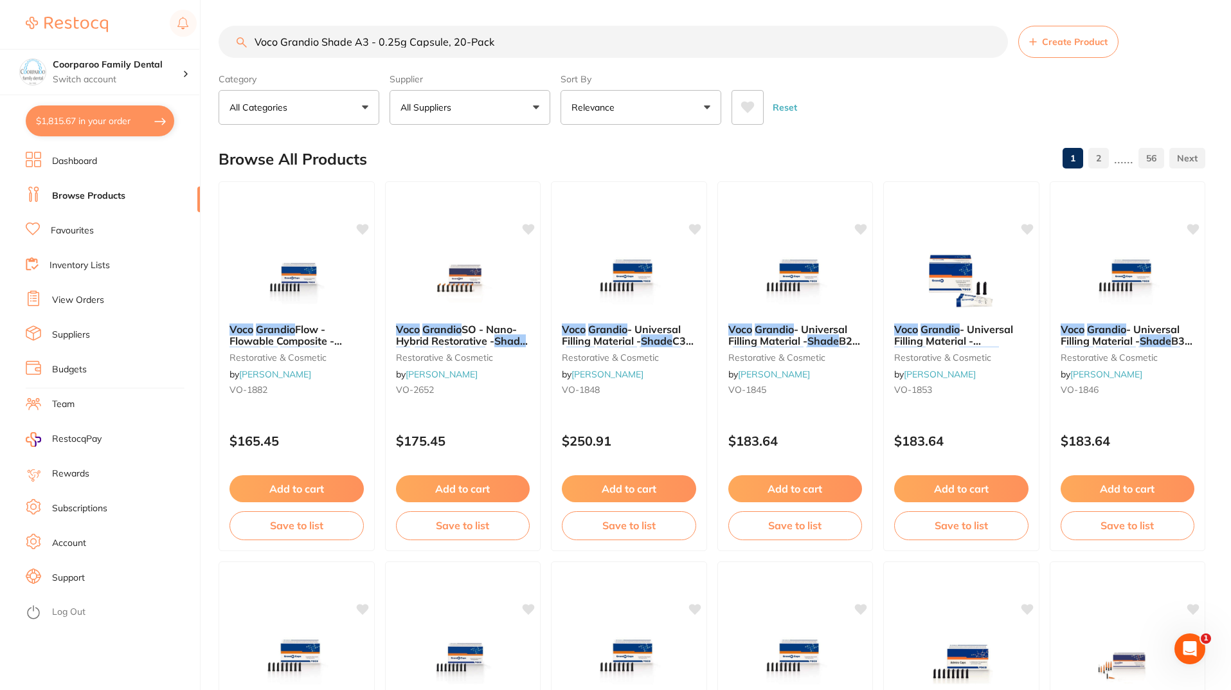
drag, startPoint x: 561, startPoint y: 44, endPoint x: 446, endPoint y: 47, distance: 115.8
click at [446, 47] on input "Voco Grandio Shade A3 - 0.25g Capsule, 20-Pack" at bounding box center [614, 42] width 790 height 32
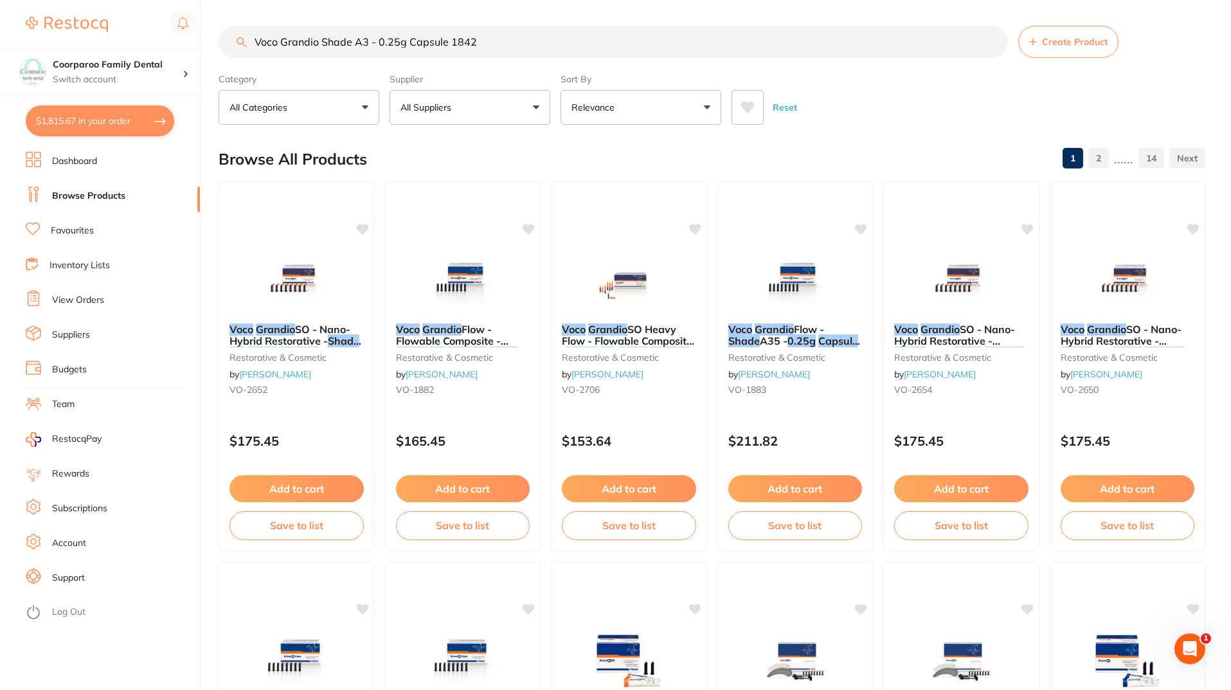
drag, startPoint x: 514, startPoint y: 41, endPoint x: 0, endPoint y: 17, distance: 515.0
click at [0, 15] on div "$1,815.67 Coorparoo Family Dental Switch account Coorparoo Family Dental $1,815…" at bounding box center [615, 345] width 1231 height 690
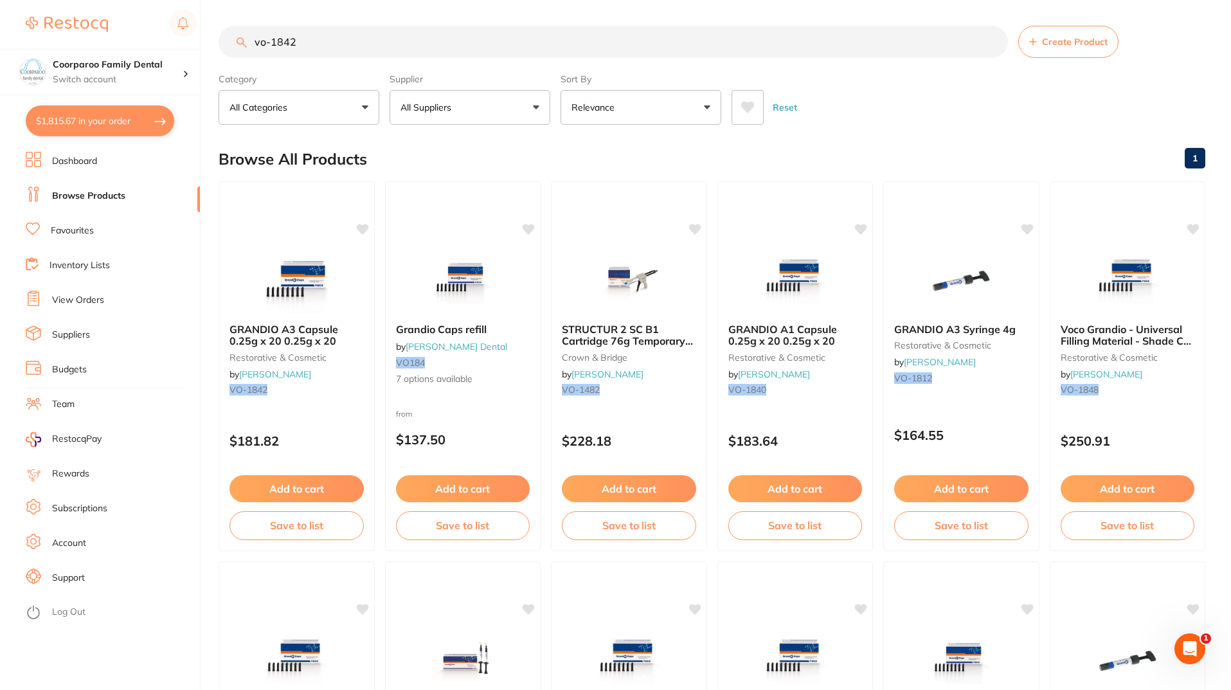
click at [403, 19] on main "vo-1842 Create Product Category All Categories All Categories crown & bridge re…" at bounding box center [725, 689] width 1013 height 1378
drag, startPoint x: 388, startPoint y: 42, endPoint x: 149, endPoint y: 0, distance: 243.0
click at [149, 0] on div "$1,815.67 Coorparoo Family Dental Switch account Coorparoo Family Dental $1,815…" at bounding box center [615, 345] width 1231 height 690
type input "Grandio A3 Capsule"
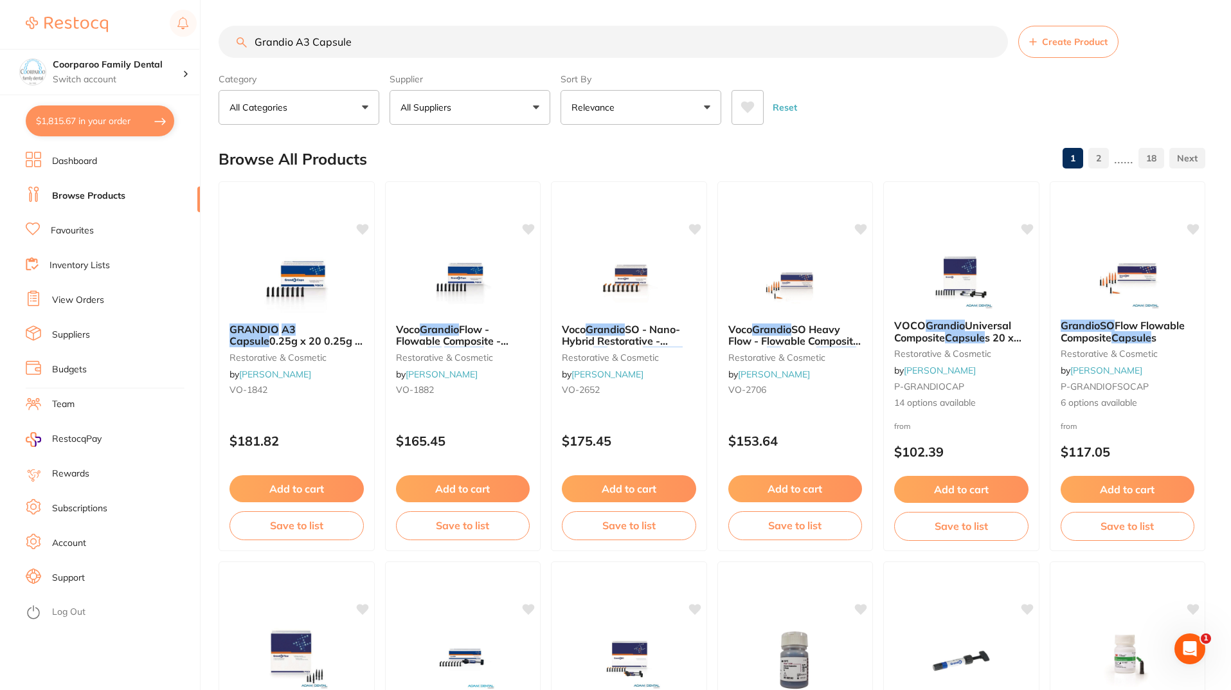
click at [125, 112] on button "$1,815.67 in your order" at bounding box center [100, 120] width 149 height 31
checkbox input "true"
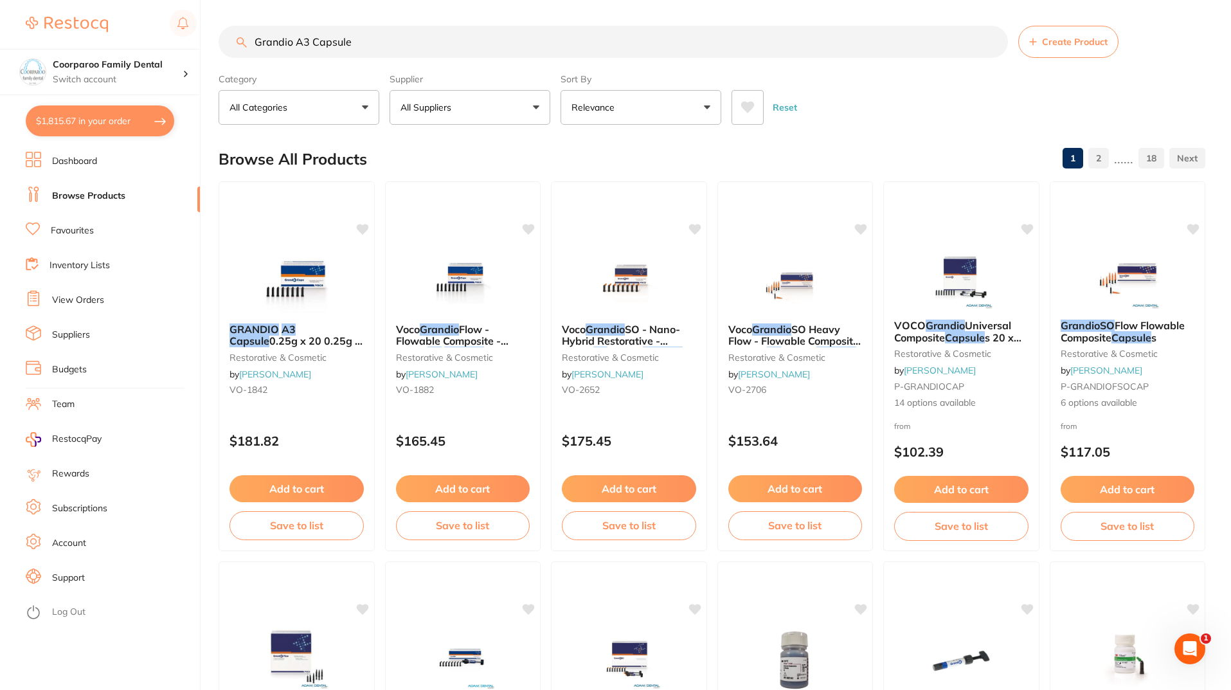
checkbox input "true"
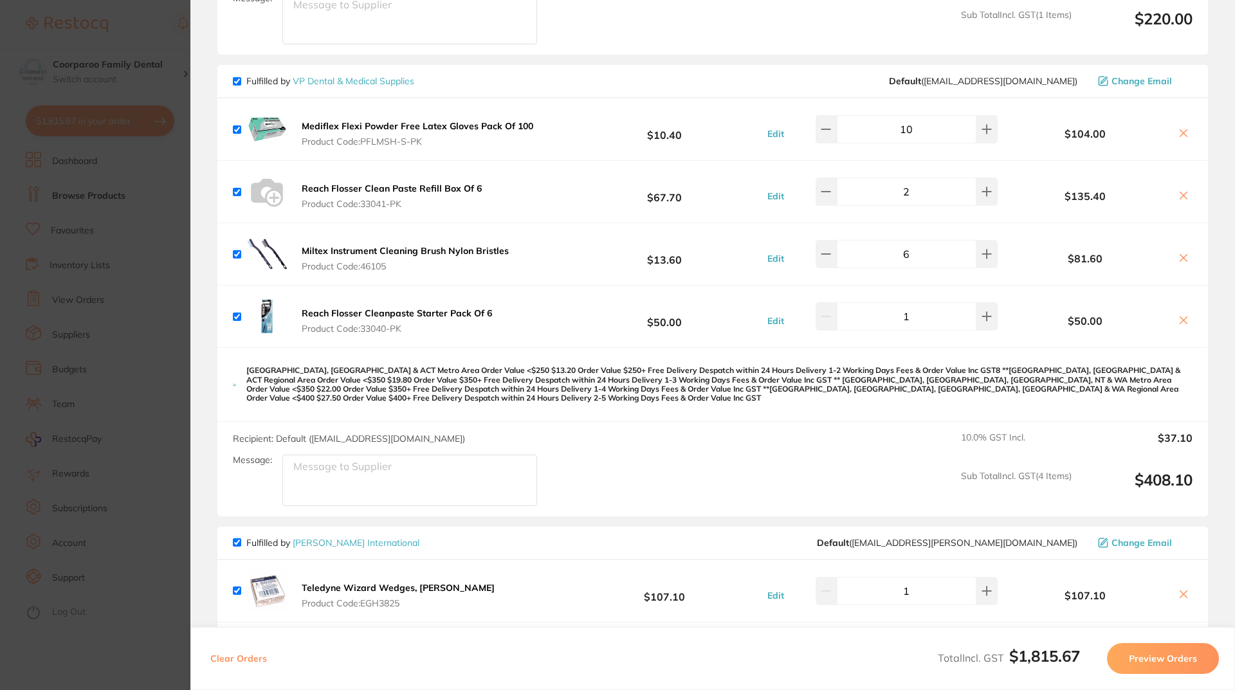
scroll to position [1648, 0]
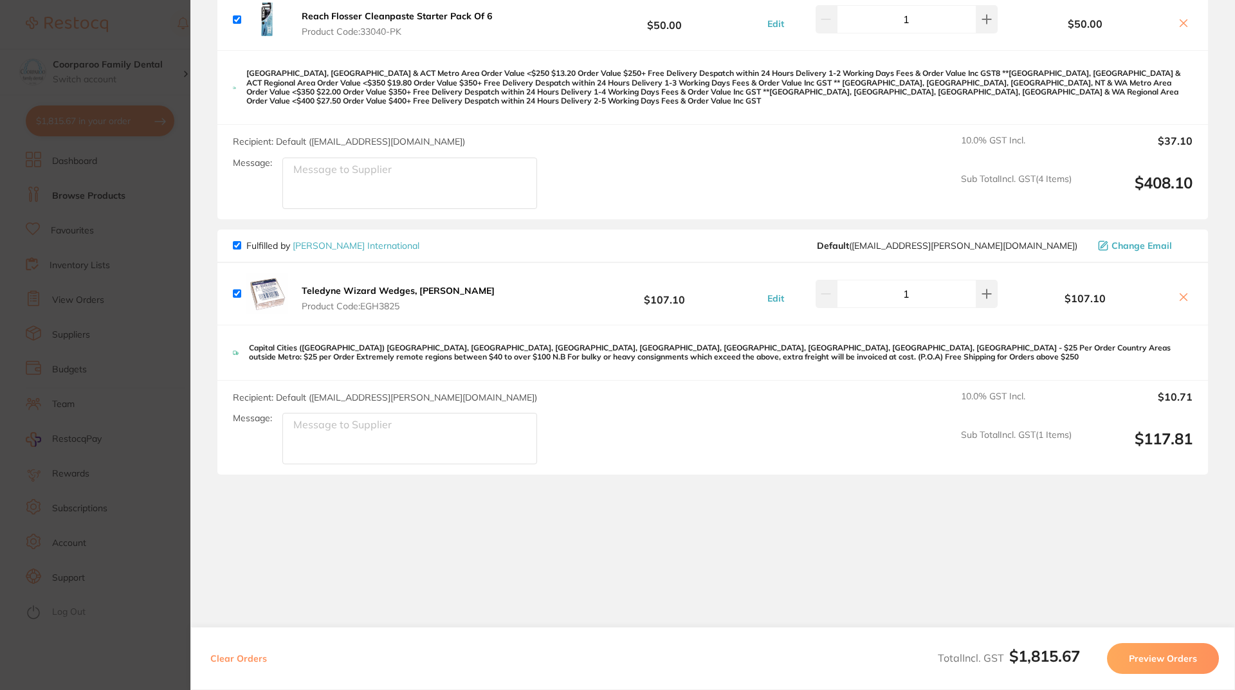
click at [157, 569] on section "Update RRP Set your pre negotiated price for this item. Item Agreed RRP (excl. …" at bounding box center [617, 345] width 1235 height 690
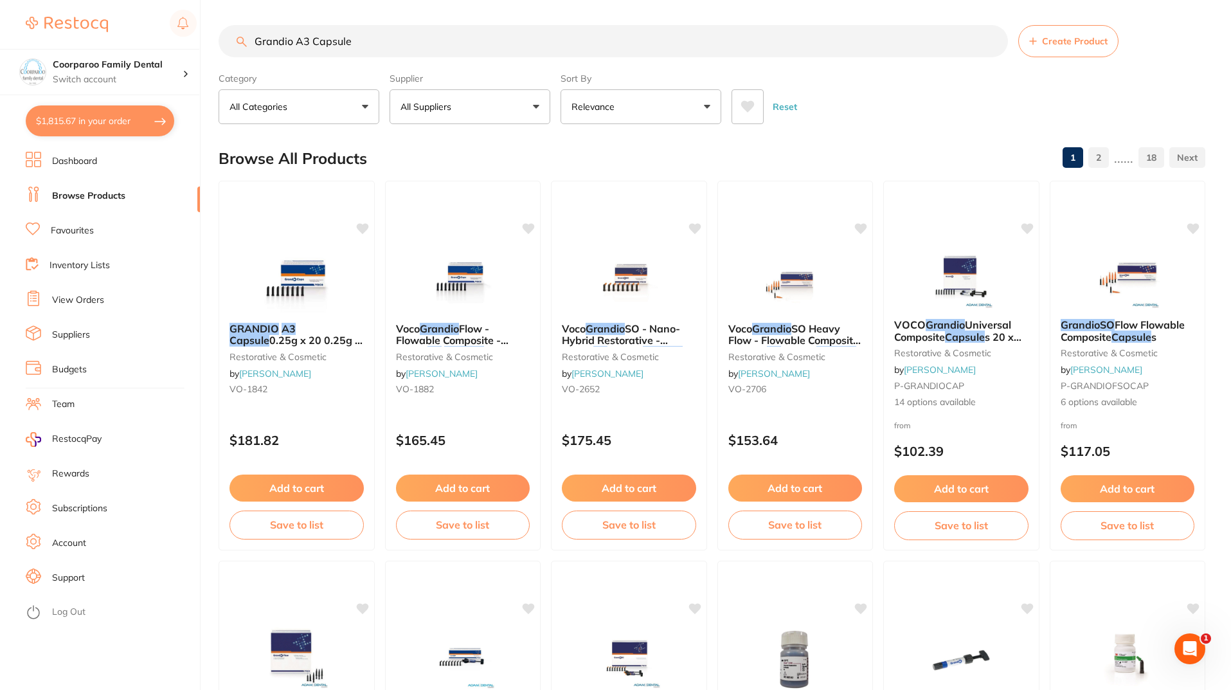
scroll to position [0, 0]
drag, startPoint x: 446, startPoint y: 50, endPoint x: 0, endPoint y: 46, distance: 445.6
click at [0, 46] on div "$1,815.67 Coorparoo Family Dental Switch account Coorparoo Family Dental $1,815…" at bounding box center [615, 345] width 1231 height 690
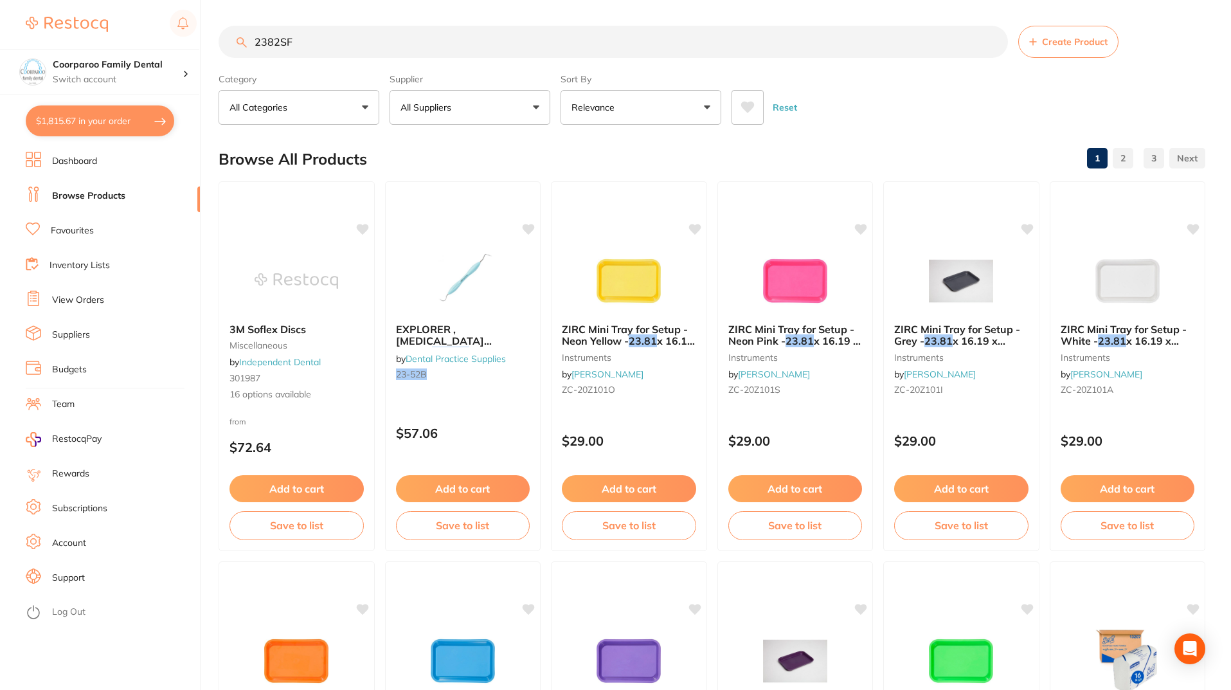
type input "2382SF"
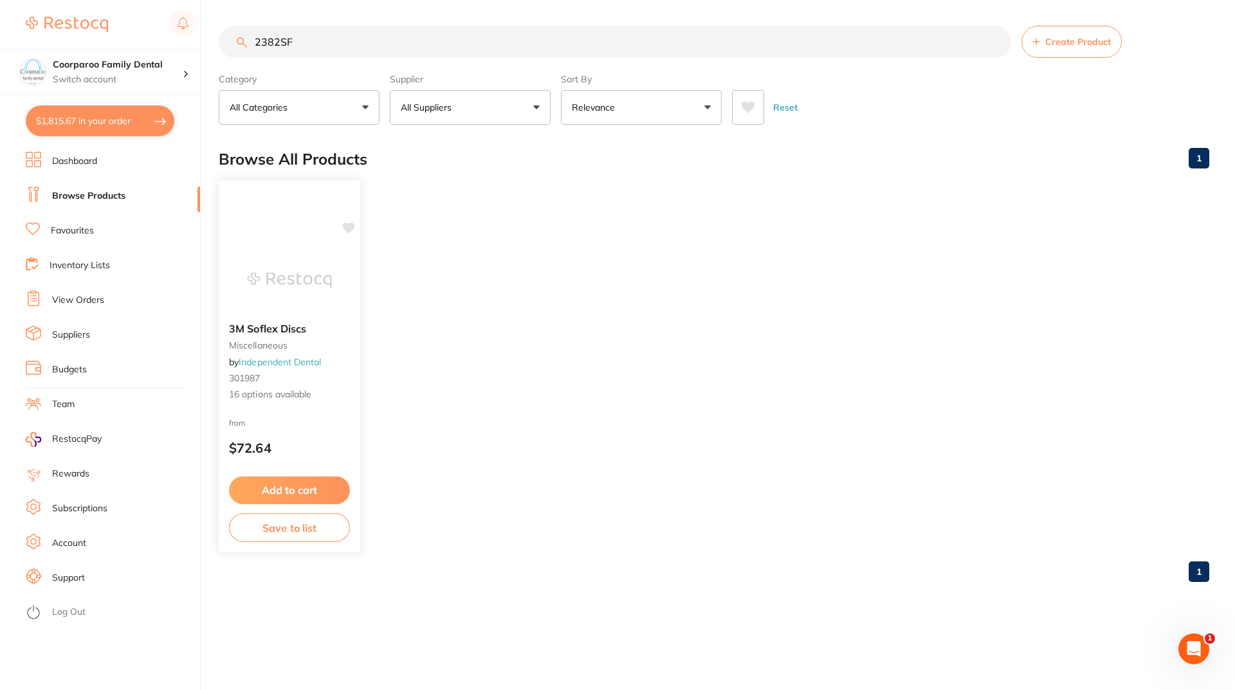
click at [295, 256] on img at bounding box center [289, 280] width 84 height 65
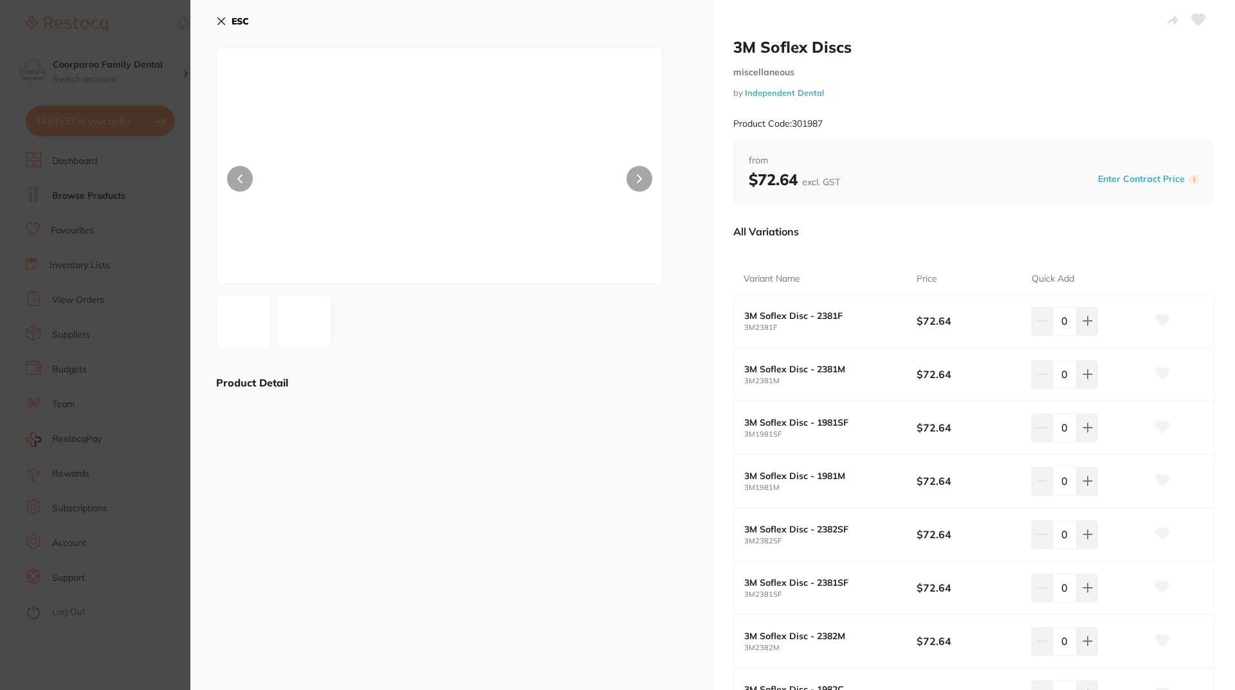
scroll to position [129, 0]
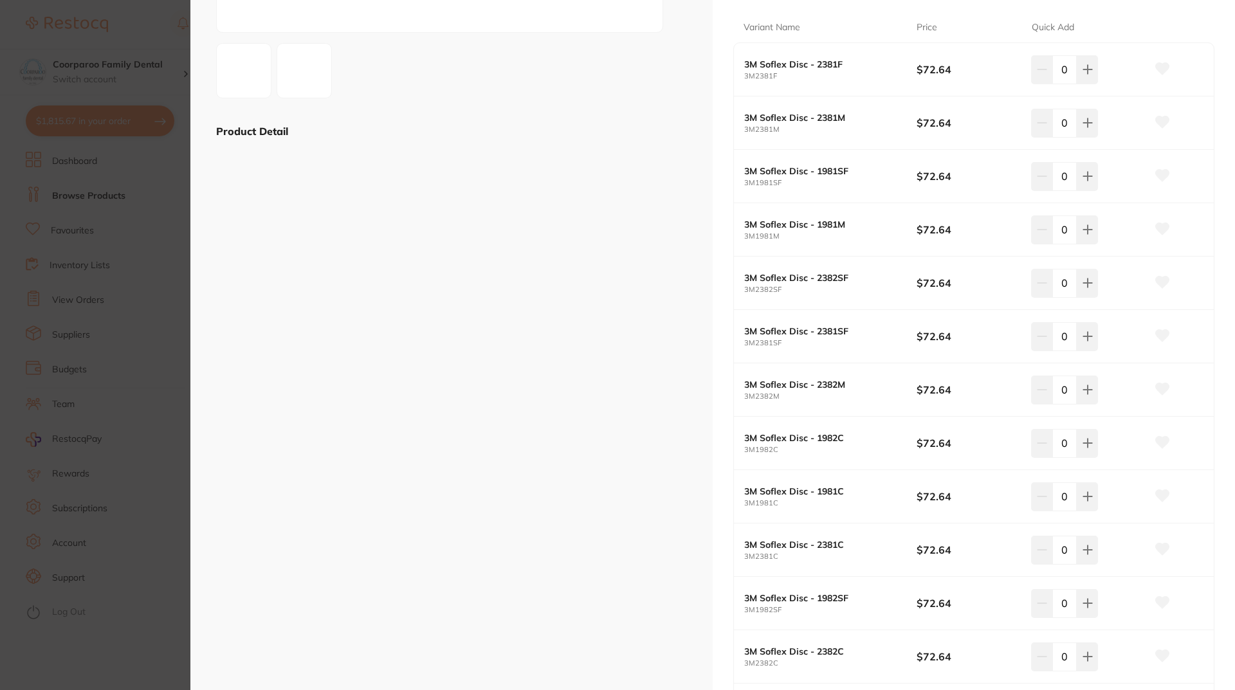
scroll to position [322, 0]
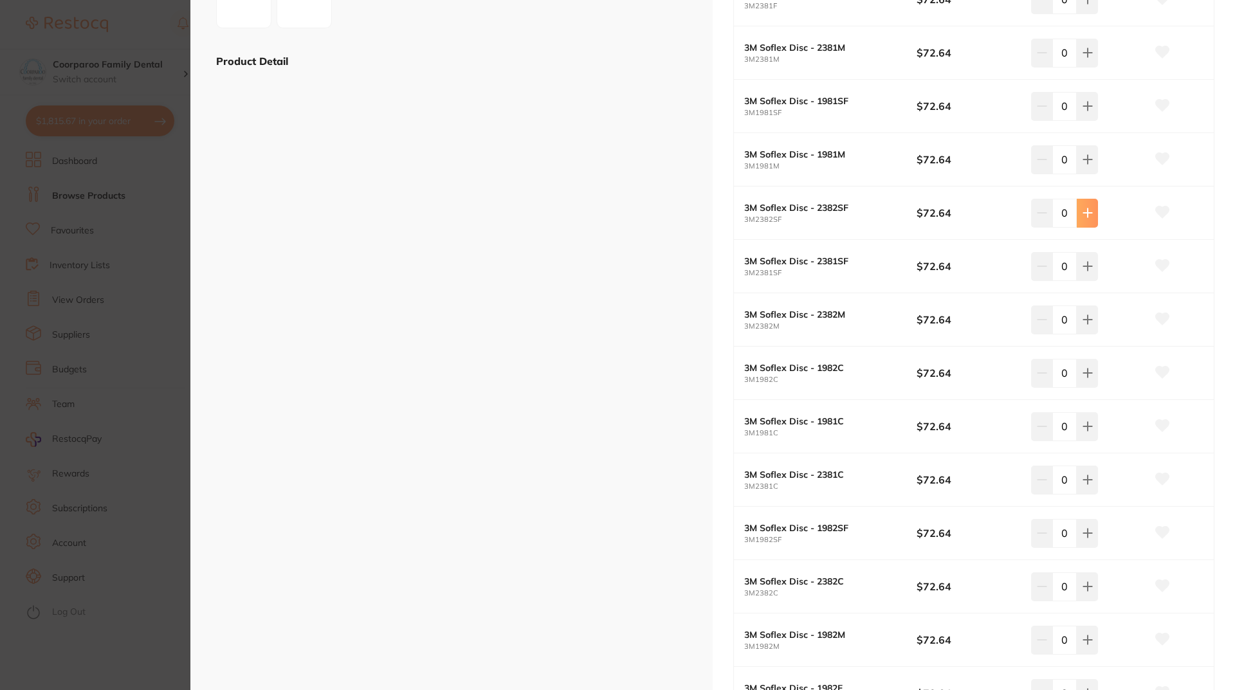
type input "1"
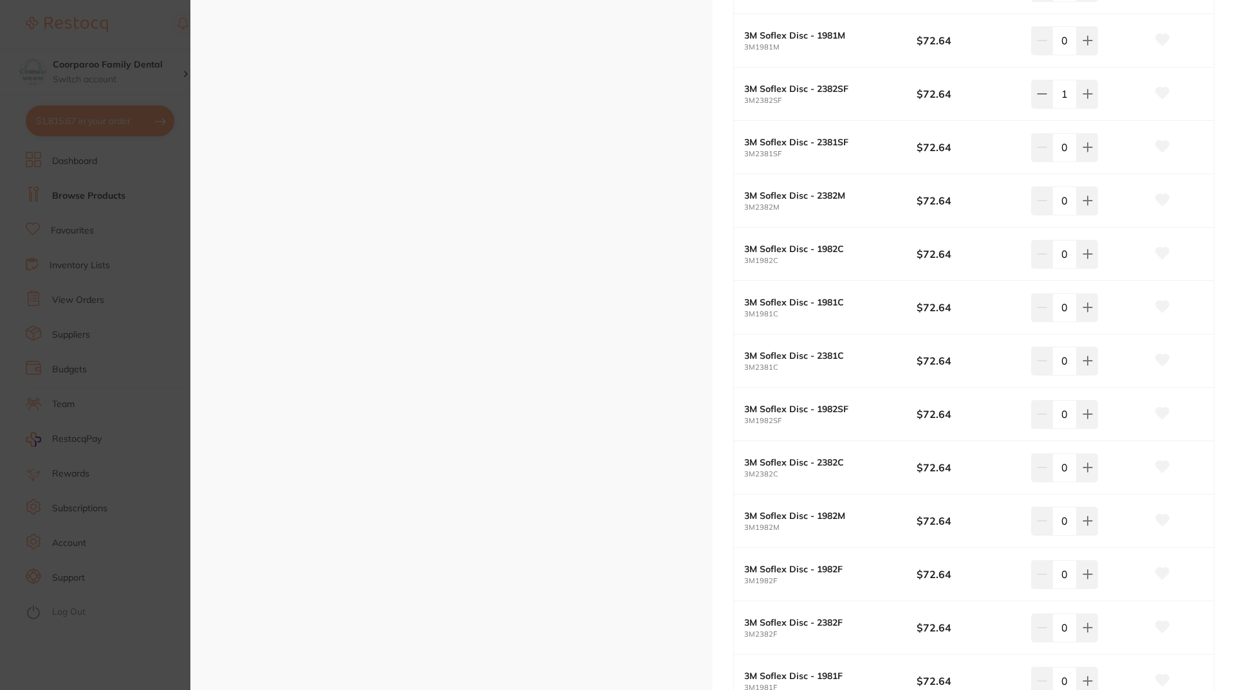
scroll to position [514, 0]
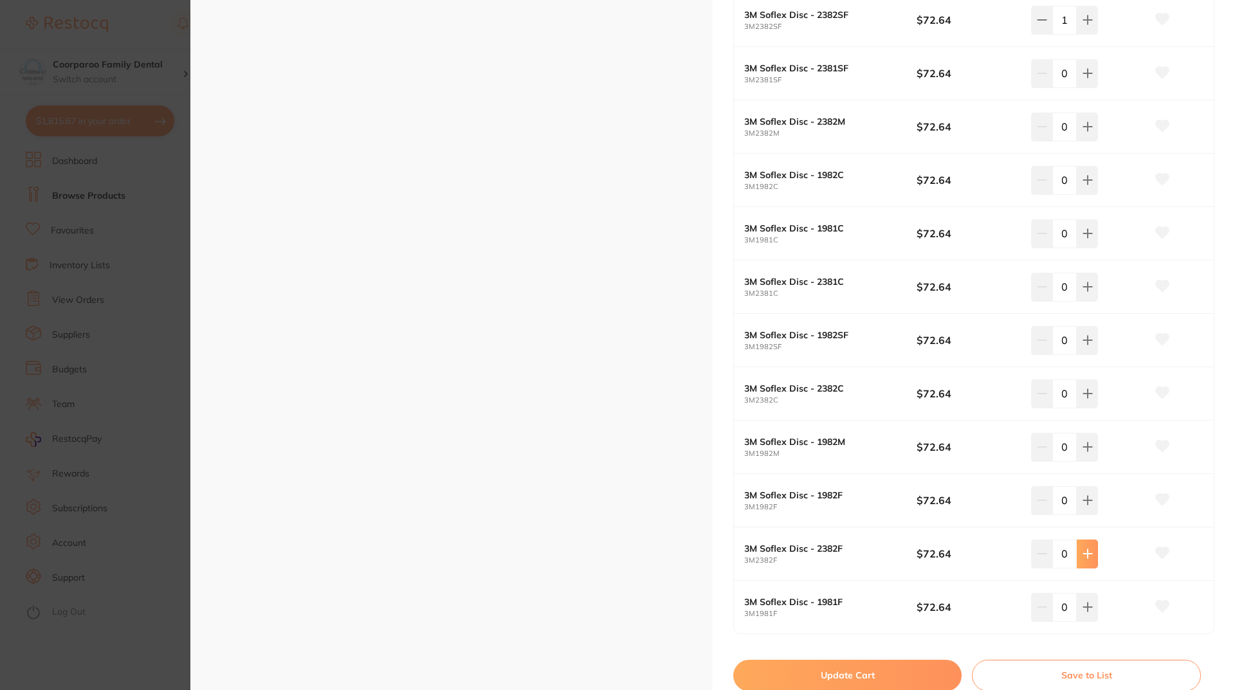
type input "1"
click at [403, 415] on div "ESC Product Detail" at bounding box center [451, 107] width 522 height 1242
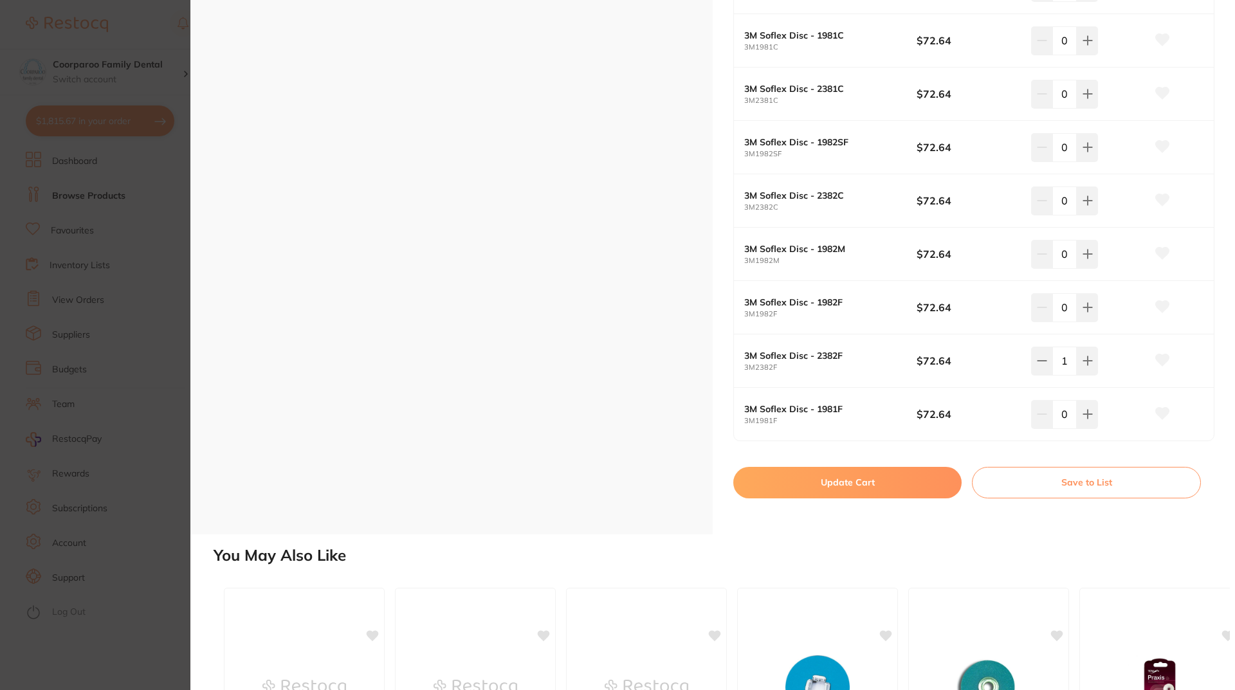
scroll to position [0, 0]
click at [891, 481] on button "Update Cart" at bounding box center [847, 482] width 228 height 31
checkbox input "false"
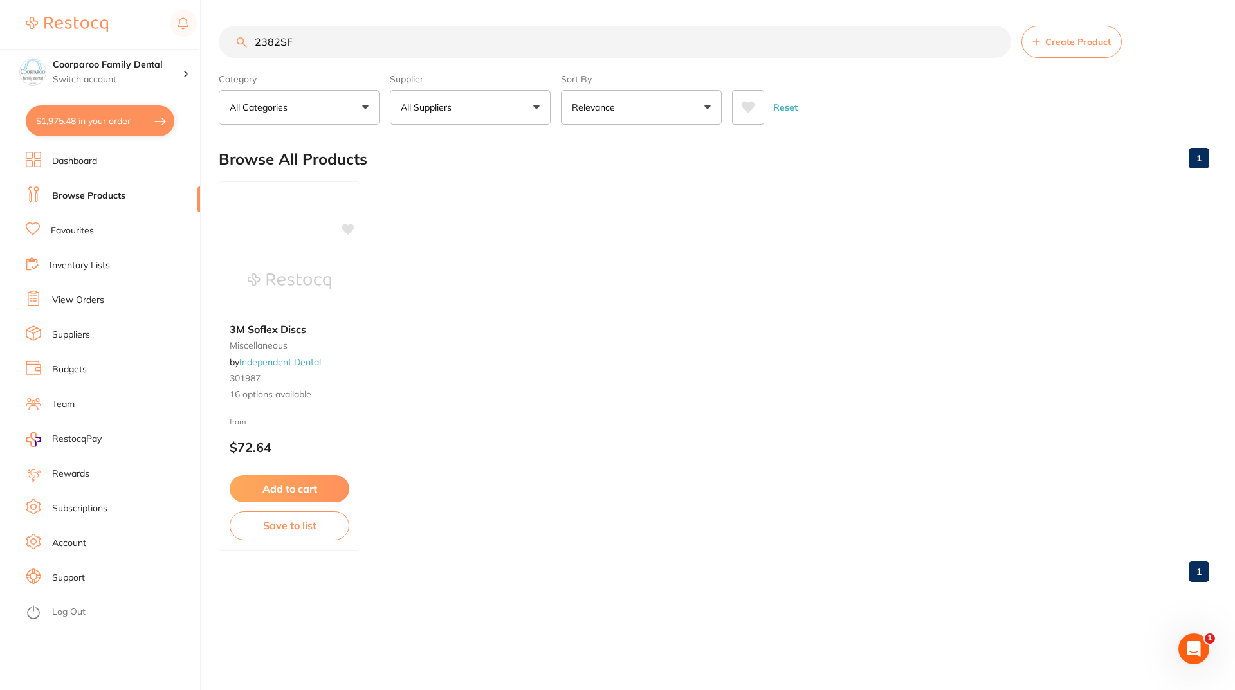
scroll to position [1772, 0]
drag, startPoint x: 449, startPoint y: 369, endPoint x: 834, endPoint y: 639, distance: 469.9
click at [583, 431] on ul "3M Soflex Discs miscellaneous by Independent Dental 301987 16 options available…" at bounding box center [714, 366] width 990 height 370
click at [683, 325] on ul "3M Soflex Discs miscellaneous by Independent Dental 301987 16 options available…" at bounding box center [714, 366] width 990 height 370
drag, startPoint x: 355, startPoint y: 45, endPoint x: 0, endPoint y: 38, distance: 355.0
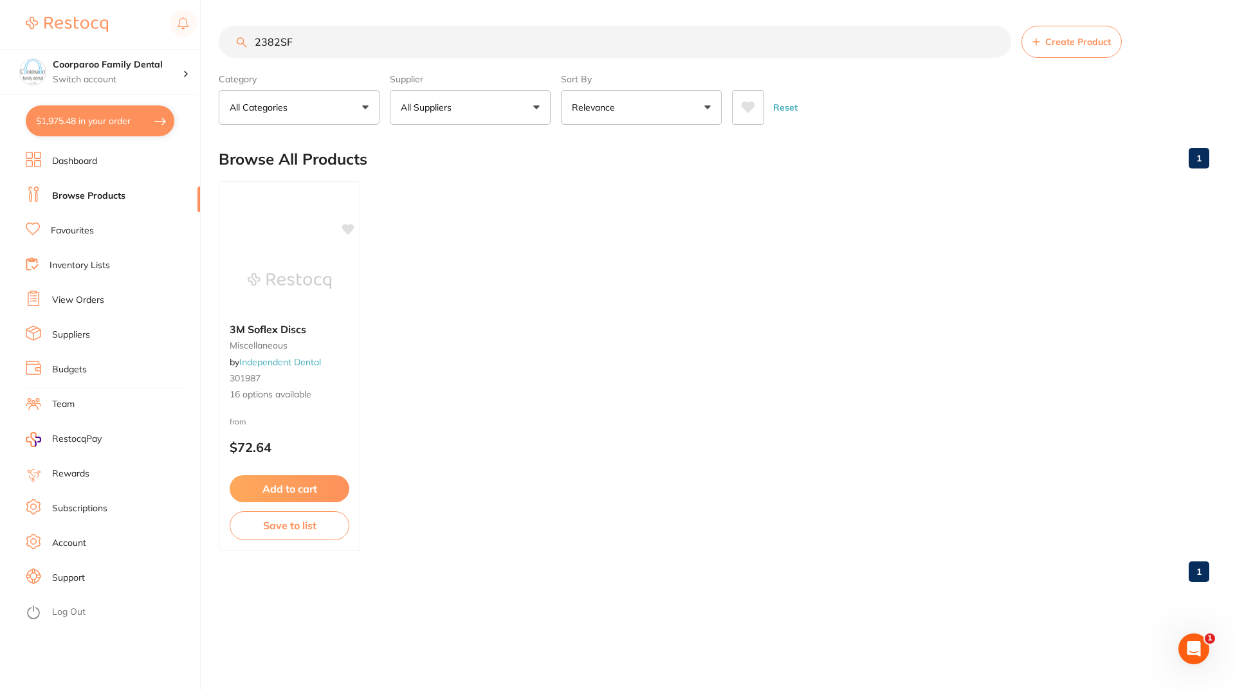
click at [40, 39] on div "$1,975.48 Coorparoo Family Dental Switch account Coorparoo Family Dental $1,975…" at bounding box center [617, 345] width 1235 height 690
type input "regofix"
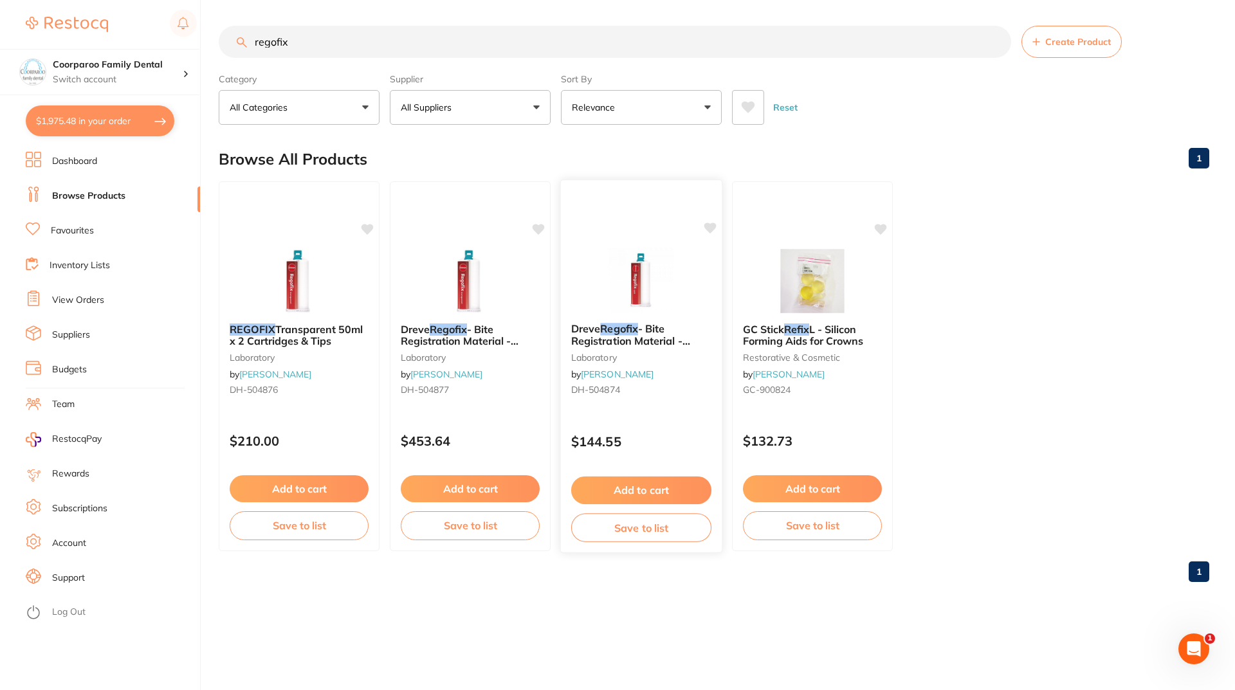
scroll to position [0, 0]
click at [477, 260] on img at bounding box center [470, 280] width 84 height 65
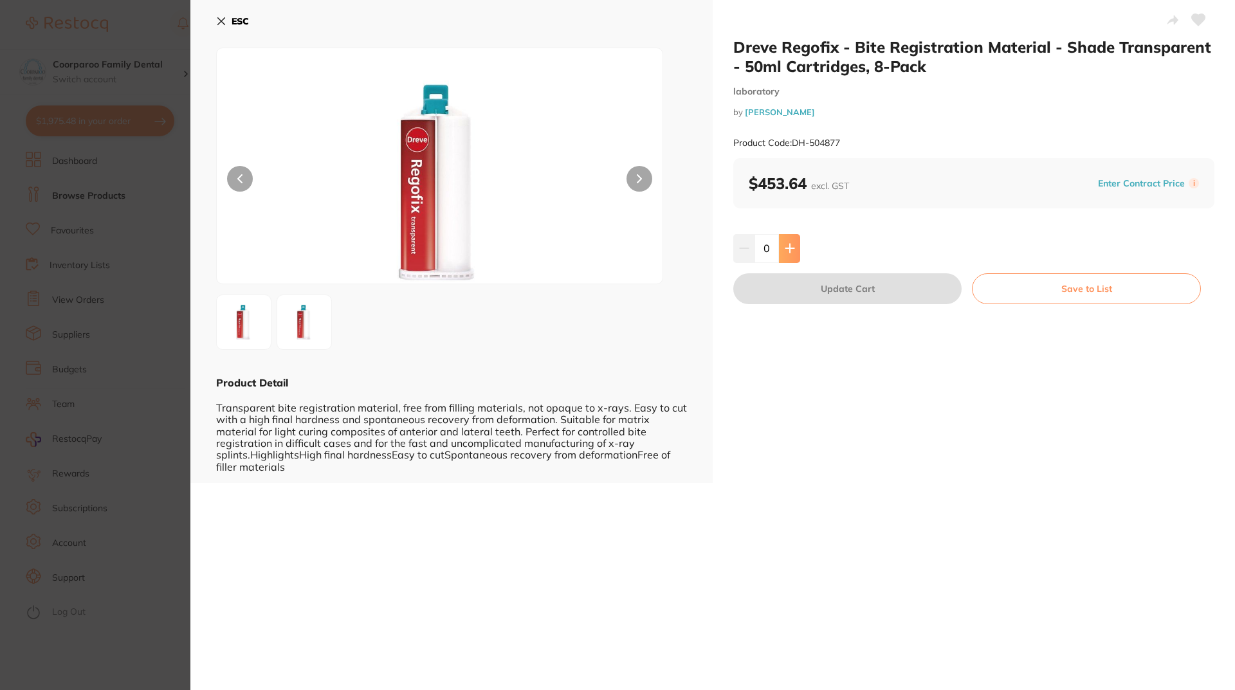
click at [788, 242] on button at bounding box center [789, 248] width 21 height 28
type input "1"
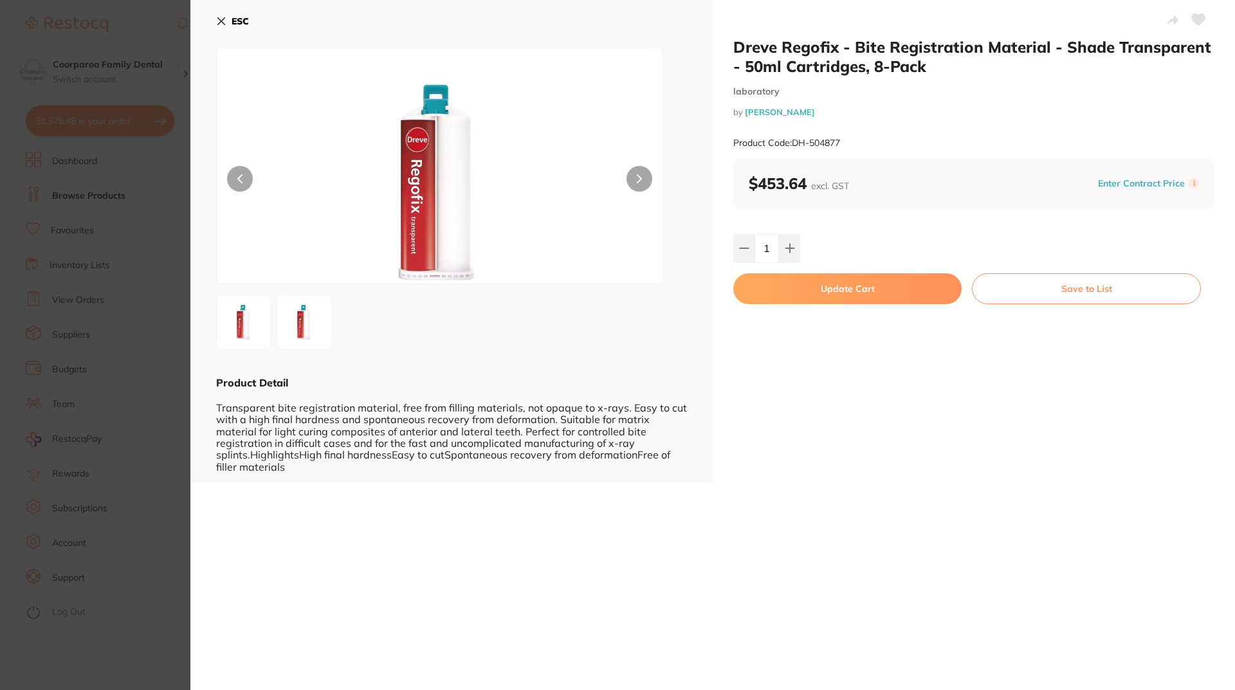
click at [886, 296] on button "Update Cart" at bounding box center [847, 288] width 228 height 31
checkbox input "false"
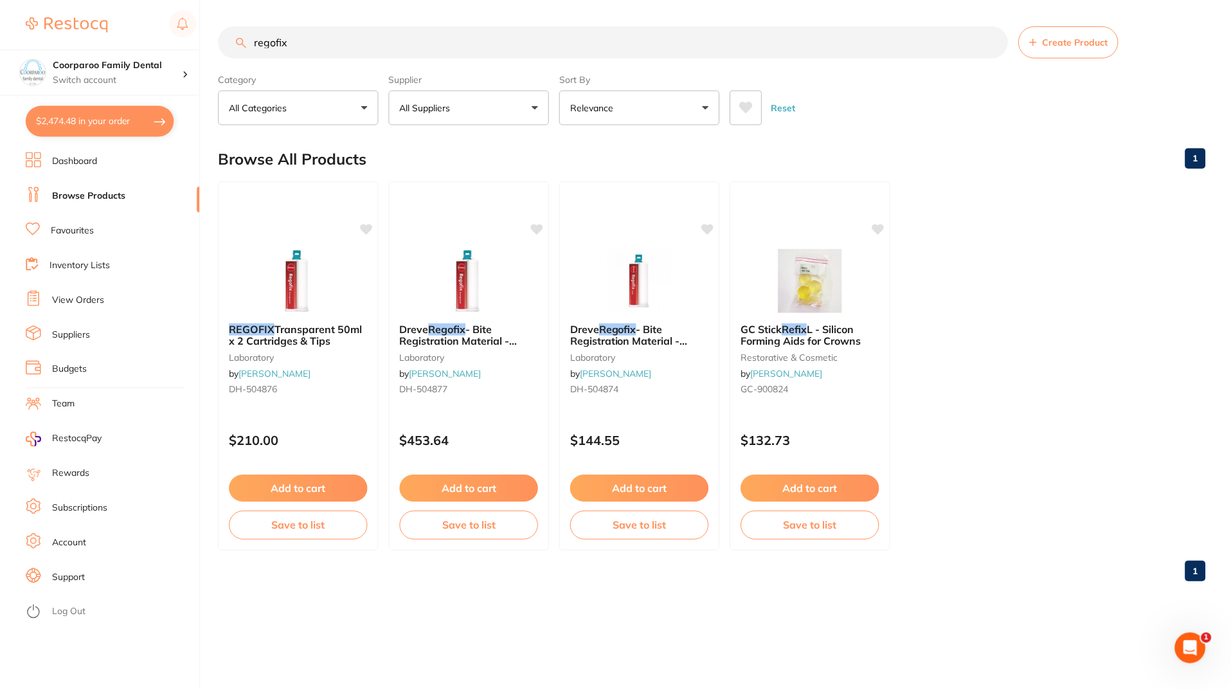
scroll to position [1840, 0]
drag, startPoint x: 379, startPoint y: 42, endPoint x: 0, endPoint y: 8, distance: 380.3
click at [0, 8] on div "$2,474.48 Coorparoo Family Dental Switch account Coorparoo Family Dental $2,474…" at bounding box center [617, 345] width 1235 height 690
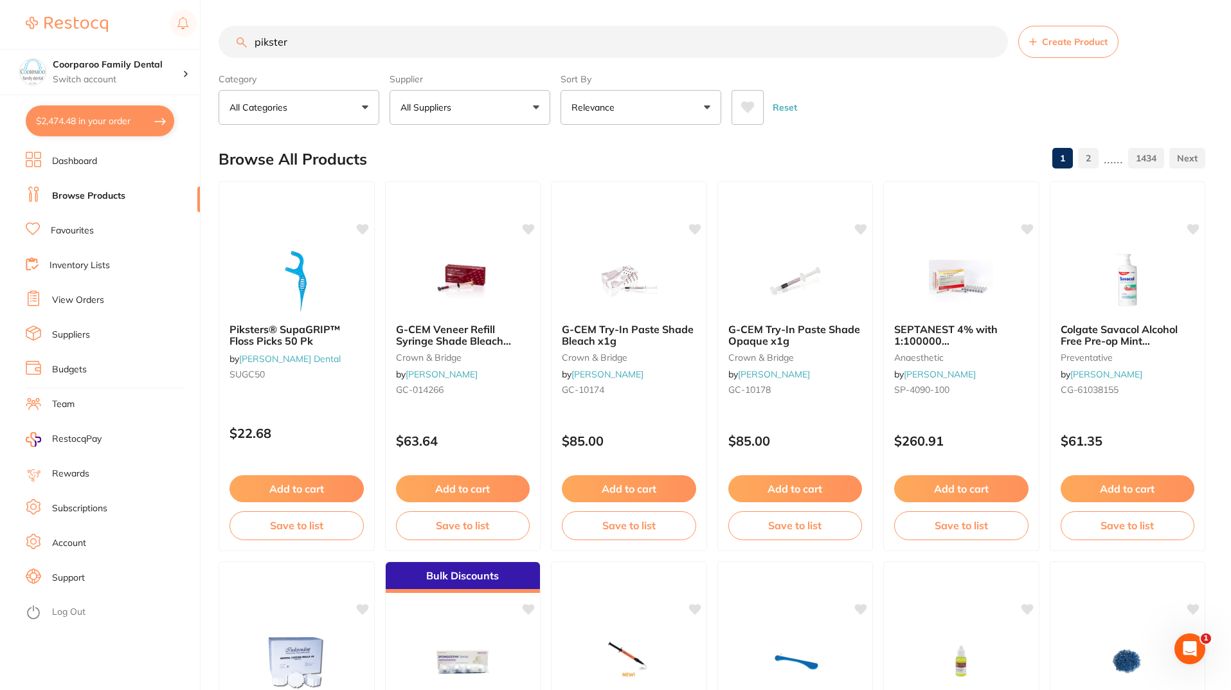
scroll to position [0, 0]
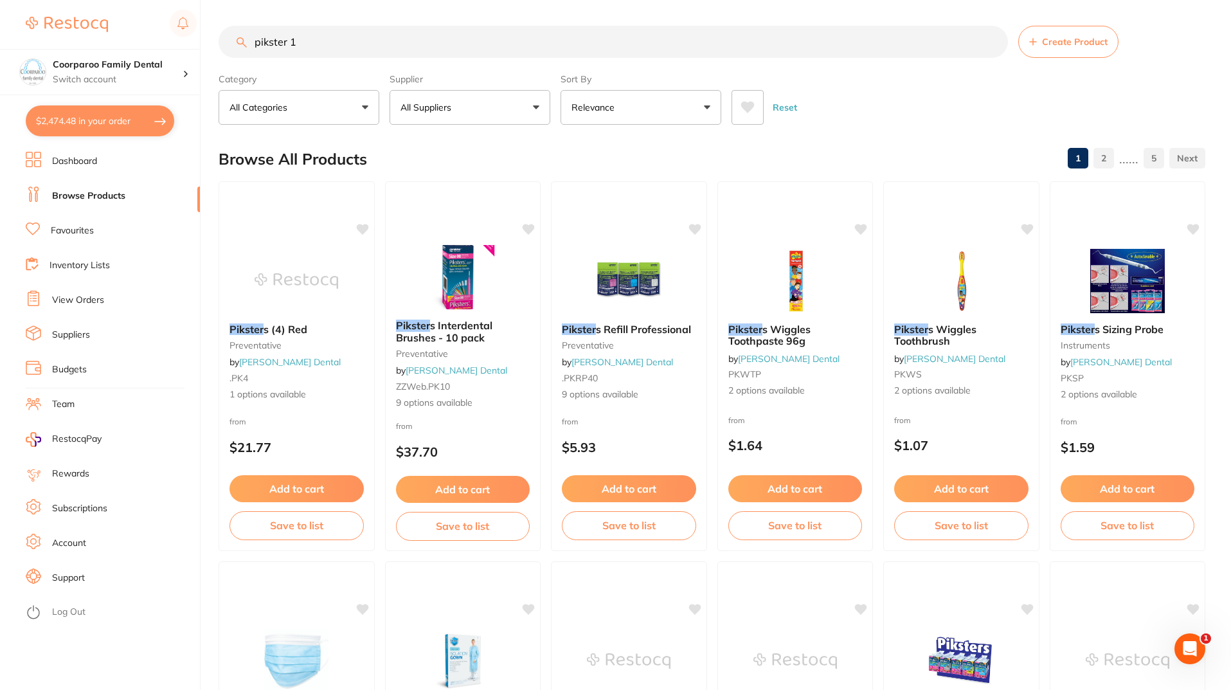
type input "pikster 1"
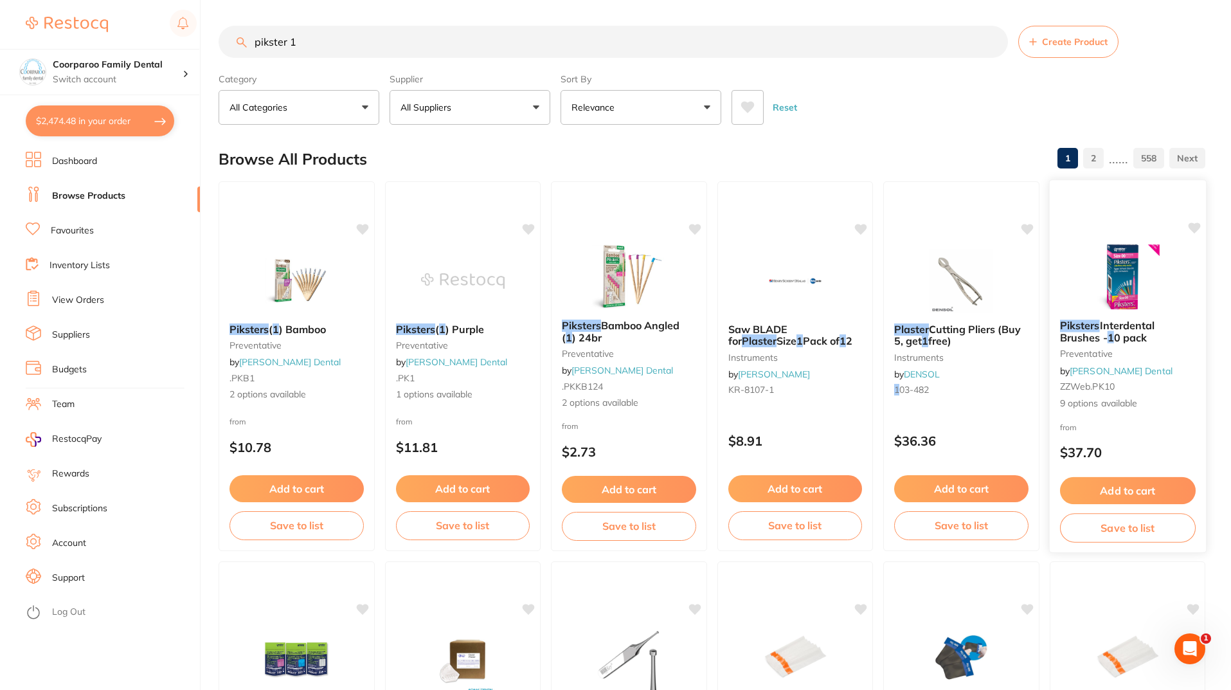
click at [1160, 289] on img at bounding box center [1127, 276] width 84 height 65
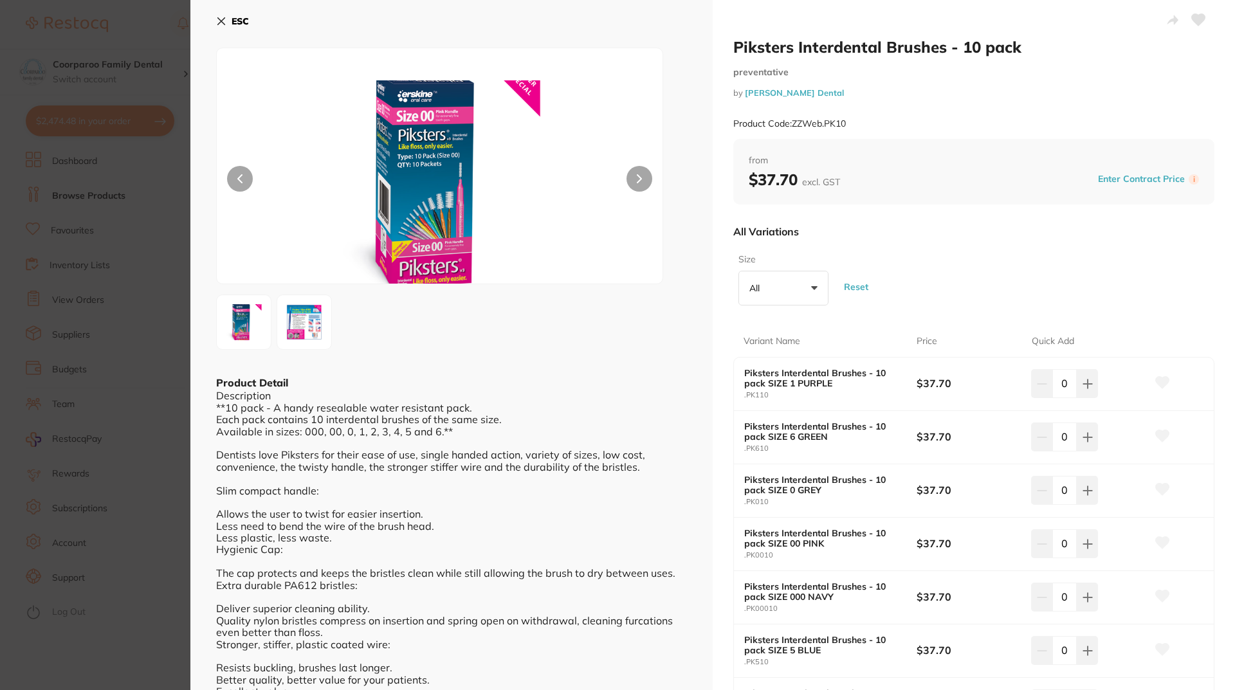
click at [988, 308] on div "Size All +0 All 0 1 2 3 4 5 6 Reset" at bounding box center [973, 279] width 481 height 62
click at [1078, 386] on button at bounding box center [1086, 383] width 21 height 28
type input "1"
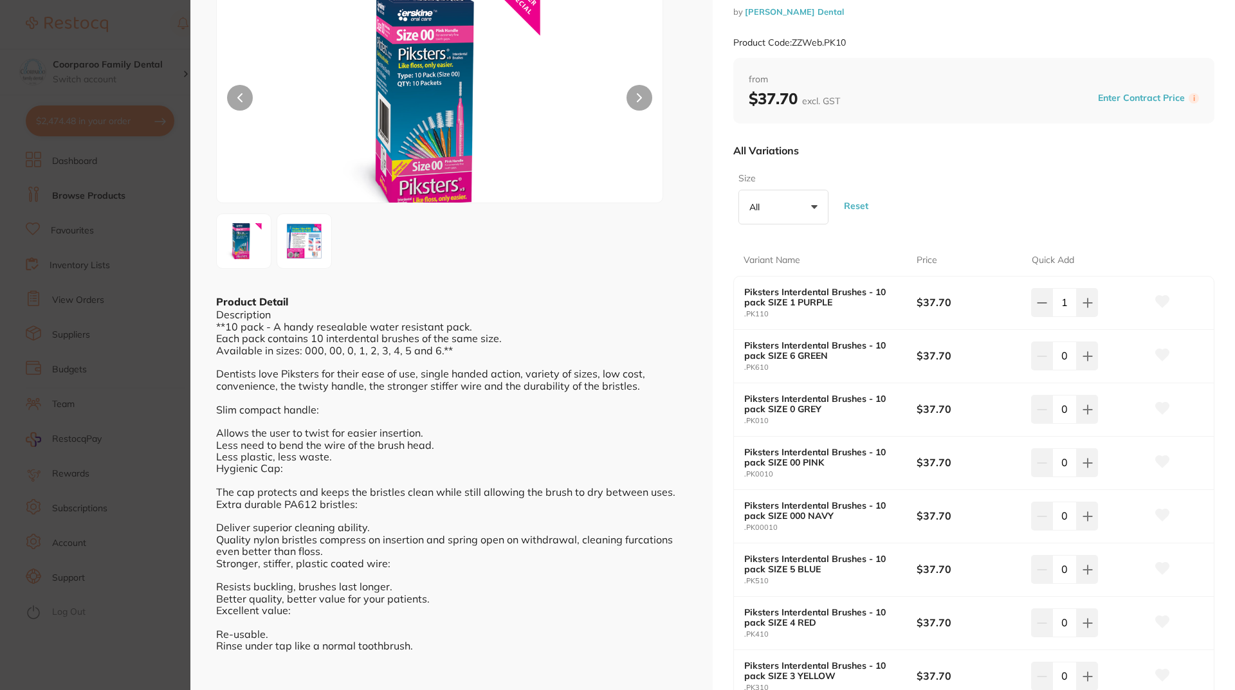
scroll to position [193, 0]
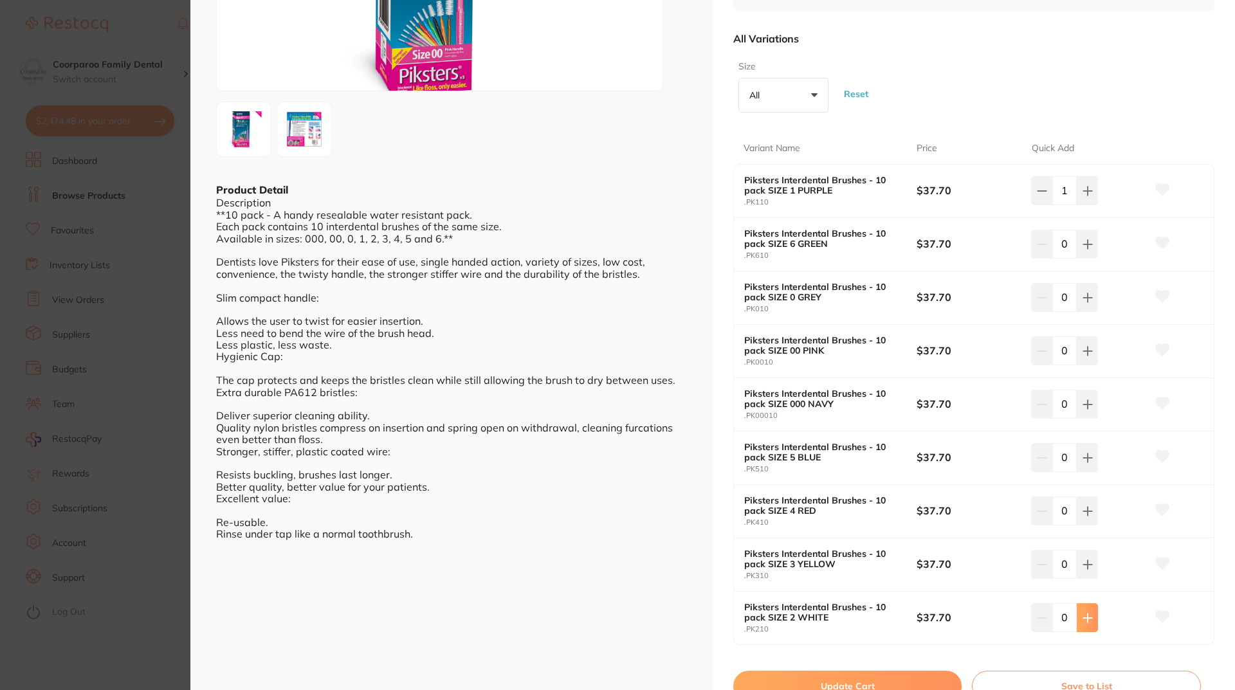
click at [1095, 204] on button at bounding box center [1086, 190] width 21 height 28
type input "1"
click at [1092, 194] on button at bounding box center [1086, 190] width 21 height 28
type input "2"
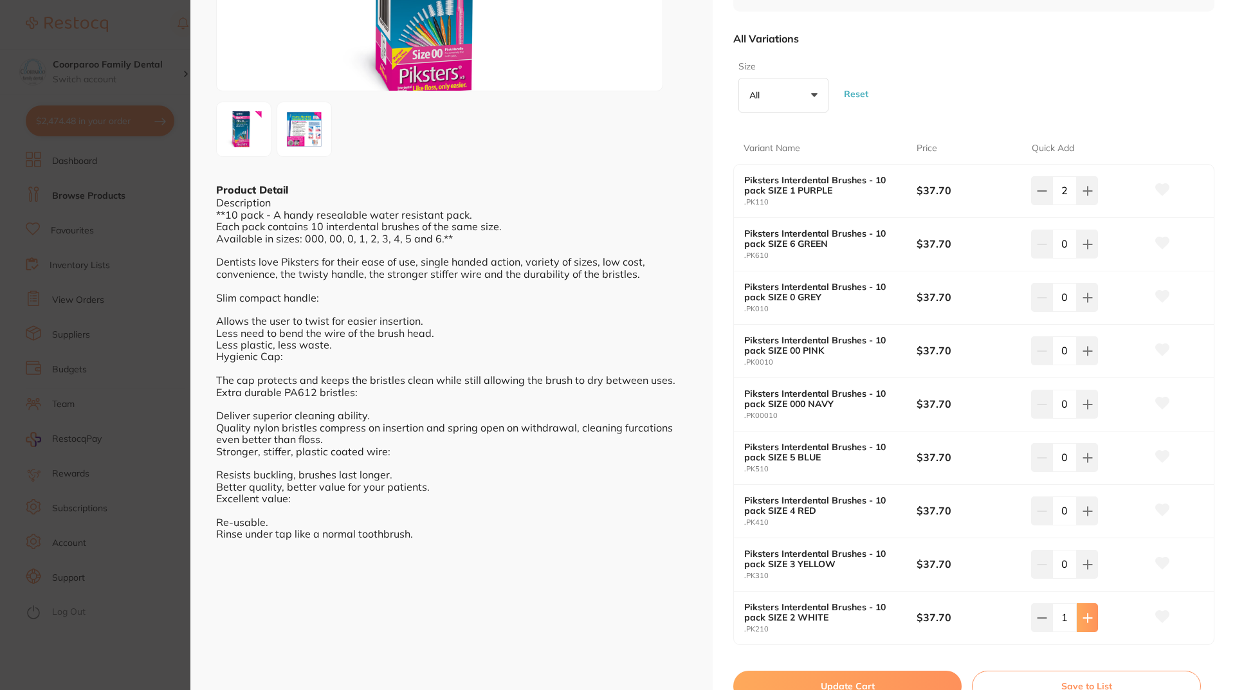
click at [1082, 196] on icon at bounding box center [1087, 191] width 10 height 10
type input "2"
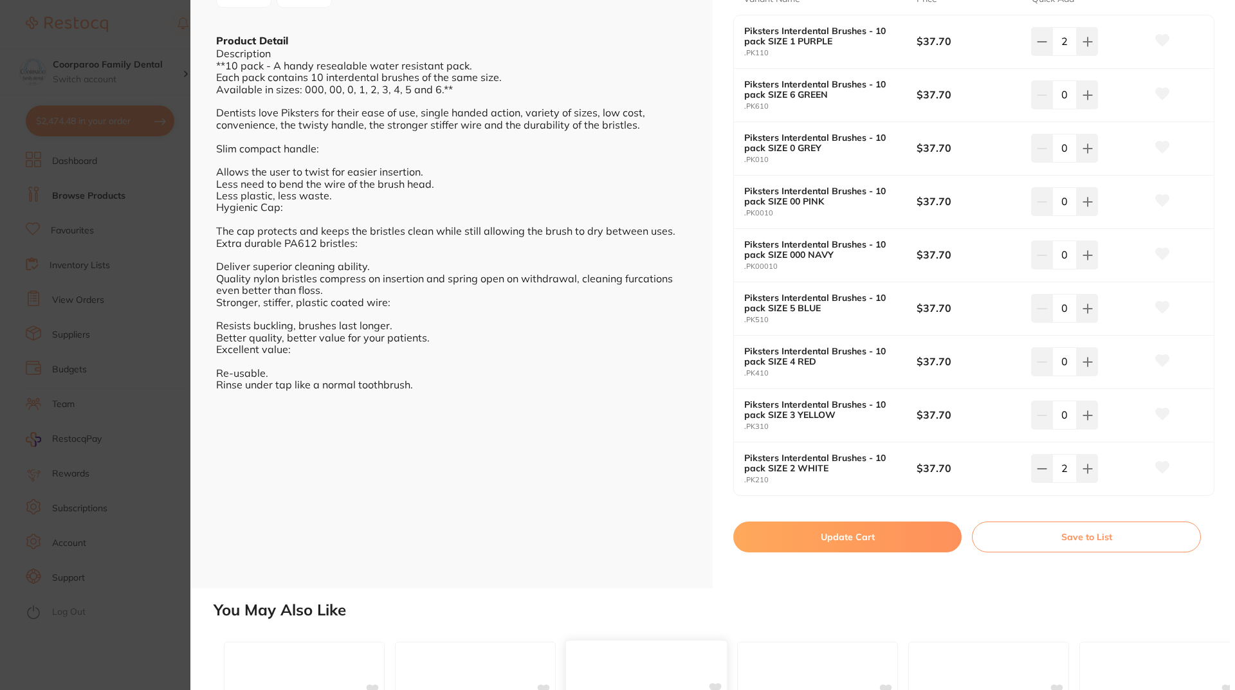
scroll to position [450, 0]
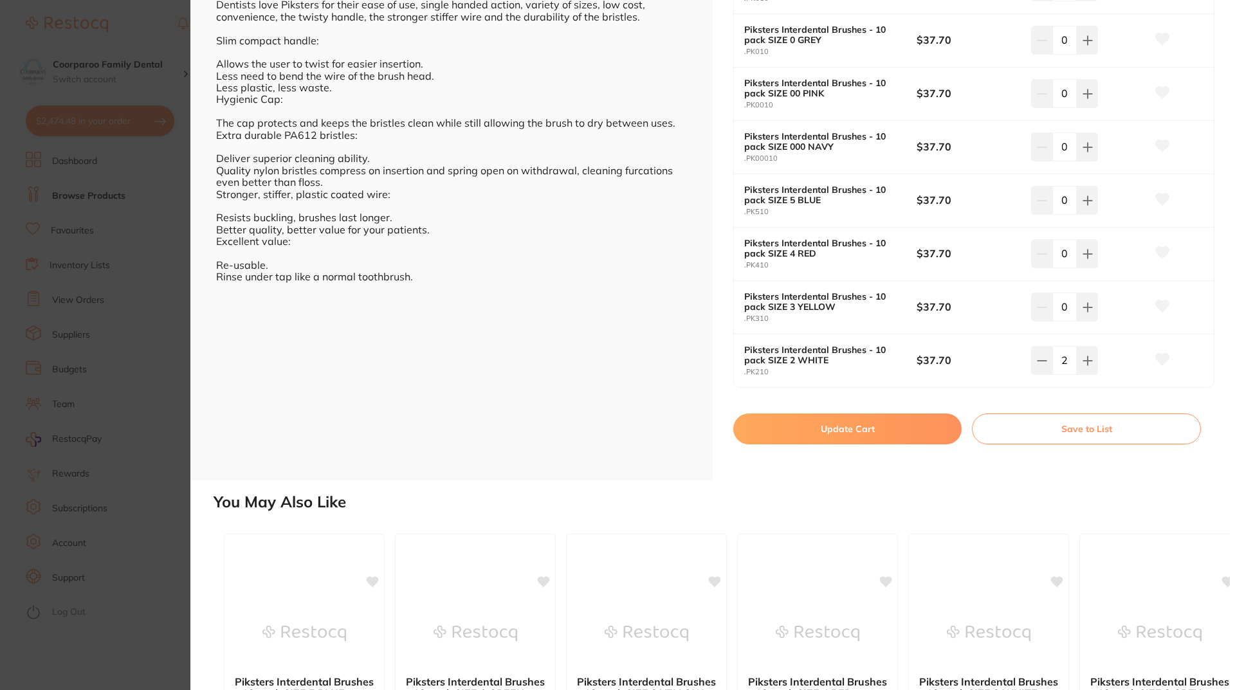
click at [867, 417] on button "Update Cart" at bounding box center [847, 428] width 228 height 31
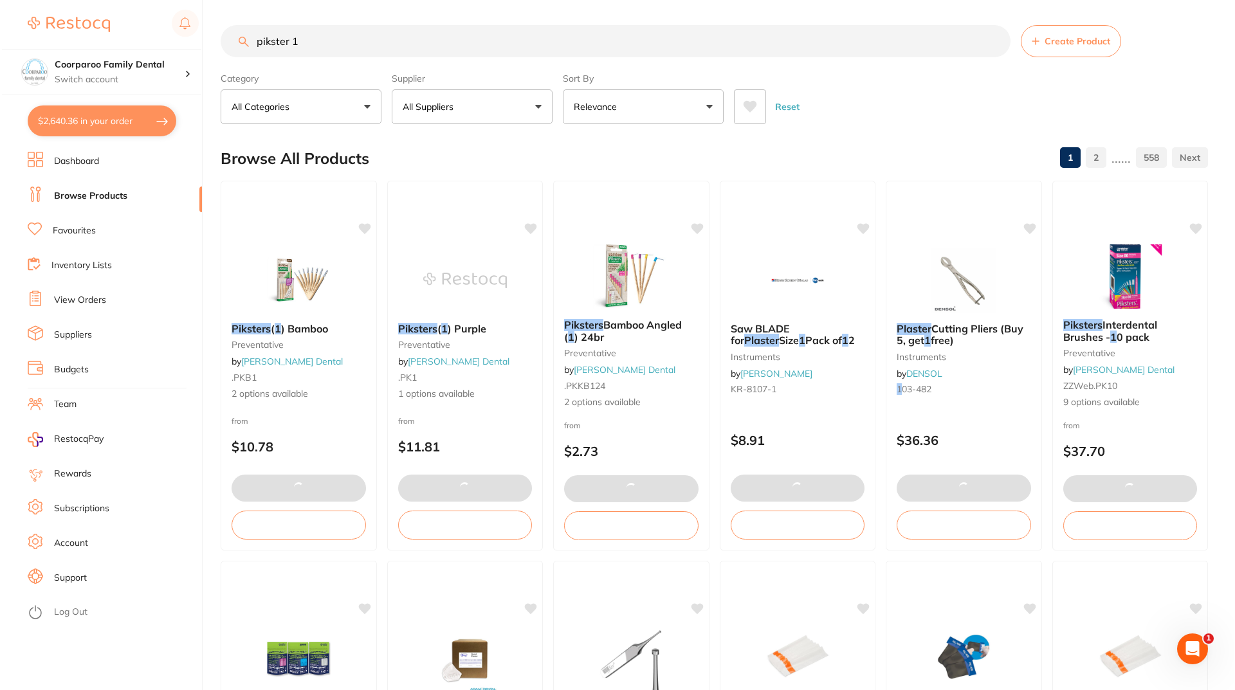
scroll to position [1132, 0]
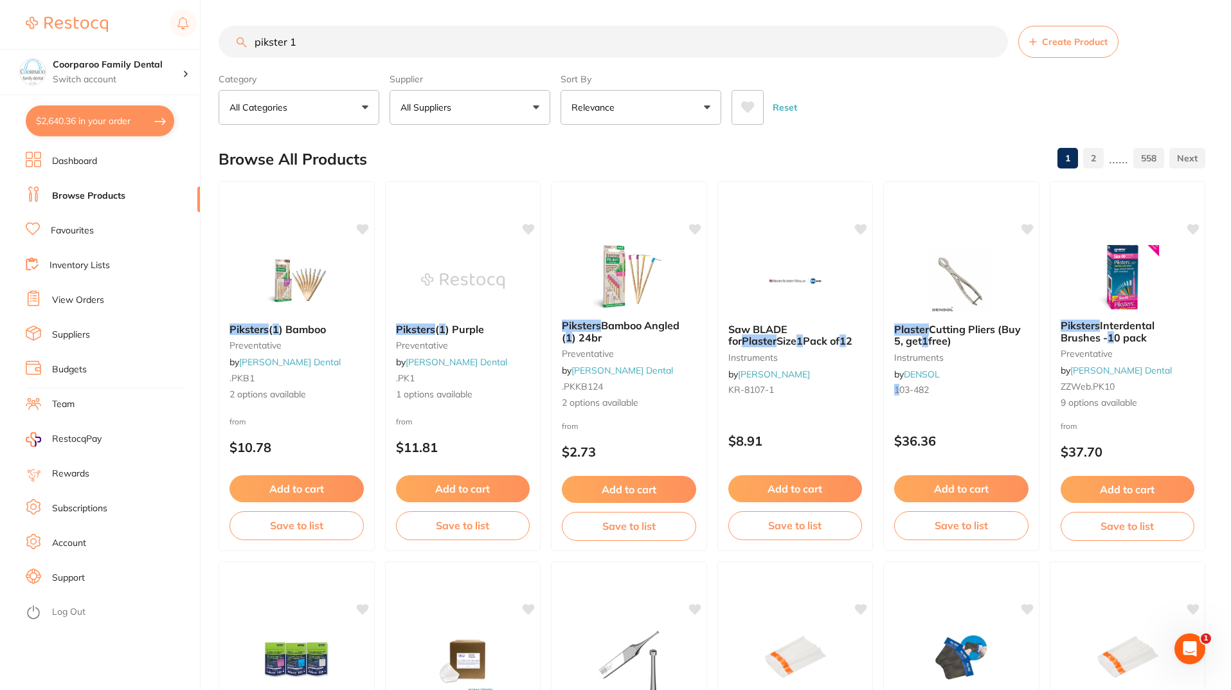
click at [100, 108] on button "$2,640.36 in your order" at bounding box center [100, 120] width 149 height 31
checkbox input "true"
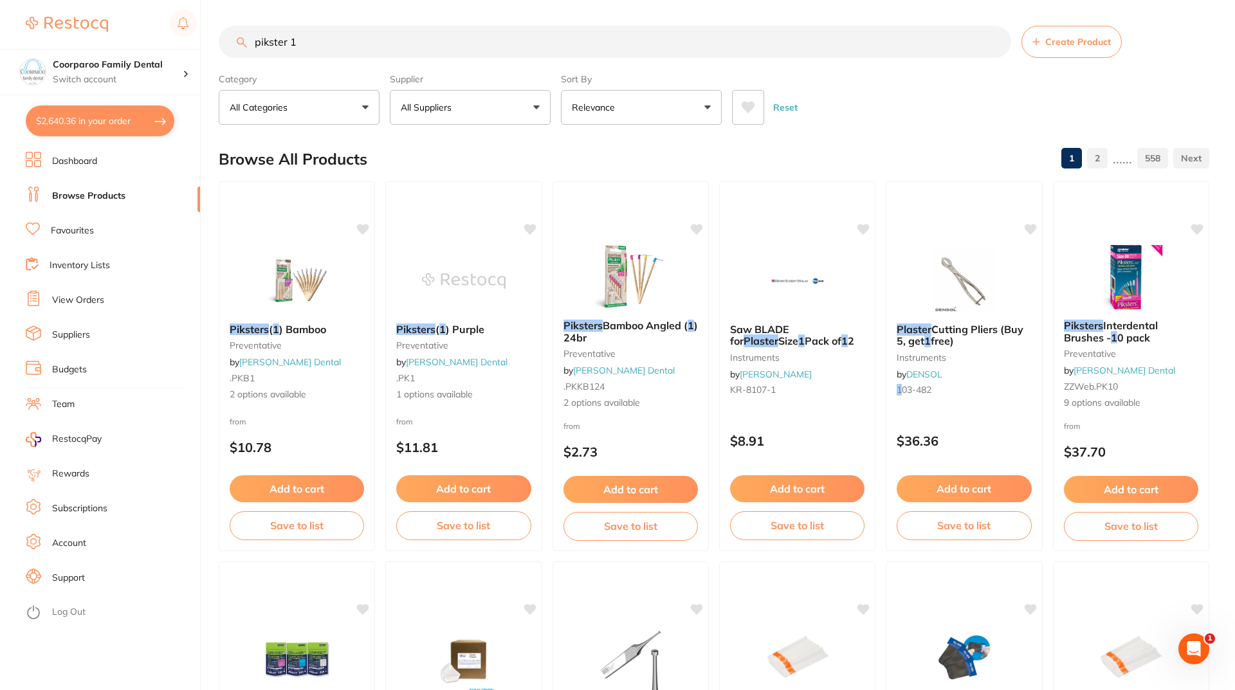
checkbox input "true"
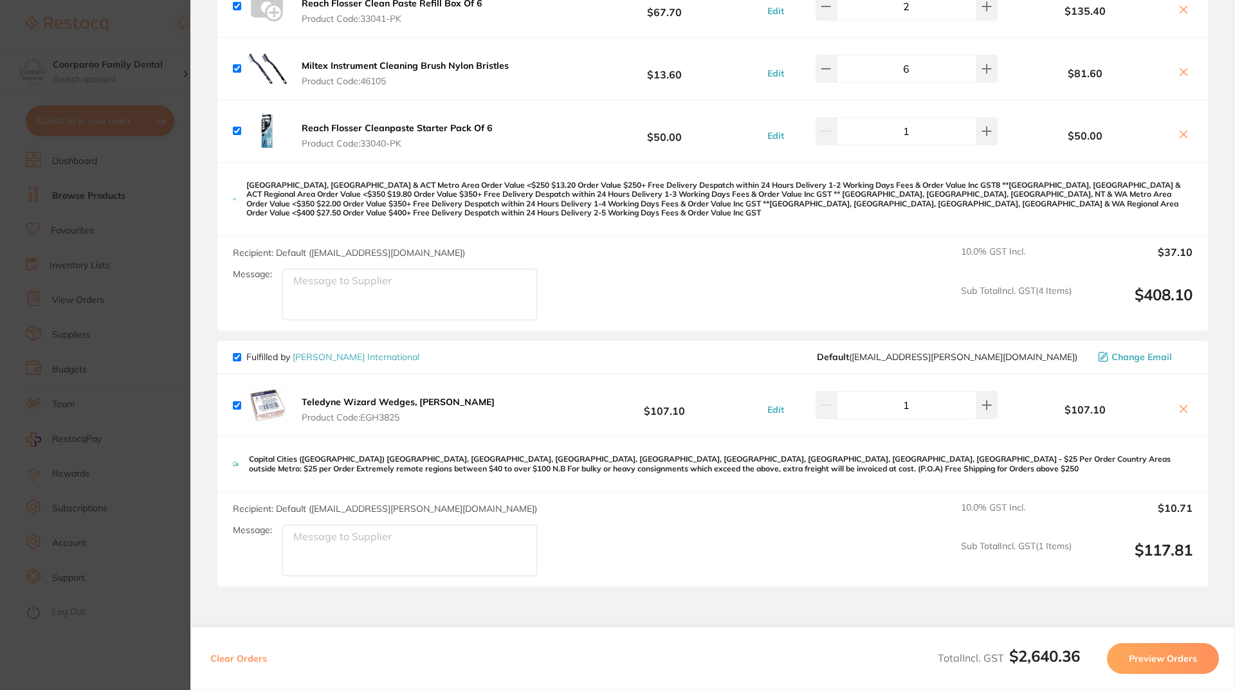
scroll to position [2149, 0]
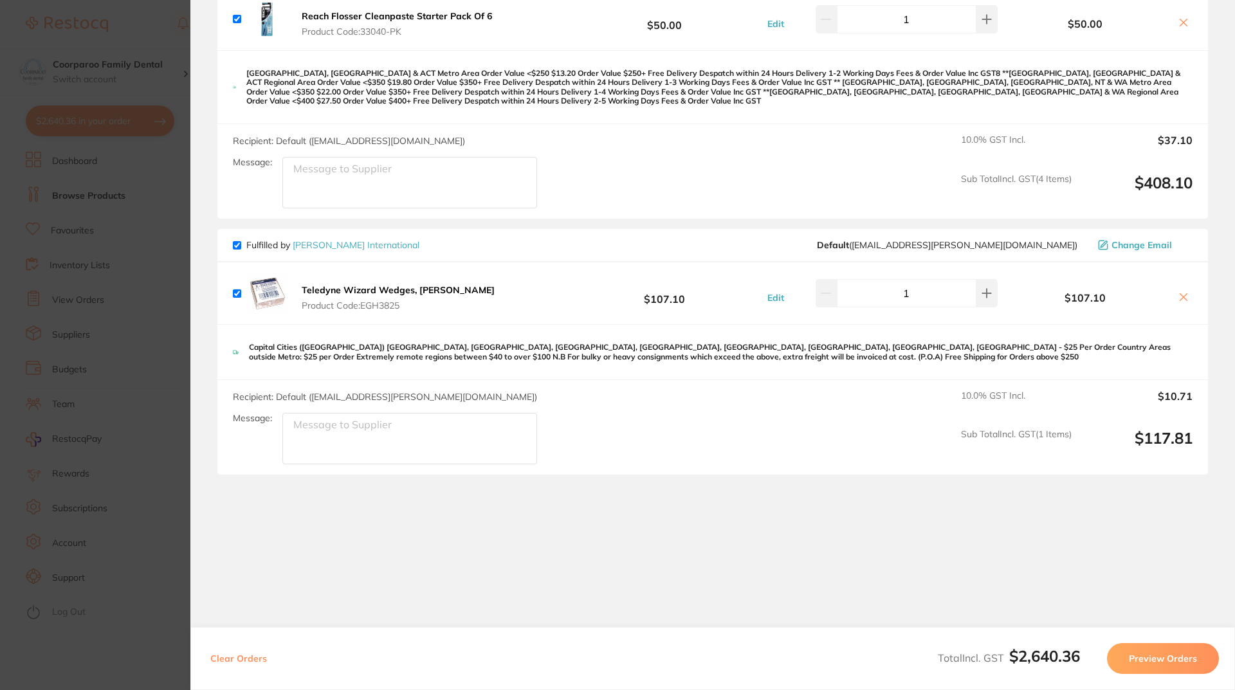
click at [177, 269] on section "Update RRP Set your pre negotiated price for this item. Item Agreed RRP (excl. …" at bounding box center [617, 345] width 1235 height 690
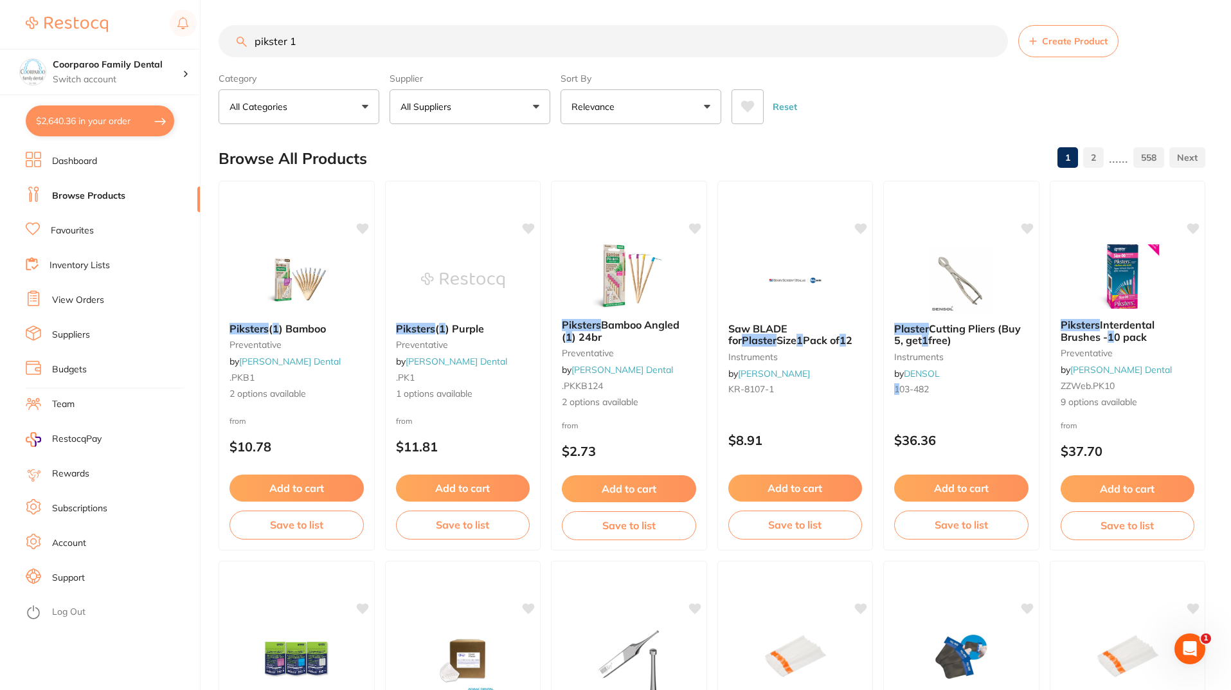
scroll to position [0, 0]
drag, startPoint x: 330, startPoint y: 35, endPoint x: 32, endPoint y: 6, distance: 299.8
click at [32, 6] on div "$2,640.36 Coorparoo Family Dental Switch account Coorparoo Family Dental $2,640…" at bounding box center [615, 345] width 1231 height 690
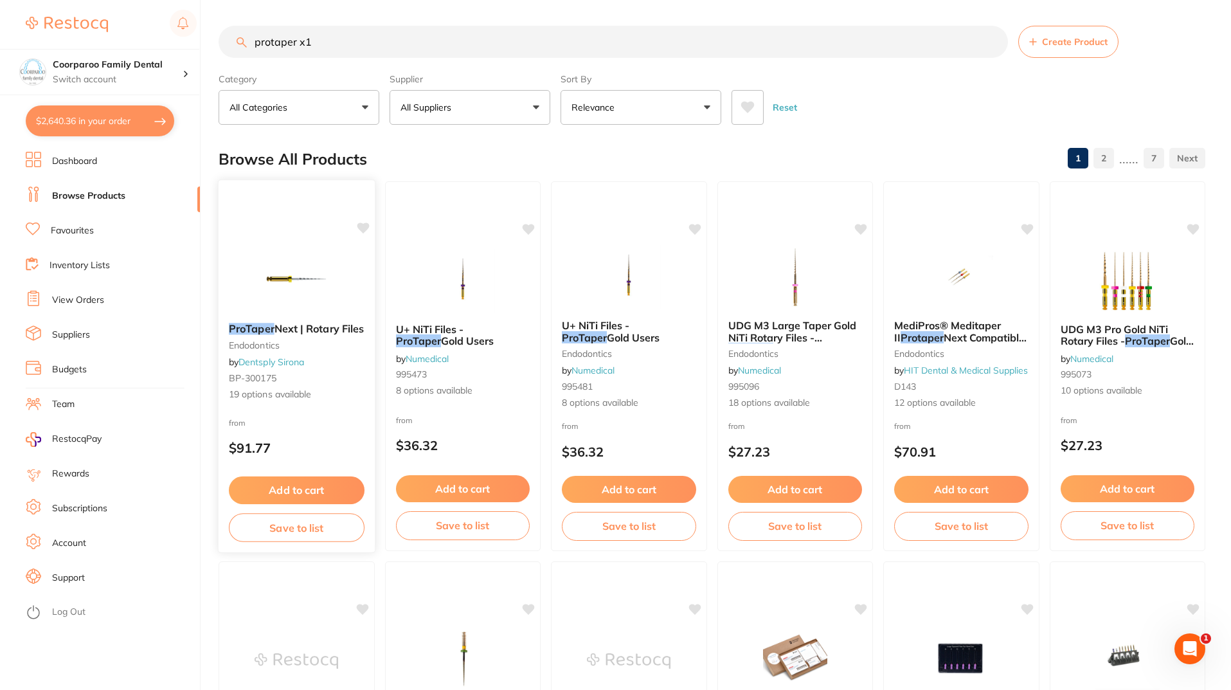
type input "protaper x1"
click at [295, 267] on img at bounding box center [297, 280] width 84 height 65
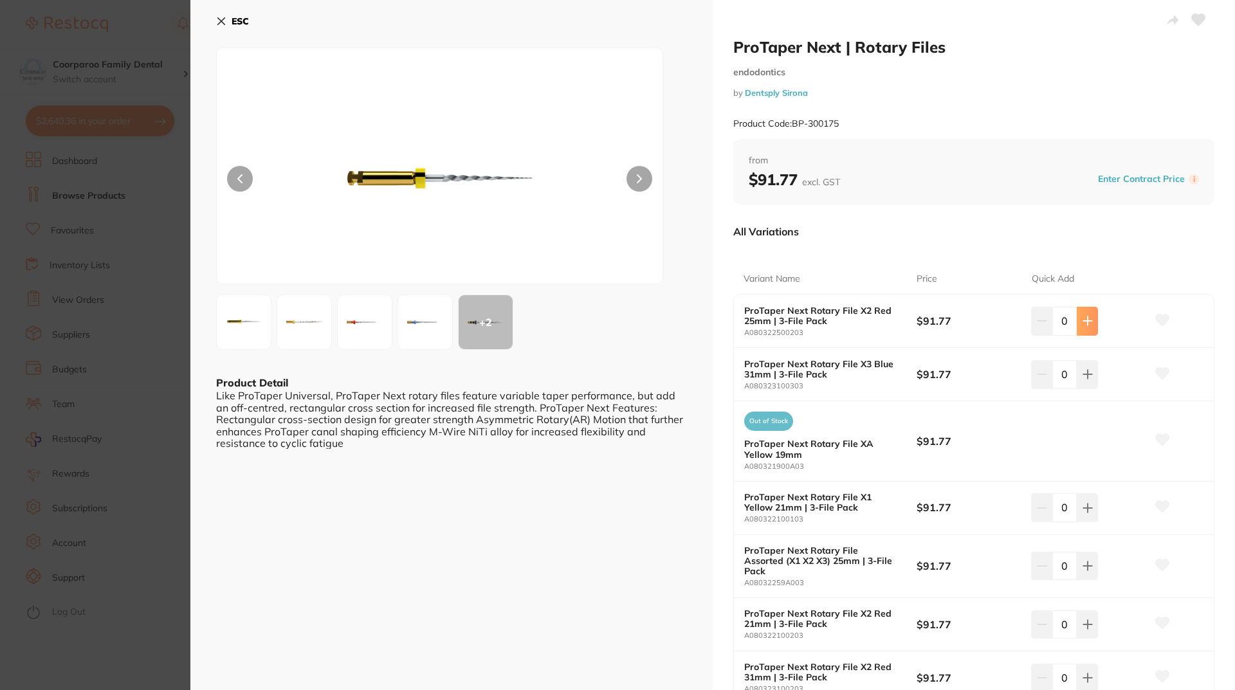
click at [1092, 324] on button at bounding box center [1086, 321] width 21 height 28
click at [1031, 331] on button at bounding box center [1041, 321] width 21 height 28
type input "0"
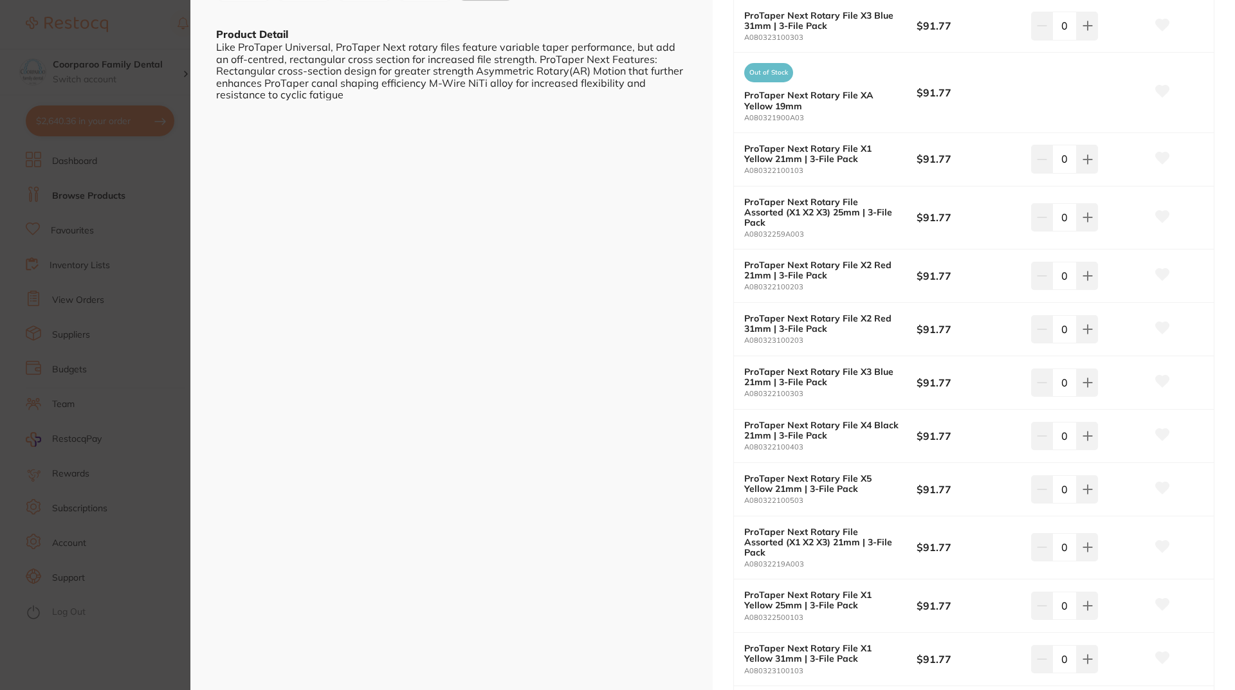
scroll to position [514, 0]
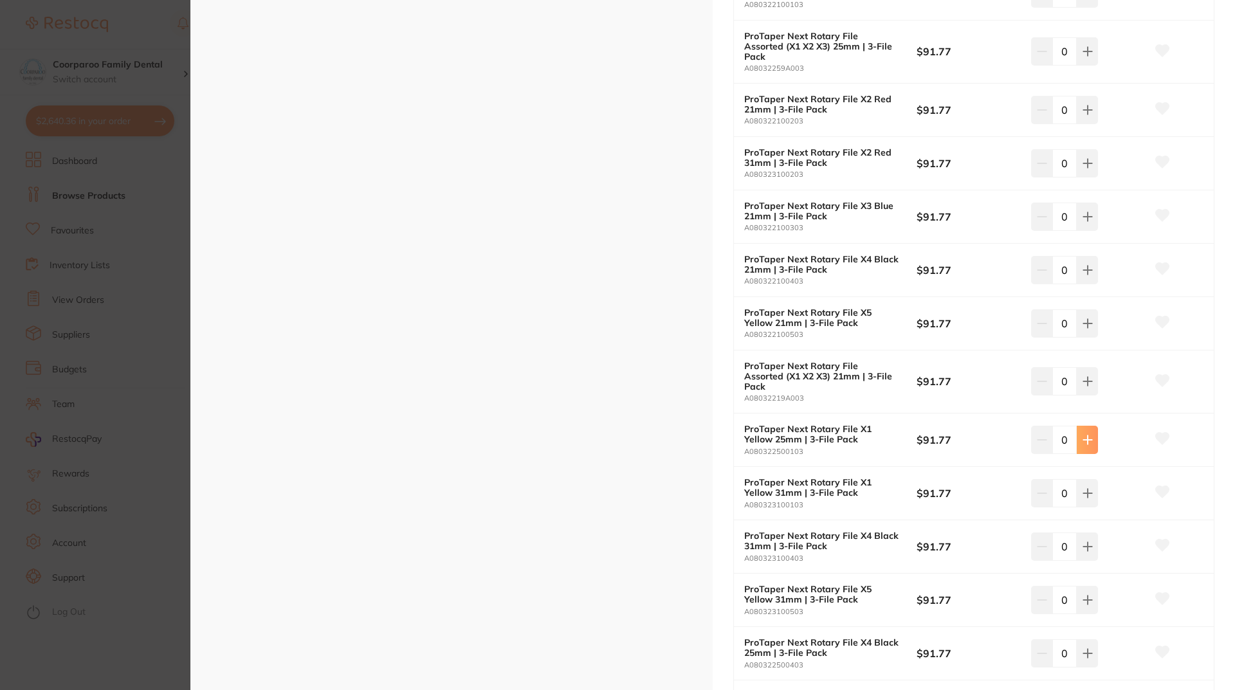
type input "2"
click at [592, 477] on div "ESC + 2 Product Detail Like ProTaper Universal, ProTaper Next rotary files feat…" at bounding box center [451, 214] width 522 height 1457
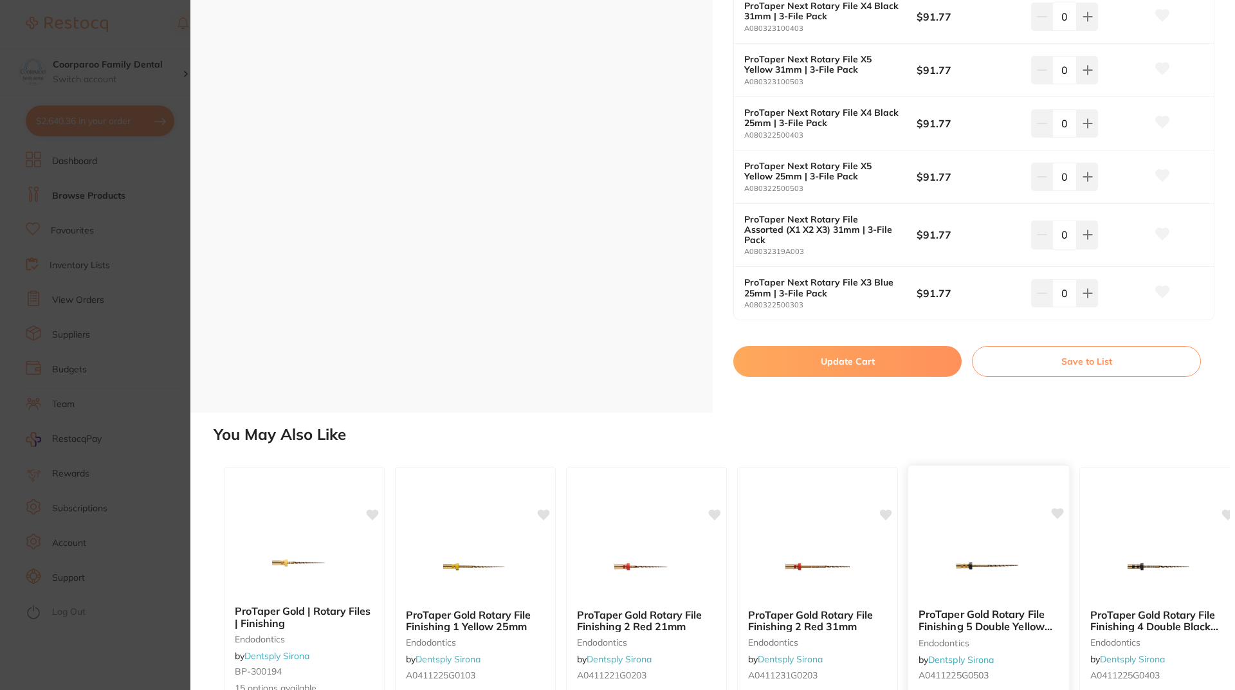
scroll to position [1177, 0]
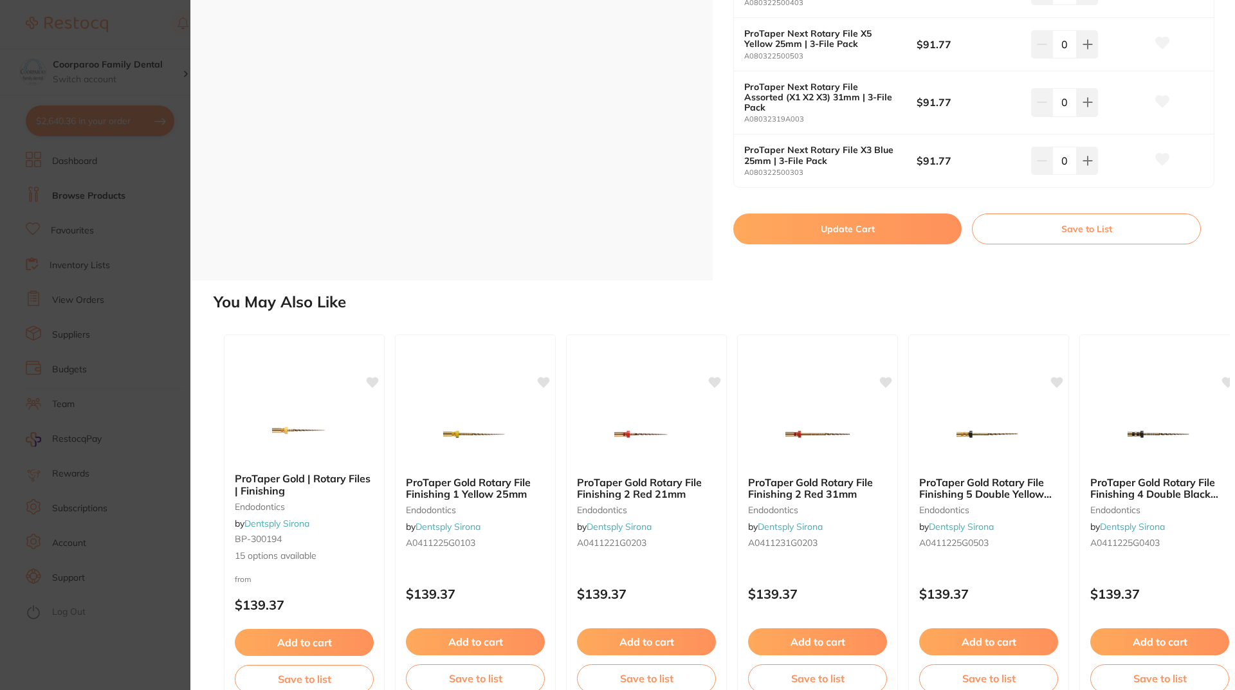
click at [922, 213] on button "Update Cart" at bounding box center [847, 228] width 228 height 31
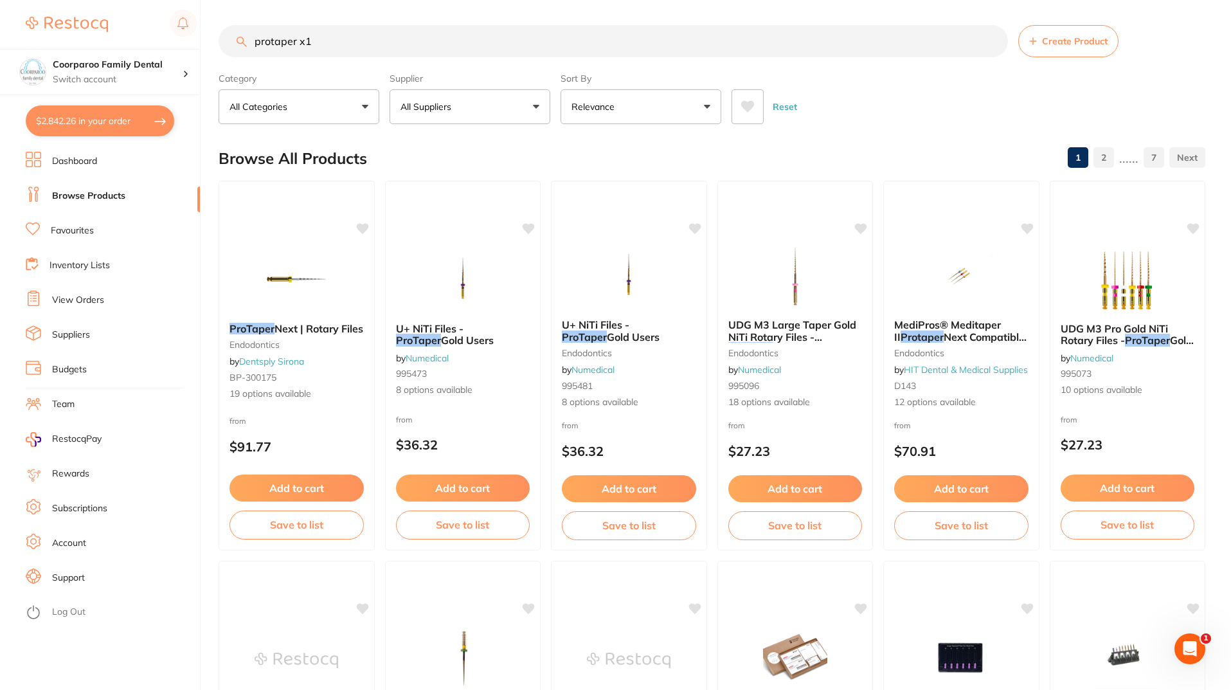
scroll to position [181, 0]
click at [118, 123] on button "$2,842.26 in your order" at bounding box center [100, 120] width 149 height 31
checkbox input "true"
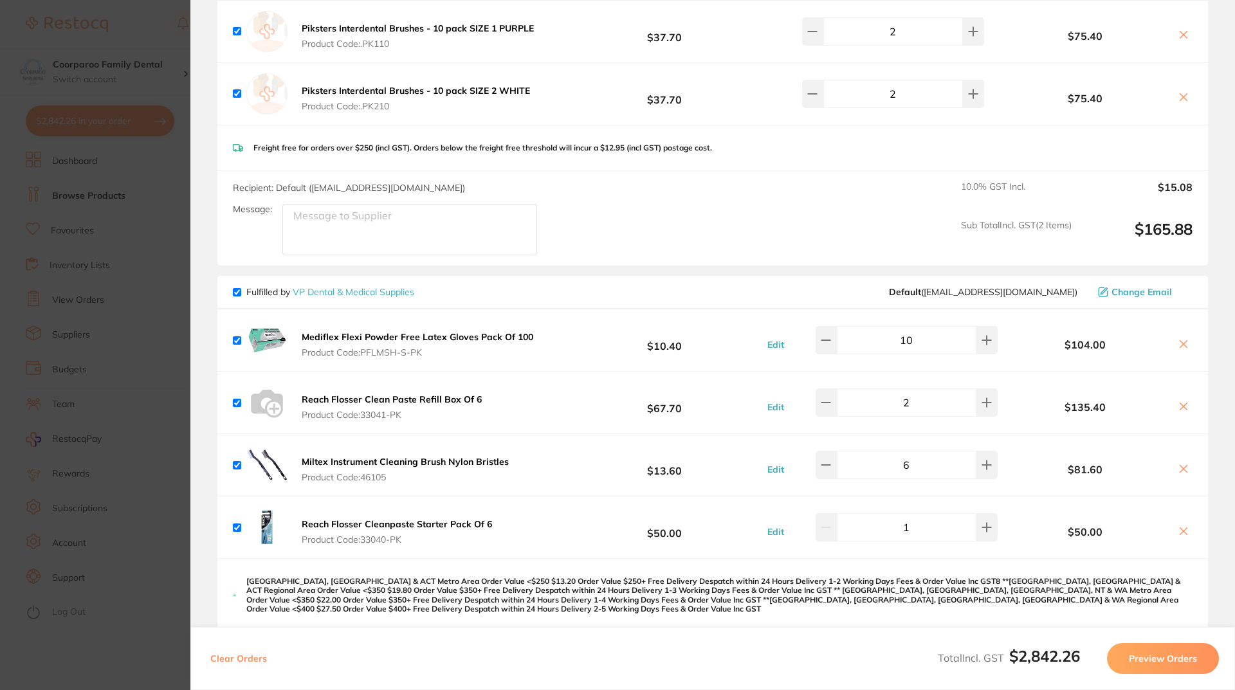
scroll to position [1724, 0]
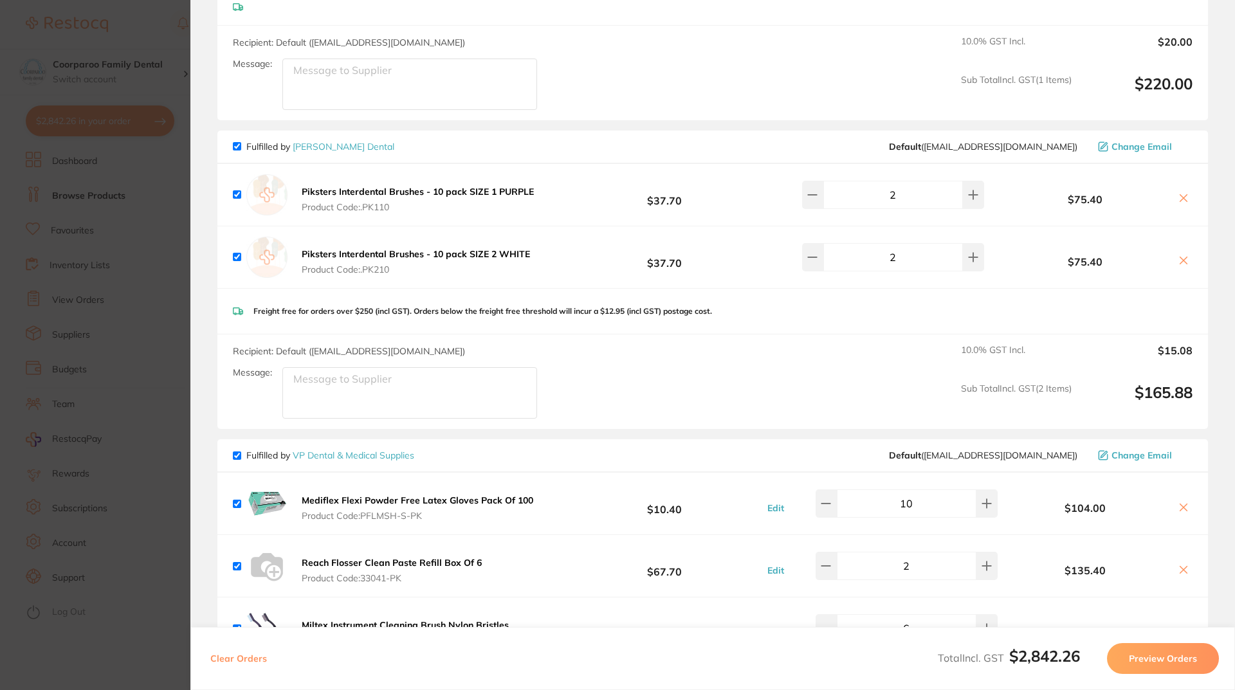
click at [132, 212] on section "Update RRP Set your pre negotiated price for this item. Item Agreed RRP (excl. …" at bounding box center [617, 345] width 1235 height 690
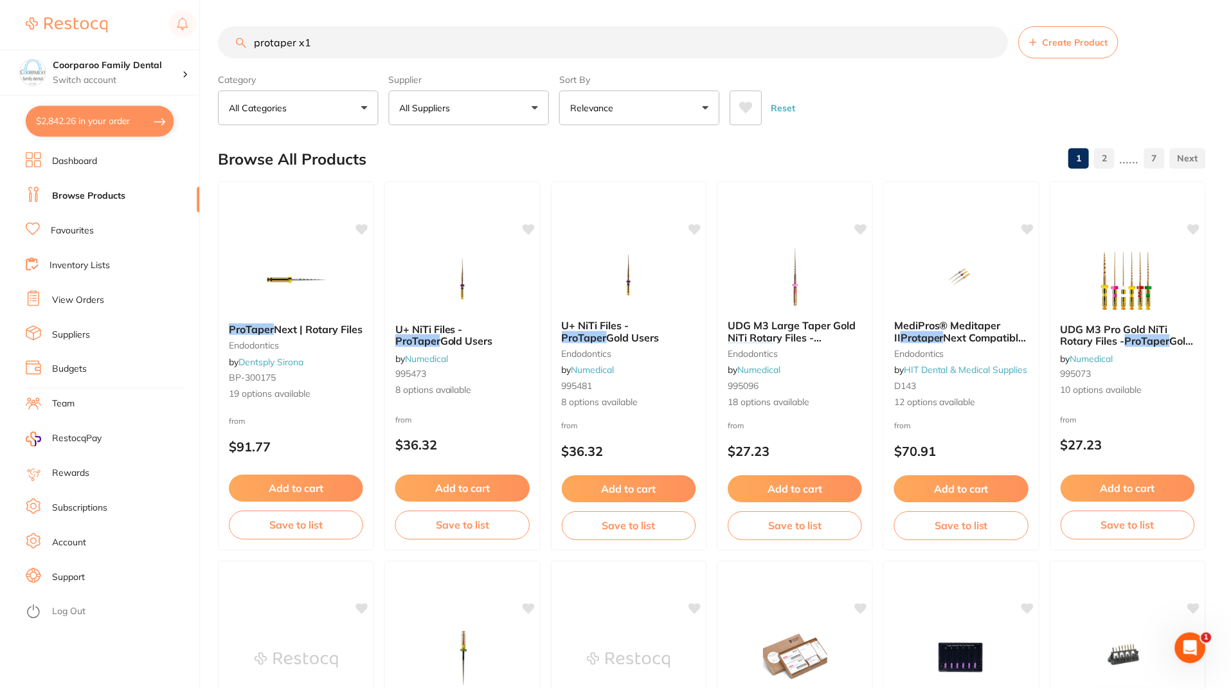
scroll to position [1, 0]
drag, startPoint x: 352, startPoint y: 40, endPoint x: 25, endPoint y: 37, distance: 327.3
click at [25, 37] on div "$2,842.26 Coorparoo Family Dental Switch account Coorparoo Family Dental $2,842…" at bounding box center [615, 344] width 1231 height 690
type input "v3 wedge"
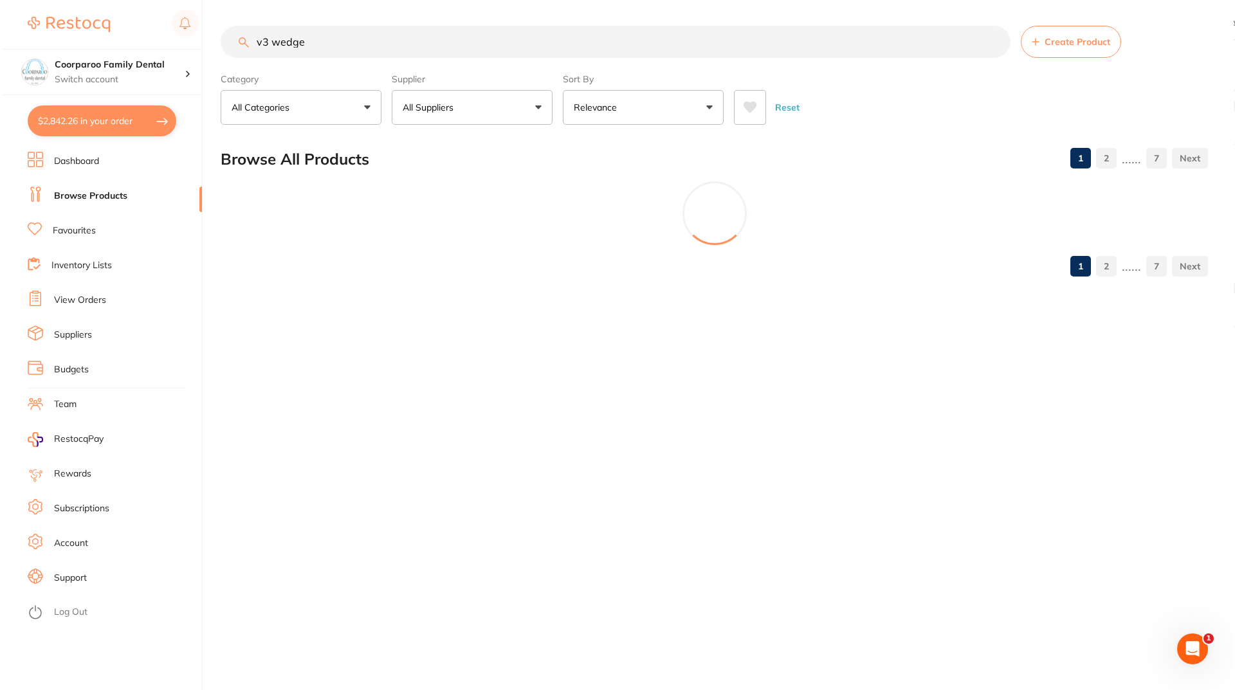
scroll to position [0, 0]
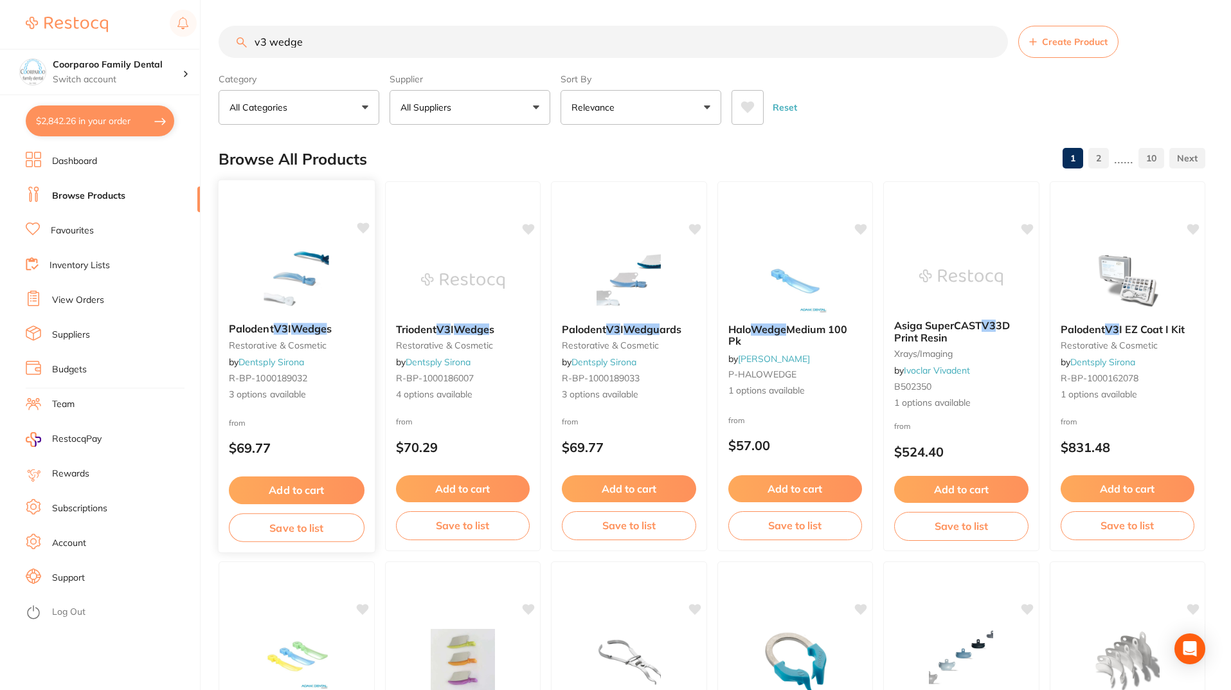
click at [311, 273] on img at bounding box center [297, 280] width 84 height 65
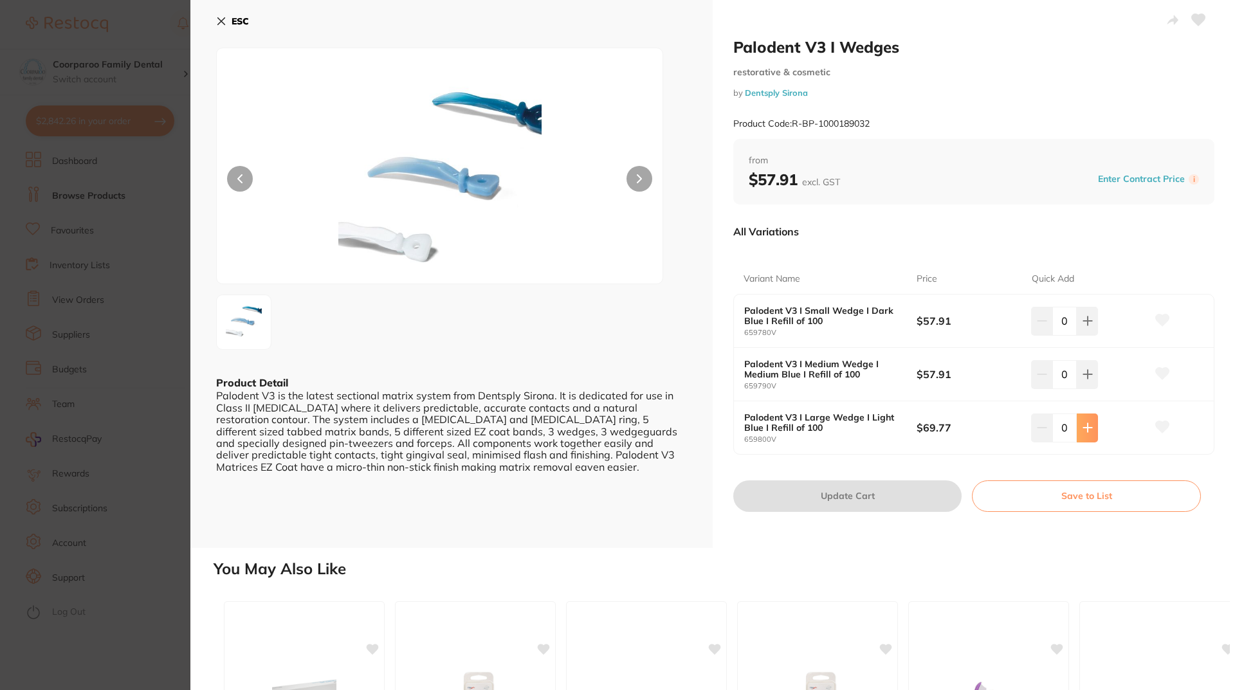
click at [1089, 326] on icon at bounding box center [1087, 321] width 10 height 10
type input "1"
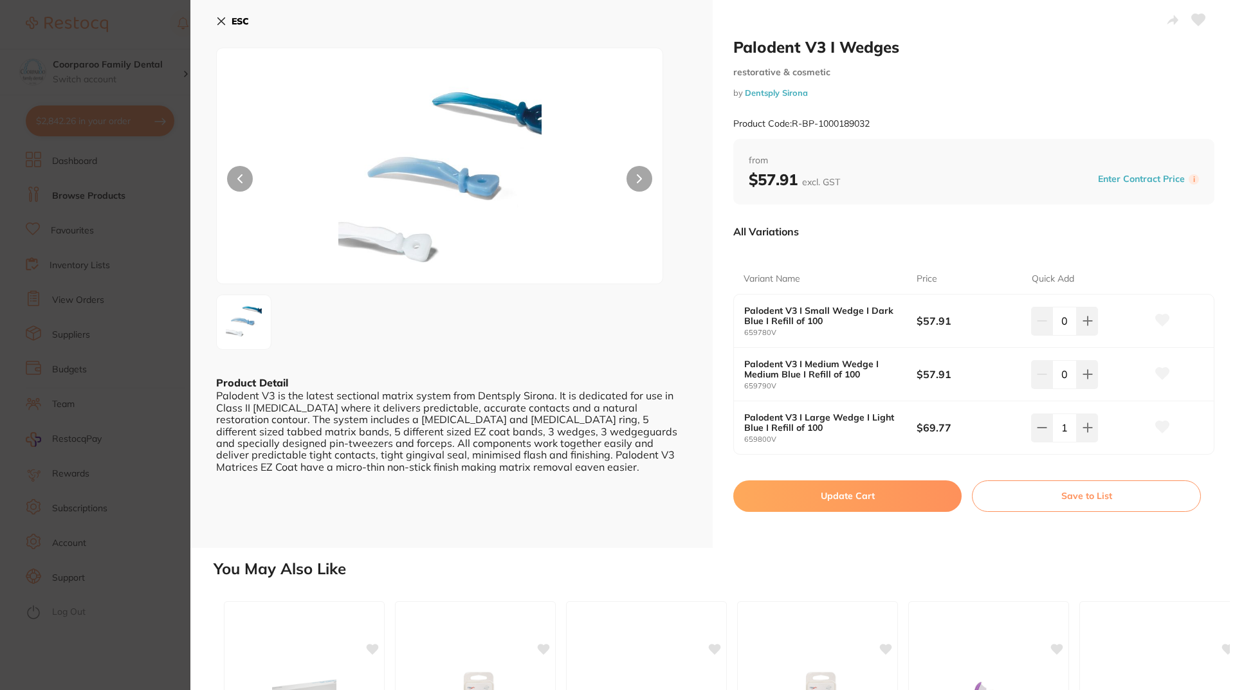
click at [855, 503] on button "Update Cart" at bounding box center [847, 495] width 228 height 31
checkbox input "false"
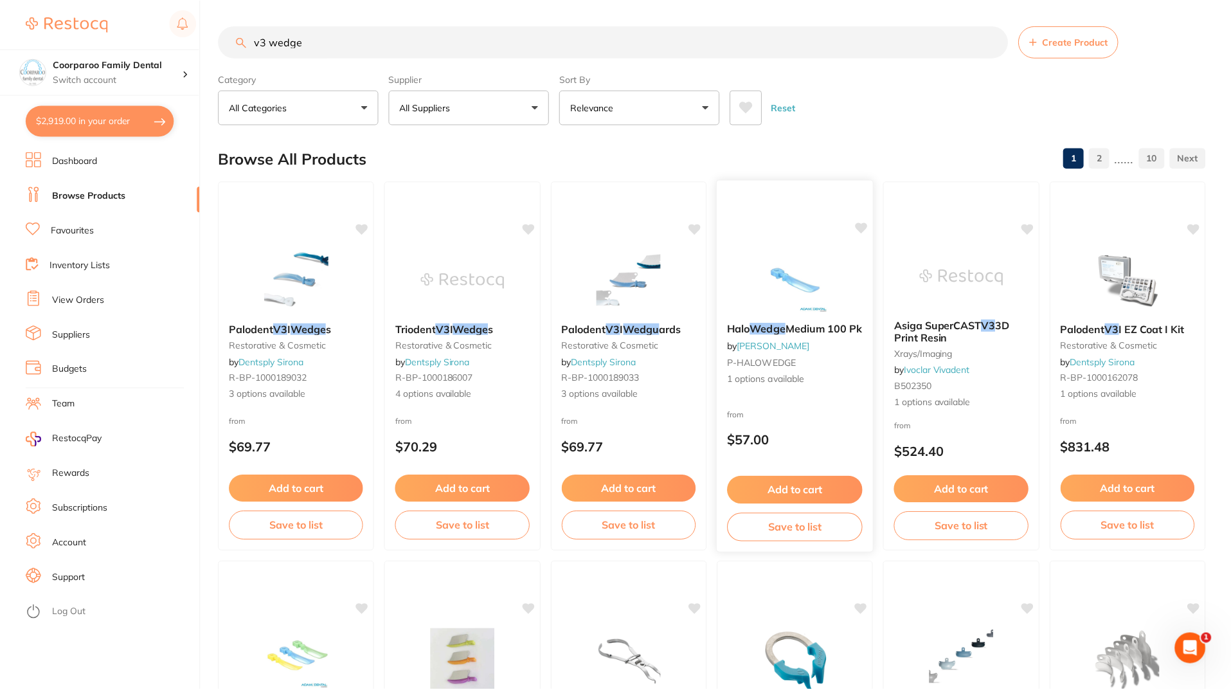
scroll to position [1786, 0]
drag, startPoint x: 331, startPoint y: 46, endPoint x: 116, endPoint y: 44, distance: 214.1
click at [133, 33] on div "$2,919.00 Coorparoo Family Dental Switch account Coorparoo Family Dental $2,919…" at bounding box center [615, 344] width 1231 height 690
type input "medium gloves"
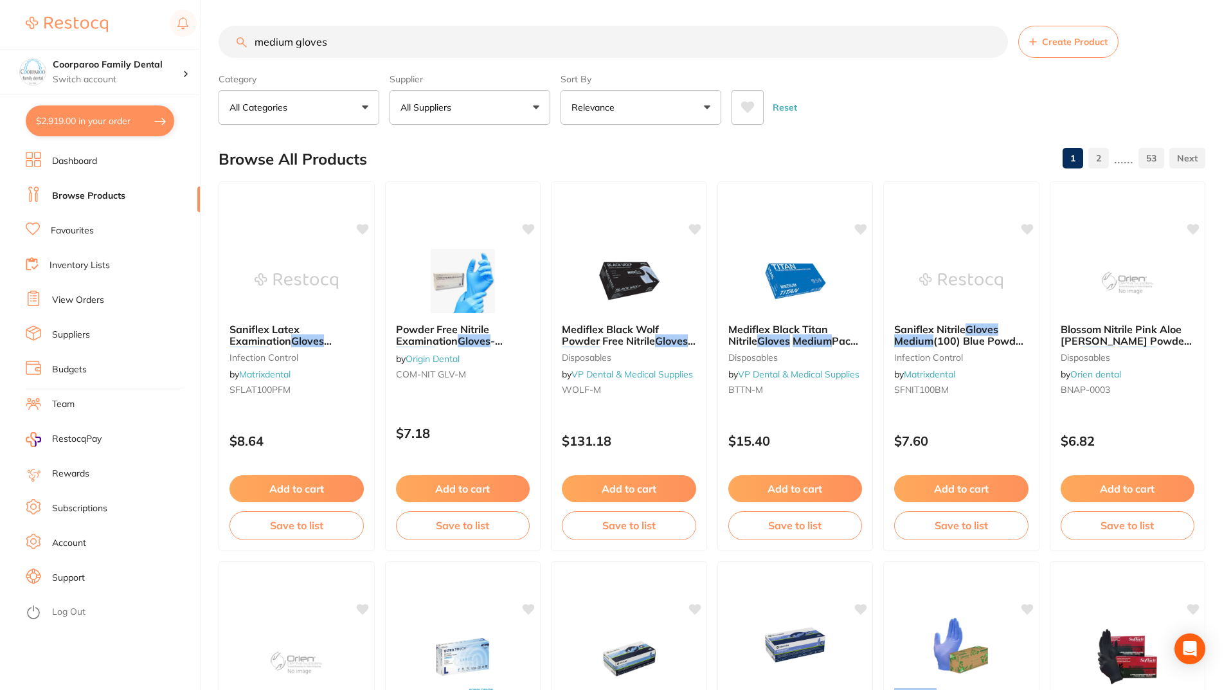
click at [529, 109] on button "All Suppliers" at bounding box center [470, 107] width 161 height 35
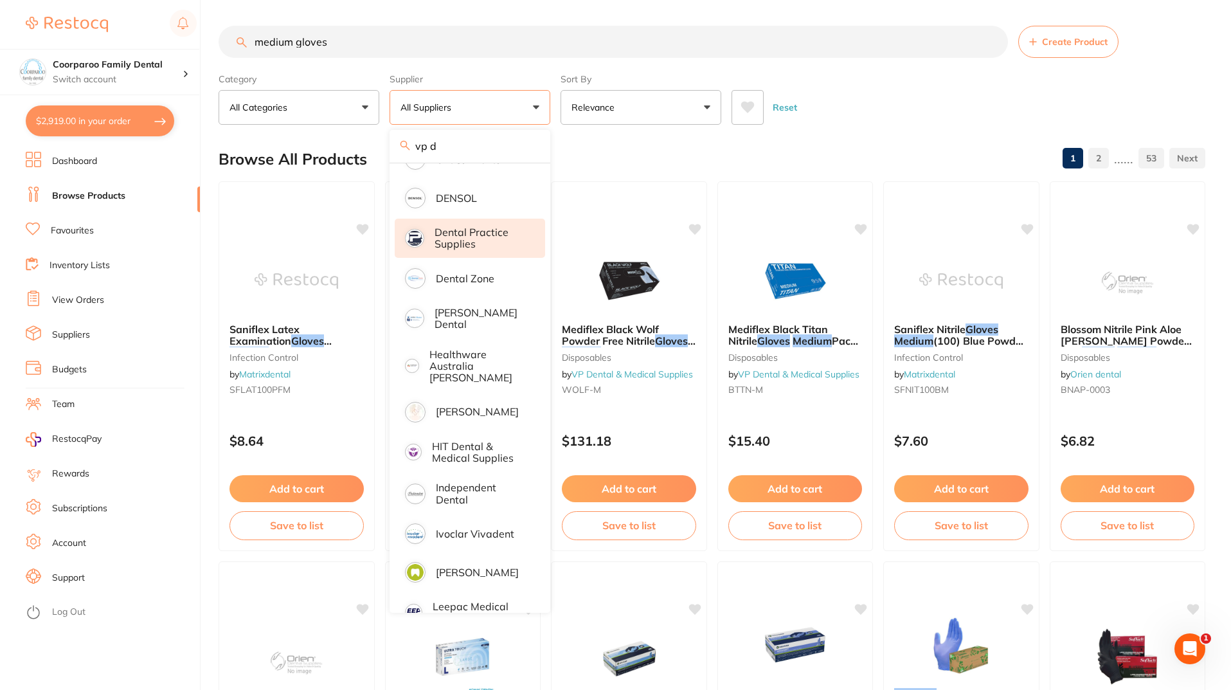
scroll to position [386, 0]
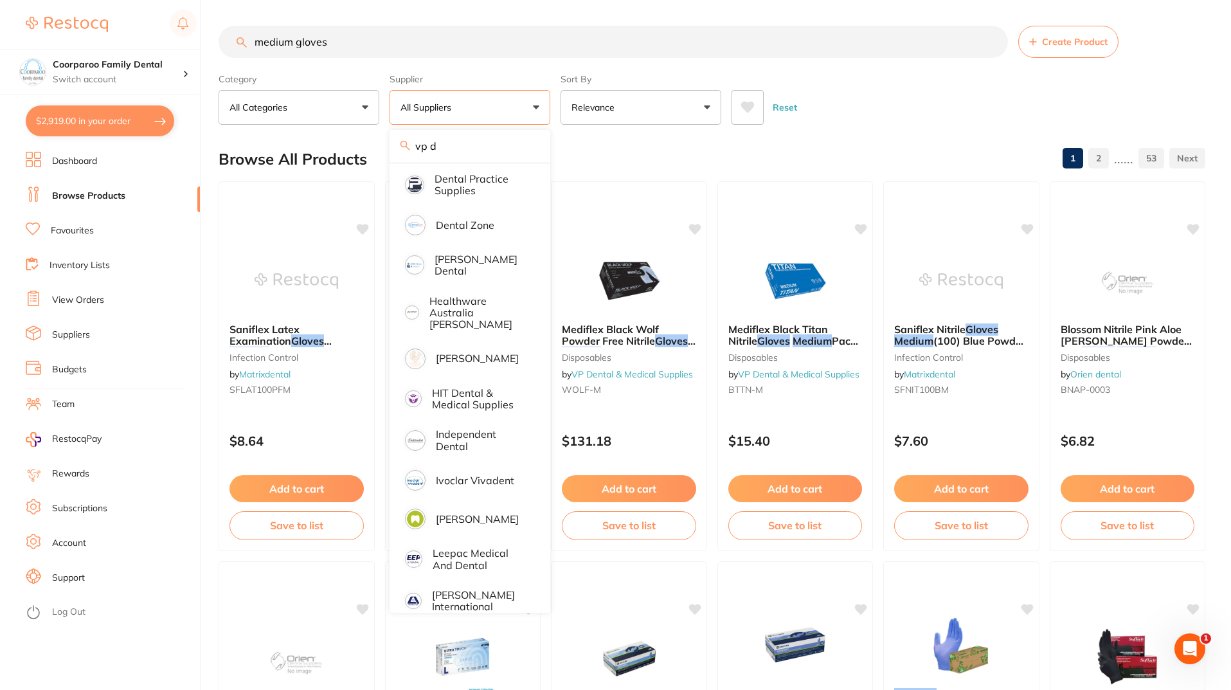
click at [455, 87] on div "Supplier All Suppliers vp d All Suppliers Dentsply Sirona AB Orthodontics Adam …" at bounding box center [470, 96] width 161 height 57
click at [461, 99] on button "All Suppliers" at bounding box center [470, 107] width 161 height 35
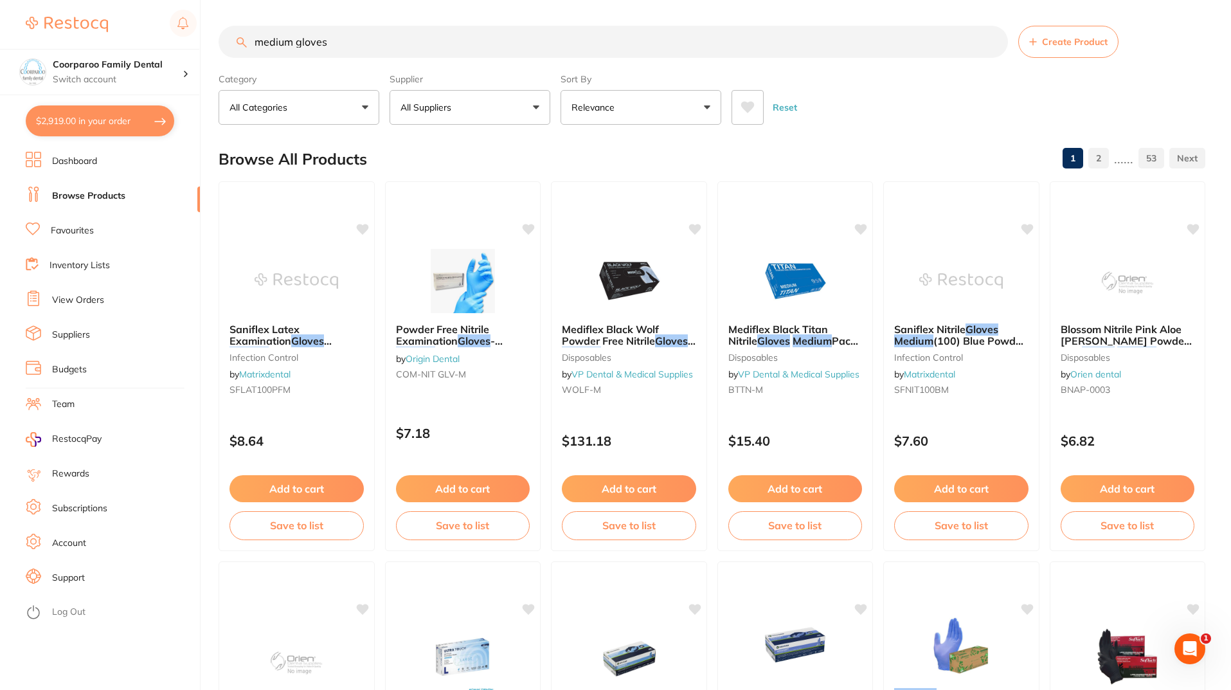
drag, startPoint x: 448, startPoint y: 101, endPoint x: 492, endPoint y: 121, distance: 48.6
click at [487, 120] on button "All Suppliers" at bounding box center [470, 107] width 161 height 35
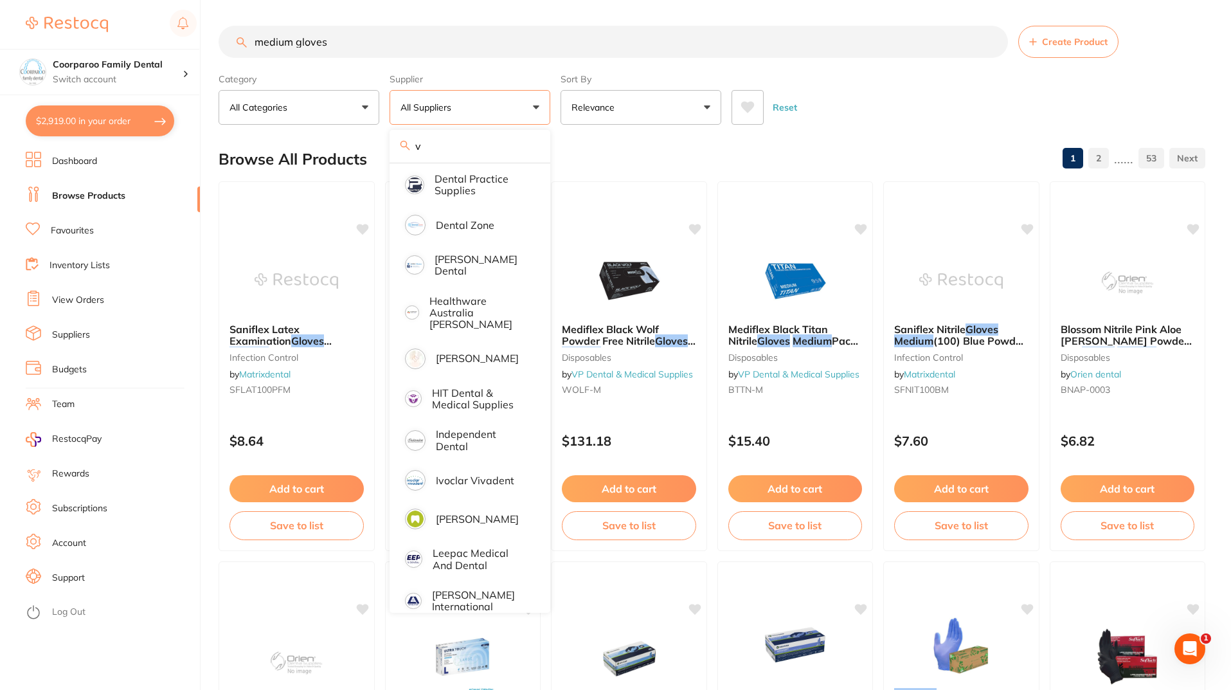
scroll to position [0, 0]
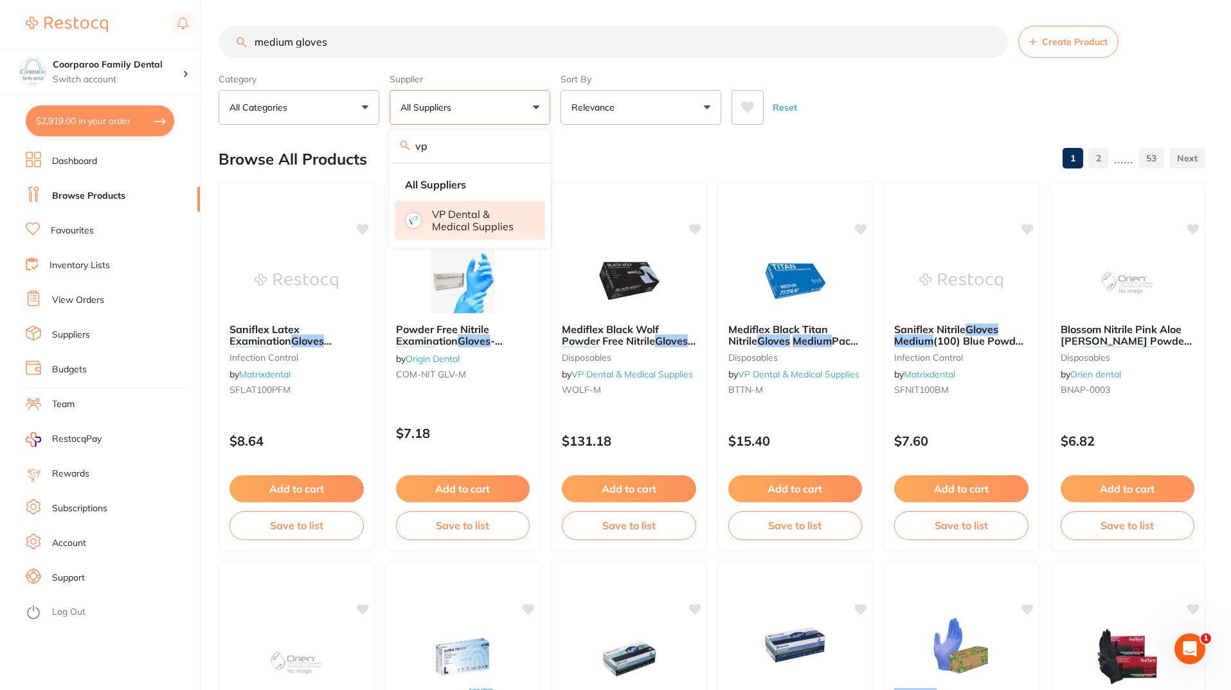
type input "vp"
click at [448, 207] on li "VP Dental & Medical Supplies" at bounding box center [470, 220] width 150 height 39
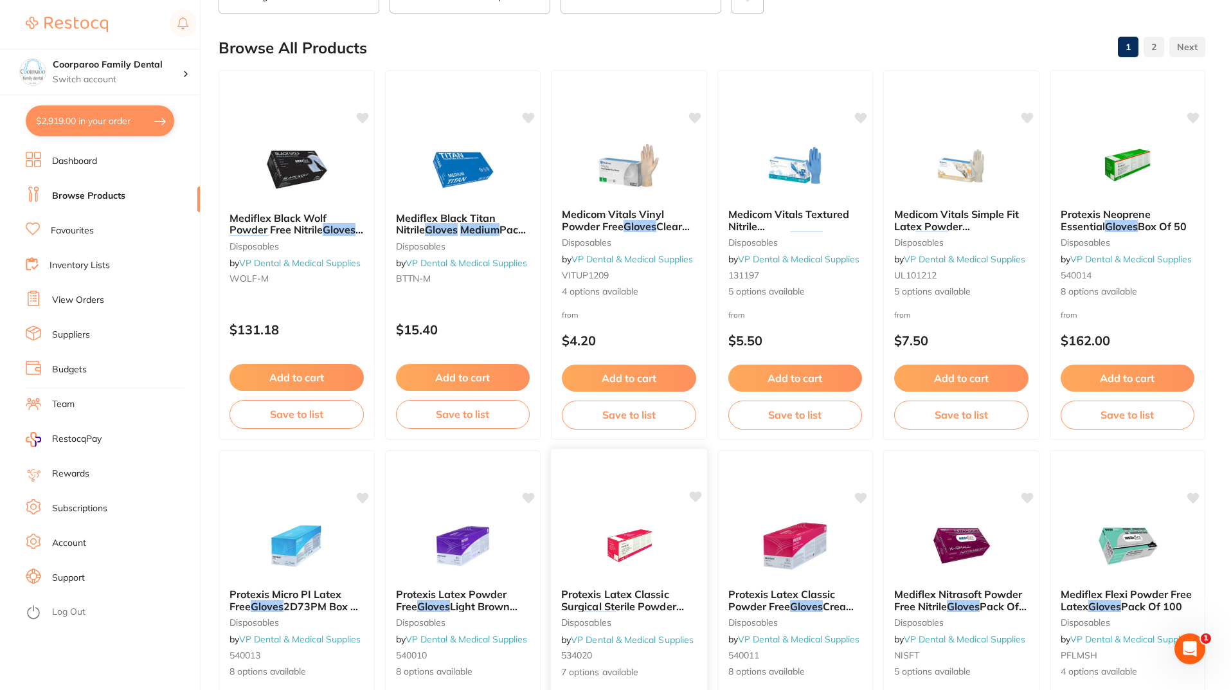
scroll to position [257, 0]
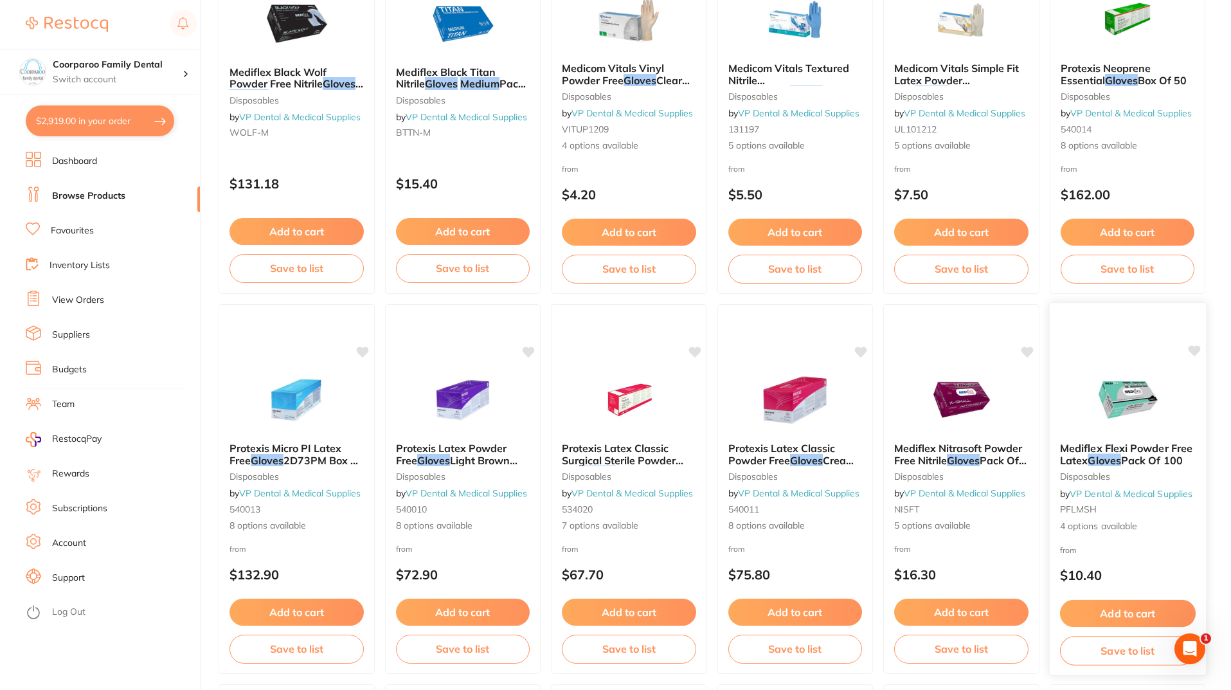
click at [1140, 375] on img at bounding box center [1127, 399] width 84 height 65
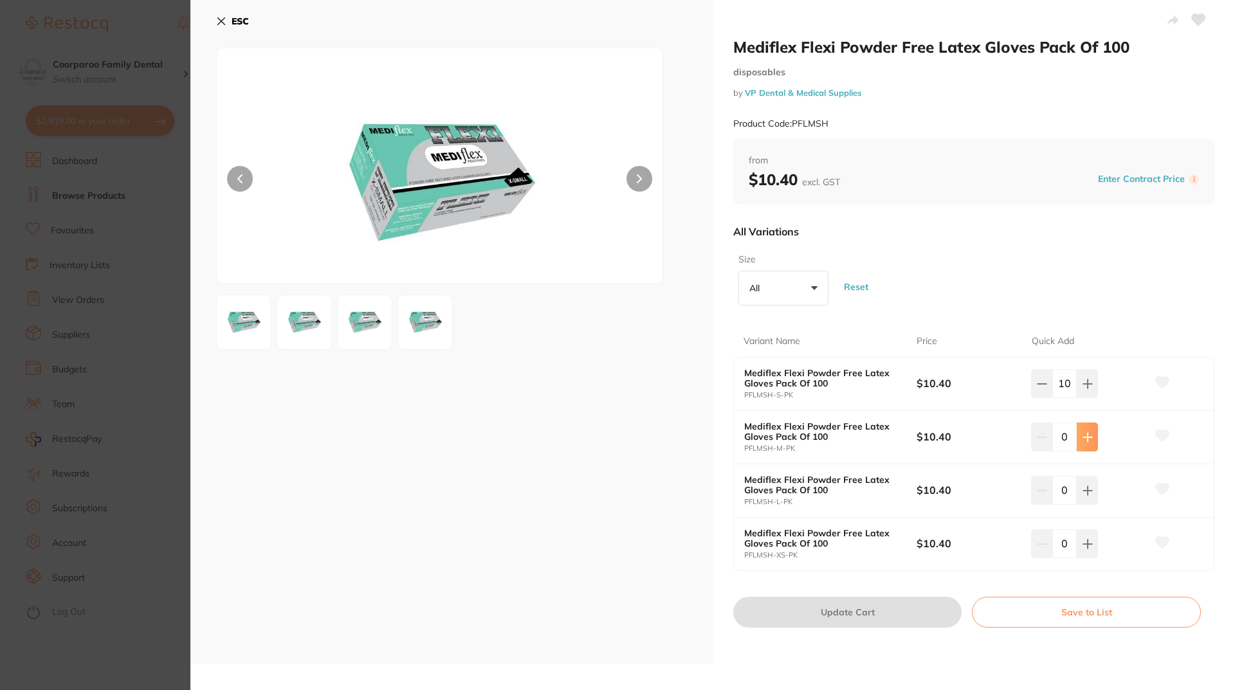
click at [1087, 389] on icon at bounding box center [1087, 384] width 10 height 10
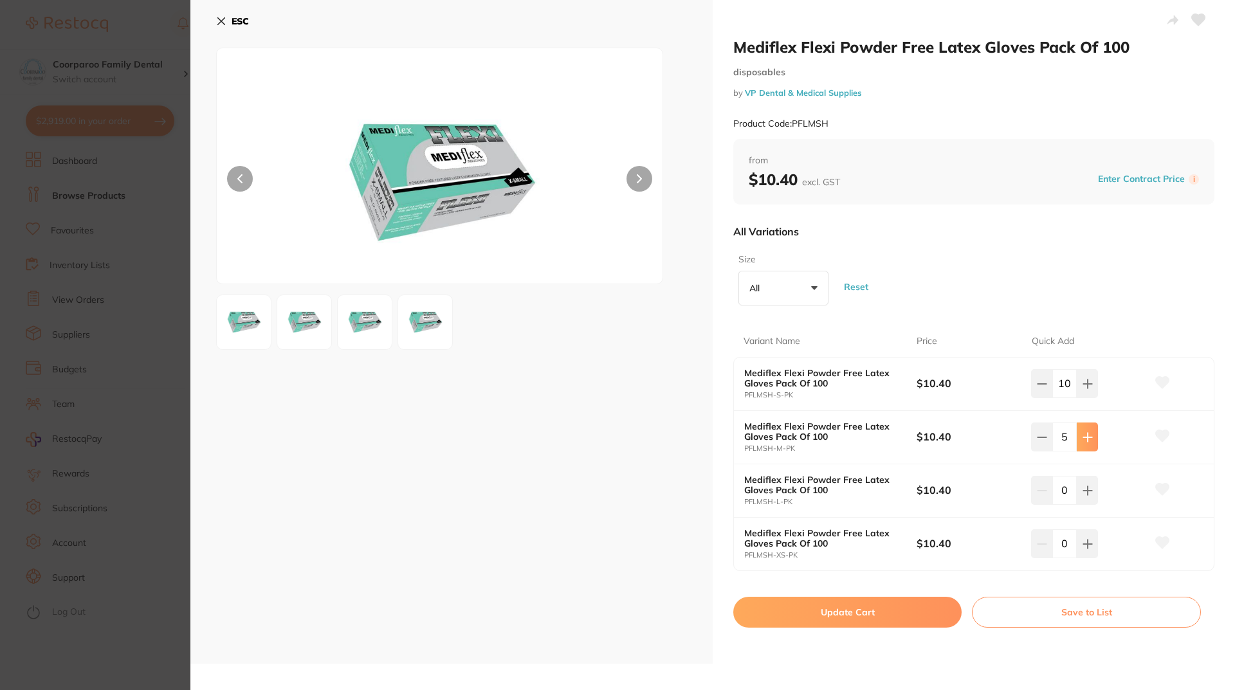
click at [1087, 389] on icon at bounding box center [1087, 384] width 10 height 10
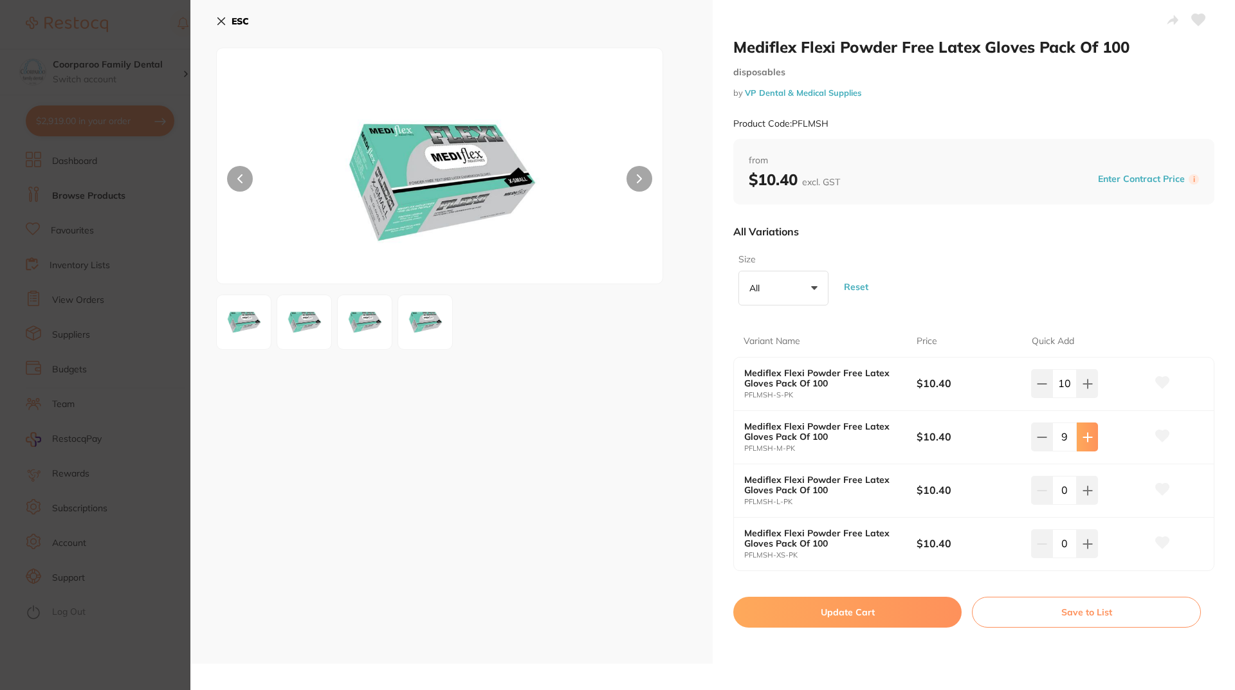
type input "10"
click at [1083, 385] on icon at bounding box center [1087, 384] width 10 height 10
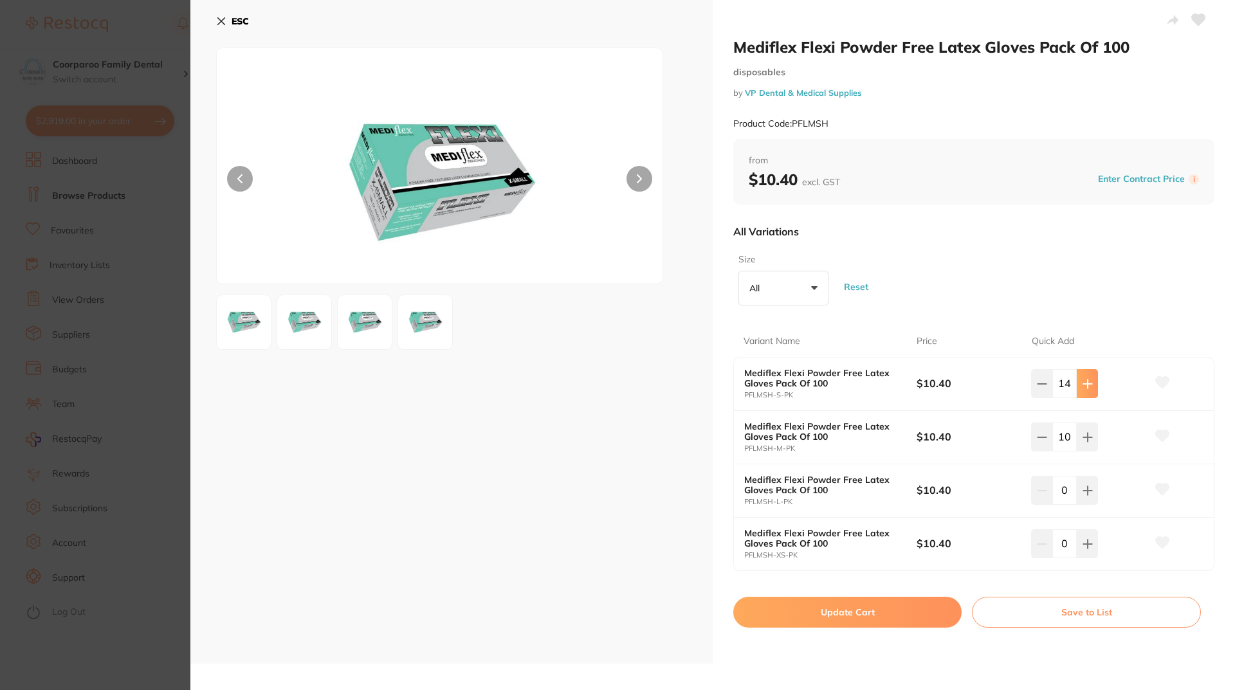
click at [1083, 385] on icon at bounding box center [1087, 384] width 10 height 10
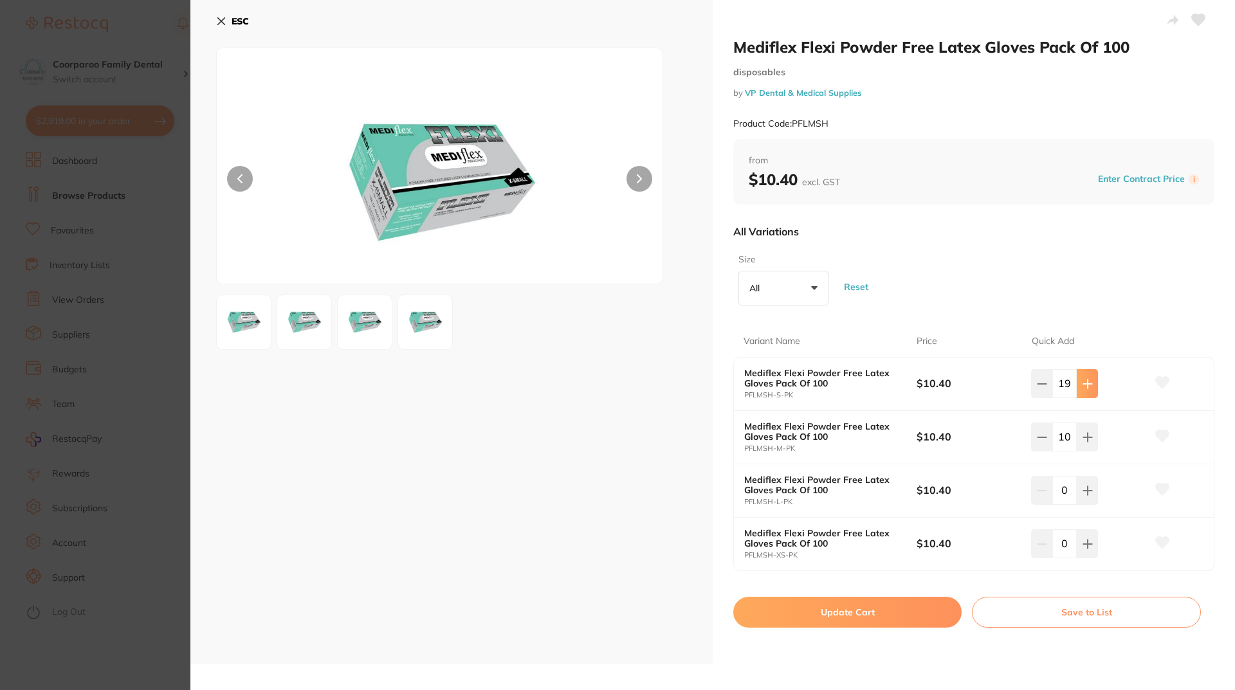
click at [1083, 385] on icon at bounding box center [1087, 384] width 10 height 10
type input "20"
click at [817, 602] on button "Update Cart" at bounding box center [847, 612] width 228 height 31
checkbox input "false"
type input "20"
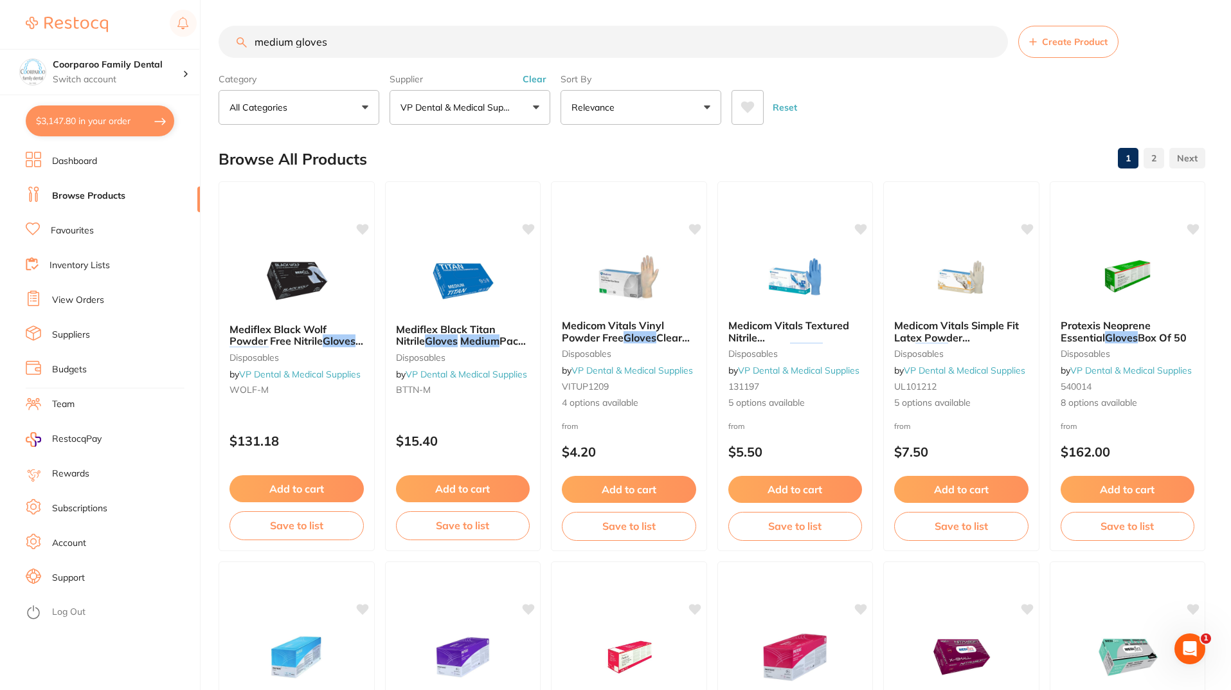
click at [113, 128] on button "$3,147.80 in your order" at bounding box center [100, 120] width 149 height 31
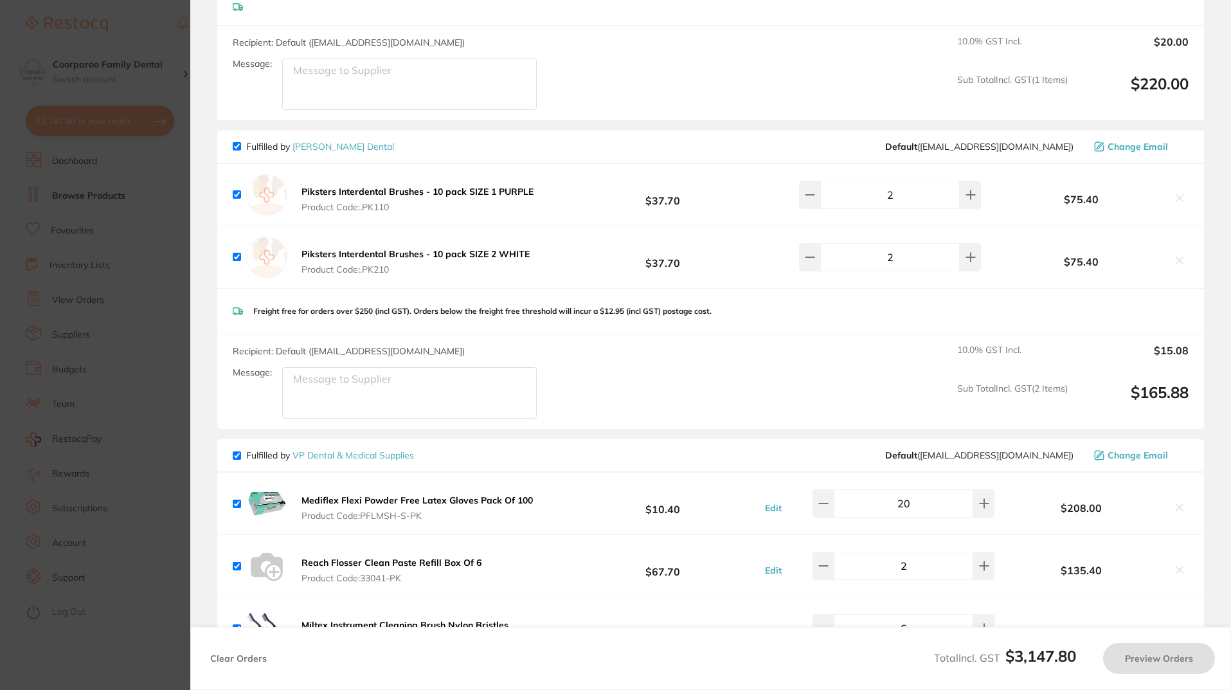
checkbox input "true"
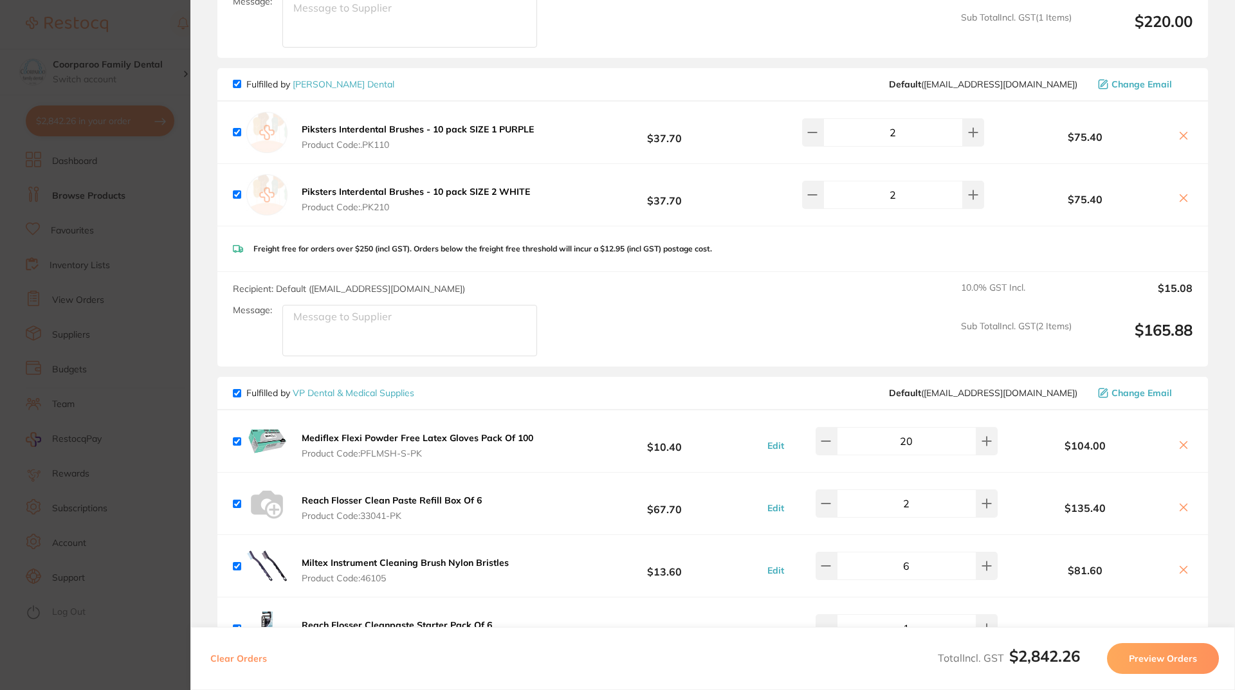
checkbox input "true"
type input "10"
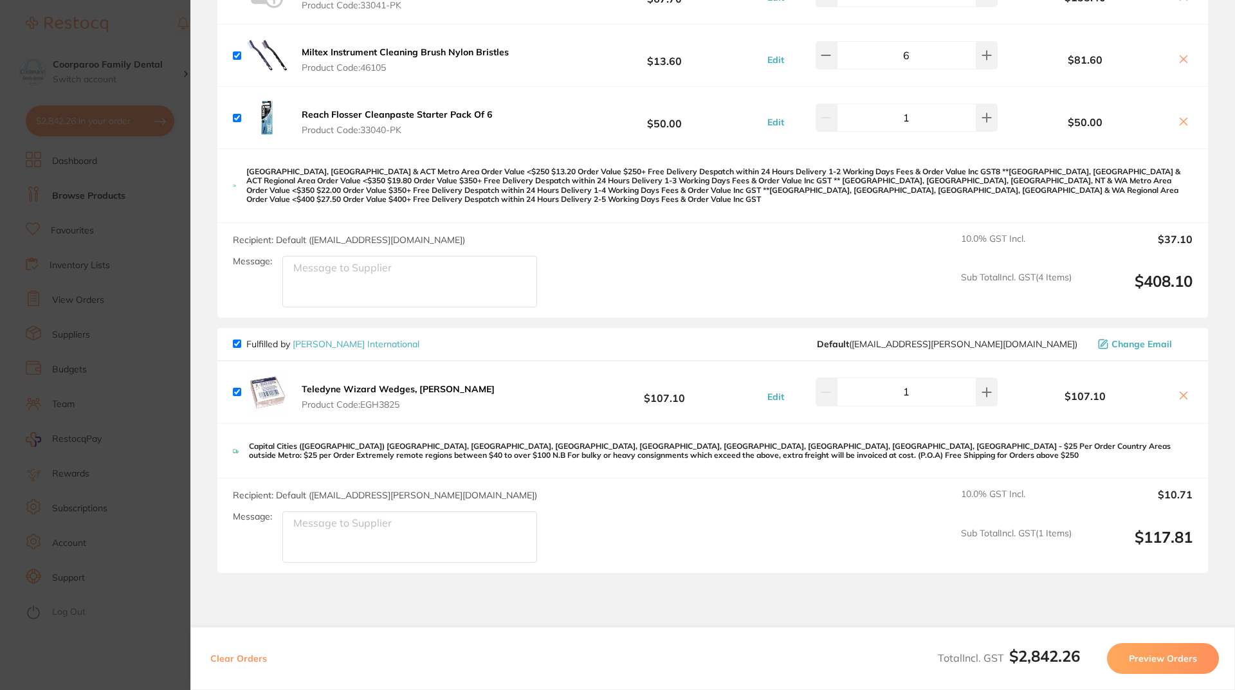
scroll to position [2395, 0]
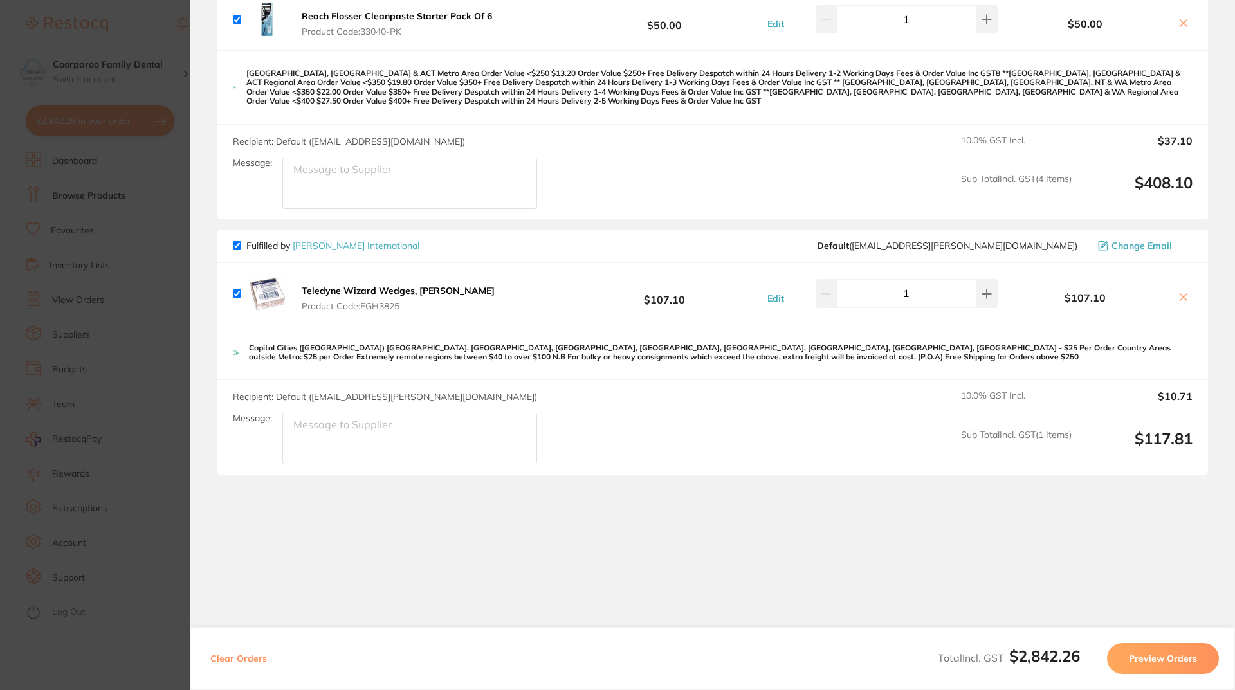
click at [1144, 653] on button "Preview Orders" at bounding box center [1163, 658] width 112 height 31
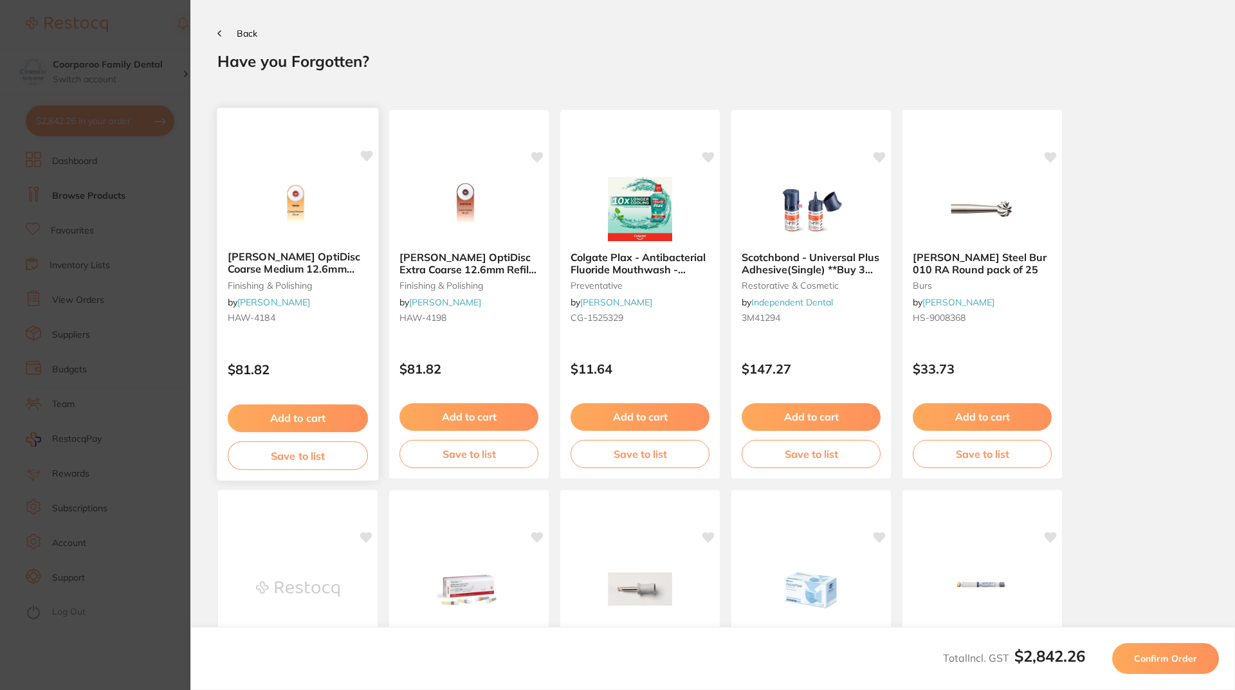
scroll to position [0, 0]
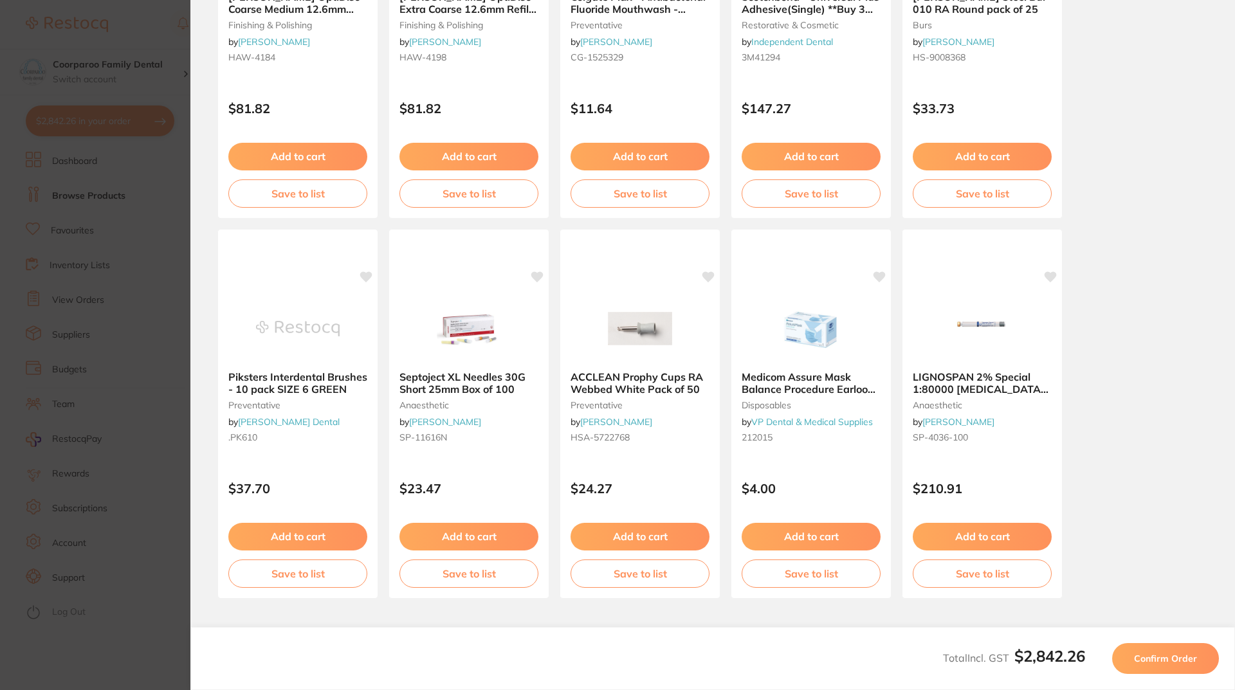
click at [1183, 654] on span "Confirm Order" at bounding box center [1165, 659] width 63 height 12
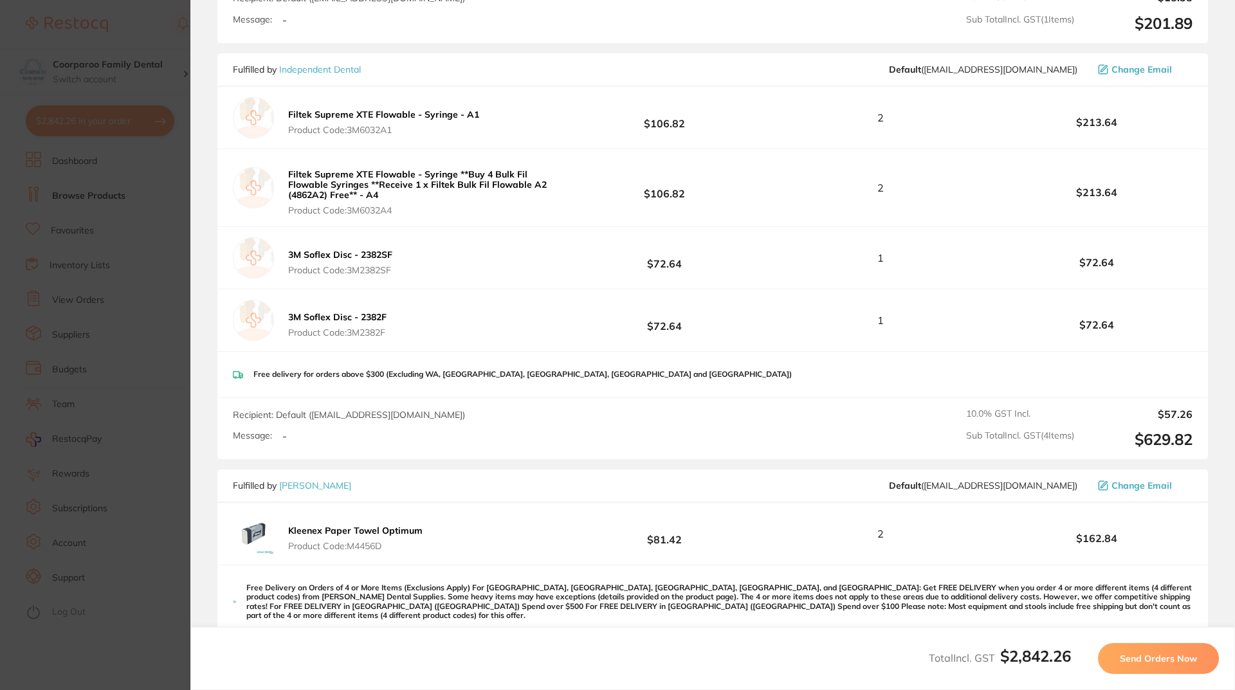
scroll to position [426, 0]
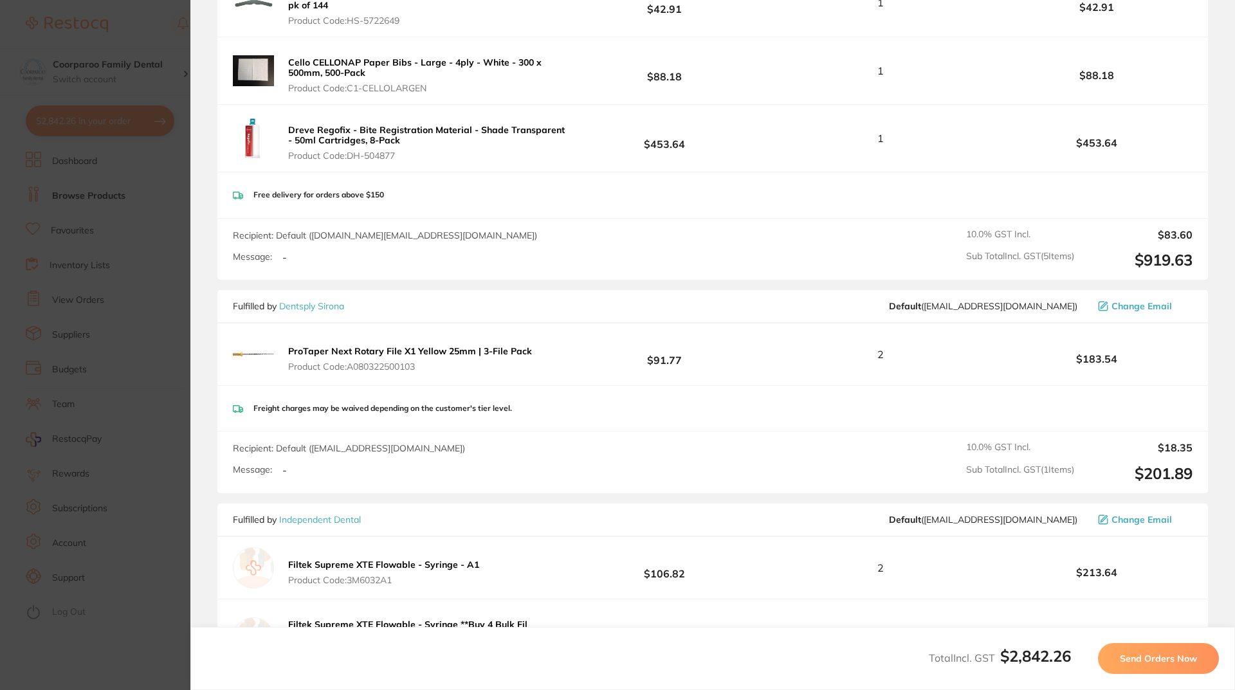
click at [170, 278] on section "Update RRP Set your pre negotiated price for this item. Item Agreed RRP (excl. …" at bounding box center [617, 345] width 1235 height 690
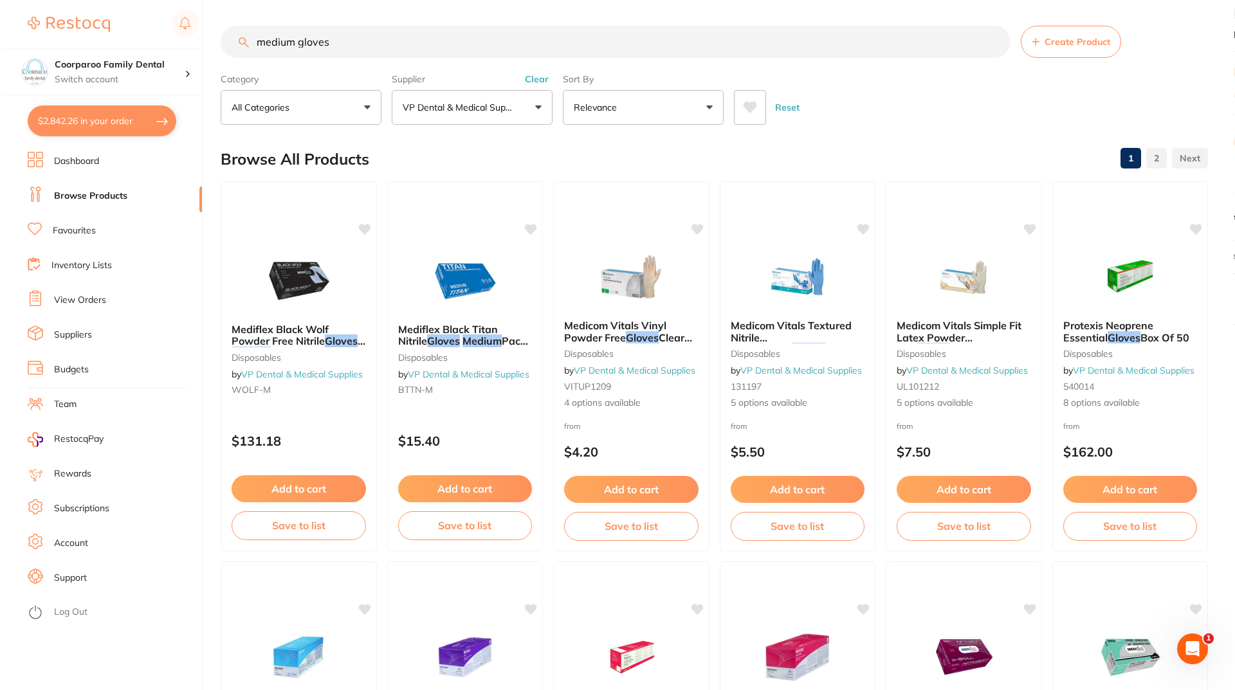
scroll to position [0, 0]
drag, startPoint x: 374, startPoint y: 49, endPoint x: 0, endPoint y: 3, distance: 376.4
click at [0, 11] on div "$2,842.26 Coorparoo Family Dental Switch account Coorparoo Family Dental $2,842…" at bounding box center [615, 345] width 1231 height 690
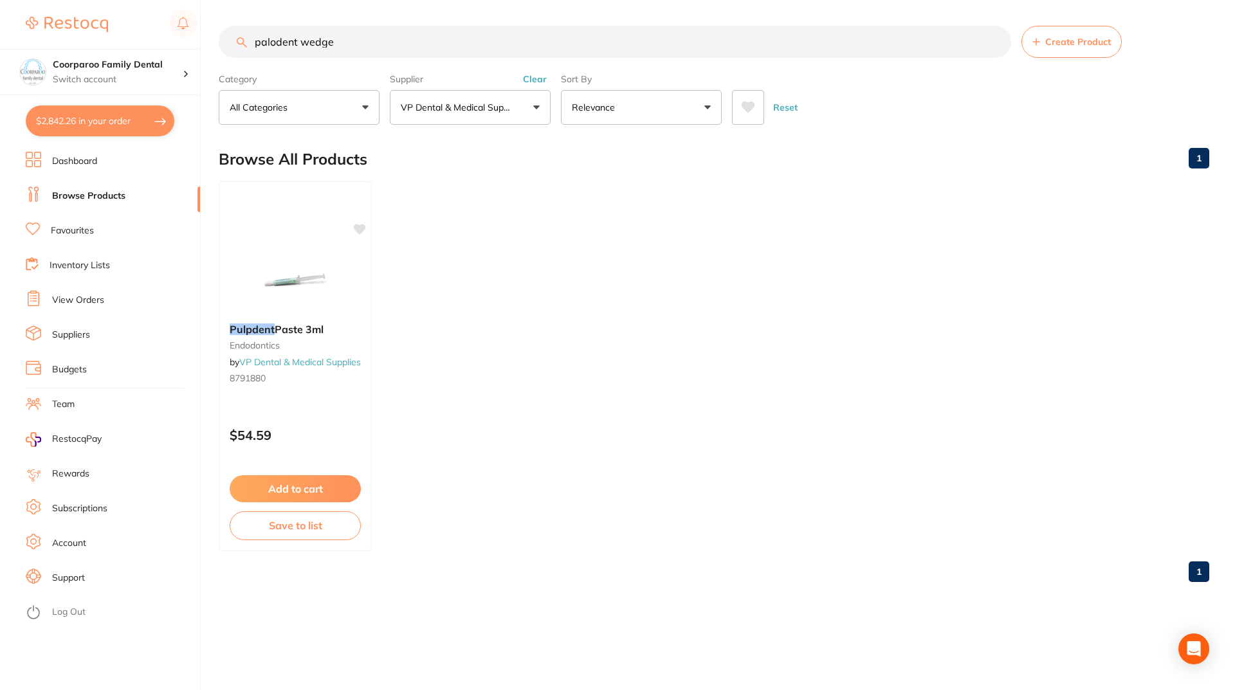
type input "palodent wedge"
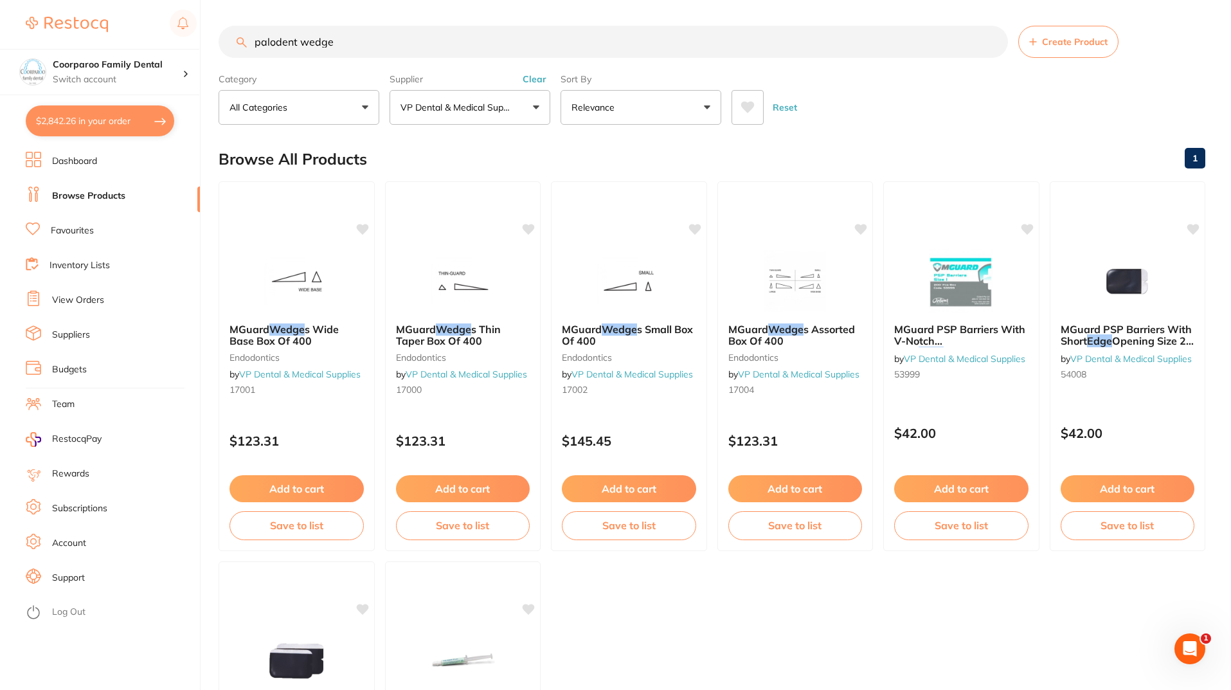
drag, startPoint x: 417, startPoint y: 43, endPoint x: 0, endPoint y: 39, distance: 416.7
click at [55, 39] on div "$2,842.26 Coorparoo Family Dental Switch account Coorparoo Family Dental $2,842…" at bounding box center [615, 345] width 1231 height 690
type input "v3 wedge"
click at [459, 109] on p "VP Dental & Medical Supplies" at bounding box center [459, 107] width 117 height 13
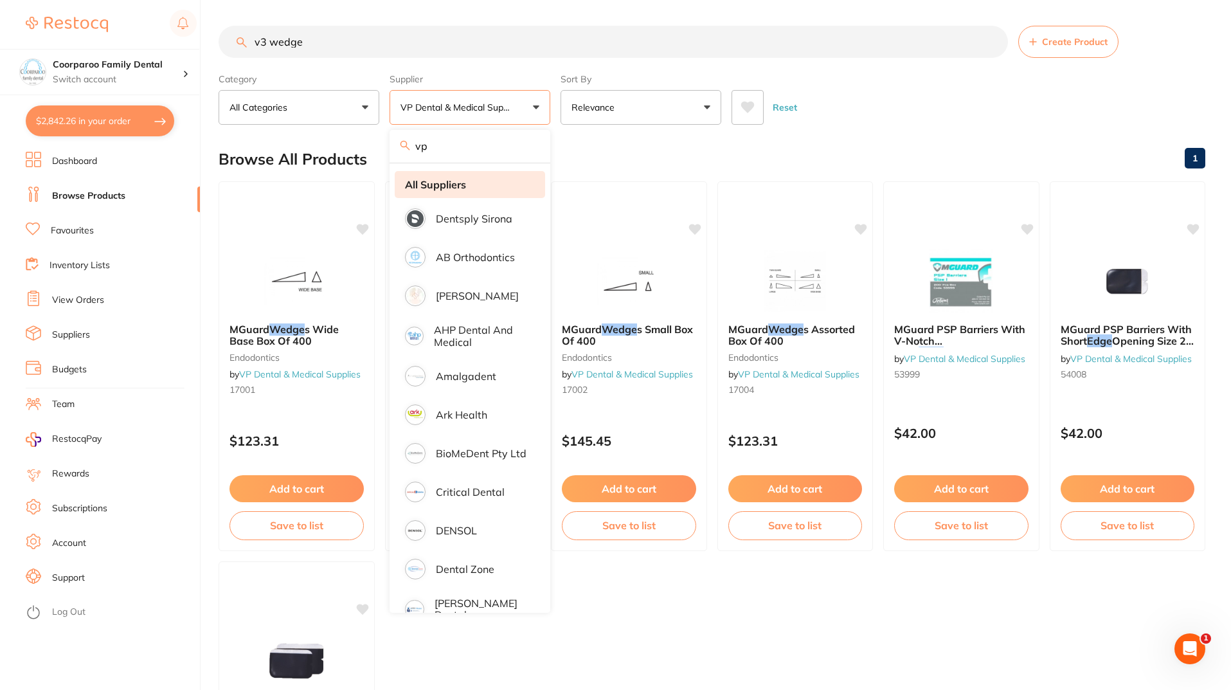
click at [485, 183] on li "All Suppliers" at bounding box center [470, 184] width 150 height 27
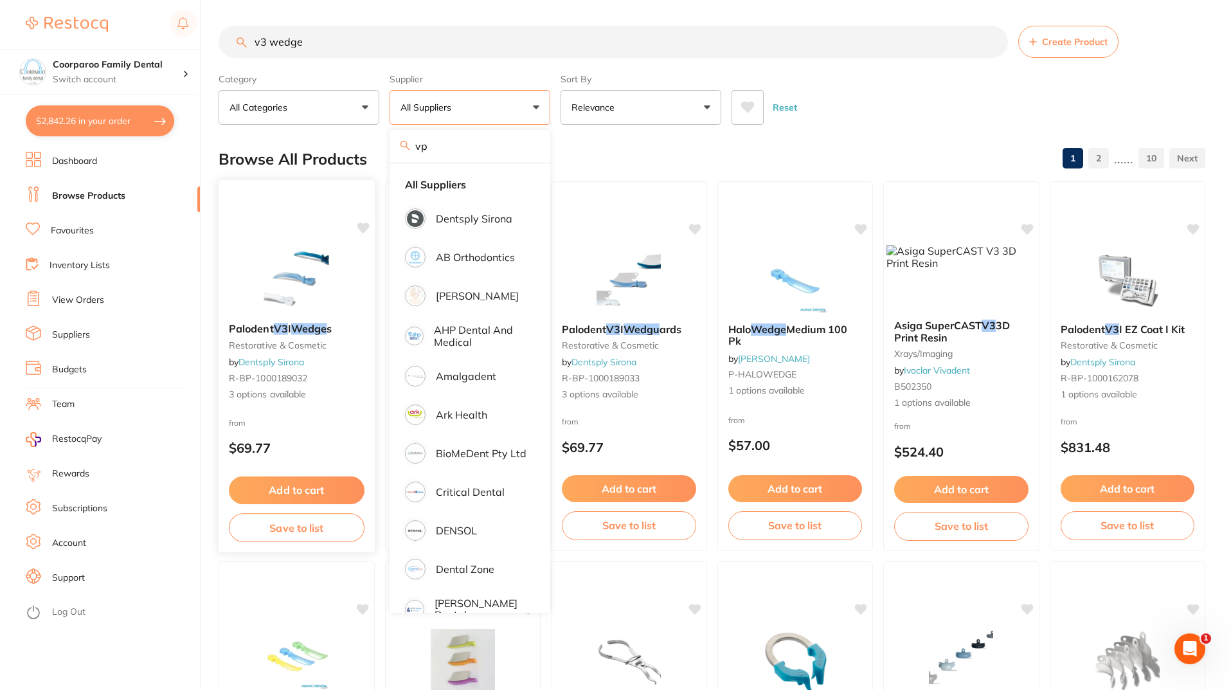
click at [343, 228] on div "Palodent V3 I Wedge s restorative & cosmetic by Dentsply Sirona R-BP-1000189032…" at bounding box center [297, 366] width 158 height 374
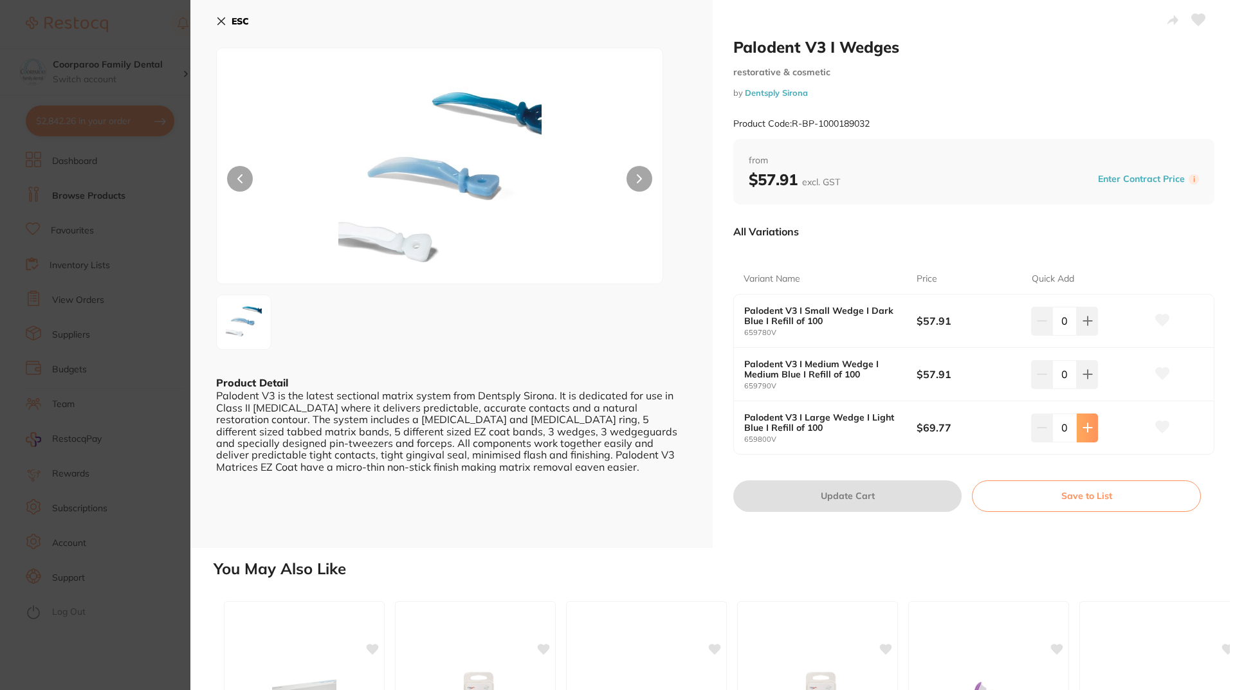
click at [1089, 325] on icon at bounding box center [1087, 321] width 8 height 8
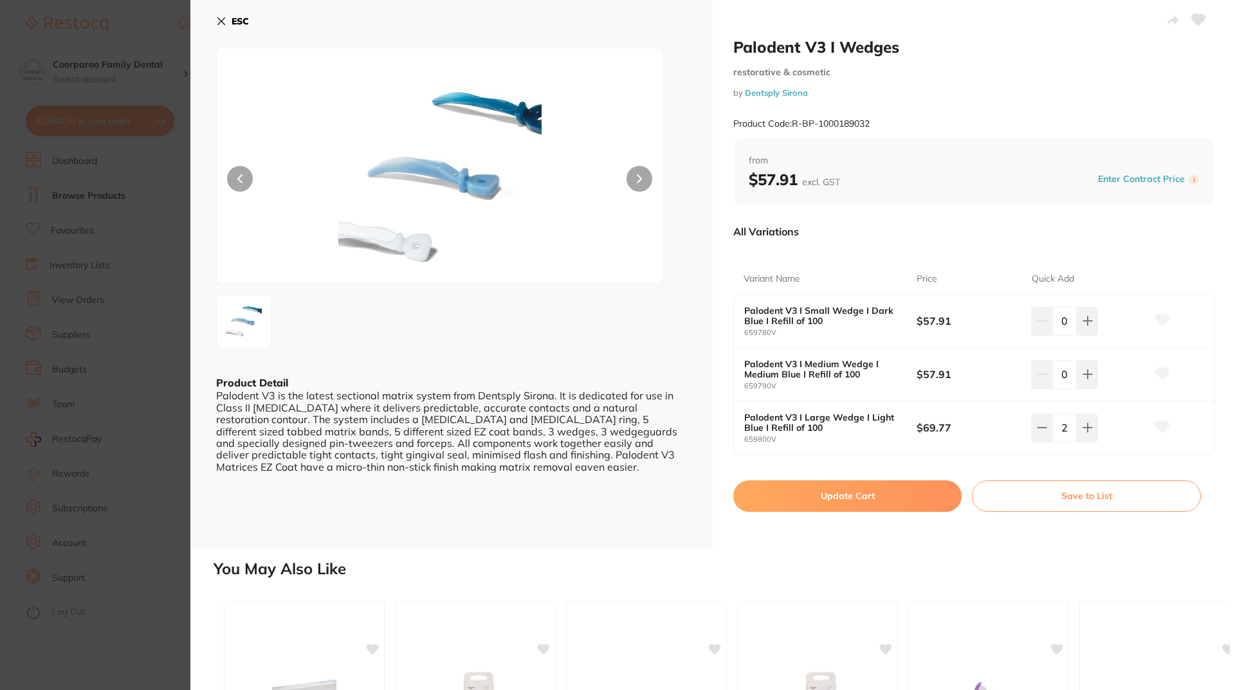
type input "2"
click at [880, 489] on button "Update Cart" at bounding box center [847, 495] width 228 height 31
checkbox input "false"
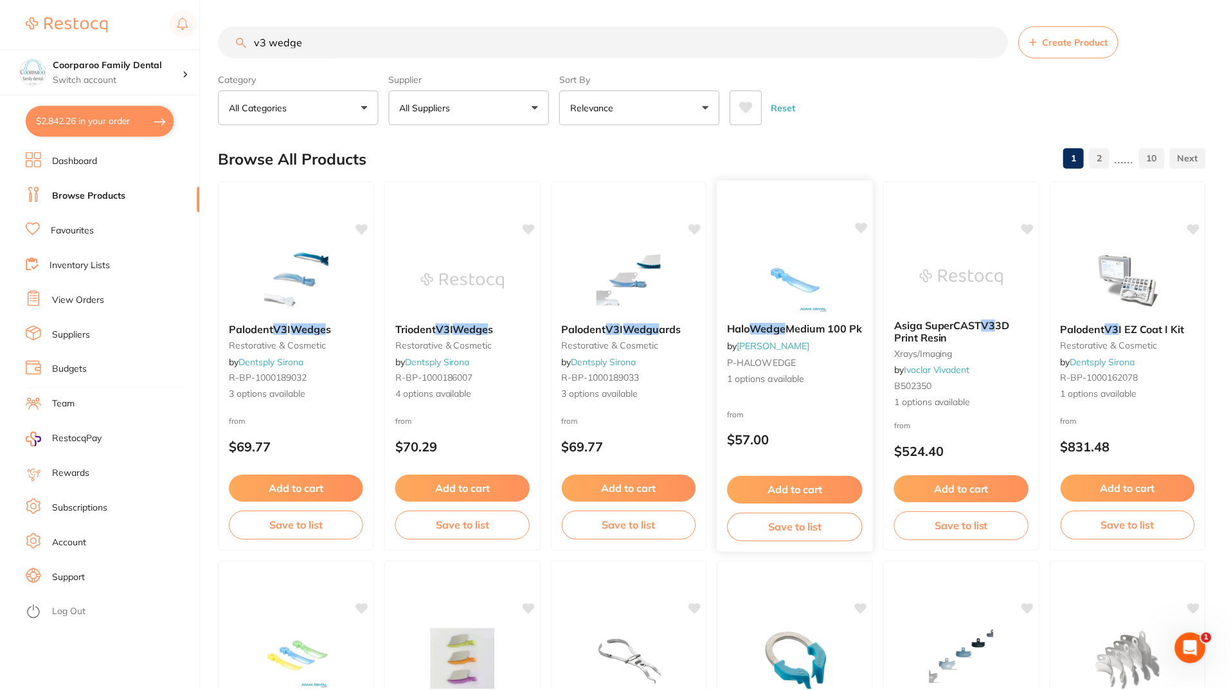
scroll to position [5, 0]
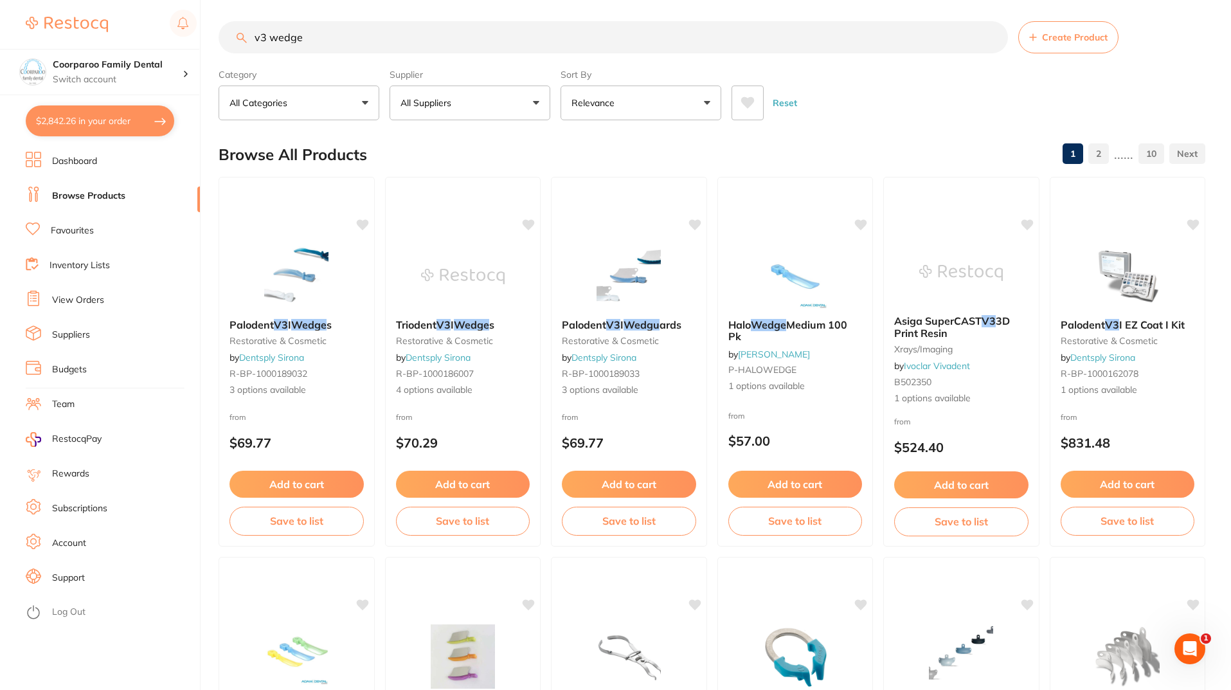
click at [120, 124] on button "$2,842.26 in your order" at bounding box center [100, 120] width 149 height 31
checkbox input "true"
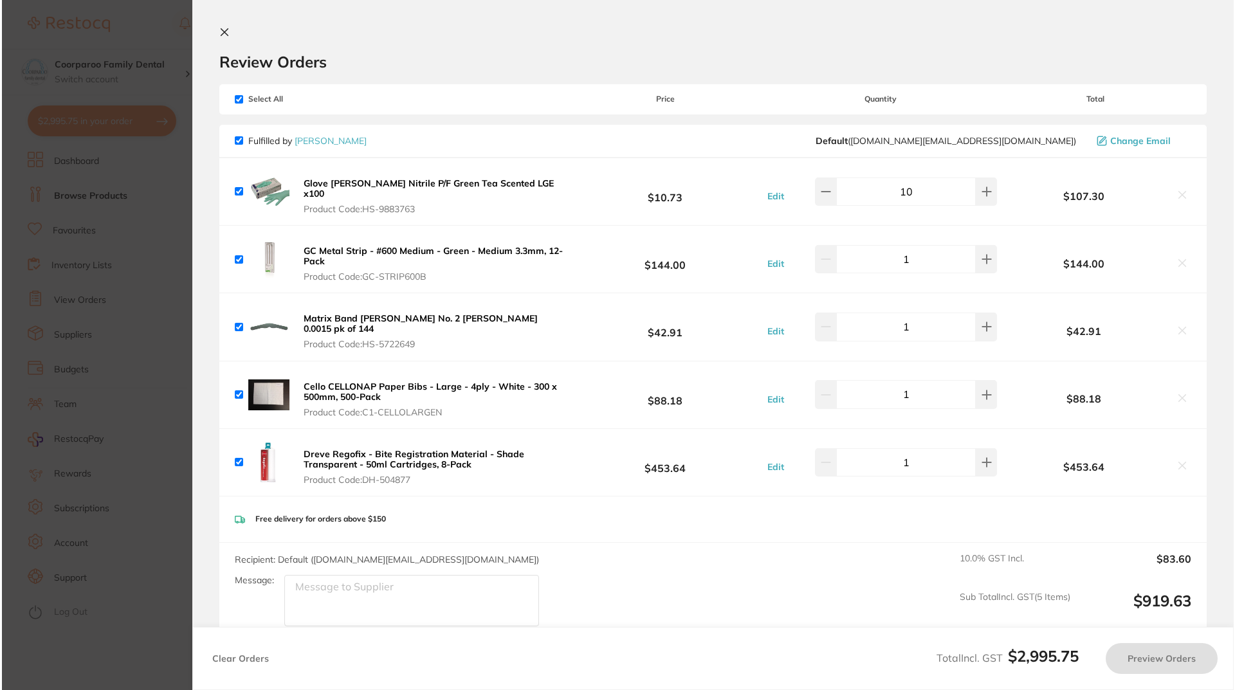
scroll to position [0, 0]
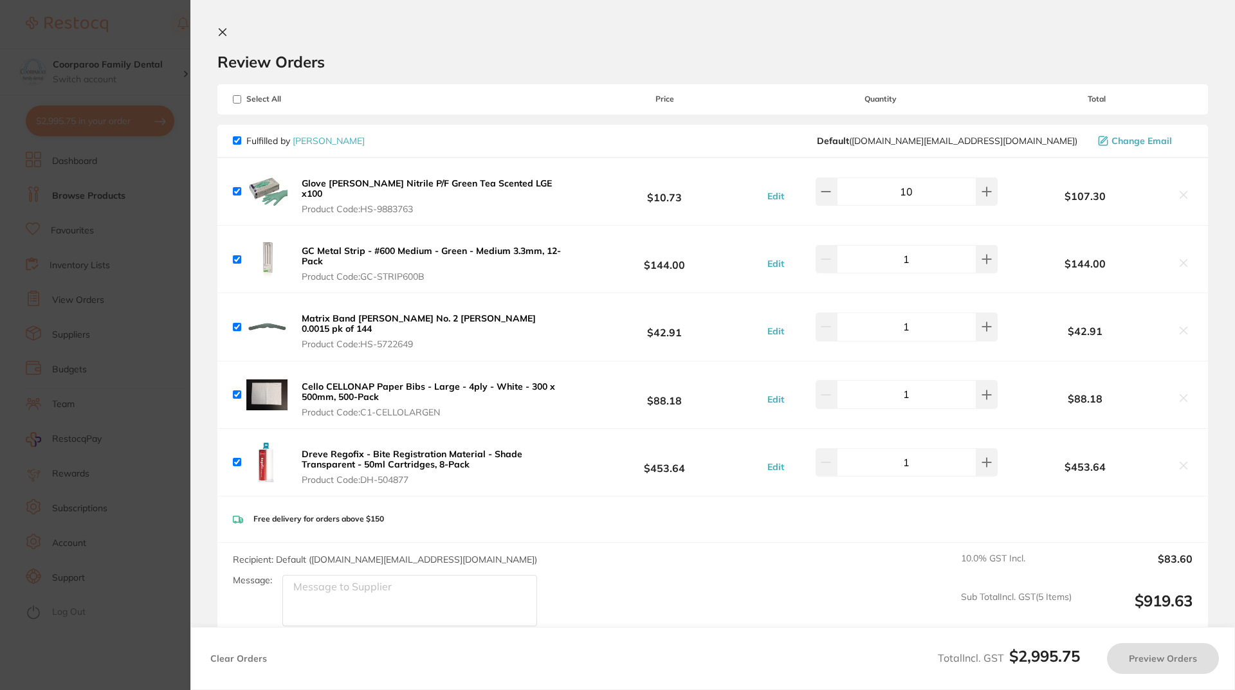
checkbox input "true"
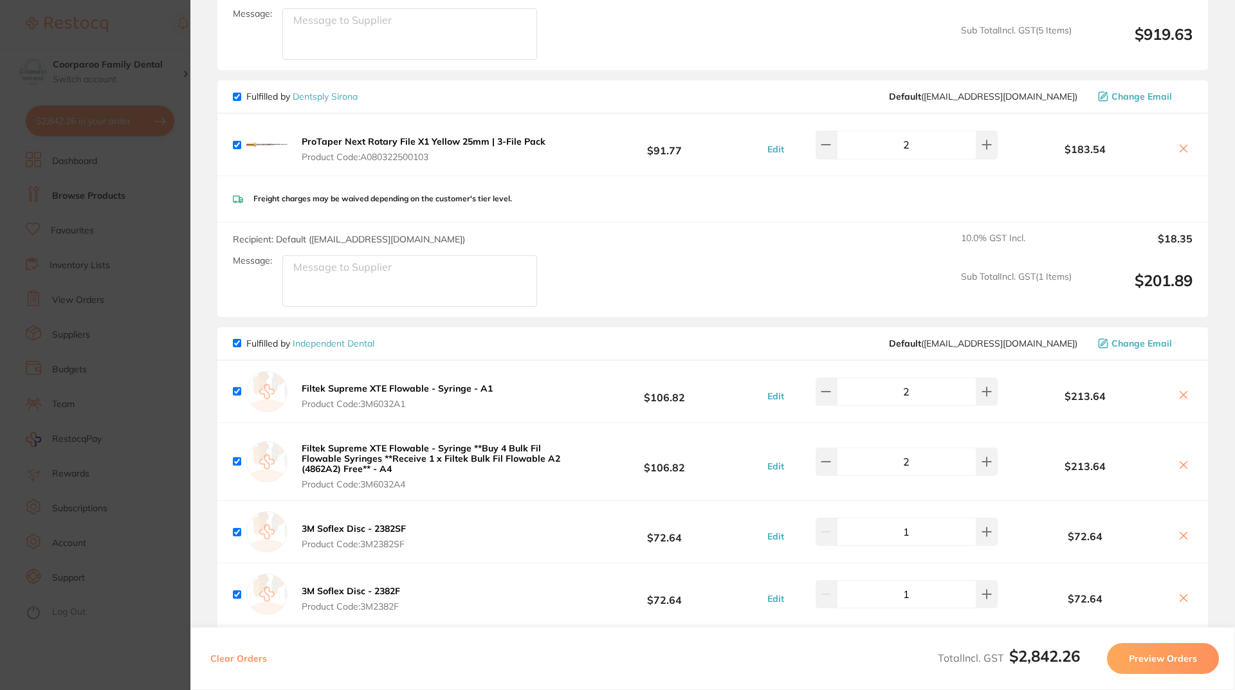
scroll to position [643, 0]
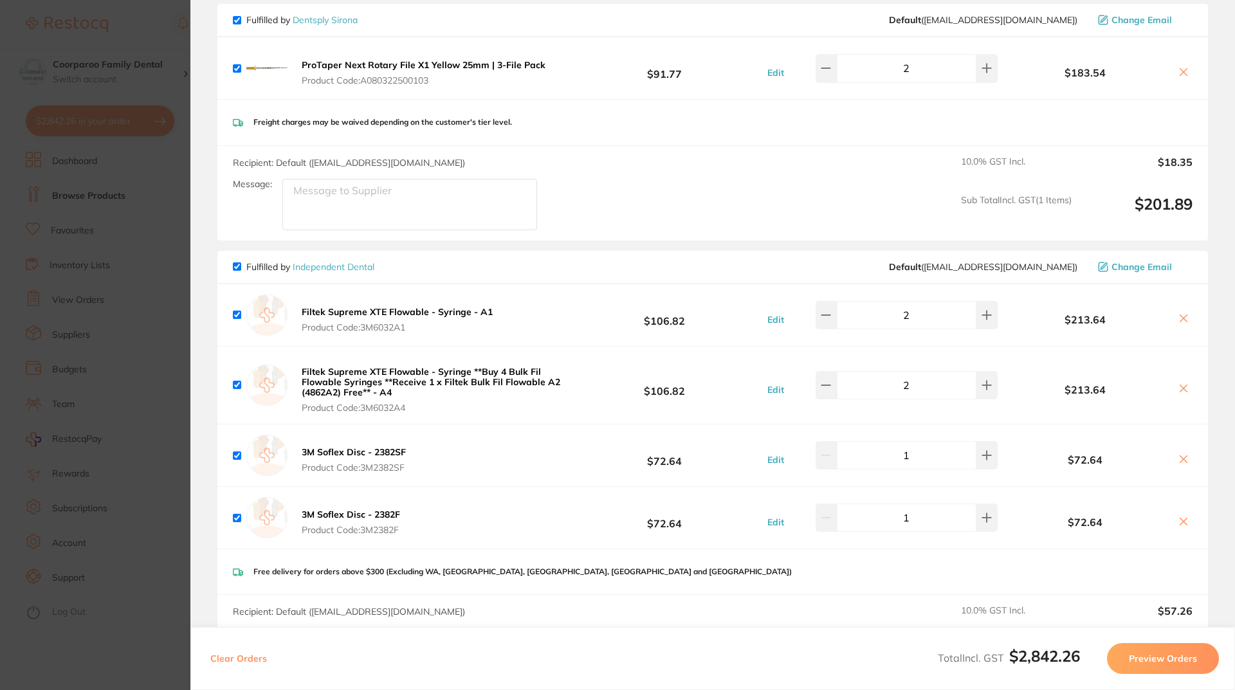
click at [99, 356] on section "Update RRP Set your pre negotiated price for this item. Item Agreed RRP (excl. …" at bounding box center [617, 345] width 1235 height 690
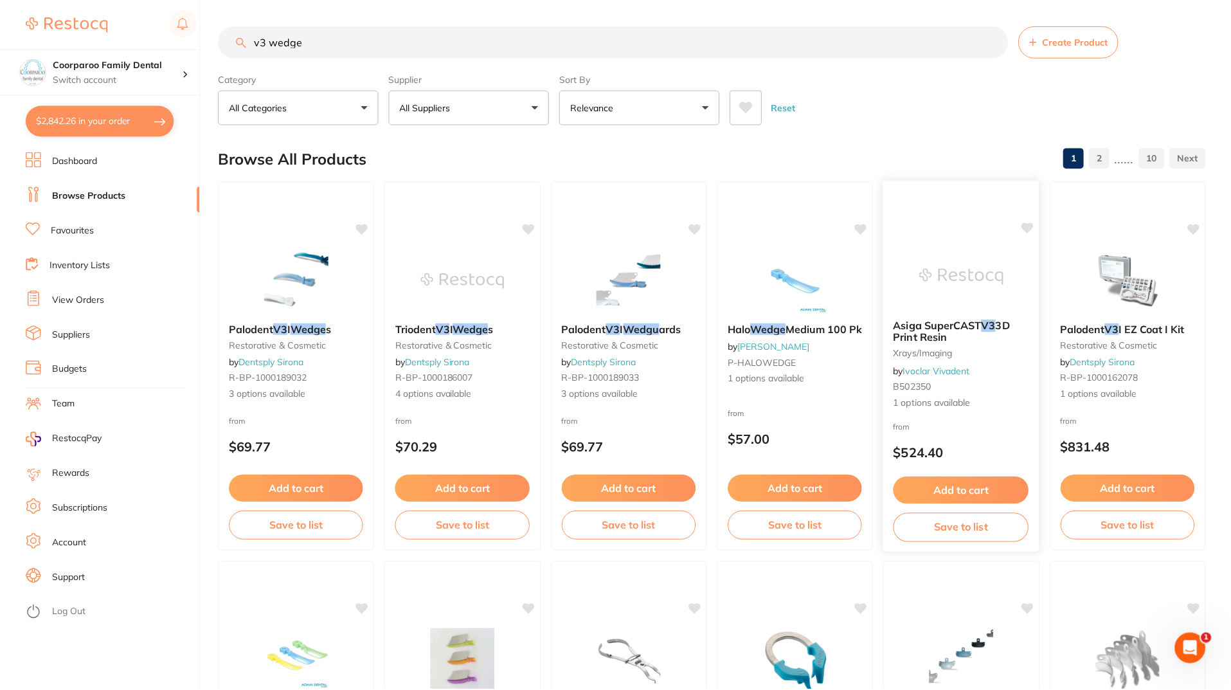
scroll to position [5, 0]
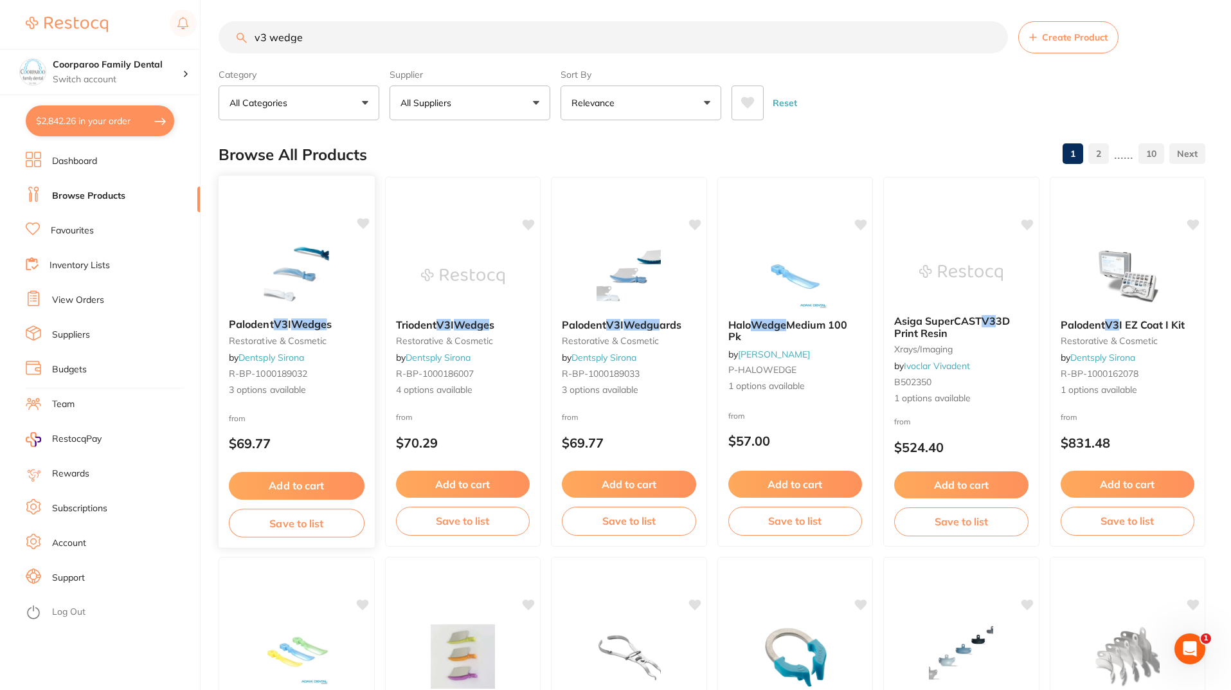
click at [293, 282] on img at bounding box center [297, 275] width 84 height 65
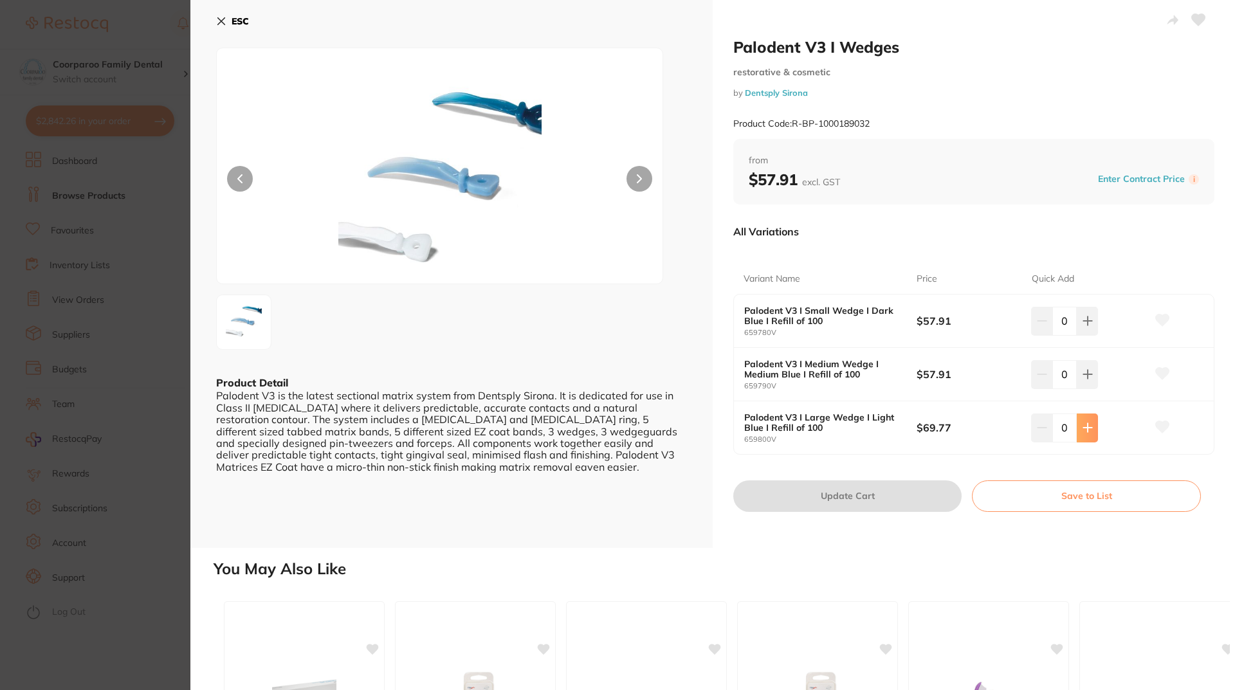
click at [1082, 335] on button at bounding box center [1086, 321] width 21 height 28
type input "2"
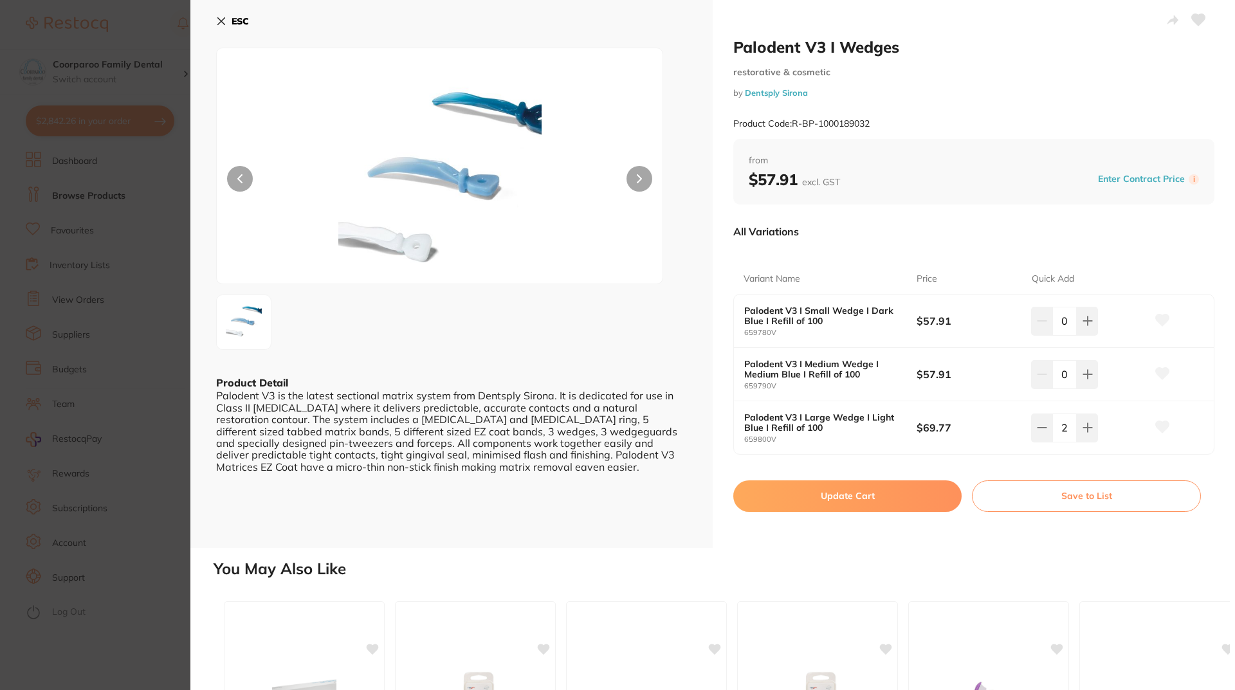
click at [841, 495] on button "Update Cart" at bounding box center [847, 495] width 228 height 31
checkbox input "false"
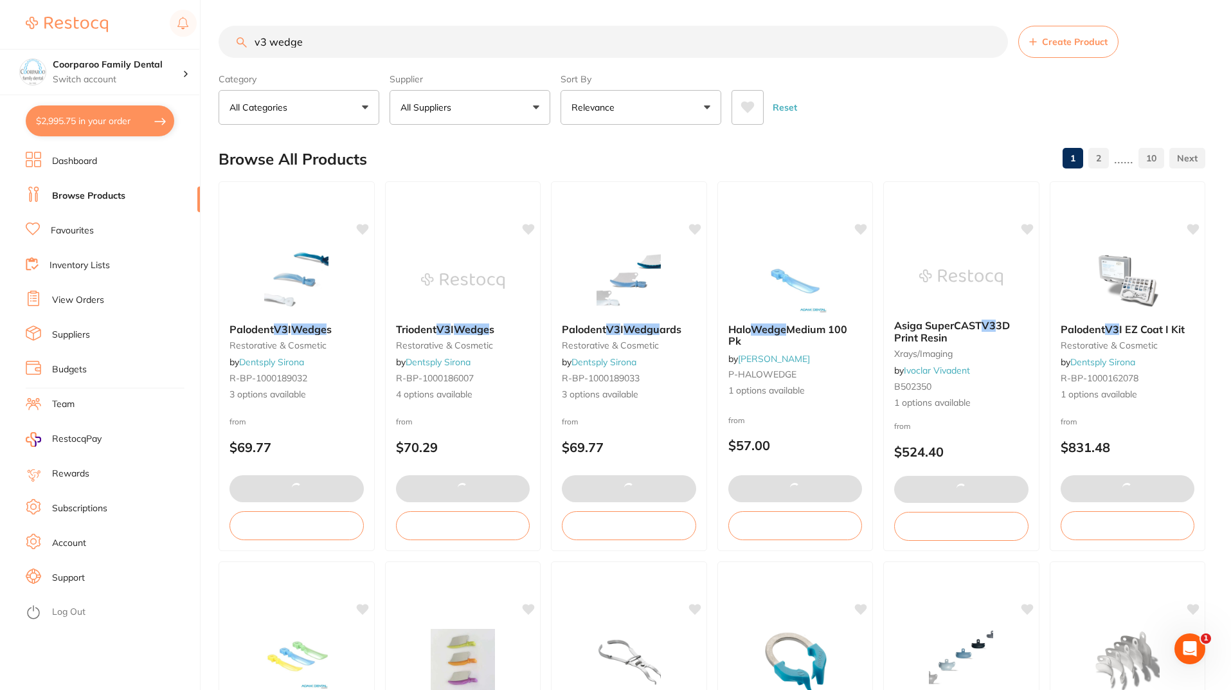
checkbox input "false"
type input "20"
type input "3"
click at [78, 117] on button "$3,186.90 in your order" at bounding box center [100, 120] width 149 height 31
checkbox input "true"
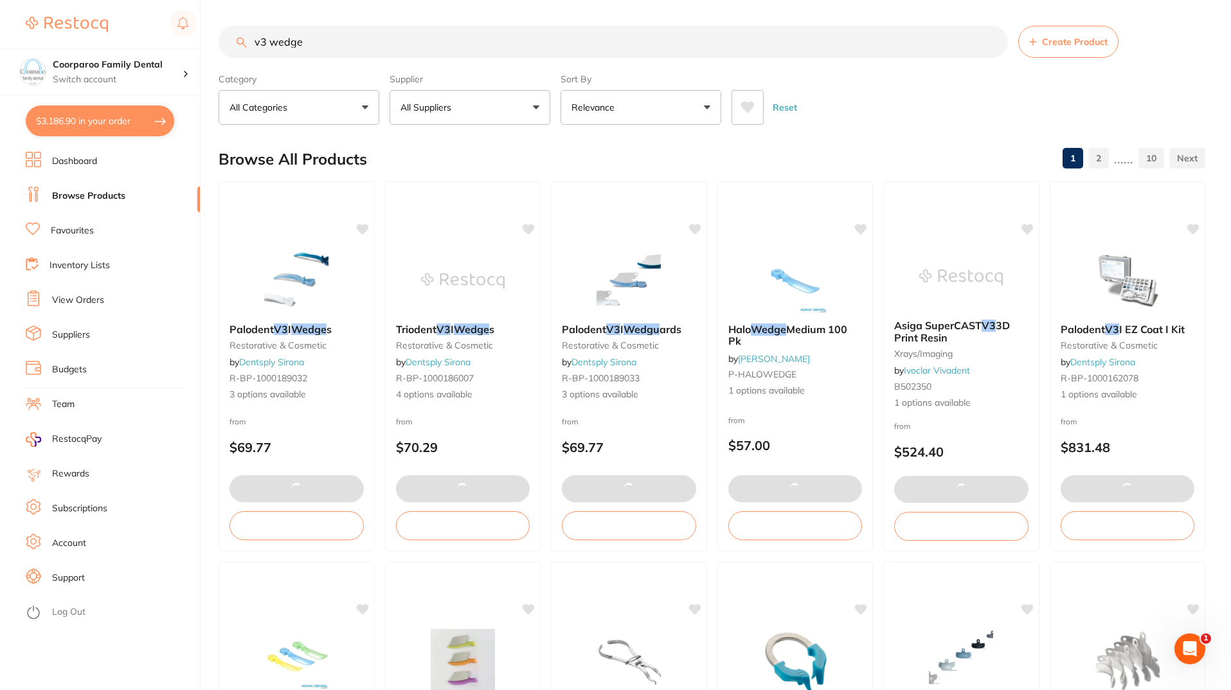
checkbox input "true"
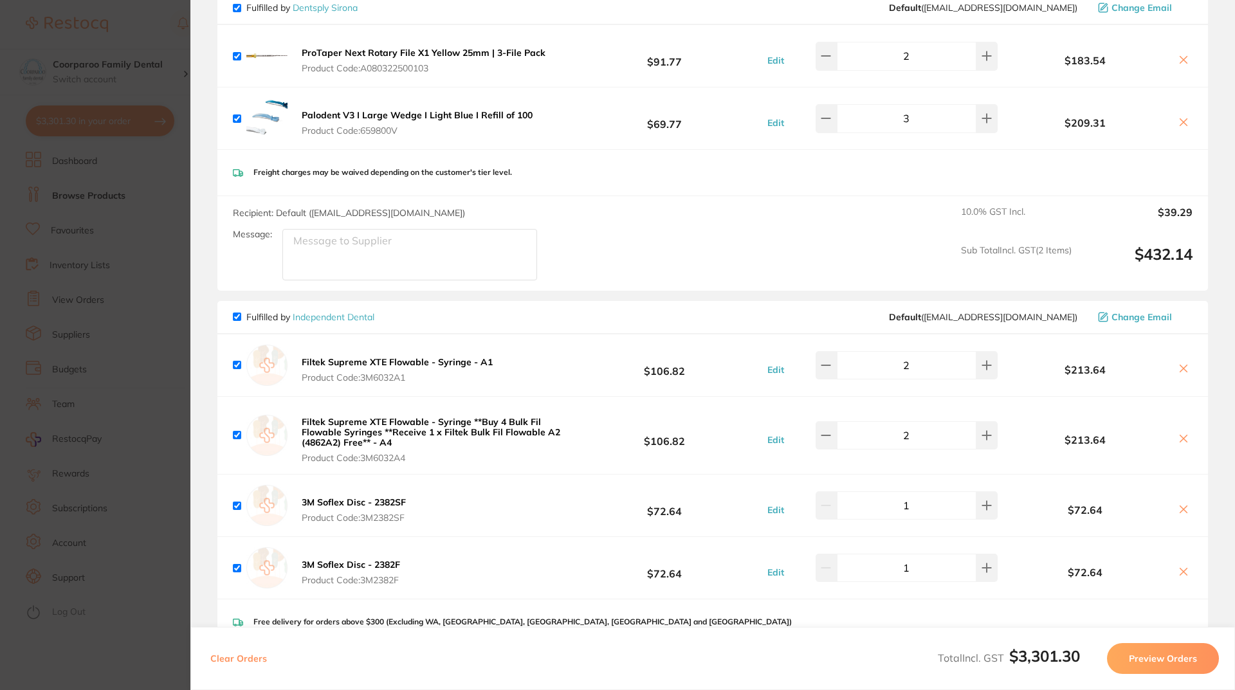
scroll to position [462, 0]
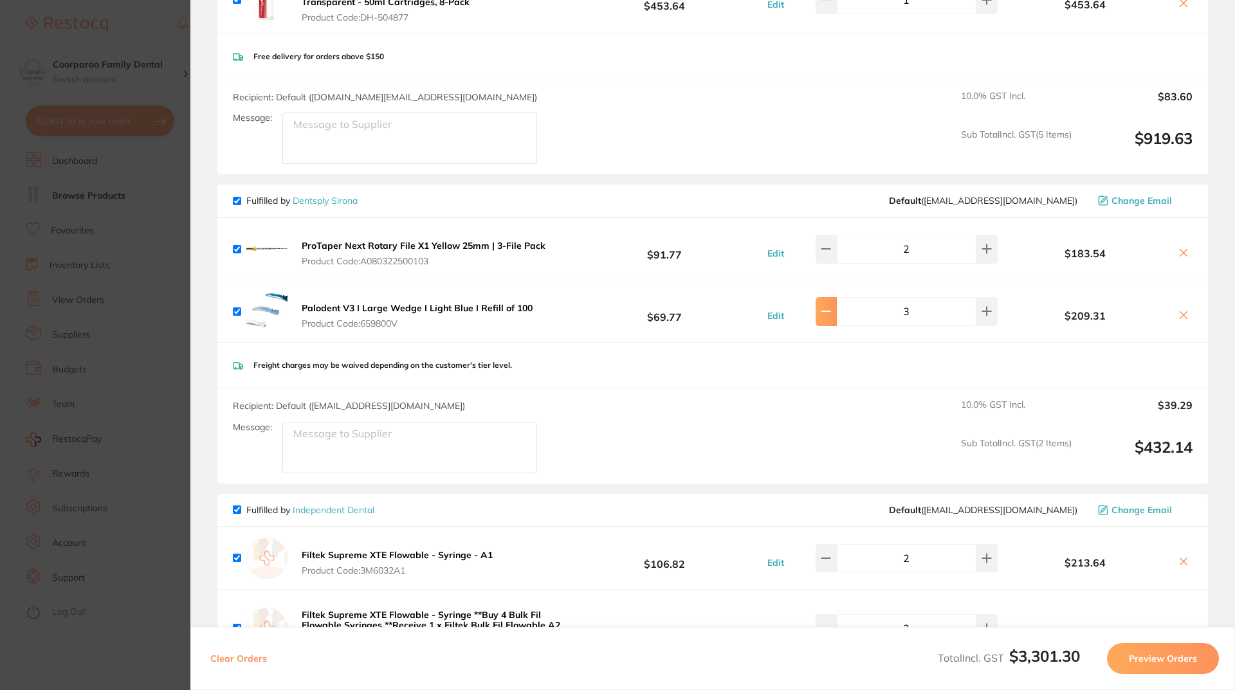
type input "2"
click at [1177, 666] on button "Preview Orders" at bounding box center [1163, 658] width 112 height 31
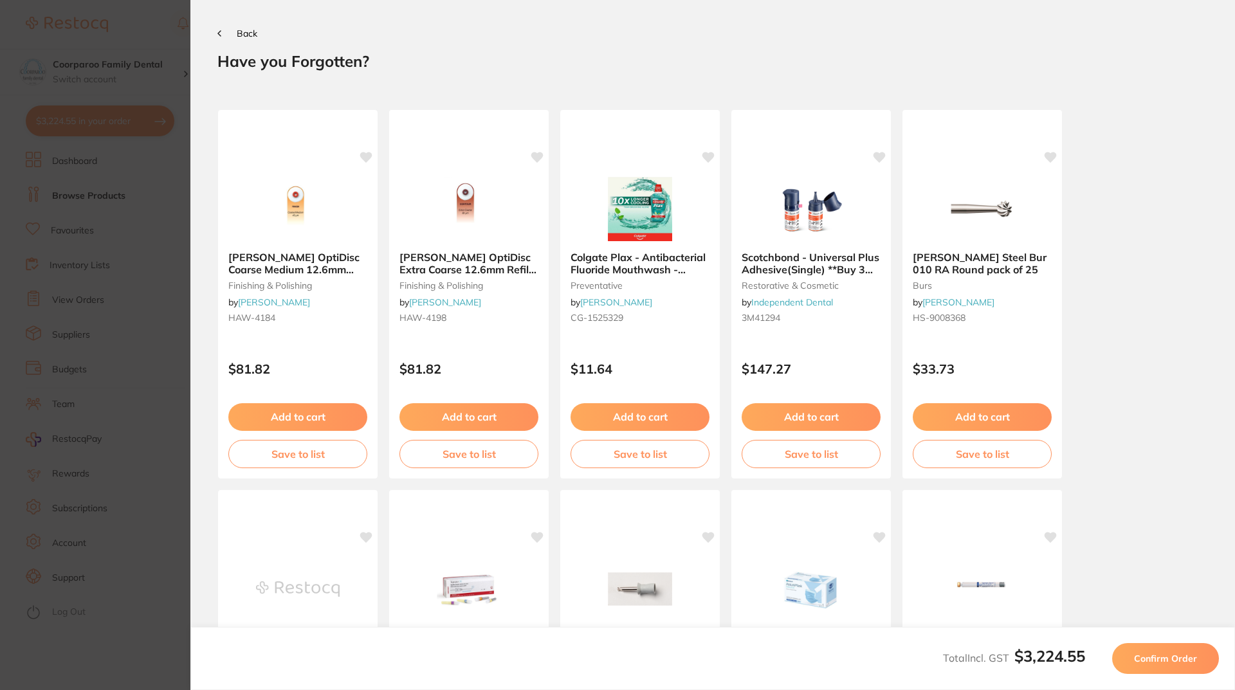
scroll to position [0, 0]
click at [1174, 648] on button "Confirm Order" at bounding box center [1165, 658] width 107 height 31
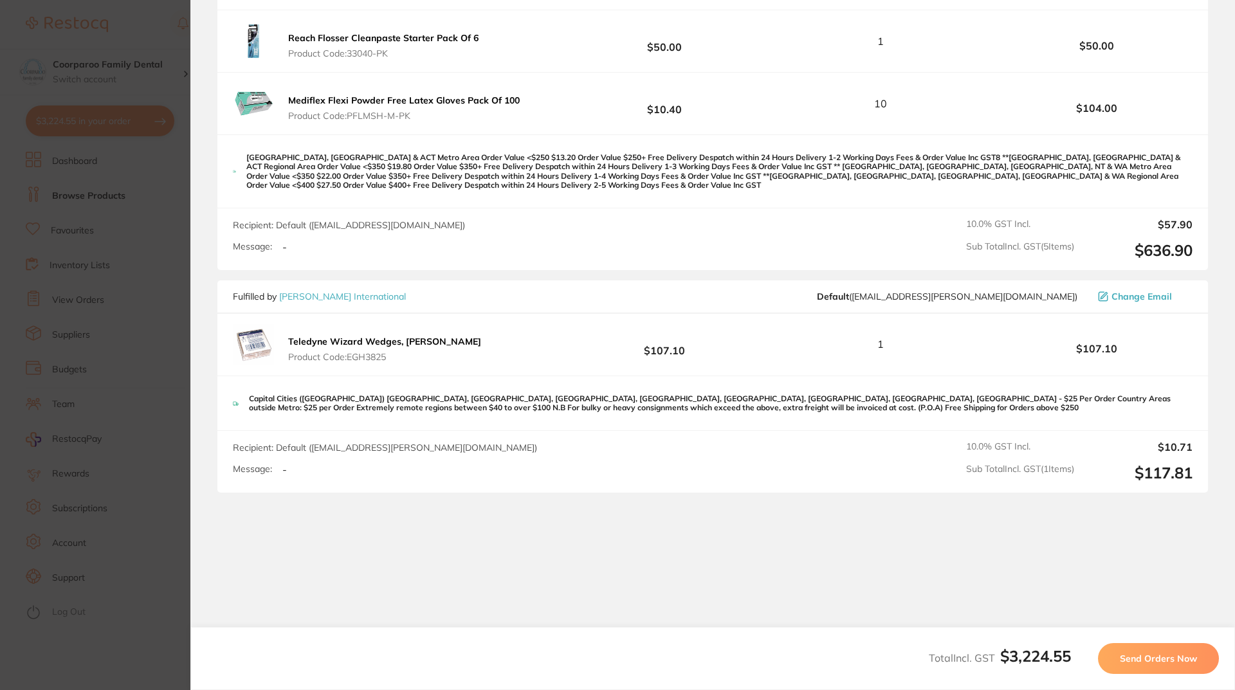
scroll to position [2352, 0]
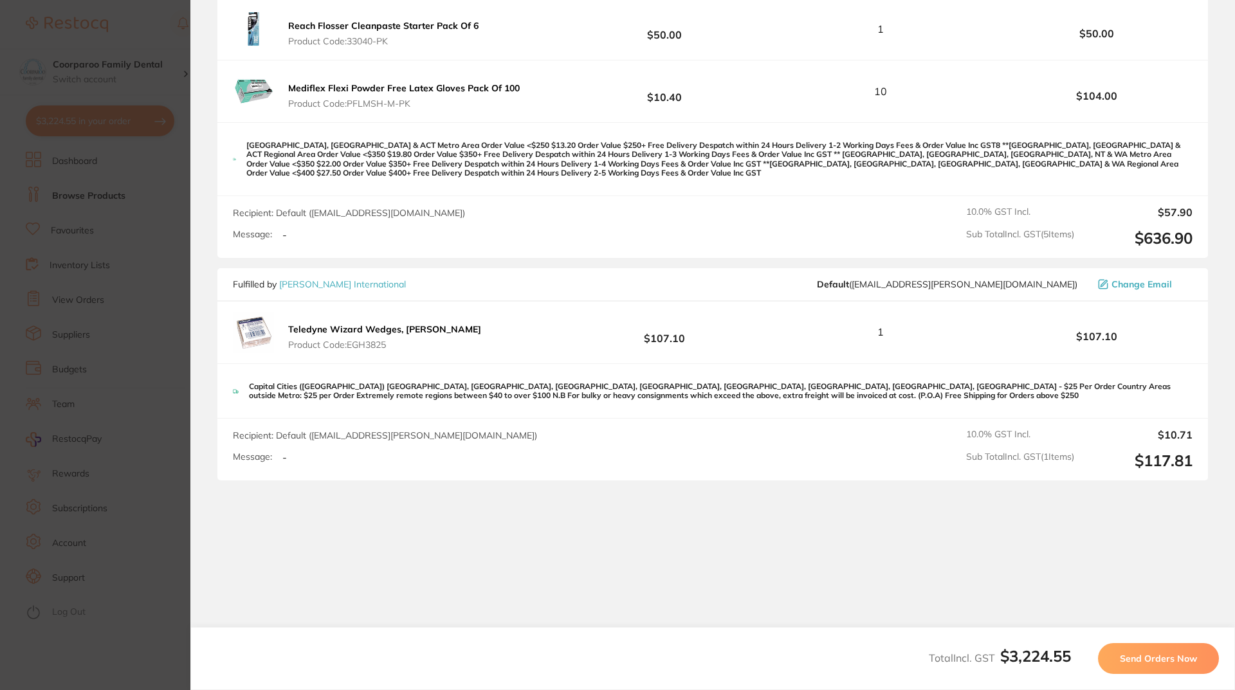
click at [1186, 660] on span "Send Orders Now" at bounding box center [1158, 659] width 77 height 12
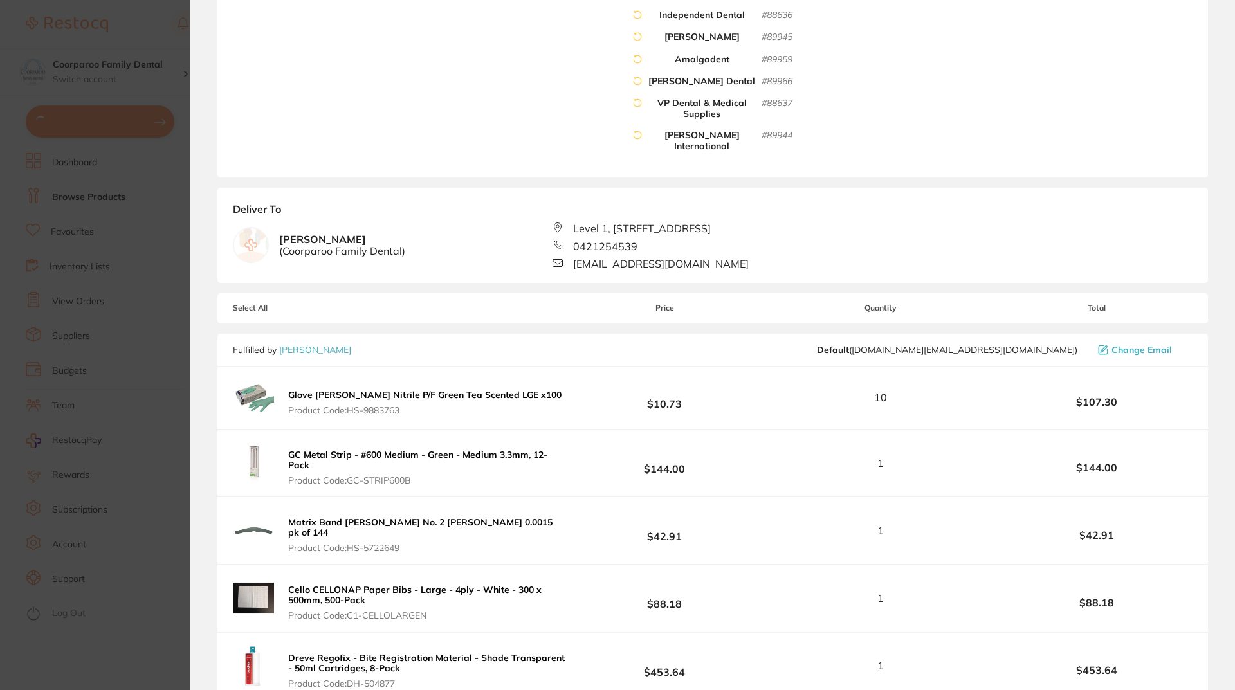
scroll to position [0, 0]
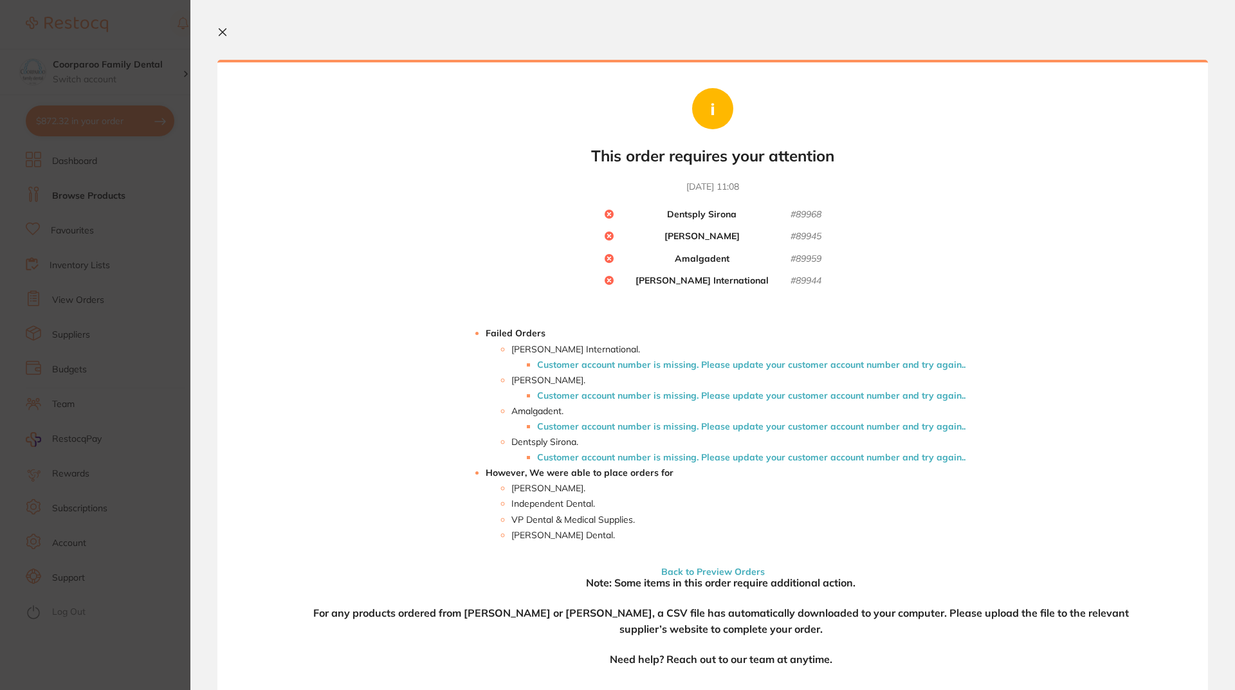
click at [125, 350] on section "Update RRP Set your pre negotiated price for this item. Item Agreed RRP (excl. …" at bounding box center [617, 345] width 1235 height 690
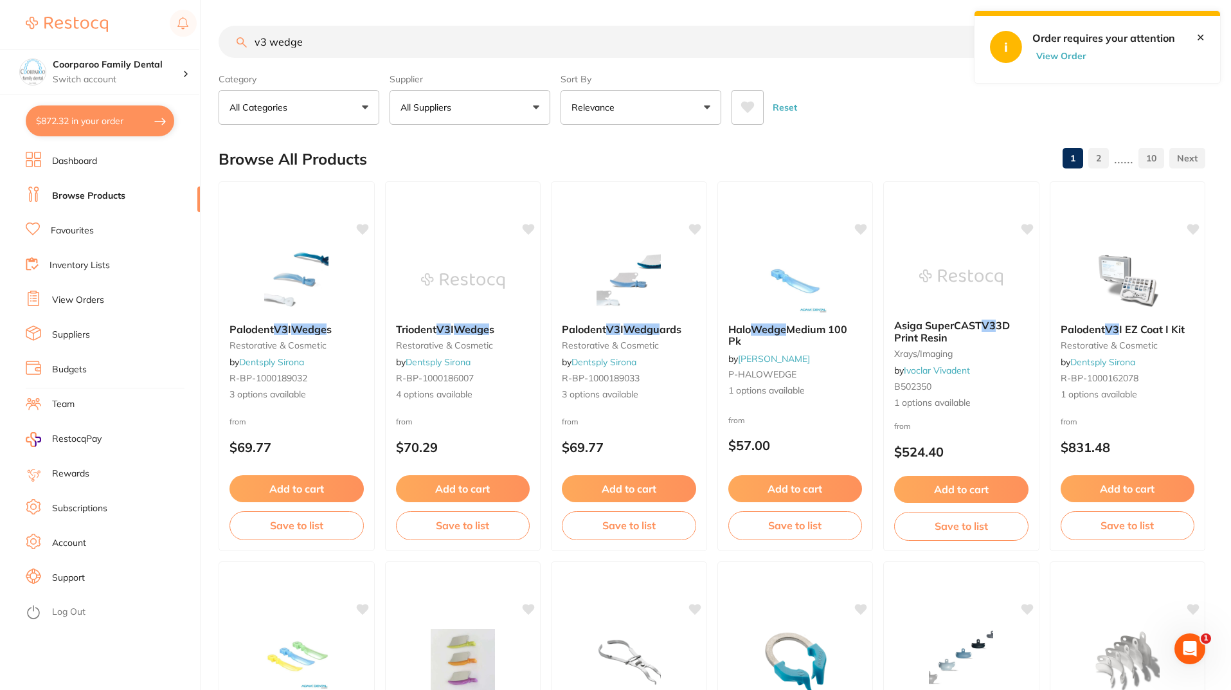
click at [136, 121] on button "$872.32 in your order" at bounding box center [100, 120] width 149 height 31
checkbox input "true"
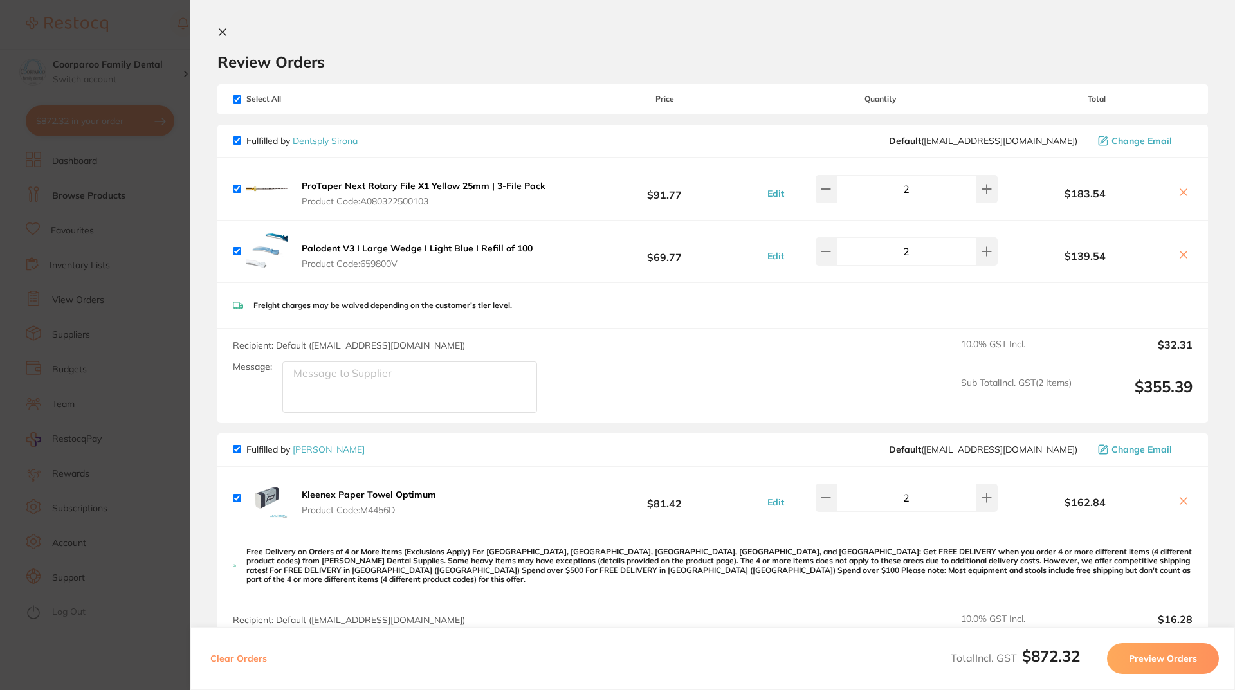
click at [156, 388] on section "Update RRP Set your pre negotiated price for this item. Item Agreed RRP (excl. …" at bounding box center [617, 345] width 1235 height 690
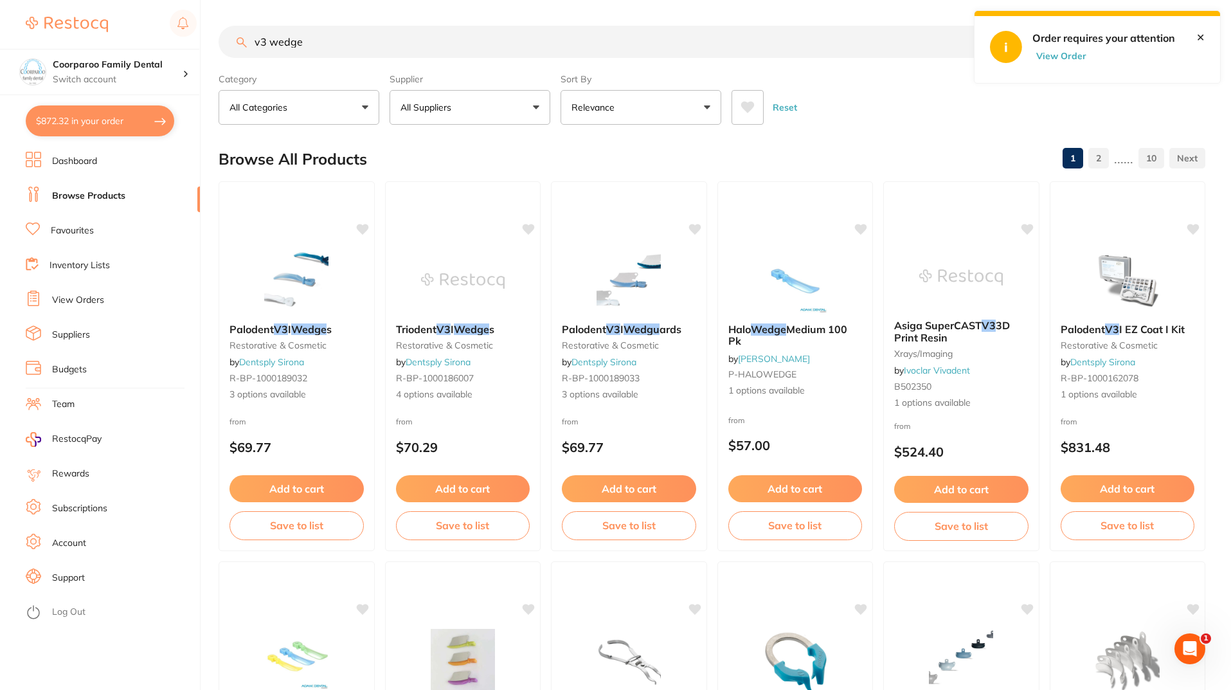
click at [1055, 59] on button "View Order" at bounding box center [1065, 56] width 64 height 12
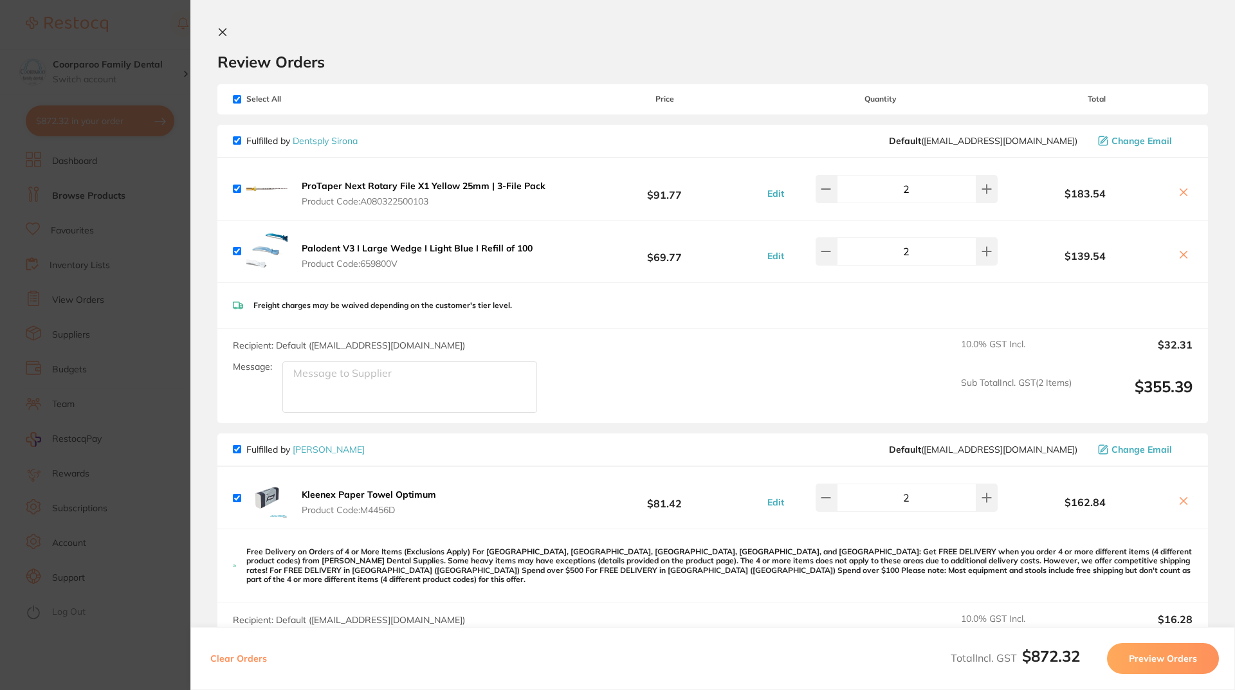
click at [331, 138] on link "Dentsply Sirona" at bounding box center [325, 141] width 65 height 12
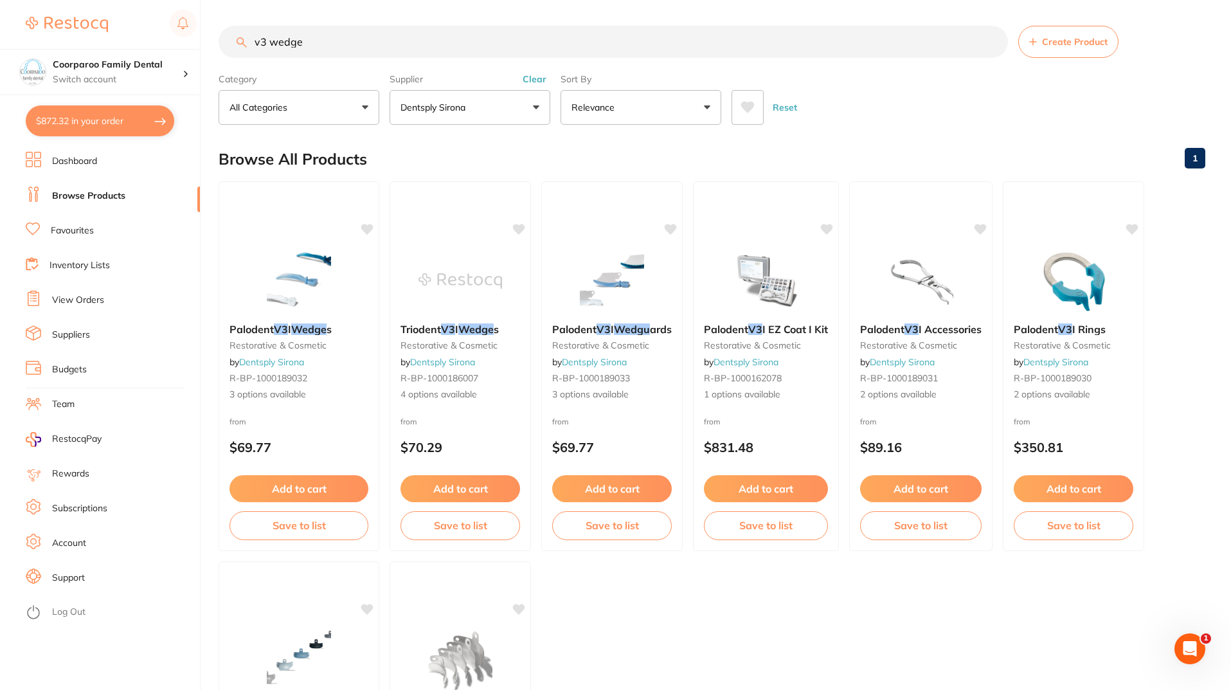
click at [136, 125] on button "$872.32 in your order" at bounding box center [100, 120] width 149 height 31
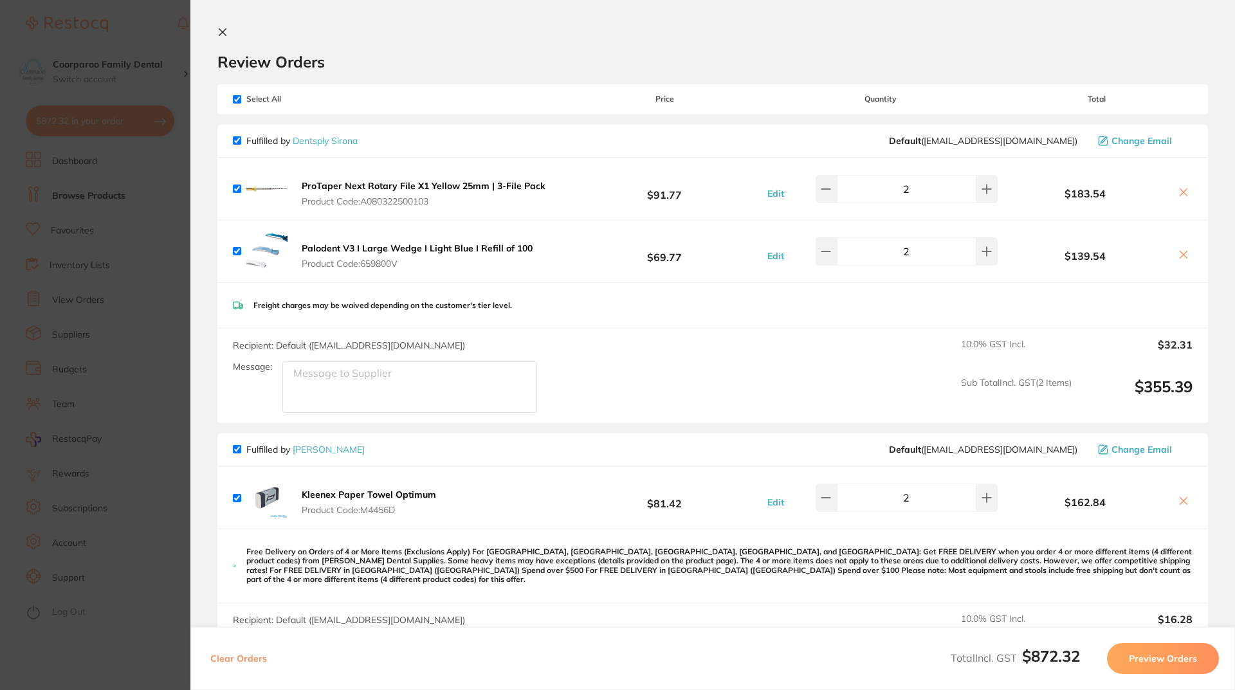
click at [343, 137] on link "Dentsply Sirona" at bounding box center [325, 141] width 65 height 12
click at [1173, 660] on button "Preview Orders" at bounding box center [1163, 658] width 112 height 31
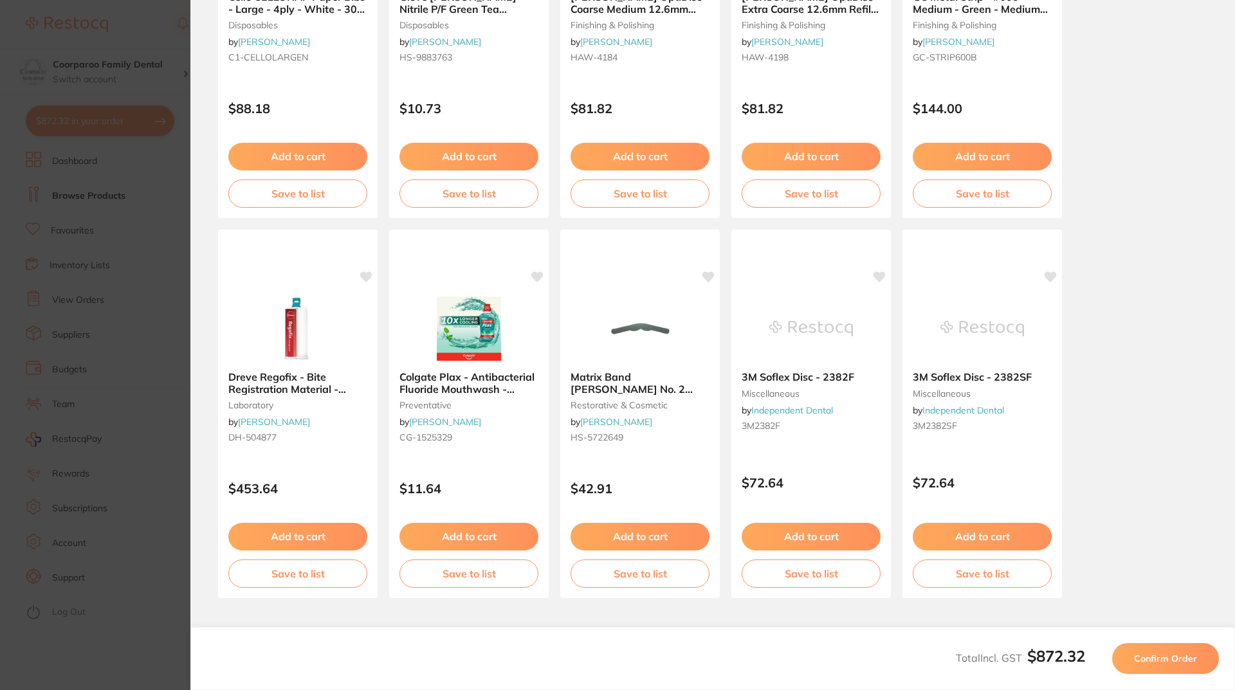
click at [1175, 667] on button "Confirm Order" at bounding box center [1165, 658] width 107 height 31
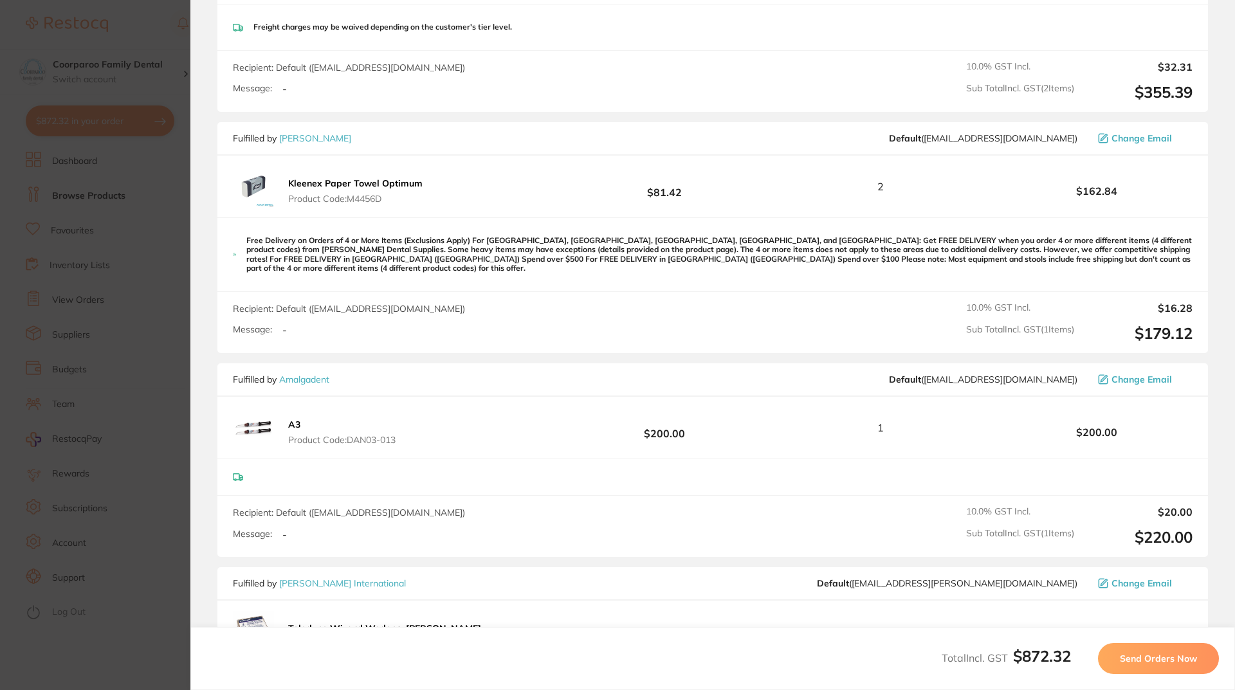
click at [1159, 661] on span "Send Orders Now" at bounding box center [1158, 659] width 77 height 12
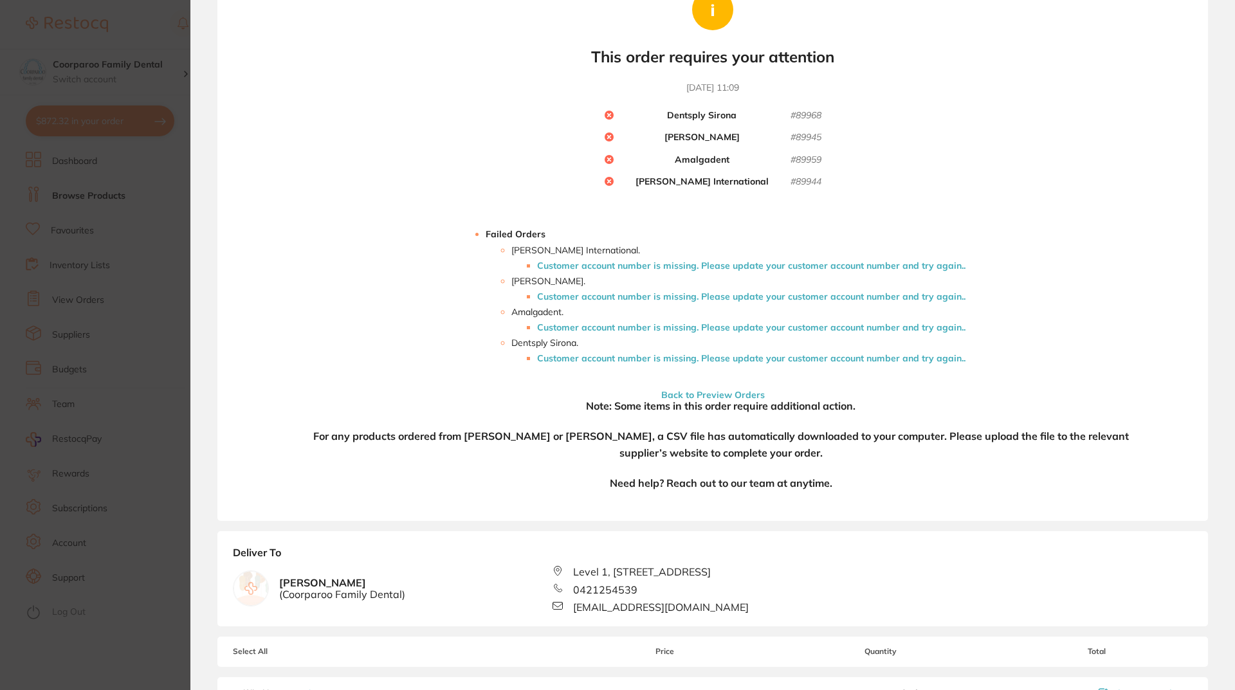
scroll to position [26, 0]
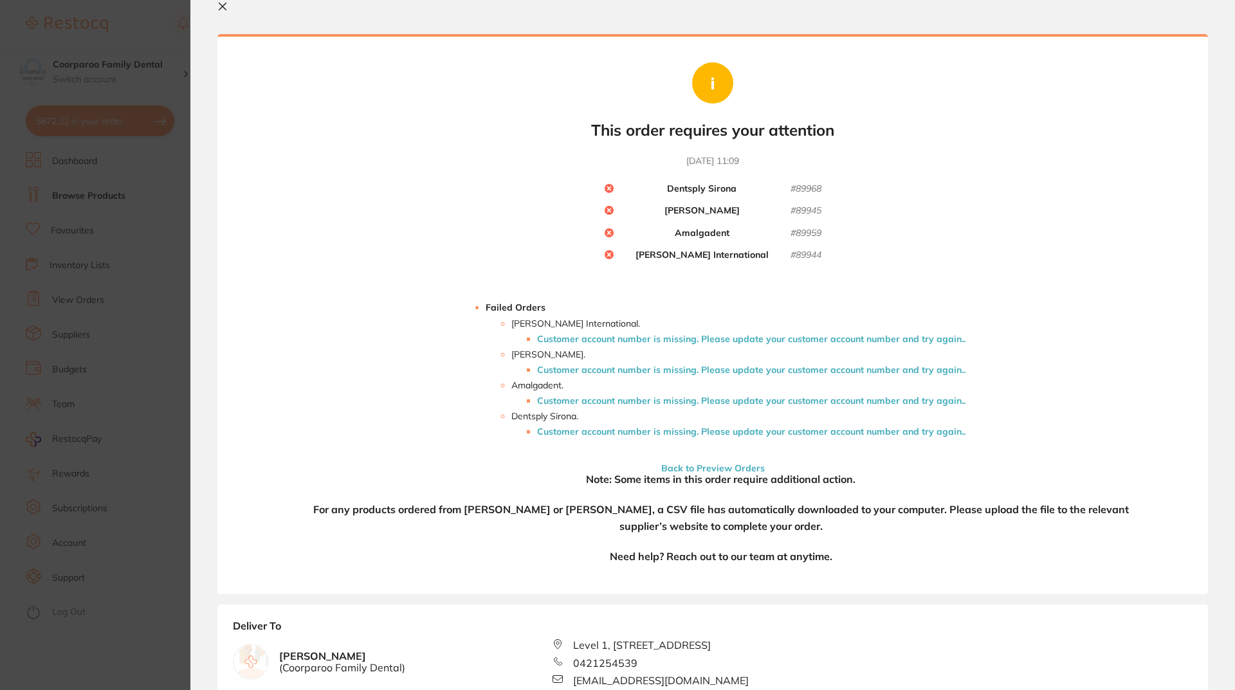
click at [632, 339] on li "Customer account number is missing. Please update your customer account number …" at bounding box center [751, 339] width 428 height 10
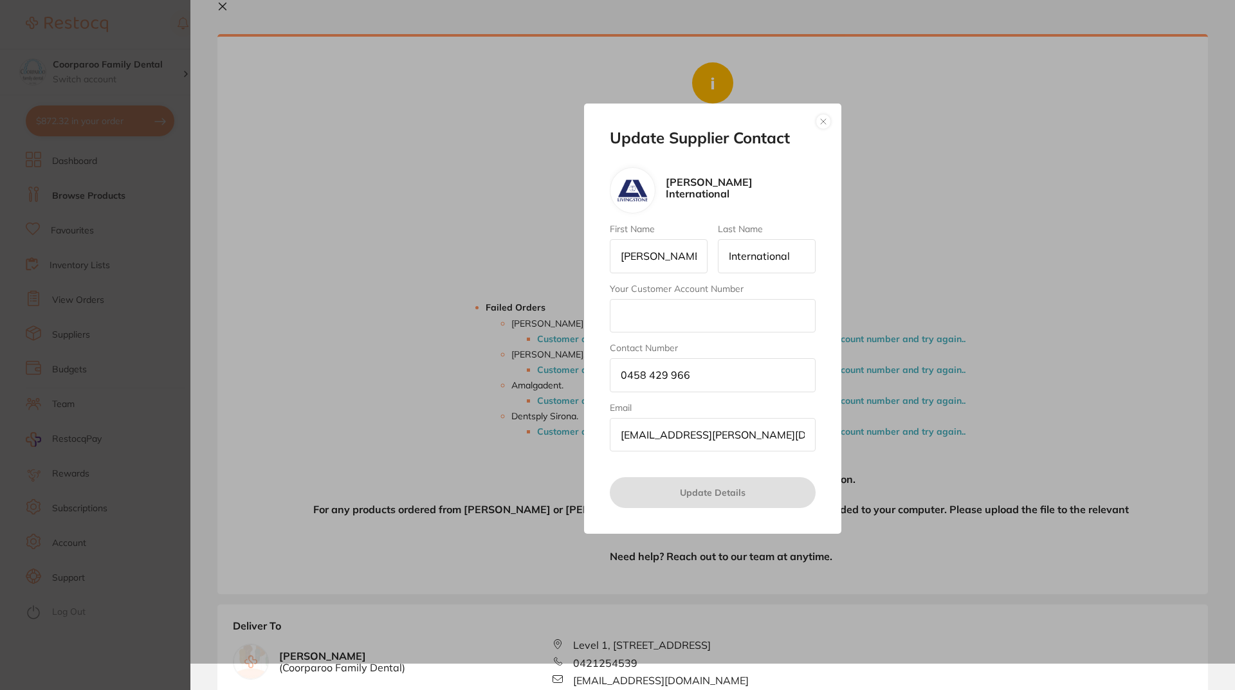
click at [752, 325] on input "Your Customer Account Number" at bounding box center [713, 315] width 206 height 33
click at [667, 311] on input "Your Customer Account Number" at bounding box center [713, 315] width 206 height 33
type input "9372"
click at [702, 493] on button "Update Details" at bounding box center [713, 492] width 206 height 31
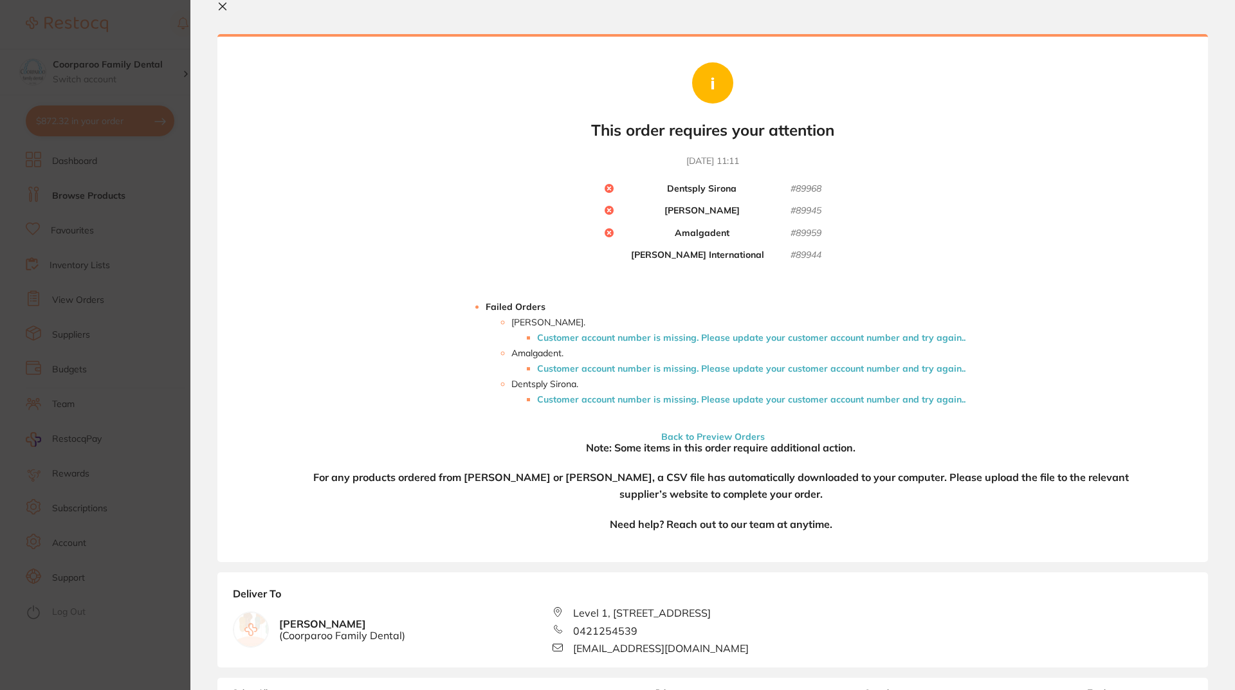
click at [709, 331] on li "Adam Dental . Customer account number is missing. Please update your customer a…" at bounding box center [738, 330] width 454 height 26
click at [713, 340] on li "Customer account number is missing. Please update your customer account number …" at bounding box center [751, 337] width 428 height 10
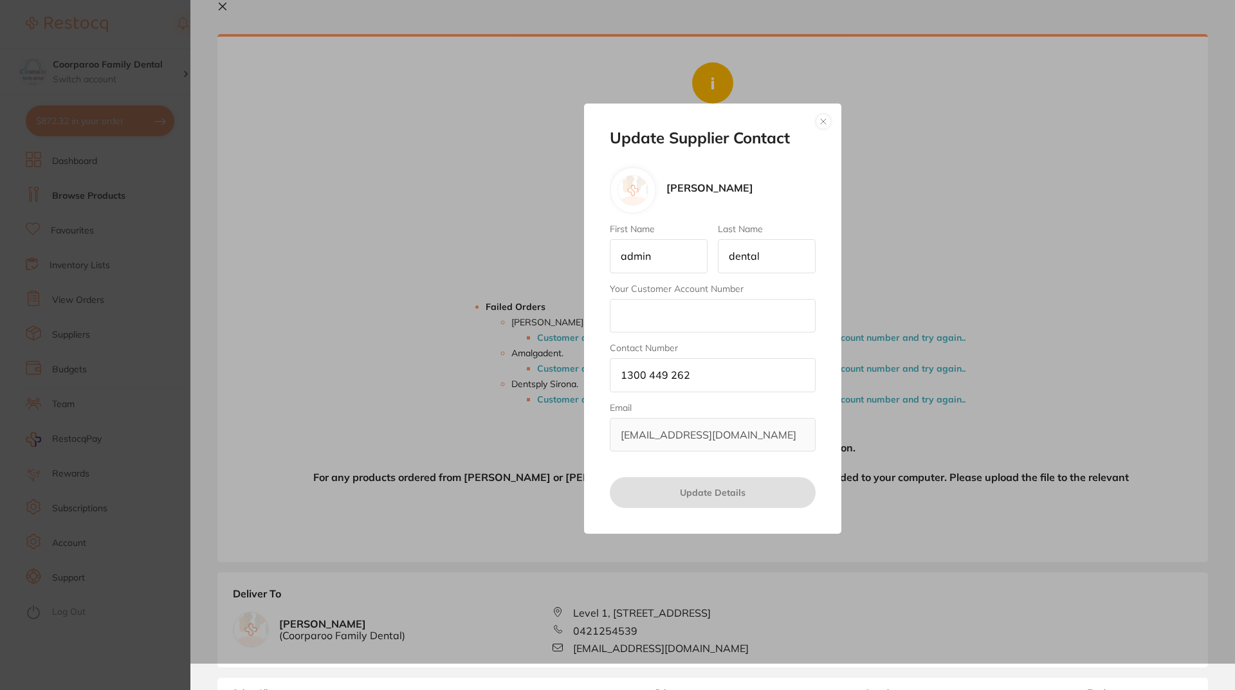
click at [703, 310] on input "Your Customer Account Number" at bounding box center [713, 315] width 206 height 33
type input "5958"
click at [712, 491] on button "Update Details" at bounding box center [713, 492] width 206 height 31
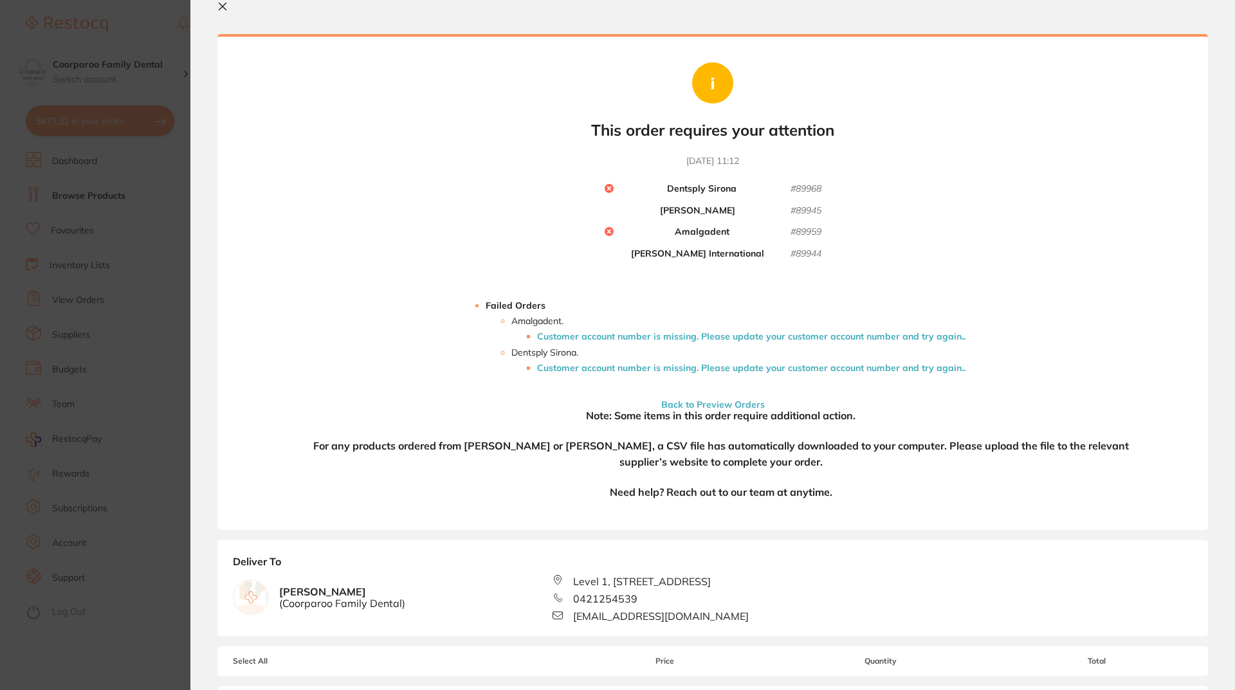
click at [587, 340] on li "Customer account number is missing. Please update your customer account number …" at bounding box center [751, 336] width 428 height 10
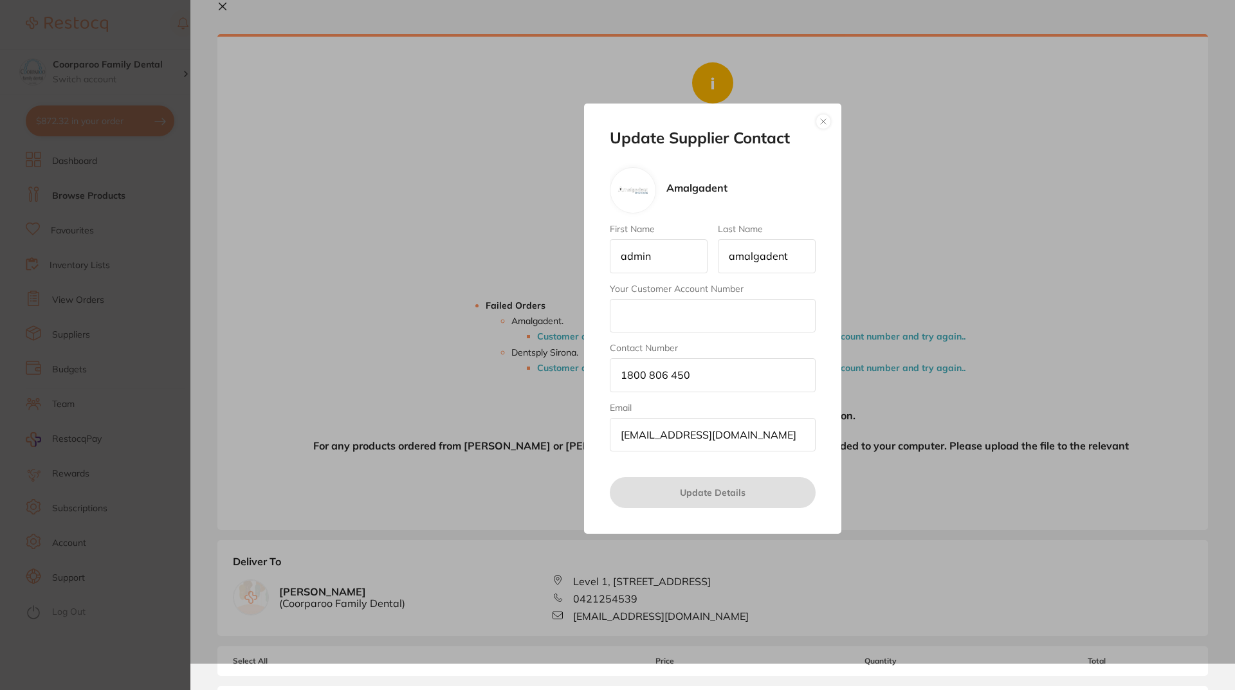
click at [694, 320] on input "Your Customer Account Number" at bounding box center [713, 315] width 206 height 33
type input "MART02"
click at [755, 487] on button "Update Details" at bounding box center [713, 492] width 206 height 31
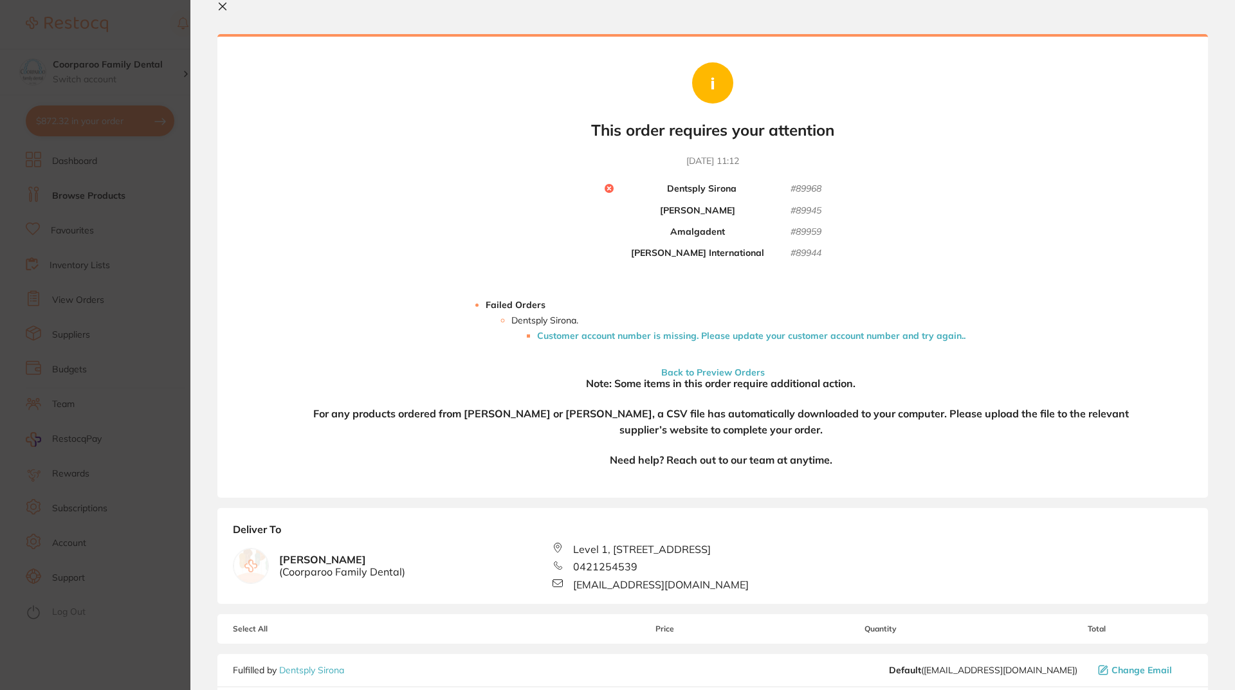
click at [703, 337] on li "Customer account number is missing. Please update your customer account number …" at bounding box center [751, 336] width 428 height 10
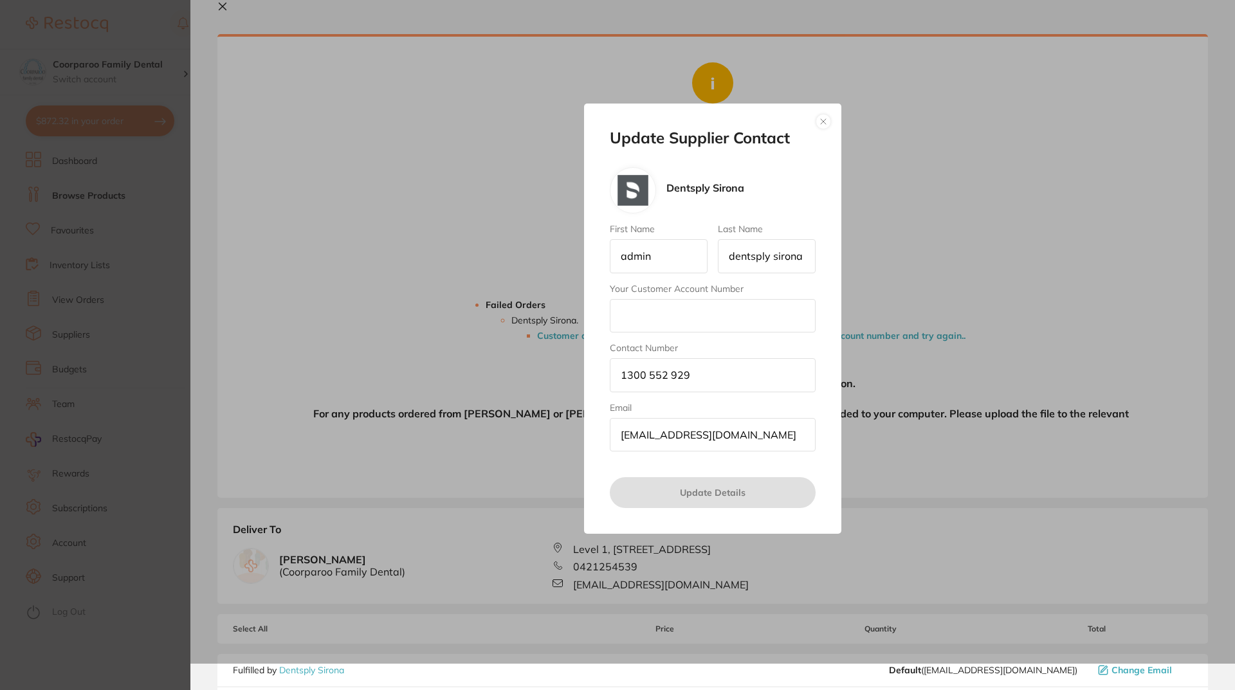
click at [661, 317] on input "Your Customer Account Number" at bounding box center [713, 315] width 206 height 33
click at [660, 324] on input "Your Customer Account Number" at bounding box center [713, 315] width 206 height 33
type input "412050"
click at [749, 484] on button "Update Details" at bounding box center [713, 492] width 206 height 31
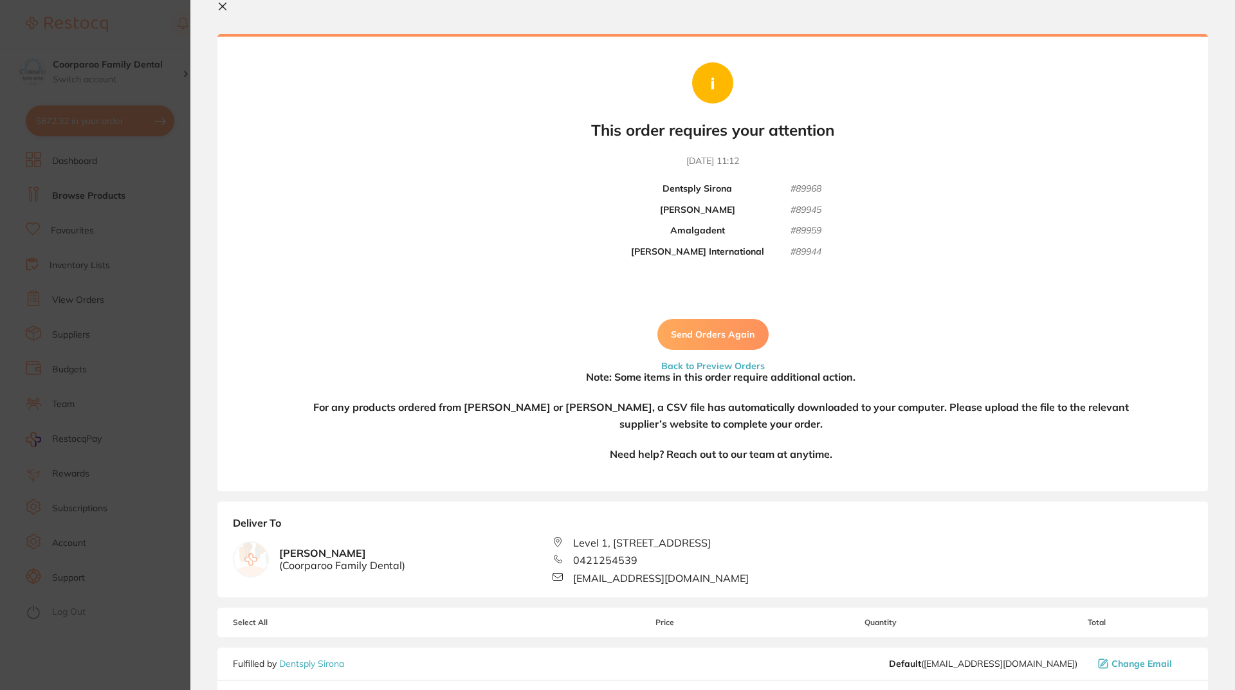
click at [727, 334] on button "Send Orders Again" at bounding box center [712, 334] width 111 height 31
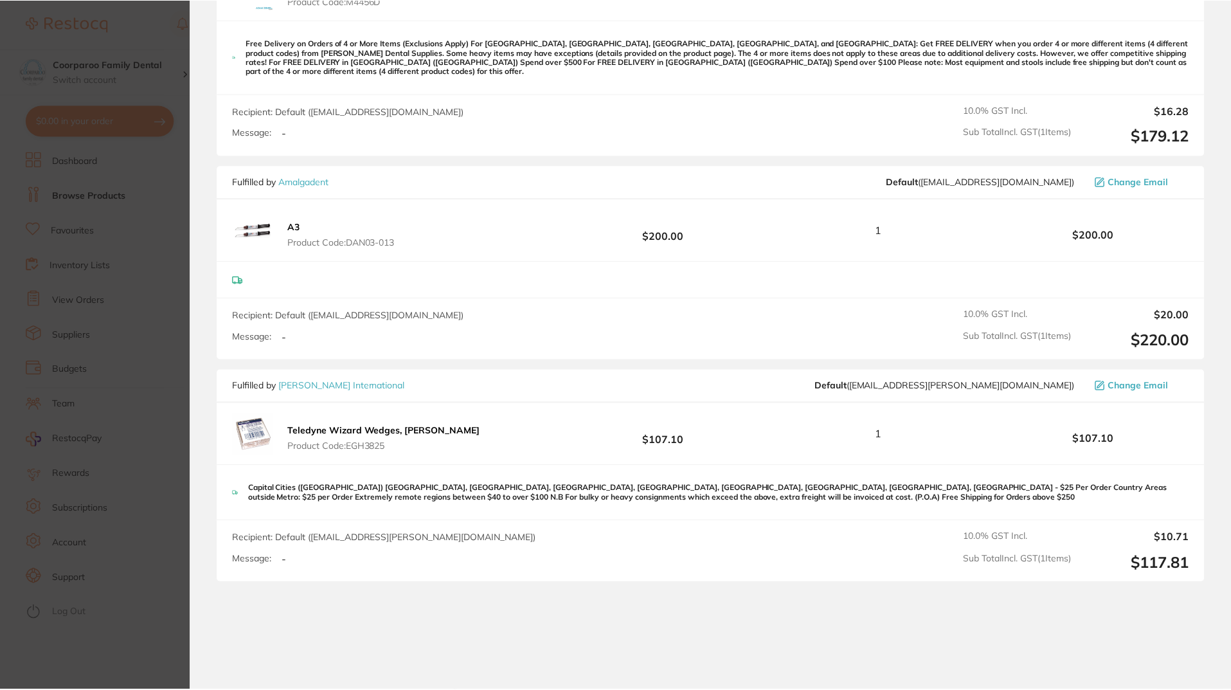
scroll to position [1075, 0]
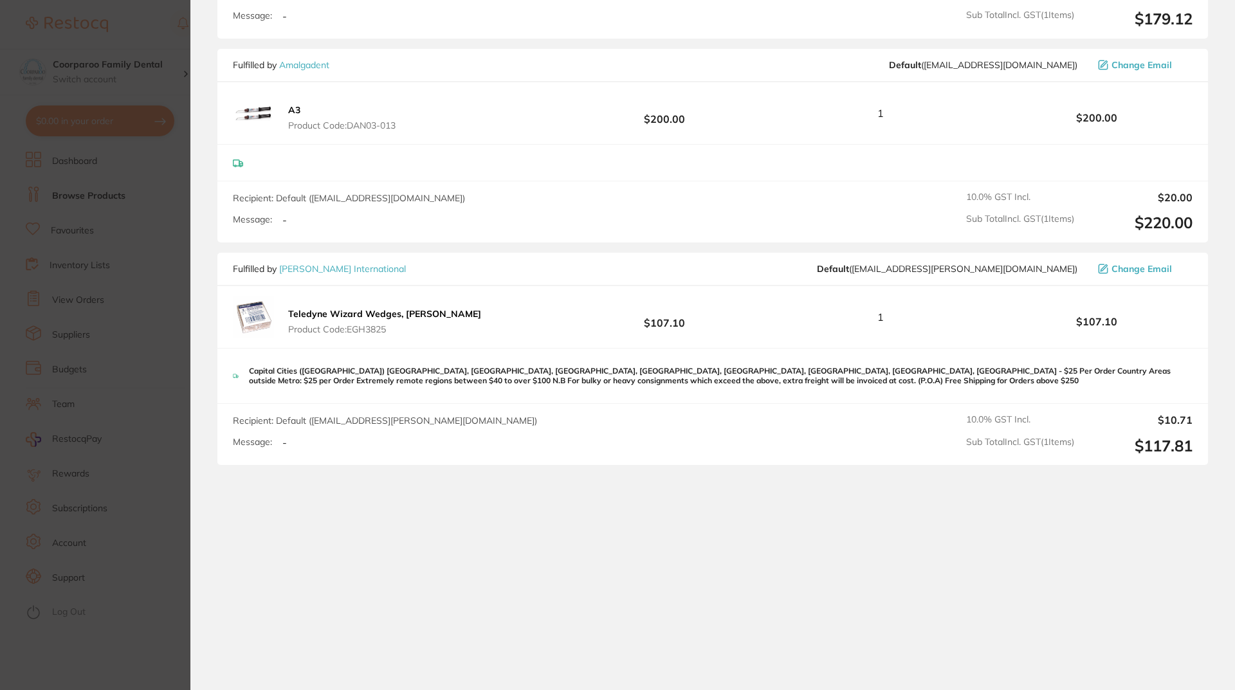
click at [172, 296] on section "Update RRP Set your pre negotiated price for this item. Item Agreed RRP (excl. …" at bounding box center [617, 345] width 1235 height 690
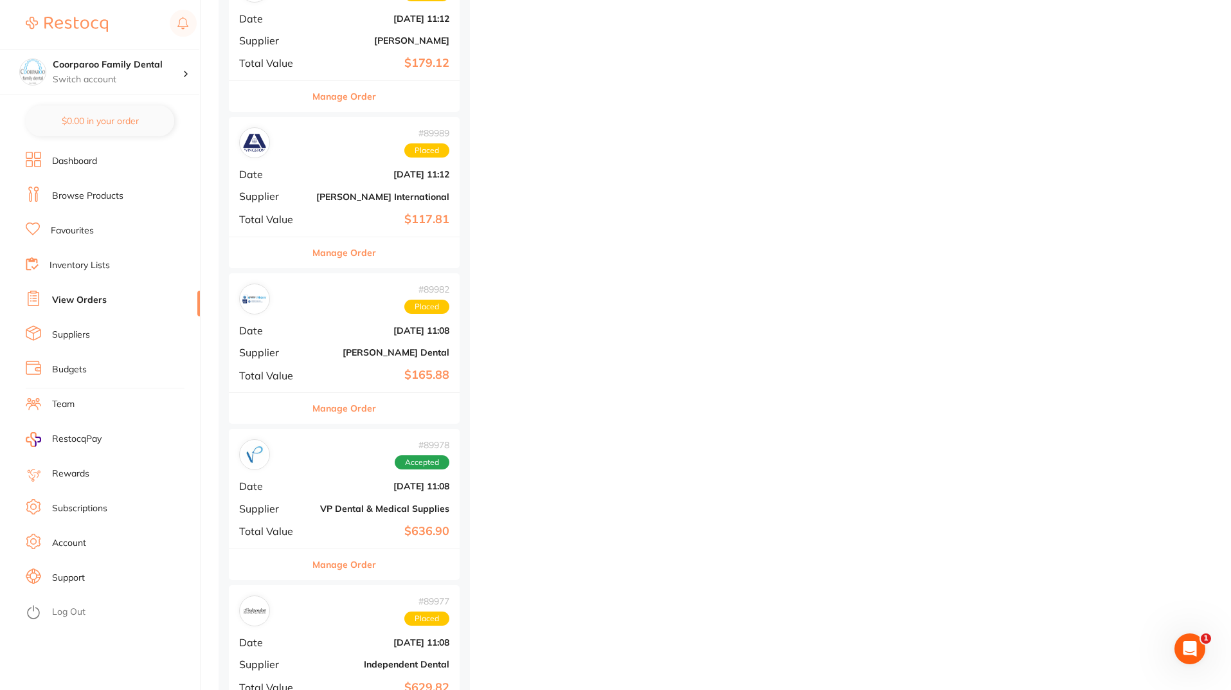
scroll to position [410, 0]
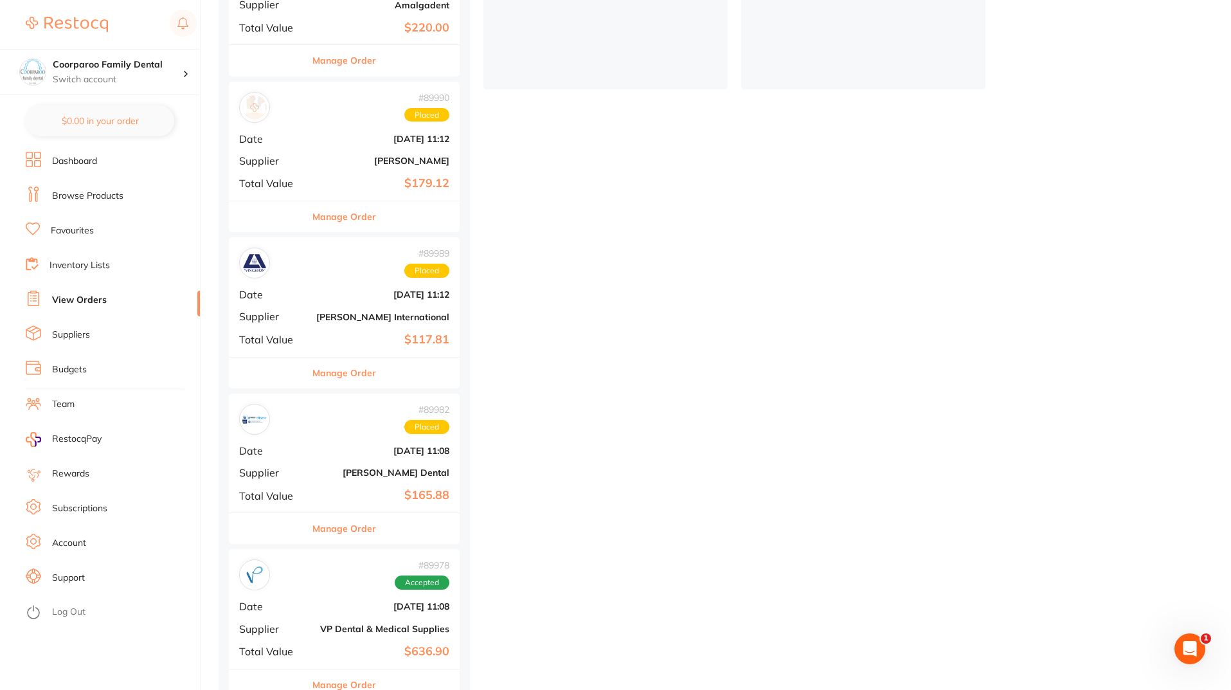
click at [354, 215] on button "Manage Order" at bounding box center [345, 216] width 64 height 31
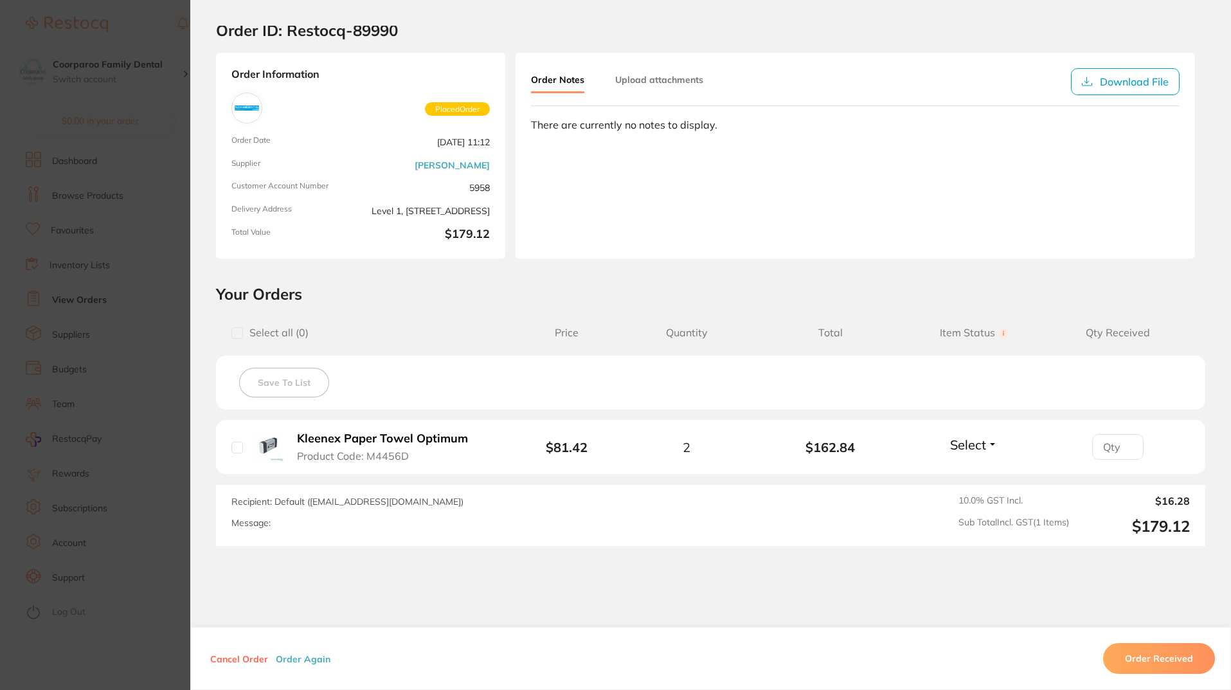
scroll to position [79, 0]
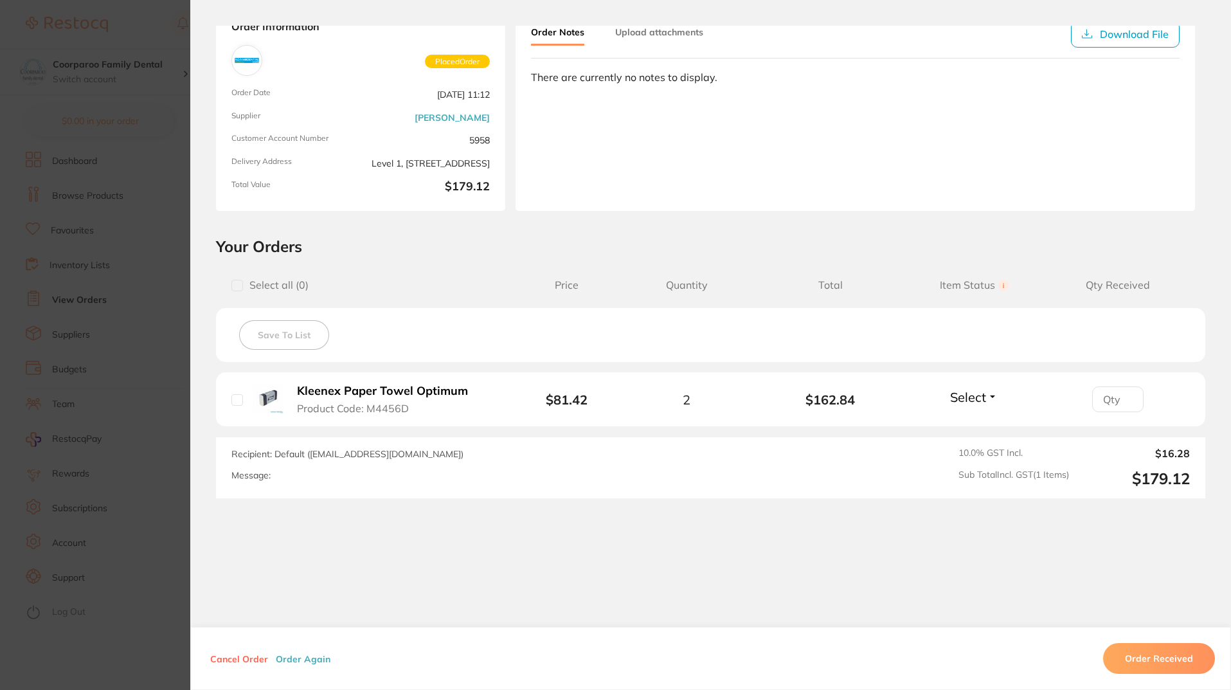
click at [135, 492] on section "Order ID: Restocq- 89990 Order Information Placed Order Order Date [DATE] 11:12…" at bounding box center [615, 345] width 1231 height 690
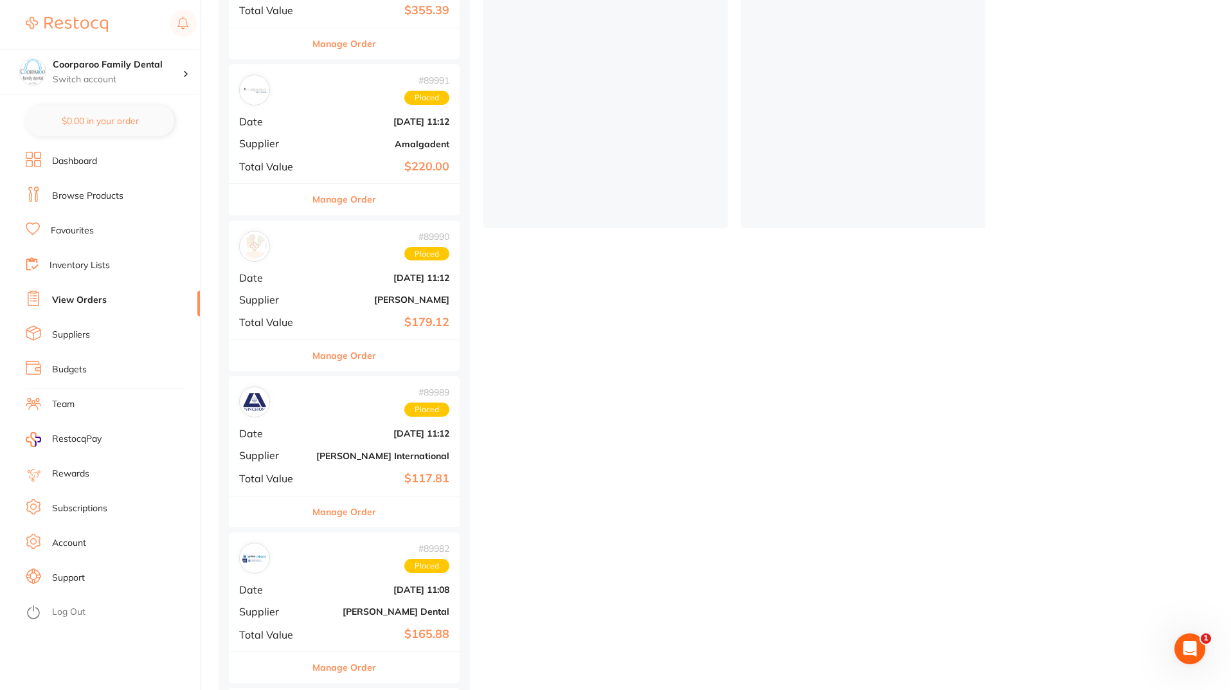
scroll to position [89, 0]
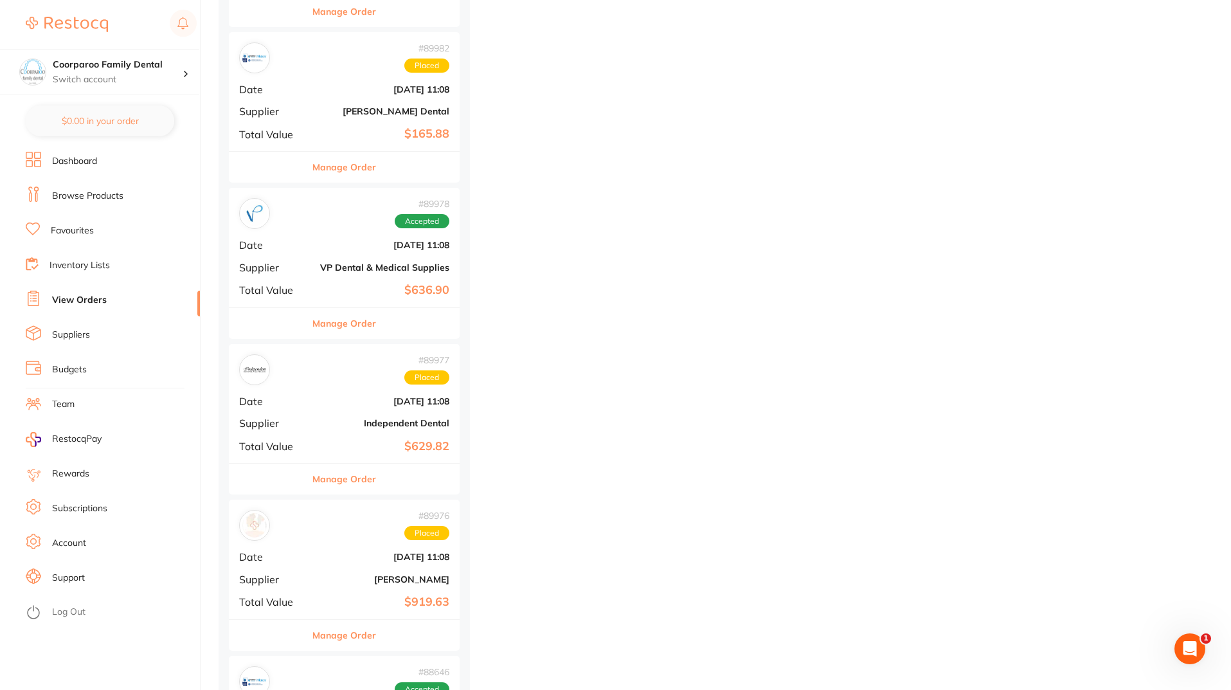
scroll to position [1093, 0]
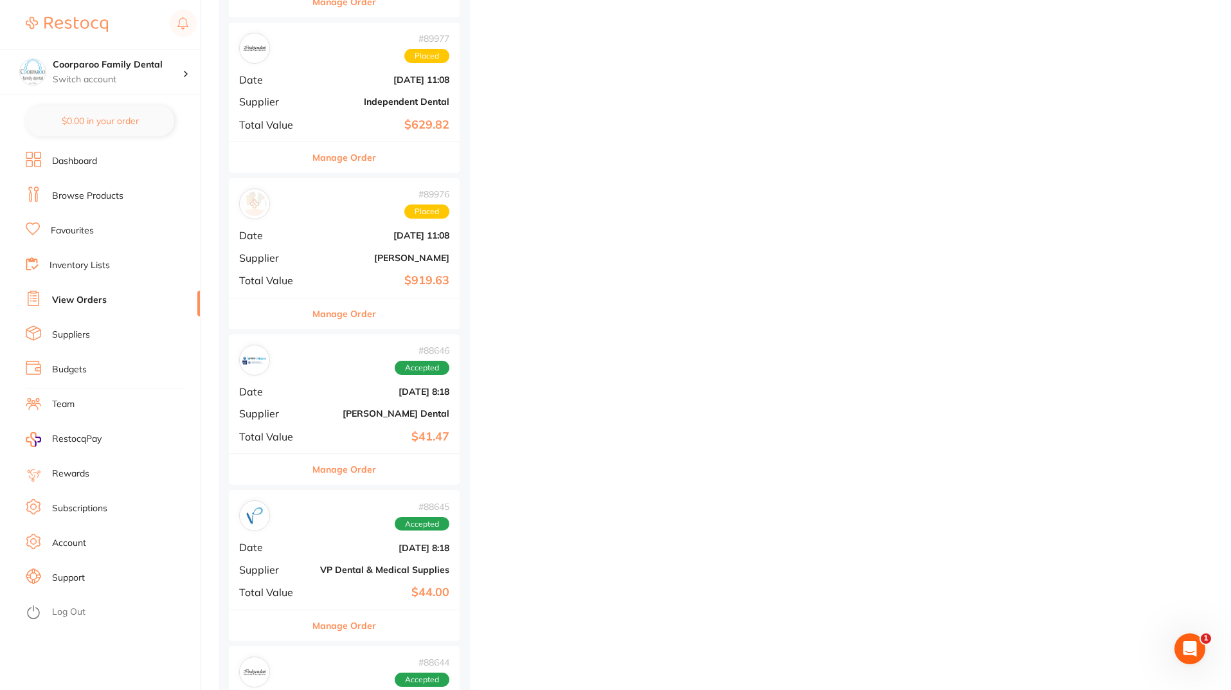
click at [367, 320] on button "Manage Order" at bounding box center [345, 313] width 64 height 31
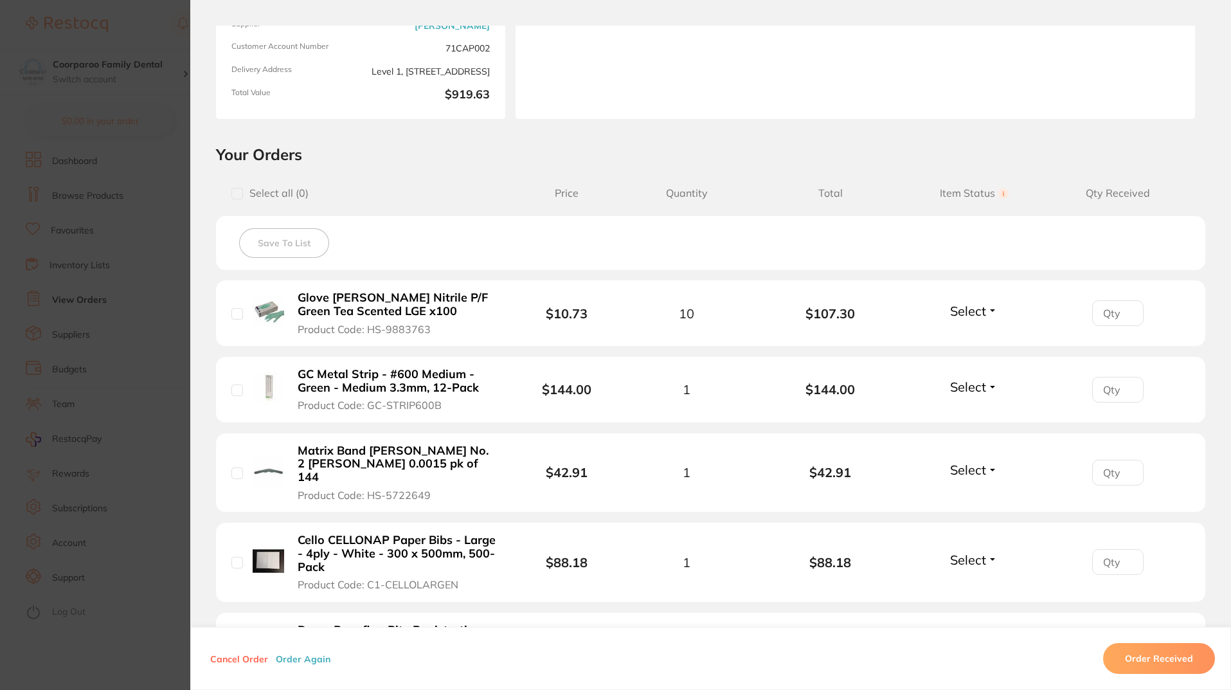
scroll to position [386, 0]
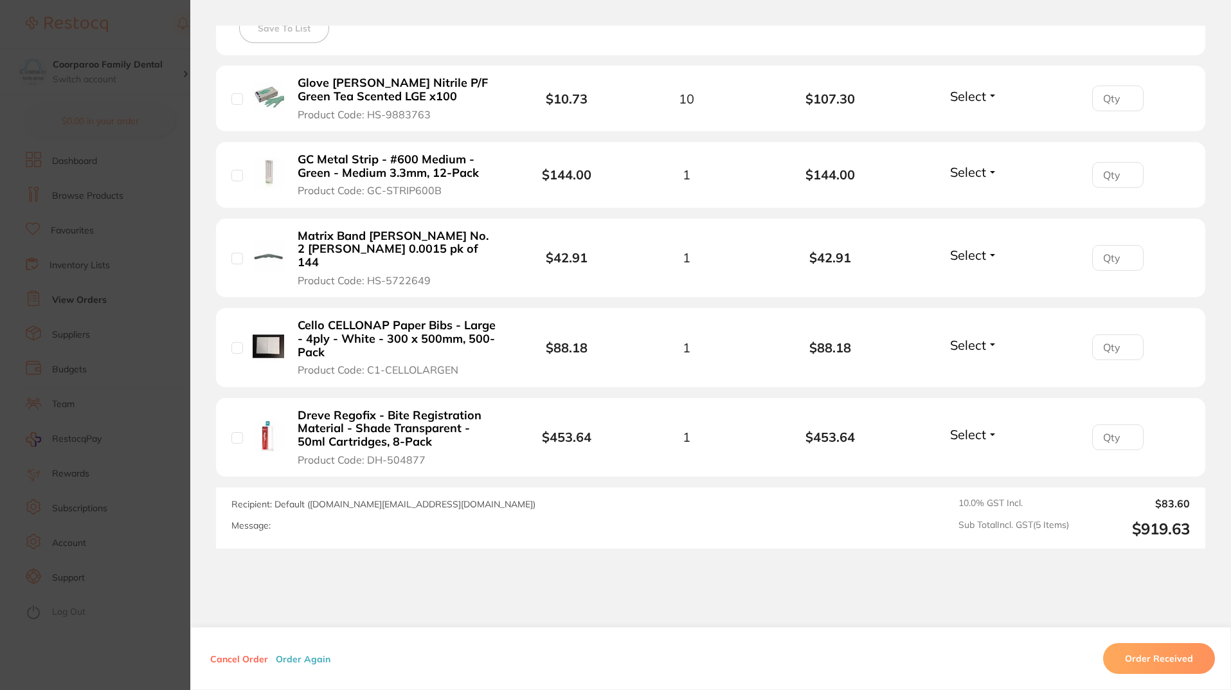
click at [154, 579] on section "Order ID: Restocq- 89976 Order Information Placed Order Order Date [DATE] 11:08…" at bounding box center [615, 345] width 1231 height 690
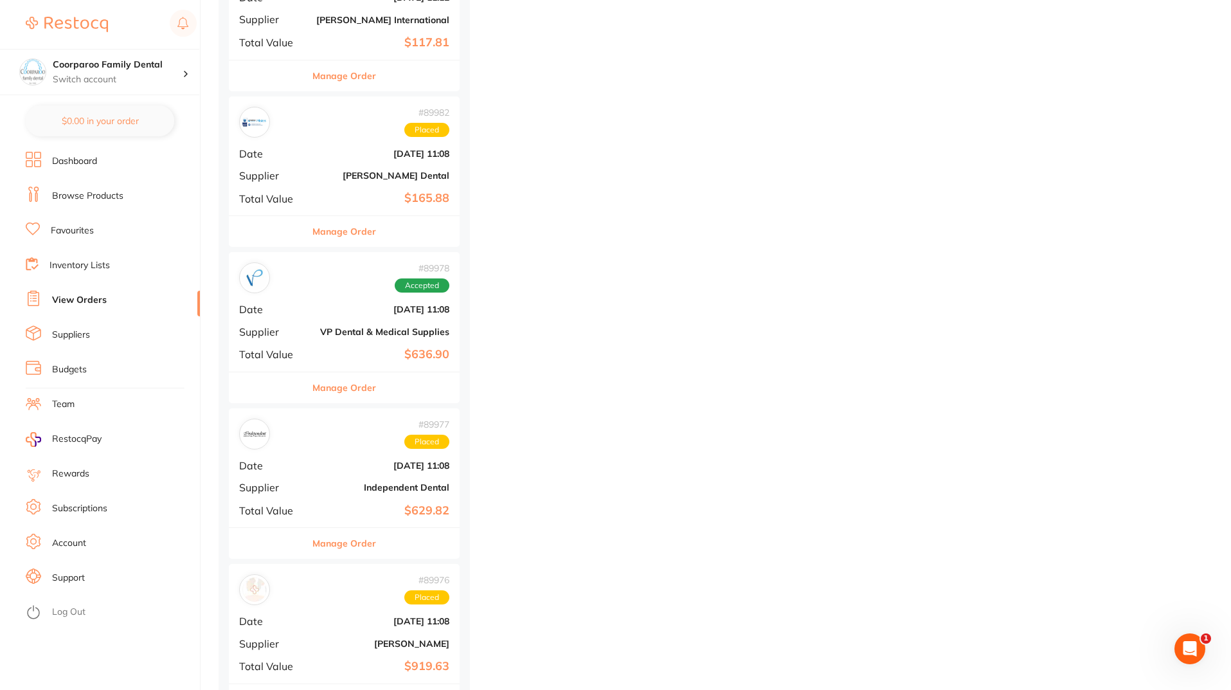
scroll to position [900, 0]
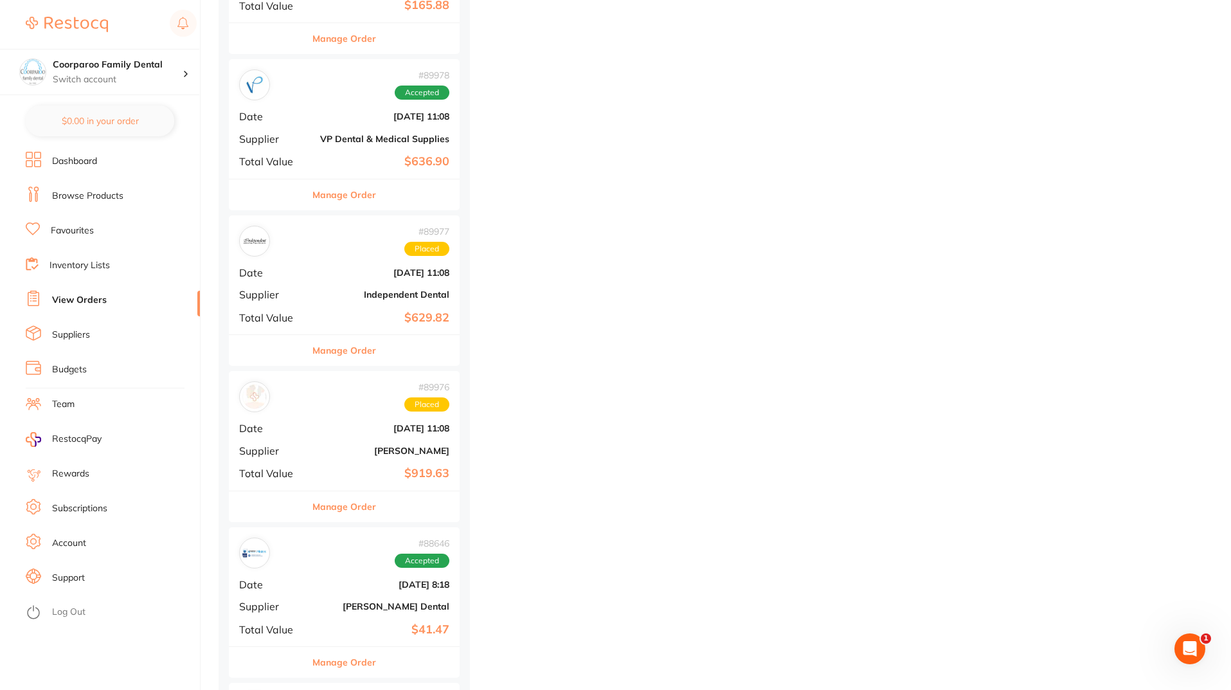
click at [363, 506] on button "Manage Order" at bounding box center [345, 506] width 64 height 31
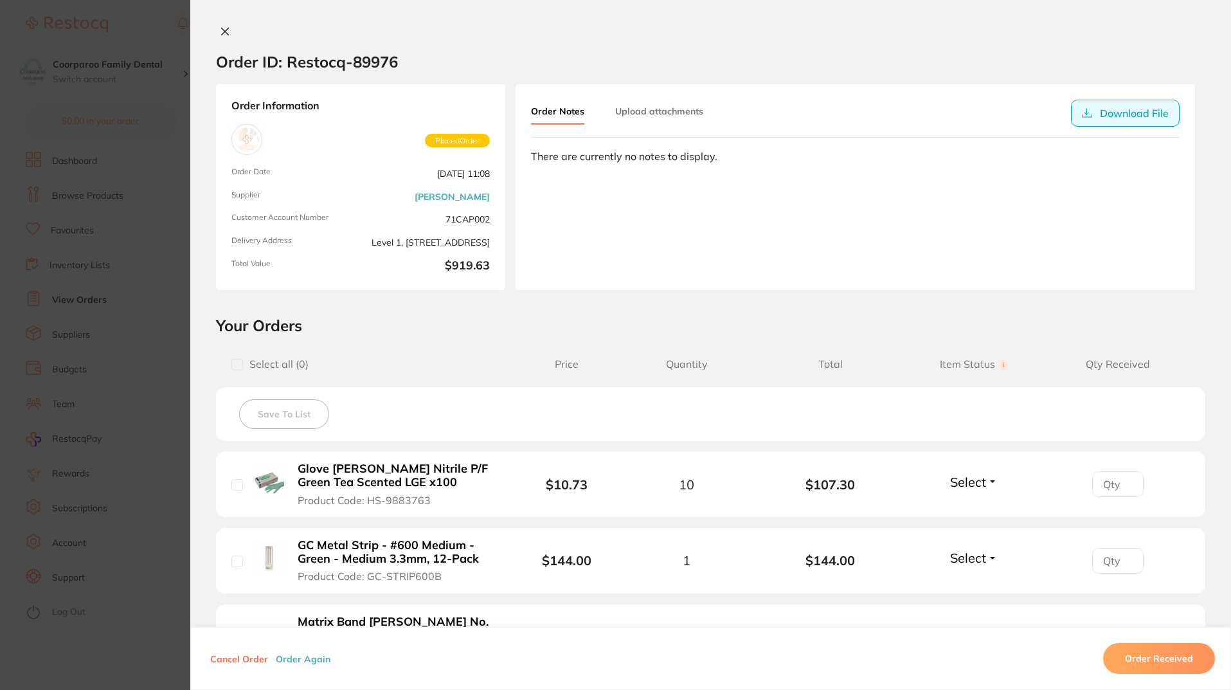
click at [1144, 114] on button "Download File" at bounding box center [1125, 113] width 109 height 27
click at [222, 28] on icon at bounding box center [225, 31] width 10 height 10
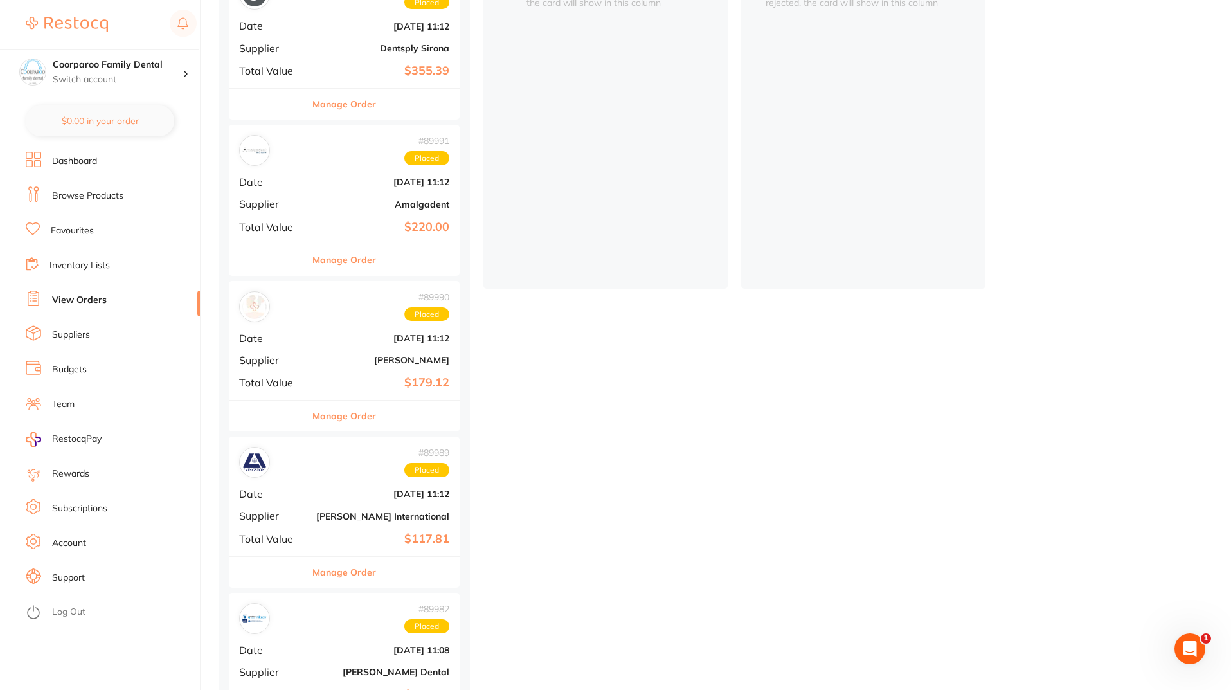
scroll to position [193, 0]
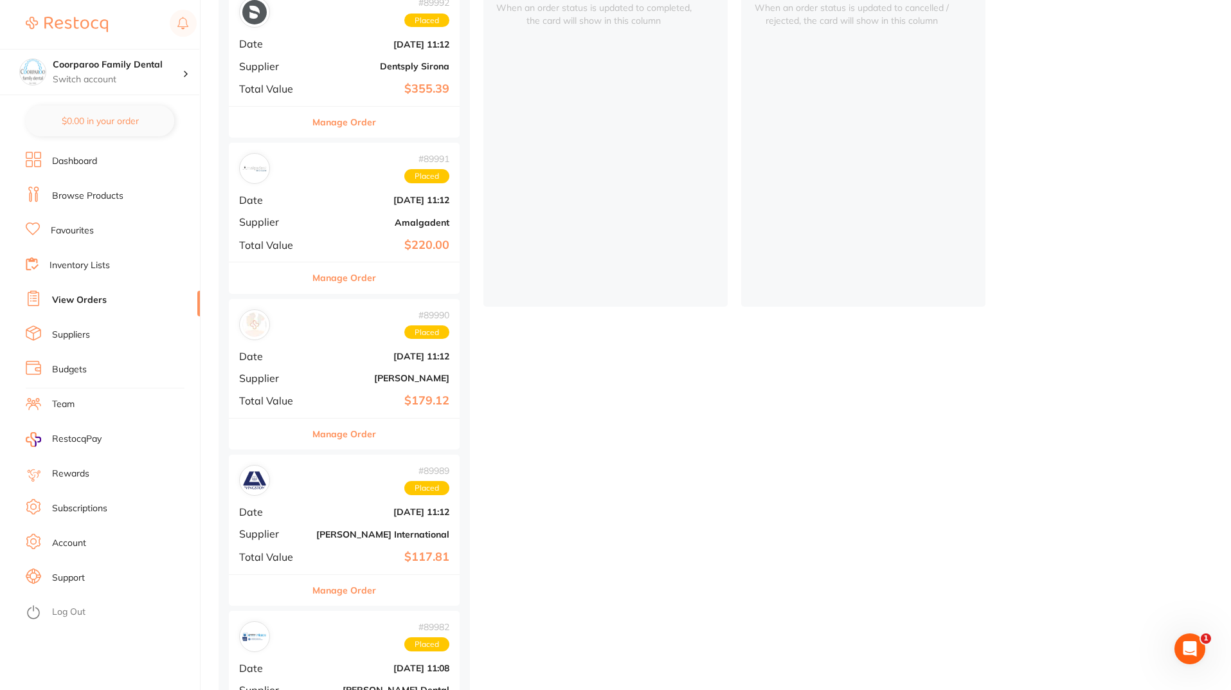
click at [354, 433] on button "Manage Order" at bounding box center [345, 434] width 64 height 31
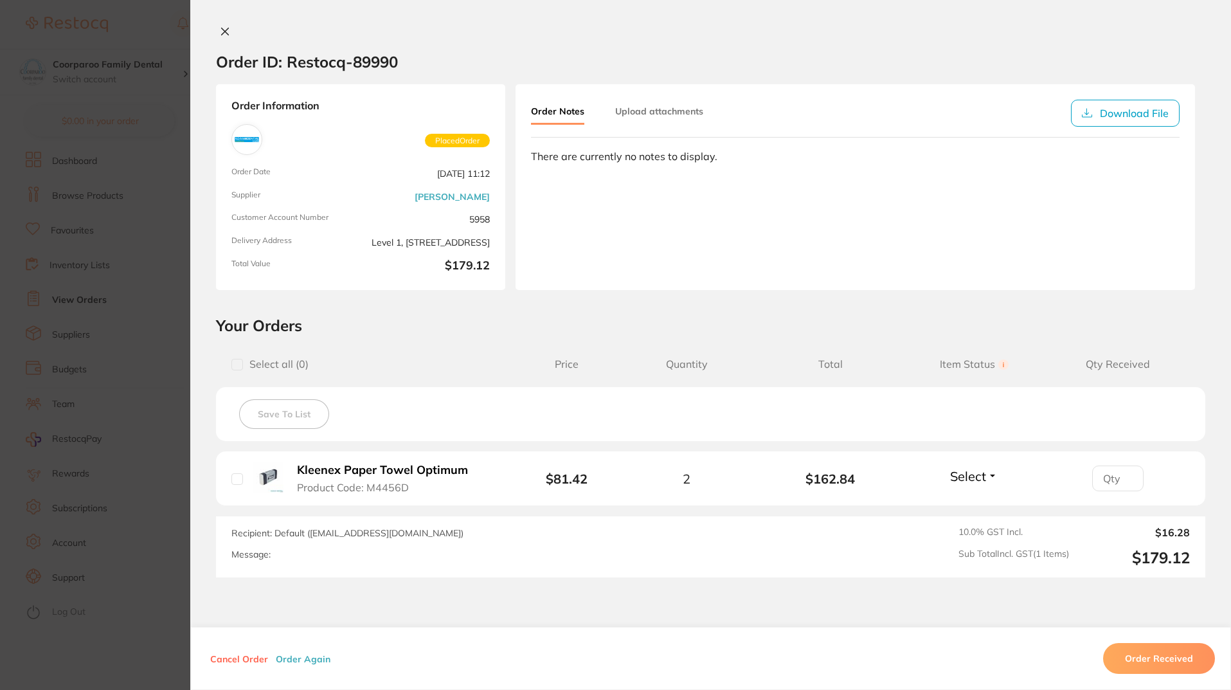
scroll to position [64, 0]
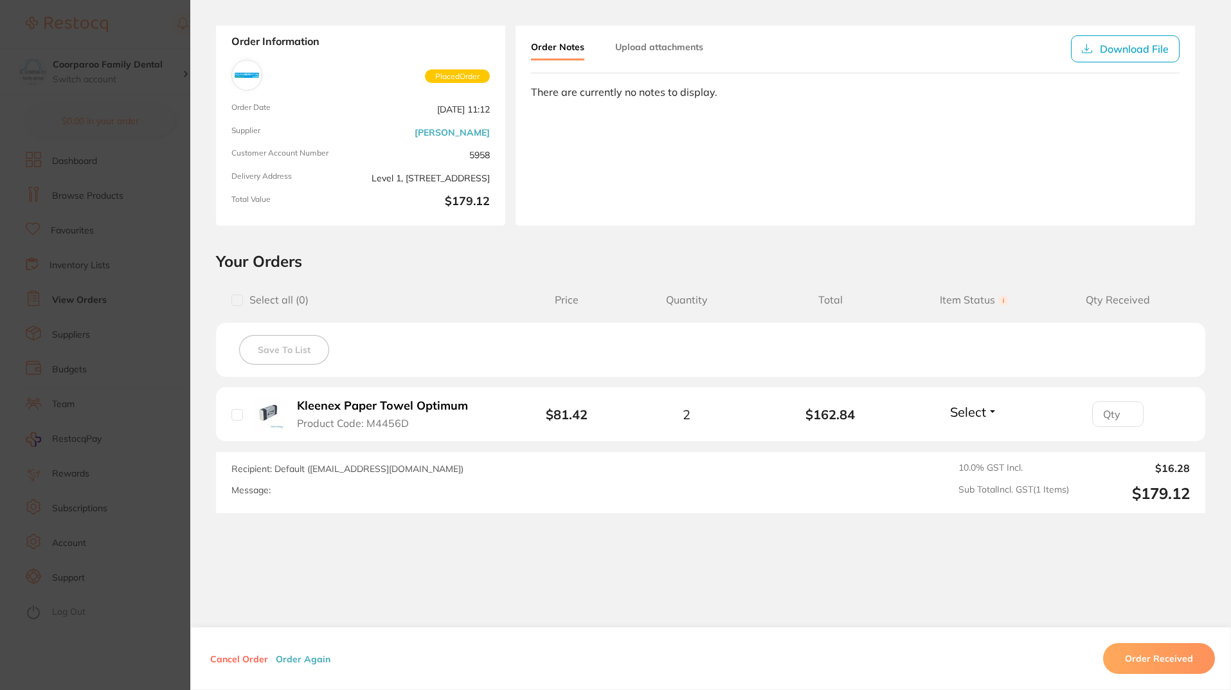
click at [126, 483] on section "Order ID: Restocq- 89990 Order Information Placed Order Order Date [DATE] 11:12…" at bounding box center [615, 345] width 1231 height 690
